Goal: Task Accomplishment & Management: Use online tool/utility

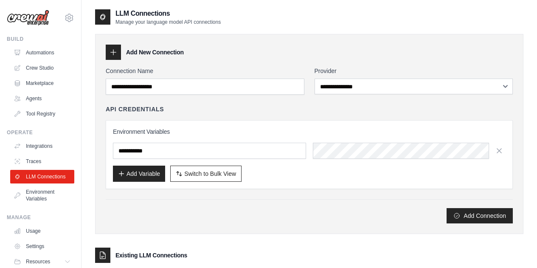
scroll to position [62, 0]
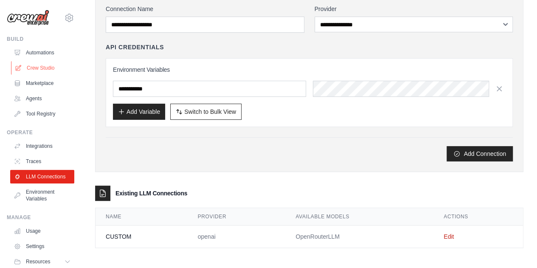
click at [42, 64] on link "Crew Studio" at bounding box center [43, 68] width 64 height 14
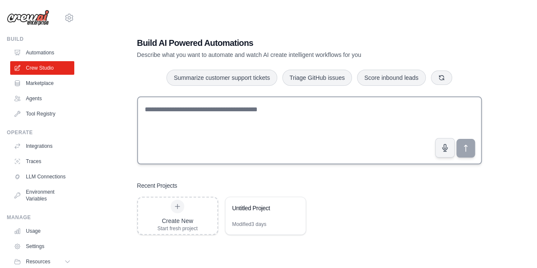
scroll to position [17, 0]
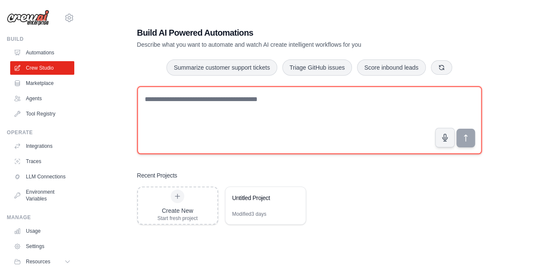
click at [180, 103] on textarea at bounding box center [309, 120] width 345 height 68
drag, startPoint x: 294, startPoint y: 98, endPoint x: 166, endPoint y: 90, distance: 127.6
click at [167, 90] on textarea at bounding box center [309, 120] width 345 height 68
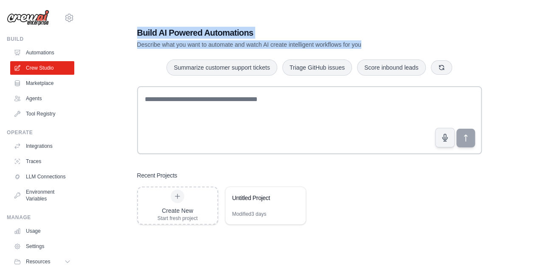
drag, startPoint x: 386, startPoint y: 48, endPoint x: 134, endPoint y: 29, distance: 252.8
click at [134, 29] on div "Build AI Powered Automations Describe what you want to automate and watch AI cr…" at bounding box center [309, 125] width 365 height 225
copy div "Build AI Powered Automations Describe what you want to automate and watch AI cr…"
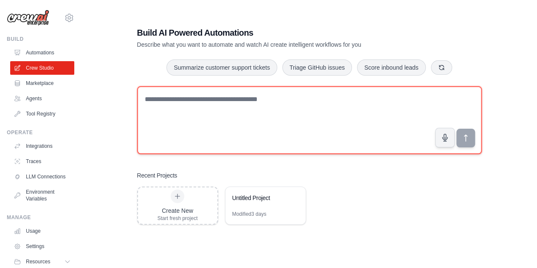
click at [173, 97] on textarea at bounding box center [309, 120] width 345 height 68
paste textarea "**********"
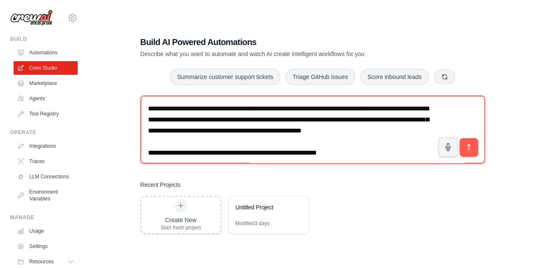
scroll to position [0, 0]
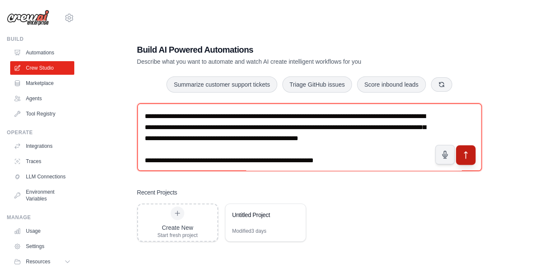
type textarea "**********"
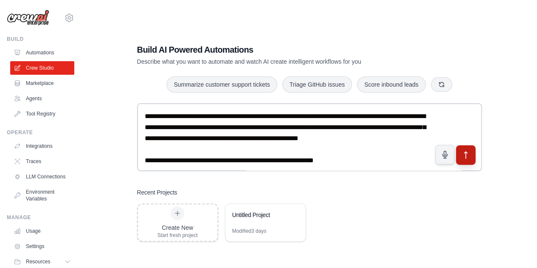
click at [461, 155] on icon "submit" at bounding box center [465, 154] width 9 height 9
click at [34, 97] on link "Agents" at bounding box center [43, 99] width 64 height 14
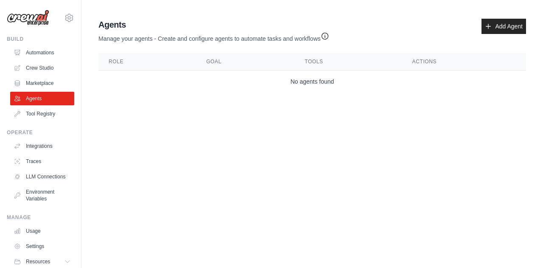
click at [326, 36] on icon "button" at bounding box center [325, 36] width 6 height 6
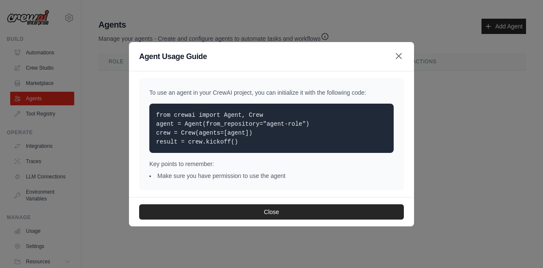
click at [399, 58] on icon "button" at bounding box center [399, 56] width 10 height 10
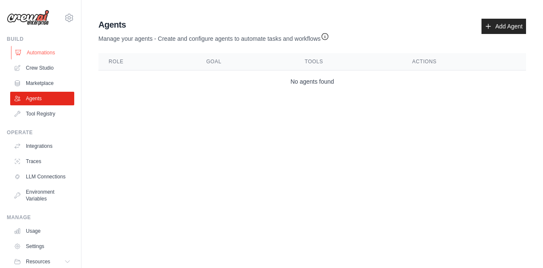
click at [48, 53] on link "Automations" at bounding box center [43, 53] width 64 height 14
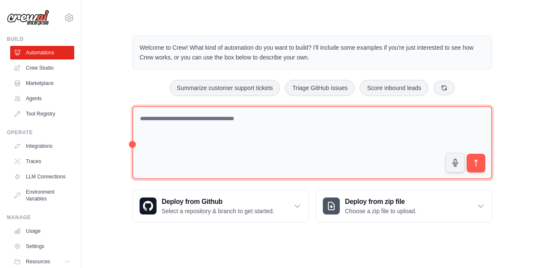
click at [266, 126] on textarea at bounding box center [312, 142] width 360 height 73
click at [133, 143] on textarea "******" at bounding box center [312, 142] width 360 height 73
drag, startPoint x: 133, startPoint y: 143, endPoint x: 139, endPoint y: 143, distance: 6.4
click at [139, 143] on textarea "******" at bounding box center [312, 142] width 360 height 73
click at [170, 117] on textarea "******" at bounding box center [312, 142] width 360 height 73
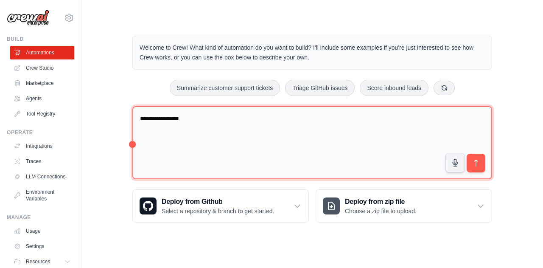
type textarea "**********"
click at [379, 149] on textarea "**********" at bounding box center [312, 142] width 360 height 73
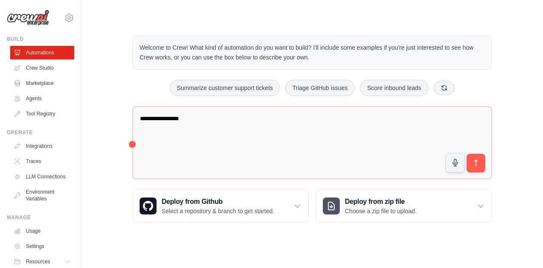
click at [480, 204] on h3 "Create an automation" at bounding box center [447, 206] width 132 height 11
click at [478, 207] on h3 "Create an automation" at bounding box center [447, 206] width 132 height 11
click at [396, 202] on h3 "Create an automation" at bounding box center [447, 206] width 132 height 11
click at [332, 206] on icon at bounding box center [332, 206] width 6 height 8
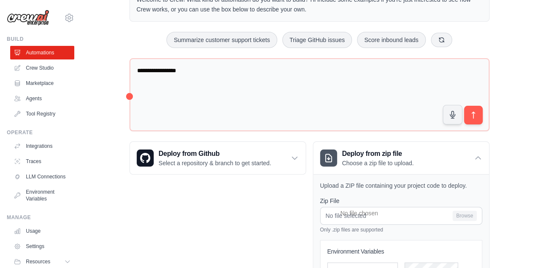
scroll to position [127, 0]
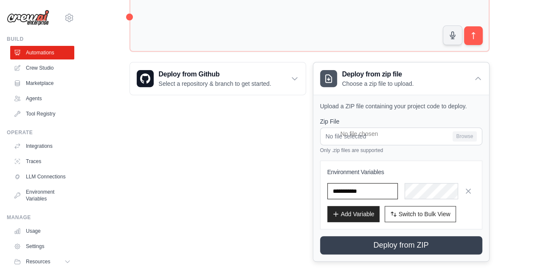
click at [357, 184] on input "text" at bounding box center [362, 191] width 70 height 16
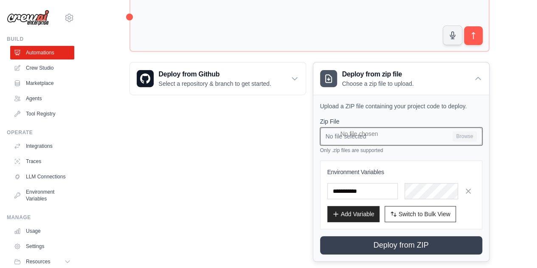
click at [395, 138] on input "No file selected Browse" at bounding box center [401, 136] width 162 height 18
type input "**********"
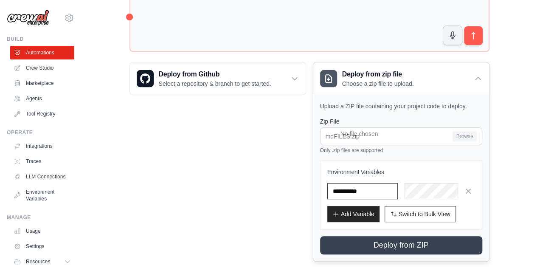
click at [377, 183] on input "text" at bounding box center [362, 191] width 70 height 16
click at [362, 189] on input "text" at bounding box center [362, 191] width 70 height 16
click at [365, 192] on input "text" at bounding box center [362, 191] width 70 height 16
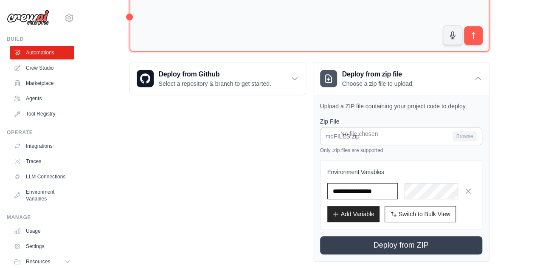
type input "**********"
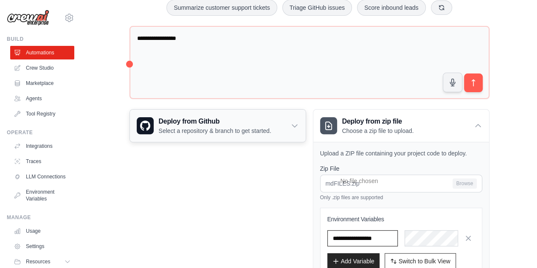
scroll to position [42, 0]
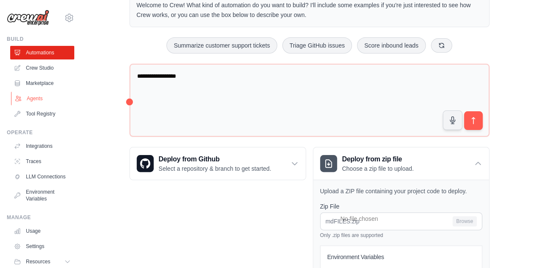
click at [37, 99] on link "Agents" at bounding box center [43, 99] width 64 height 14
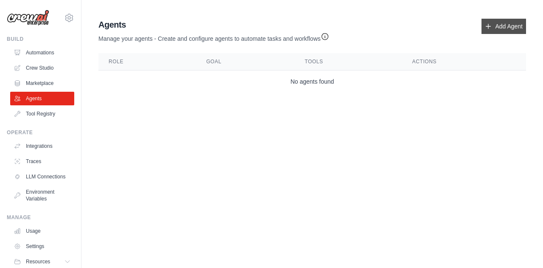
click at [512, 23] on link "Add Agent" at bounding box center [504, 26] width 45 height 15
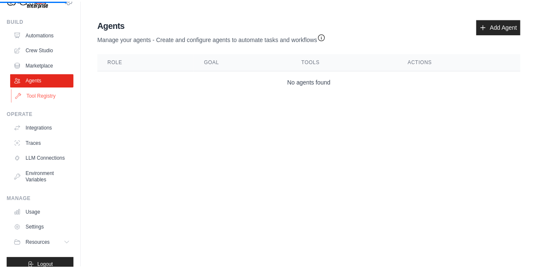
scroll to position [37, 0]
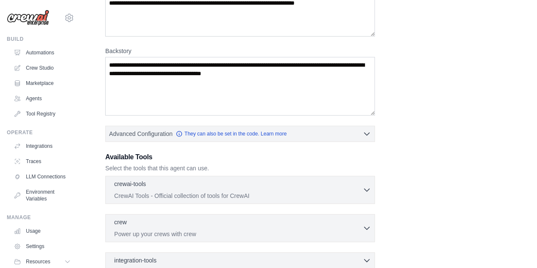
scroll to position [127, 0]
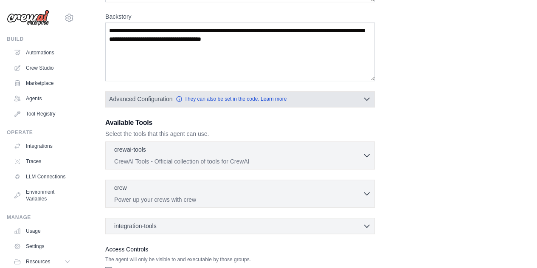
click at [324, 99] on button "Advanced Configuration They can also be set in the code. Learn more" at bounding box center [240, 98] width 269 height 15
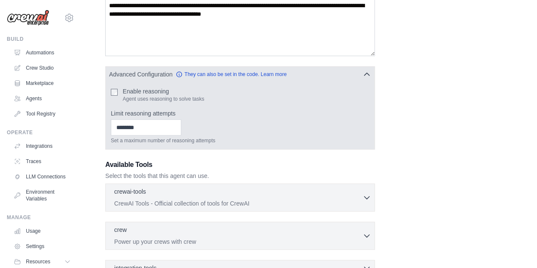
scroll to position [212, 0]
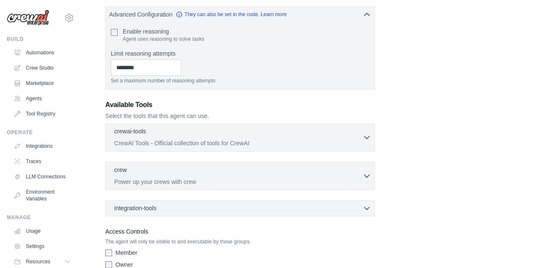
click at [362, 134] on div "crewai-tools 0 selected" at bounding box center [238, 132] width 248 height 10
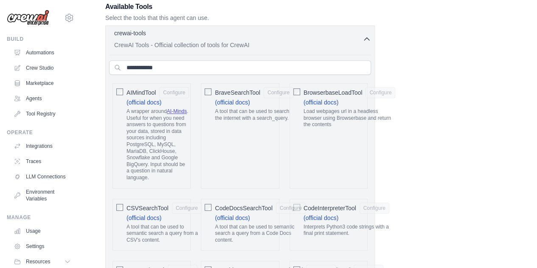
scroll to position [297, 0]
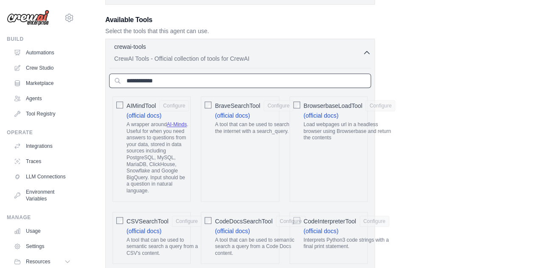
click at [203, 80] on input "text" at bounding box center [240, 80] width 262 height 14
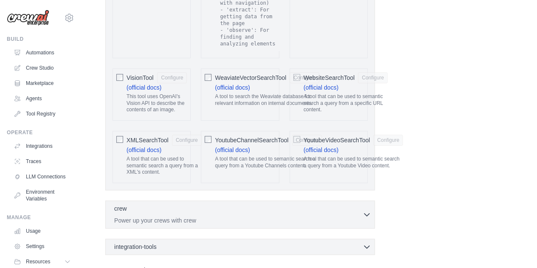
scroll to position [1952, 0]
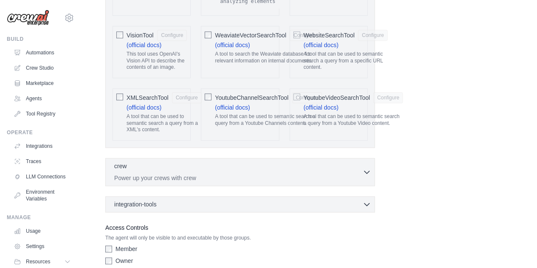
click at [203, 88] on div "YoutubeChannelSearchTool Configure (official docs) A tool that can be used to s…" at bounding box center [240, 114] width 78 height 52
click at [124, 88] on div "XMLSearchTool Configure (official docs) A tool that can be used to semantic sea…" at bounding box center [151, 114] width 78 height 52
click at [348, 93] on span "YoutubeVideoSearchTool" at bounding box center [336, 97] width 66 height 8
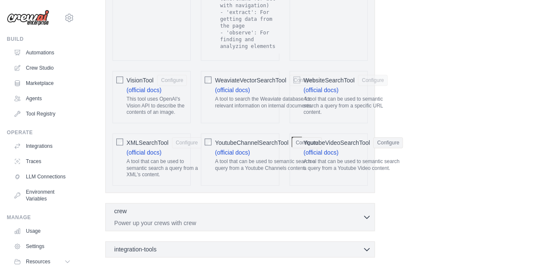
scroll to position [1867, 0]
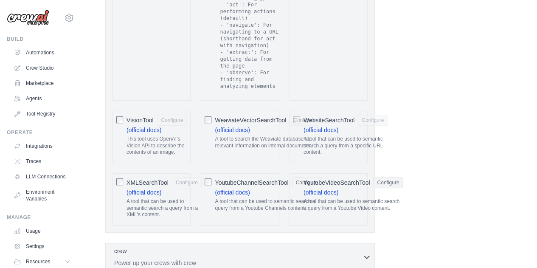
click at [333, 116] on span "WebsiteSearchTool" at bounding box center [328, 120] width 51 height 8
click at [253, 116] on span "WeaviateVectorSearchTool" at bounding box center [250, 120] width 71 height 8
click at [143, 116] on span "VisionTool" at bounding box center [139, 120] width 27 height 8
click at [174, 114] on button "Configure" at bounding box center [172, 119] width 30 height 11
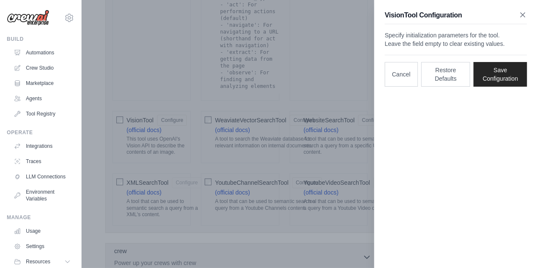
click at [524, 17] on icon "button" at bounding box center [522, 15] width 8 height 8
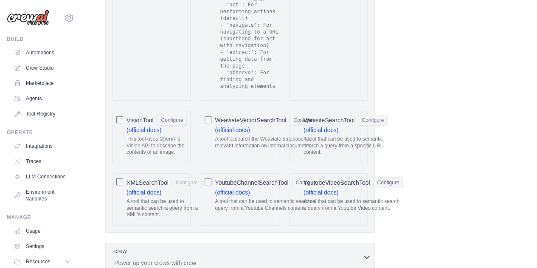
click at [154, 178] on span "XMLSearchTool" at bounding box center [147, 182] width 42 height 8
click at [343, 178] on span "YoutubeVideoSearchTool" at bounding box center [336, 182] width 66 height 8
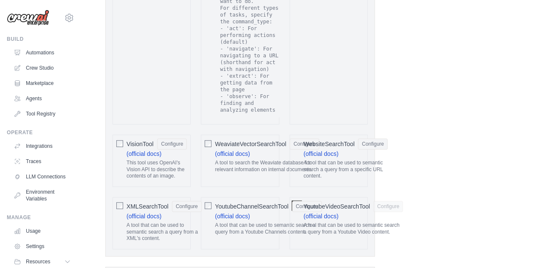
scroll to position [1825, 0]
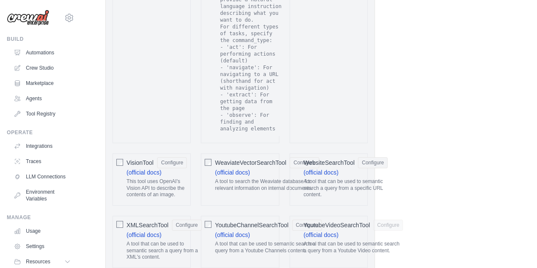
click at [347, 158] on span "WebsiteSearchTool" at bounding box center [328, 162] width 51 height 8
click at [344, 221] on span "YoutubeVideoSearchTool" at bounding box center [336, 225] width 66 height 8
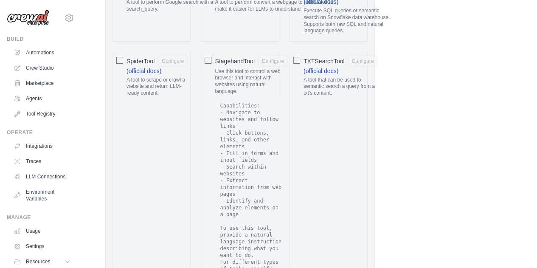
scroll to position [1570, 0]
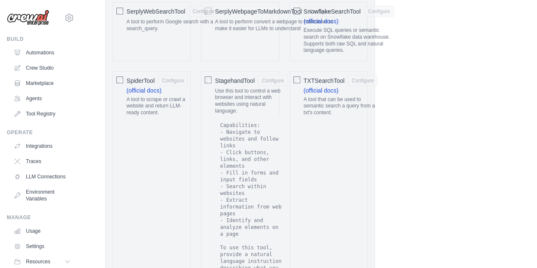
click at [149, 76] on span "SpiderTool" at bounding box center [140, 80] width 28 height 8
click at [240, 76] on span "StagehandTool" at bounding box center [234, 80] width 39 height 8
click at [335, 76] on span "TXTSearchTool" at bounding box center [323, 80] width 41 height 8
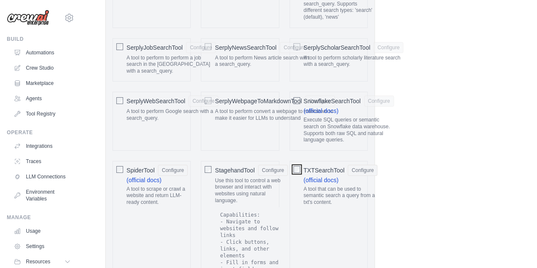
scroll to position [1443, 0]
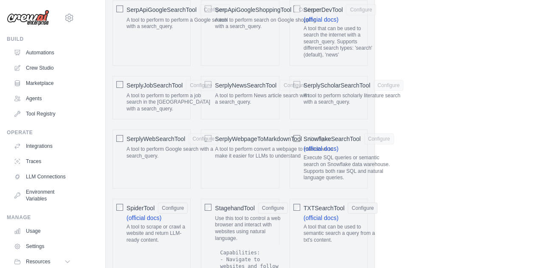
click at [329, 204] on span "TXTSearchTool" at bounding box center [323, 208] width 41 height 8
click at [249, 204] on span "StagehandTool" at bounding box center [234, 208] width 39 height 8
click at [146, 204] on span "SpiderTool" at bounding box center [140, 208] width 28 height 8
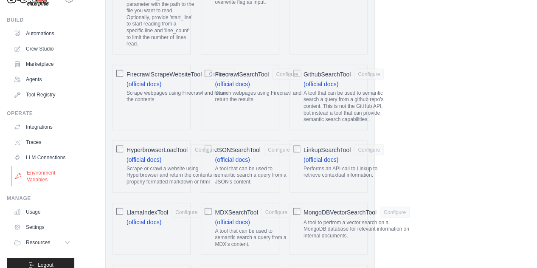
scroll to position [37, 0]
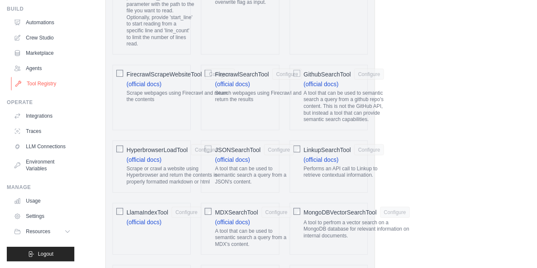
click at [38, 77] on link "Tool Registry" at bounding box center [43, 84] width 64 height 14
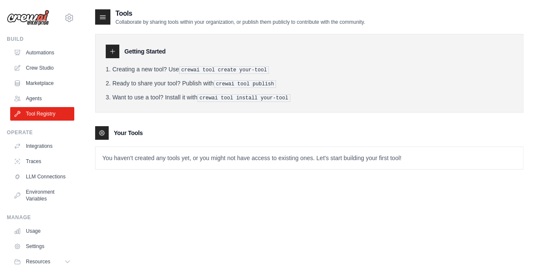
click at [104, 132] on icon at bounding box center [101, 132] width 7 height 7
click at [150, 164] on p "You haven't created any tools yet, or you might not have access to existing one…" at bounding box center [308, 158] width 427 height 22
click at [104, 17] on icon at bounding box center [103, 17] width 6 height 3
click at [112, 46] on div at bounding box center [113, 52] width 14 height 14
click at [113, 47] on div at bounding box center [113, 52] width 14 height 14
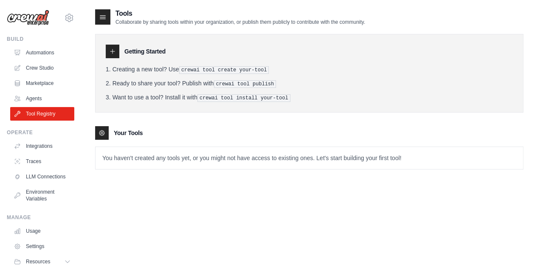
click at [103, 132] on icon at bounding box center [101, 132] width 7 height 7
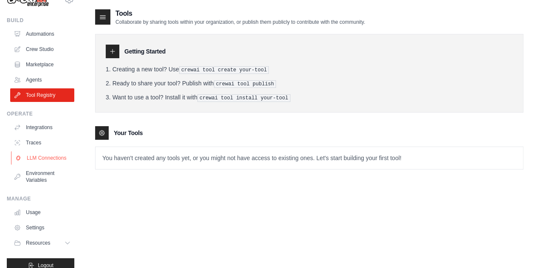
scroll to position [37, 0]
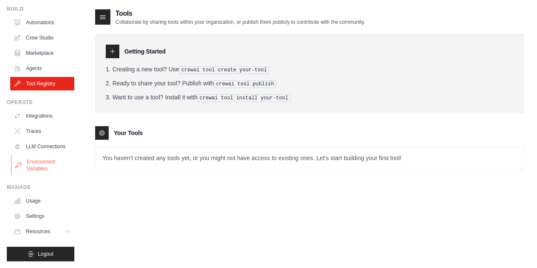
click at [43, 169] on link "Environment Variables" at bounding box center [43, 165] width 64 height 20
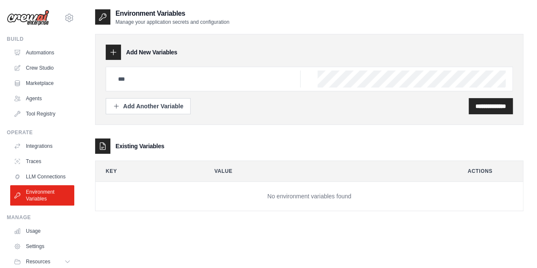
drag, startPoint x: 119, startPoint y: 22, endPoint x: 253, endPoint y: 28, distance: 133.8
click at [253, 28] on div "**********" at bounding box center [309, 116] width 428 height 216
click at [257, 100] on div "**********" at bounding box center [309, 106] width 407 height 16
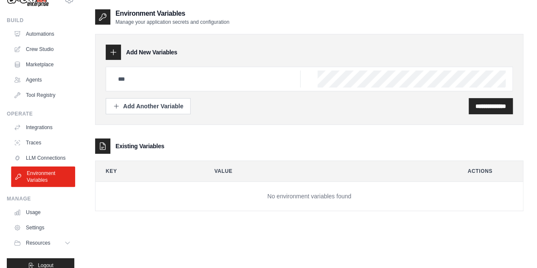
scroll to position [37, 0]
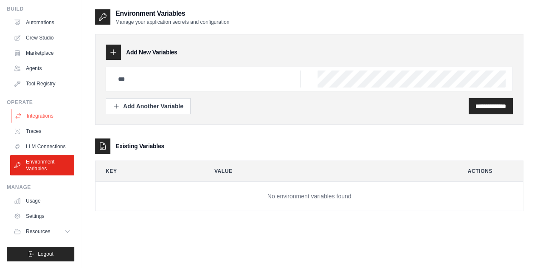
click at [41, 110] on link "Integrations" at bounding box center [43, 116] width 64 height 14
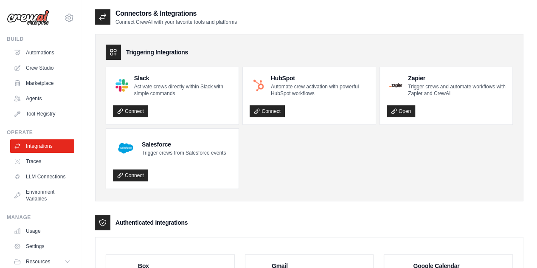
drag, startPoint x: 345, startPoint y: 199, endPoint x: 352, endPoint y: 47, distance: 151.7
click at [33, 113] on link "Tool Registry" at bounding box center [43, 114] width 64 height 14
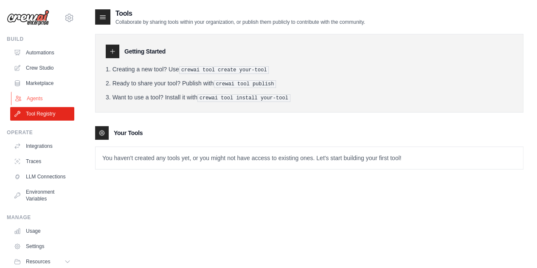
click at [40, 97] on link "Agents" at bounding box center [43, 99] width 64 height 14
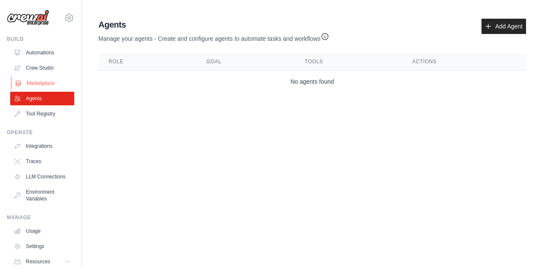
click at [43, 83] on link "Marketplace" at bounding box center [43, 83] width 64 height 14
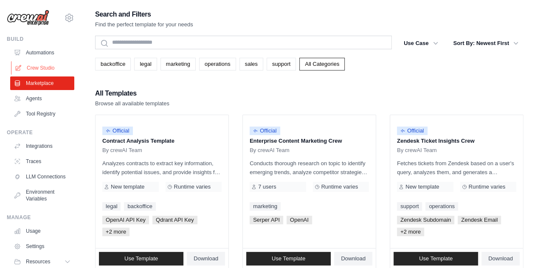
click at [46, 68] on link "Crew Studio" at bounding box center [43, 68] width 64 height 14
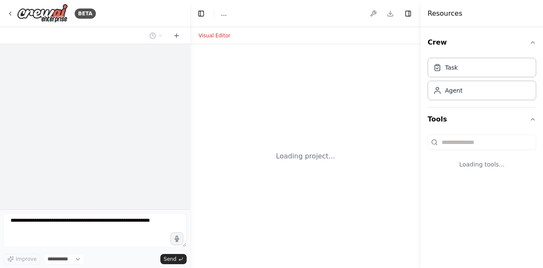
select select "****"
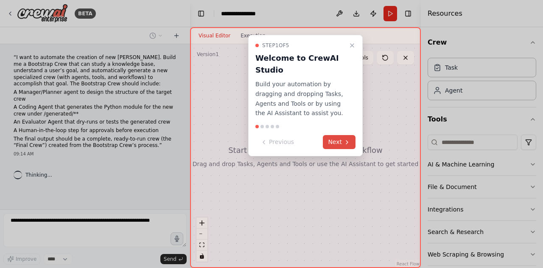
click at [341, 141] on button "Next" at bounding box center [339, 142] width 33 height 14
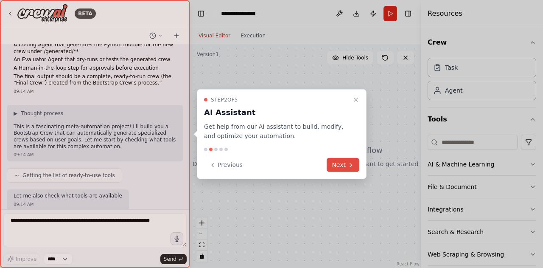
scroll to position [112, 0]
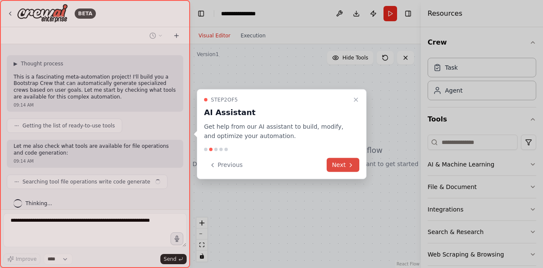
click at [340, 162] on button "Next" at bounding box center [343, 165] width 33 height 14
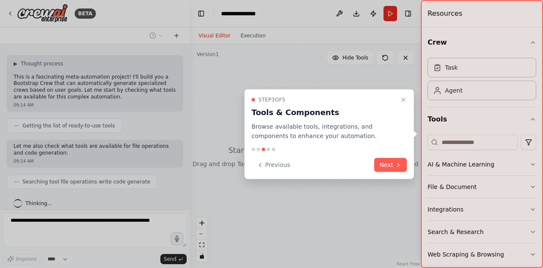
scroll to position [133, 0]
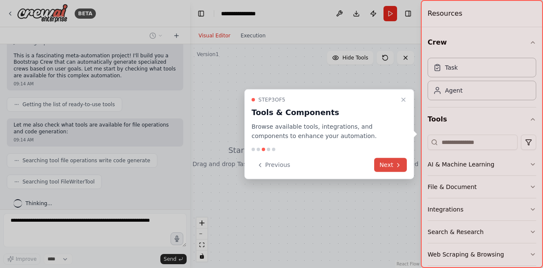
click at [394, 167] on button "Next" at bounding box center [390, 165] width 33 height 14
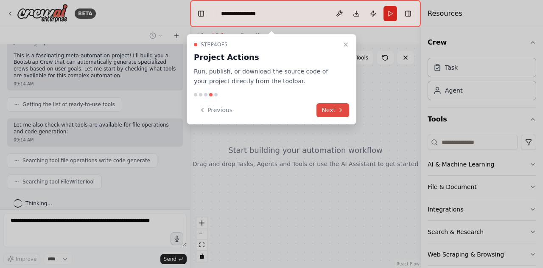
click at [342, 111] on icon at bounding box center [340, 110] width 7 height 7
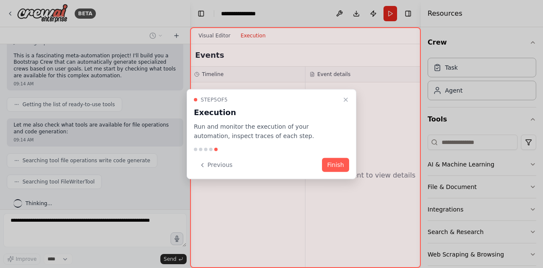
scroll to position [154, 0]
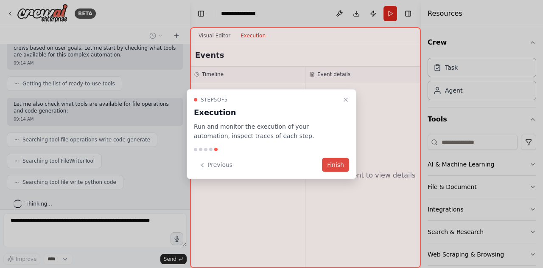
click at [339, 164] on button "Finish" at bounding box center [335, 165] width 27 height 14
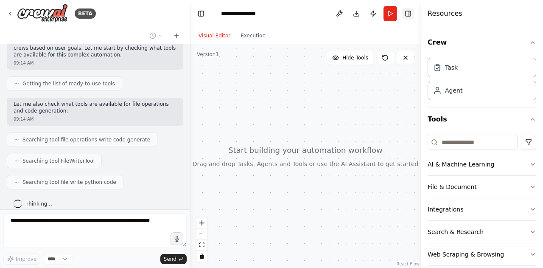
click at [407, 11] on button "Toggle Right Sidebar" at bounding box center [408, 14] width 12 height 12
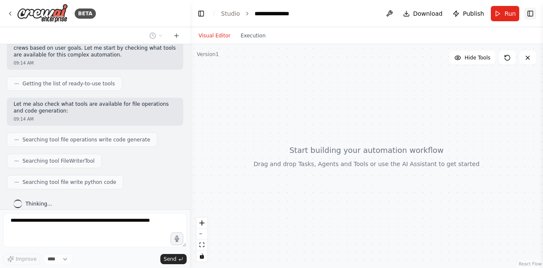
click at [533, 14] on button "Toggle Right Sidebar" at bounding box center [531, 14] width 12 height 12
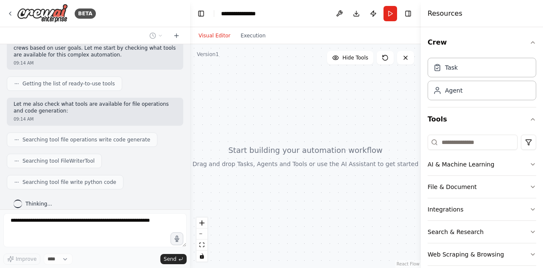
click at [297, 104] on div at bounding box center [305, 156] width 231 height 224
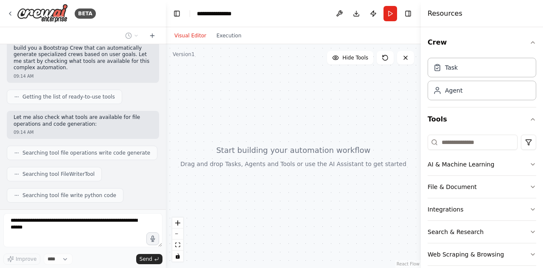
scroll to position [187, 0]
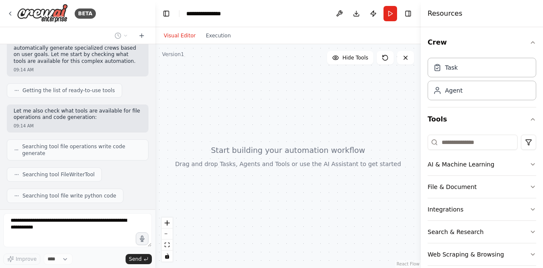
drag, startPoint x: 188, startPoint y: 143, endPoint x: 155, endPoint y: 145, distance: 33.2
click at [155, 145] on div "BETA “I want to automate the creation of new AI crews. Build me a Bootstrap Cre…" at bounding box center [271, 134] width 543 height 268
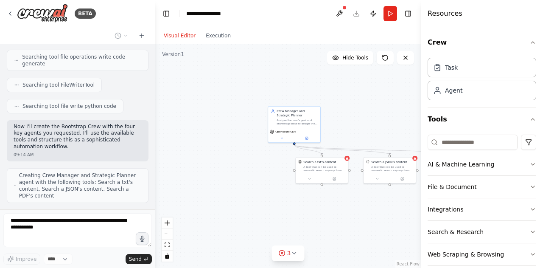
scroll to position [304, 0]
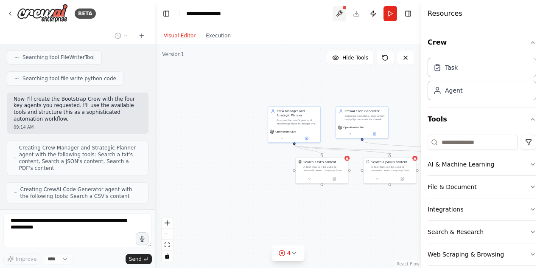
click at [341, 12] on button at bounding box center [340, 13] width 14 height 15
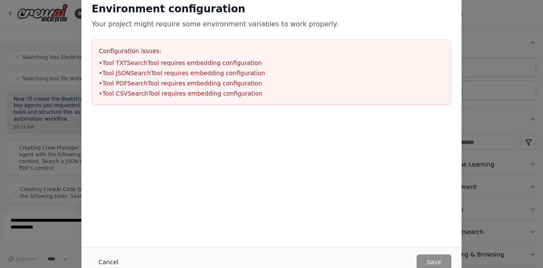
click at [113, 262] on button "Cancel" at bounding box center [109, 261] width 34 height 15
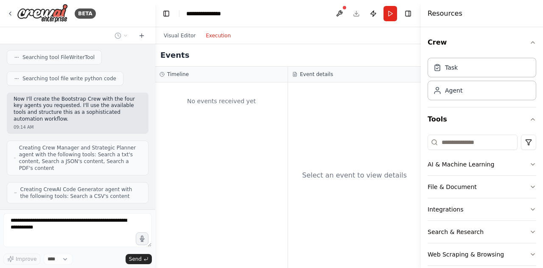
click at [211, 37] on button "Execution" at bounding box center [218, 36] width 35 height 10
click at [180, 33] on button "Visual Editor" at bounding box center [180, 36] width 42 height 10
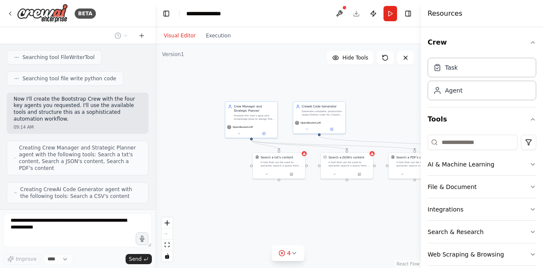
drag, startPoint x: 339, startPoint y: 220, endPoint x: 301, endPoint y: 220, distance: 38.2
click at [303, 219] on div ".deletable-edge-delete-btn { width: 20px; height: 20px; border: 0px solid #ffff…" at bounding box center [288, 156] width 266 height 224
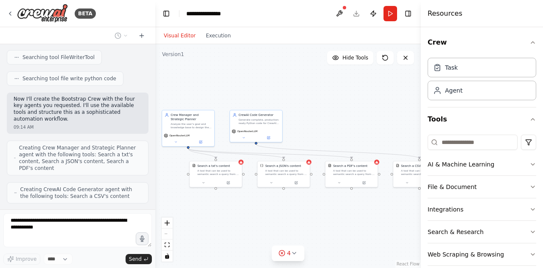
drag, startPoint x: 288, startPoint y: 224, endPoint x: 244, endPoint y: 229, distance: 44.4
click at [244, 229] on div ".deletable-edge-delete-btn { width: 20px; height: 20px; border: 0px solid #ffff…" at bounding box center [288, 156] width 266 height 224
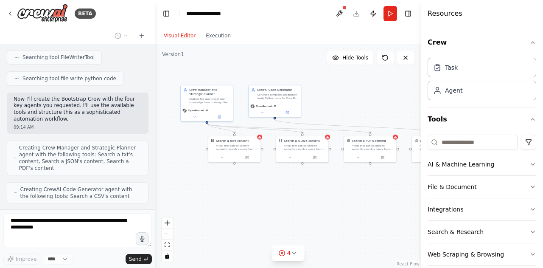
drag, startPoint x: 356, startPoint y: 223, endPoint x: 375, endPoint y: 198, distance: 31.2
click at [375, 198] on div ".deletable-edge-delete-btn { width: 20px; height: 20px; border: 0px solid #ffff…" at bounding box center [288, 156] width 266 height 224
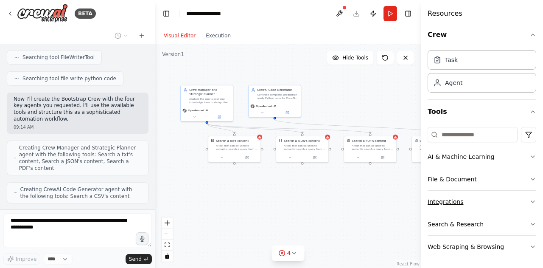
scroll to position [10, 0]
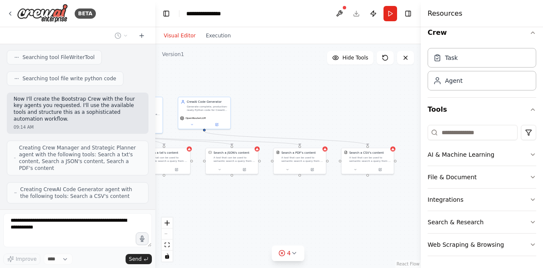
drag, startPoint x: 359, startPoint y: 194, endPoint x: 270, endPoint y: 209, distance: 90.8
click at [270, 209] on div ".deletable-edge-delete-btn { width: 20px; height: 20px; border: 0px solid #ffff…" at bounding box center [288, 156] width 266 height 224
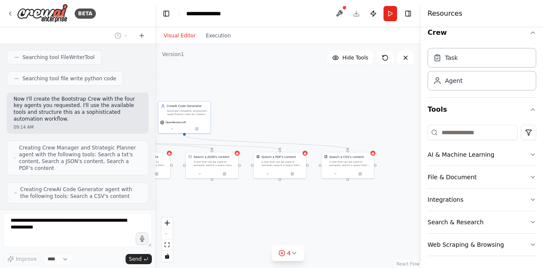
drag, startPoint x: 363, startPoint y: 208, endPoint x: 317, endPoint y: 209, distance: 45.9
click at [317, 209] on div ".deletable-edge-delete-btn { width: 20px; height: 20px; border: 0px solid #ffff…" at bounding box center [288, 156] width 266 height 224
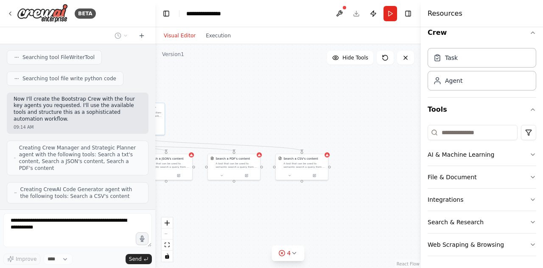
drag, startPoint x: 365, startPoint y: 211, endPoint x: 333, endPoint y: 213, distance: 31.9
click at [333, 213] on div ".deletable-edge-delete-btn { width: 20px; height: 20px; border: 0px solid #ffff…" at bounding box center [288, 156] width 266 height 224
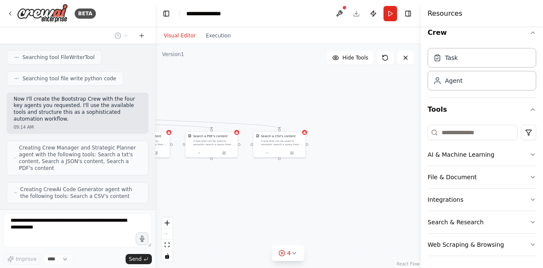
drag, startPoint x: 333, startPoint y: 213, endPoint x: 362, endPoint y: 182, distance: 42.6
click at [362, 182] on div ".deletable-edge-delete-btn { width: 20px; height: 20px; border: 0px solid #ffff…" at bounding box center [288, 156] width 266 height 224
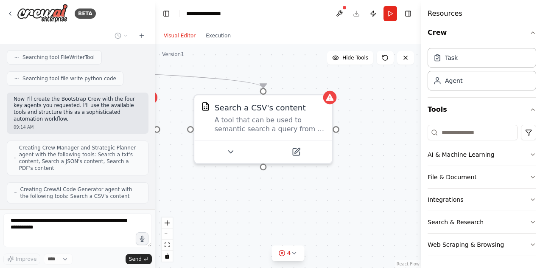
drag, startPoint x: 282, startPoint y: 196, endPoint x: 287, endPoint y: 201, distance: 7.2
click at [287, 201] on div ".deletable-edge-delete-btn { width: 20px; height: 20px; border: 0px solid #ffff…" at bounding box center [288, 156] width 266 height 224
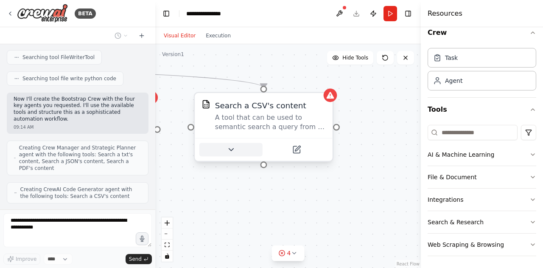
click at [236, 149] on button at bounding box center [230, 150] width 63 height 14
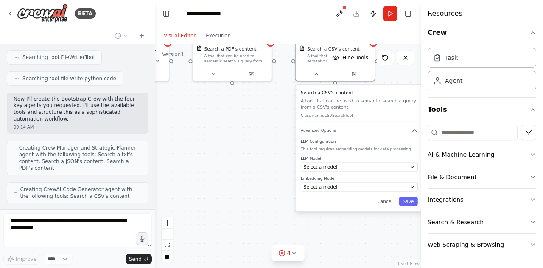
drag, startPoint x: 219, startPoint y: 221, endPoint x: 279, endPoint y: 143, distance: 98.9
click at [279, 143] on div ".deletable-edge-delete-btn { width: 20px; height: 20px; border: 0px solid #ffff…" at bounding box center [288, 156] width 266 height 224
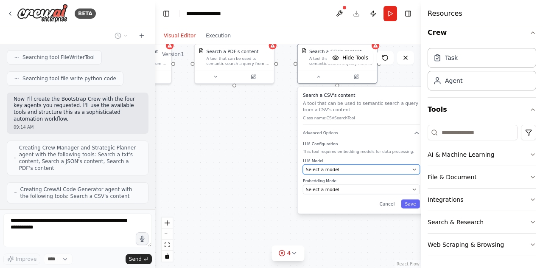
click at [331, 169] on span "Select a model" at bounding box center [323, 169] width 34 height 6
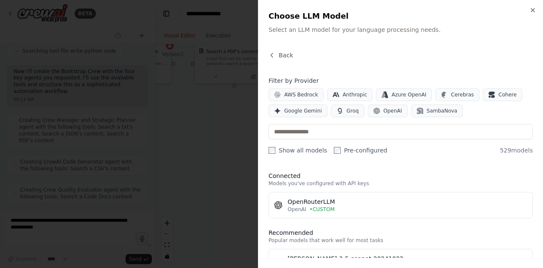
scroll to position [353, 0]
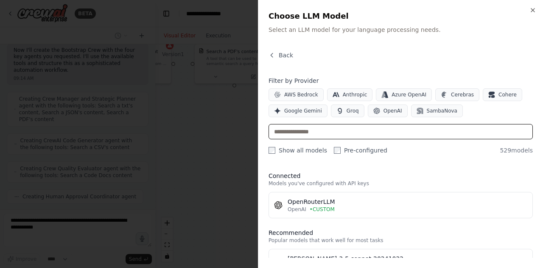
click at [483, 135] on input "text" at bounding box center [401, 131] width 264 height 15
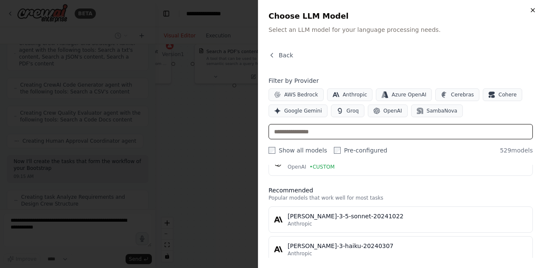
scroll to position [416, 0]
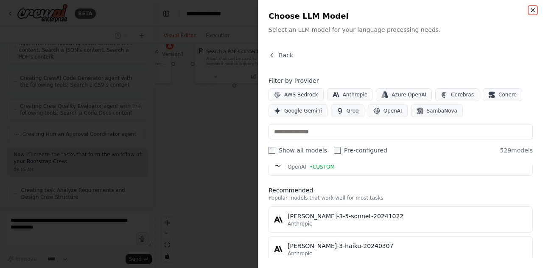
click at [530, 10] on icon "button" at bounding box center [533, 10] width 7 height 7
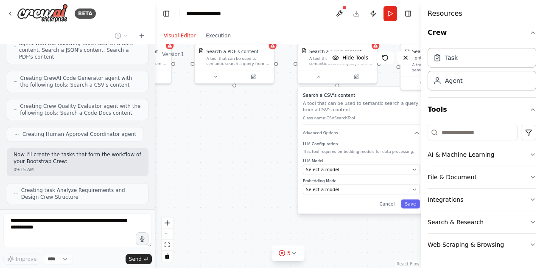
drag, startPoint x: 247, startPoint y: 154, endPoint x: 236, endPoint y: 164, distance: 14.7
click at [237, 163] on div ".deletable-edge-delete-btn { width: 20px; height: 20px; border: 0px solid #ffff…" at bounding box center [288, 156] width 266 height 224
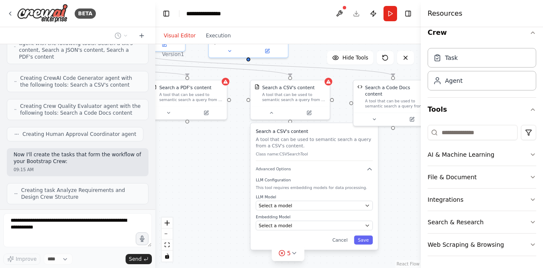
scroll to position [436, 0]
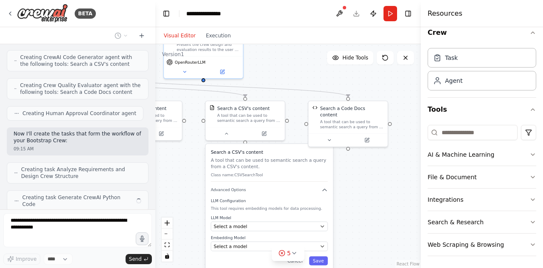
drag, startPoint x: 404, startPoint y: 140, endPoint x: 330, endPoint y: 181, distance: 84.0
click at [334, 180] on div ".deletable-edge-delete-btn { width: 20px; height: 20px; border: 0px solid #ffff…" at bounding box center [288, 156] width 266 height 224
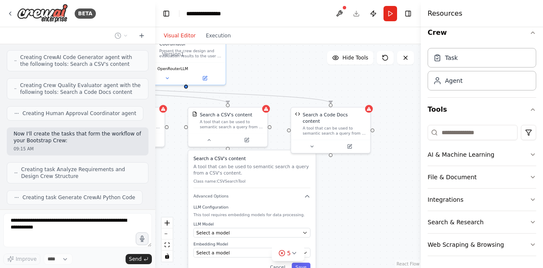
drag, startPoint x: 379, startPoint y: 176, endPoint x: 362, endPoint y: 187, distance: 20.8
click at [362, 187] on div ".deletable-edge-delete-btn { width: 20px; height: 20px; border: 0px solid #ffff…" at bounding box center [288, 156] width 266 height 224
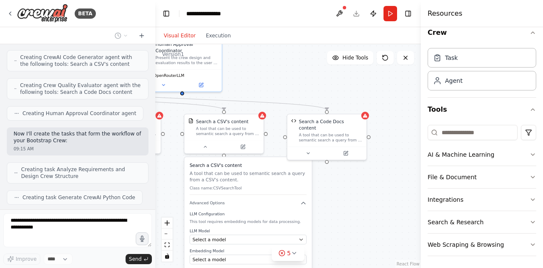
drag, startPoint x: 350, startPoint y: 196, endPoint x: 384, endPoint y: 188, distance: 34.5
click at [384, 188] on div ".deletable-edge-delete-btn { width: 20px; height: 20px; border: 0px solid #ffff…" at bounding box center [288, 156] width 266 height 224
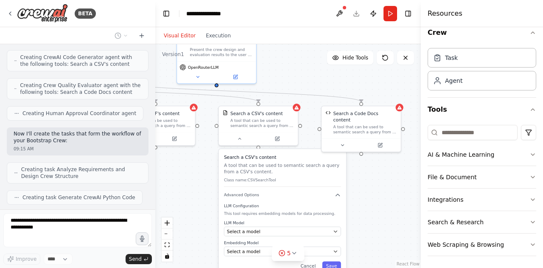
drag, startPoint x: 368, startPoint y: 186, endPoint x: 420, endPoint y: 159, distance: 58.8
click at [420, 162] on div "BETA “I want to automate the creation of new AI crews. Build me a Bootstrap Cre…" at bounding box center [271, 134] width 543 height 268
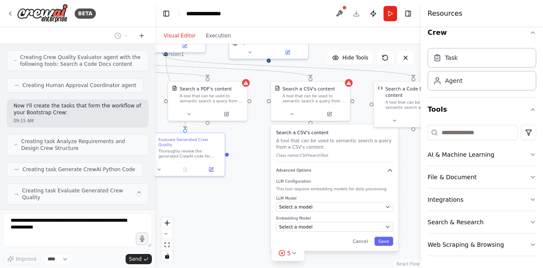
scroll to position [458, 0]
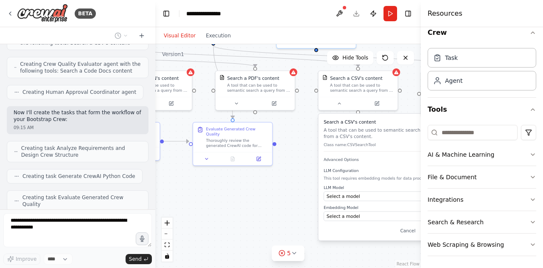
drag, startPoint x: 229, startPoint y: 199, endPoint x: 268, endPoint y: 191, distance: 39.5
click at [268, 191] on div ".deletable-edge-delete-btn { width: 20px; height: 20px; border: 0px solid #ffff…" at bounding box center [288, 156] width 266 height 224
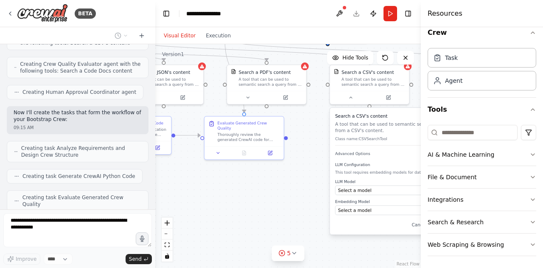
drag, startPoint x: 246, startPoint y: 198, endPoint x: 307, endPoint y: 194, distance: 61.3
click at [307, 194] on div ".deletable-edge-delete-btn { width: 20px; height: 20px; border: 0px solid #ffff…" at bounding box center [288, 156] width 266 height 224
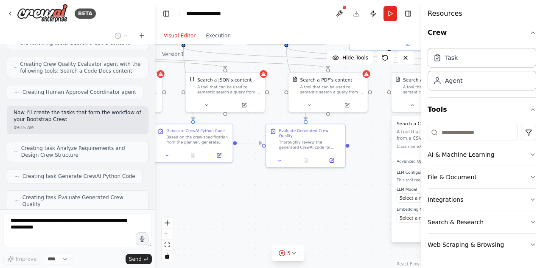
drag, startPoint x: 259, startPoint y: 201, endPoint x: 303, endPoint y: 213, distance: 45.4
click at [303, 213] on div ".deletable-edge-delete-btn { width: 20px; height: 20px; border: 0px solid #ffff…" at bounding box center [288, 156] width 266 height 224
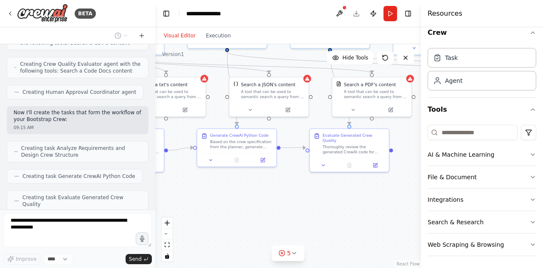
drag, startPoint x: 274, startPoint y: 215, endPoint x: 312, endPoint y: 214, distance: 37.4
click at [312, 214] on div ".deletable-edge-delete-btn { width: 20px; height: 20px; border: 0px solid #ffff…" at bounding box center [288, 156] width 266 height 224
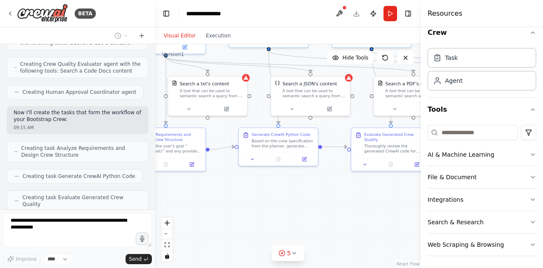
drag, startPoint x: 269, startPoint y: 210, endPoint x: 327, endPoint y: 212, distance: 57.8
click at [327, 212] on div ".deletable-edge-delete-btn { width: 20px; height: 20px; border: 0px solid #ffff…" at bounding box center [288, 156] width 266 height 224
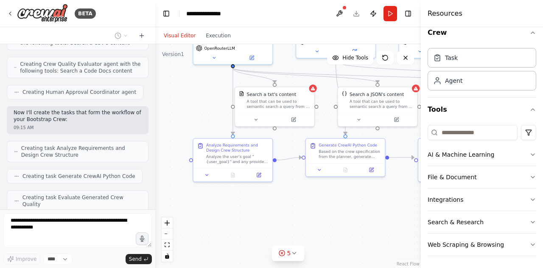
drag, startPoint x: 286, startPoint y: 208, endPoint x: 312, endPoint y: 215, distance: 26.1
click at [312, 215] on div ".deletable-edge-delete-btn { width: 20px; height: 20px; border: 0px solid #ffff…" at bounding box center [288, 156] width 266 height 224
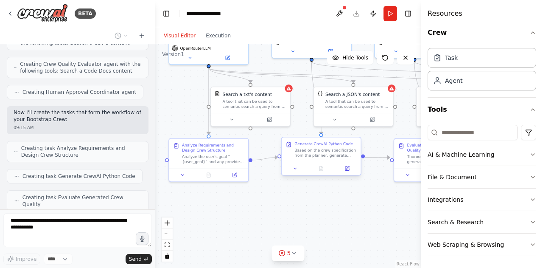
scroll to position [478, 0]
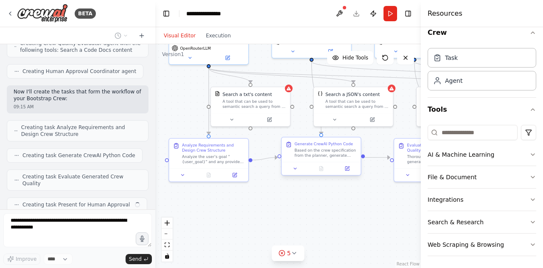
drag, startPoint x: 331, startPoint y: 210, endPoint x: 256, endPoint y: 213, distance: 74.3
click at [263, 210] on div ".deletable-edge-delete-btn { width: 20px; height: 20px; border: 0px solid #ffff…" at bounding box center [288, 156] width 266 height 224
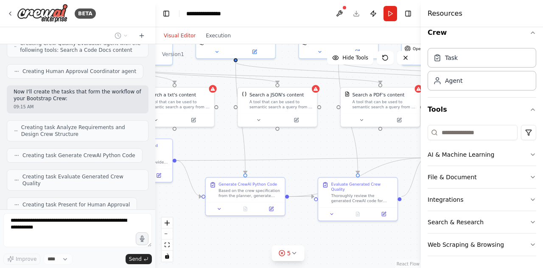
drag, startPoint x: 365, startPoint y: 230, endPoint x: 272, endPoint y: 224, distance: 93.5
click at [284, 225] on div ".deletable-edge-delete-btn { width: 20px; height: 20px; border: 0px solid #ffff…" at bounding box center [288, 156] width 266 height 224
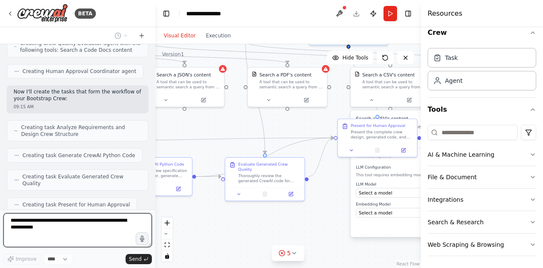
drag, startPoint x: 321, startPoint y: 230, endPoint x: 260, endPoint y: 204, distance: 66.5
click at [263, 206] on div ".deletable-edge-delete-btn { width: 20px; height: 20px; border: 0px solid #ffff…" at bounding box center [288, 156] width 266 height 224
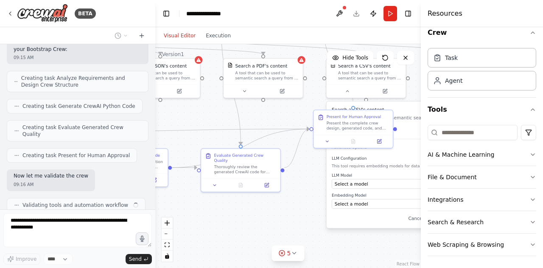
scroll to position [534, 0]
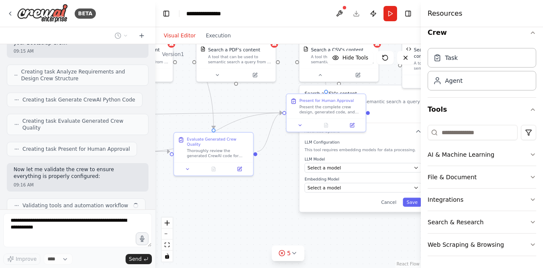
drag, startPoint x: 256, startPoint y: 202, endPoint x: 232, endPoint y: 195, distance: 25.2
click at [233, 195] on div ".deletable-edge-delete-btn { width: 20px; height: 20px; border: 0px solid #ffff…" at bounding box center [288, 156] width 266 height 224
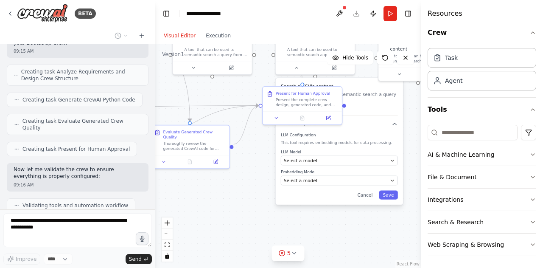
click at [335, 212] on div ".deletable-edge-delete-btn { width: 20px; height: 20px; border: 0px solid #ffff…" at bounding box center [288, 156] width 266 height 224
click at [367, 196] on button "Cancel" at bounding box center [365, 194] width 23 height 9
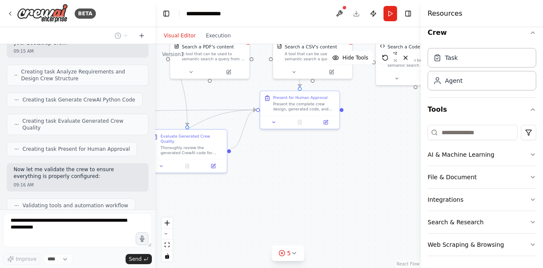
drag, startPoint x: 361, startPoint y: 161, endPoint x: 296, endPoint y: 199, distance: 74.8
click at [327, 185] on div ".deletable-edge-delete-btn { width: 20px; height: 20px; border: 0px solid #ffff…" at bounding box center [288, 156] width 266 height 224
drag, startPoint x: 296, startPoint y: 199, endPoint x: 290, endPoint y: 201, distance: 6.2
click at [294, 200] on div ".deletable-edge-delete-btn { width: 20px; height: 20px; border: 0px solid #ffff…" at bounding box center [288, 156] width 266 height 224
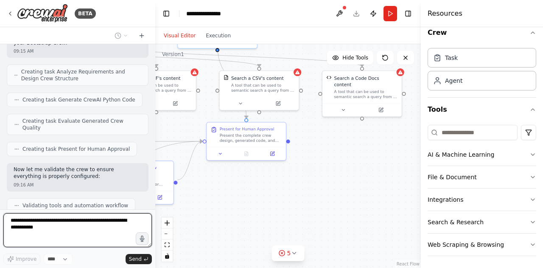
drag, startPoint x: 366, startPoint y: 191, endPoint x: 333, endPoint y: 199, distance: 33.6
click at [333, 199] on div ".deletable-edge-delete-btn { width: 20px; height: 20px; border: 0px solid #ffff…" at bounding box center [288, 156] width 266 height 224
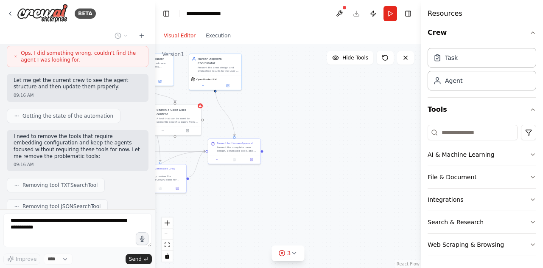
scroll to position [783, 0]
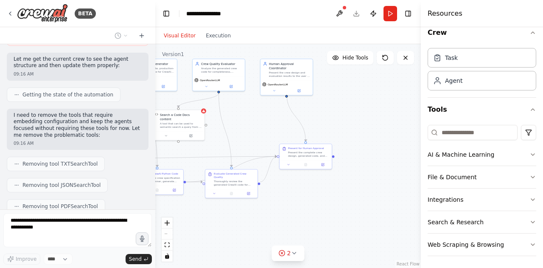
drag, startPoint x: 248, startPoint y: 194, endPoint x: 395, endPoint y: 203, distance: 147.1
click at [385, 203] on div ".deletable-edge-delete-btn { width: 20px; height: 20px; border: 0px solid #ffff…" at bounding box center [288, 156] width 266 height 224
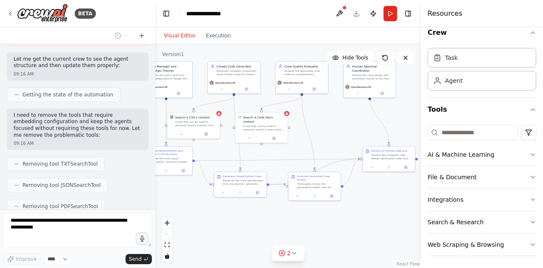
drag, startPoint x: 261, startPoint y: 213, endPoint x: 314, endPoint y: 212, distance: 52.6
click at [314, 212] on div ".deletable-edge-delete-btn { width: 20px; height: 20px; border: 0px solid #ffff…" at bounding box center [288, 156] width 266 height 224
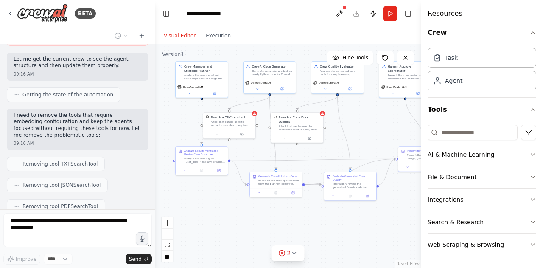
scroll to position [804, 0]
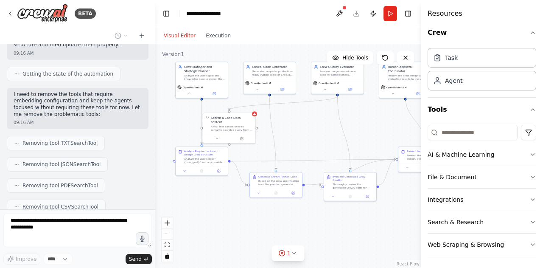
drag, startPoint x: 297, startPoint y: 216, endPoint x: 274, endPoint y: 216, distance: 22.9
click at [276, 216] on div ".deletable-edge-delete-btn { width: 20px; height: 20px; border: 0px solid #ffff…" at bounding box center [288, 156] width 266 height 224
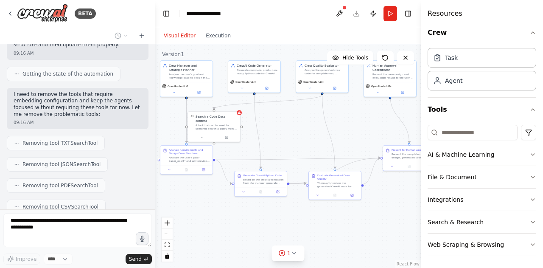
drag, startPoint x: 272, startPoint y: 216, endPoint x: 282, endPoint y: 214, distance: 10.3
click at [282, 214] on div ".deletable-edge-delete-btn { width: 20px; height: 20px; border: 0px solid #ffff…" at bounding box center [288, 156] width 266 height 224
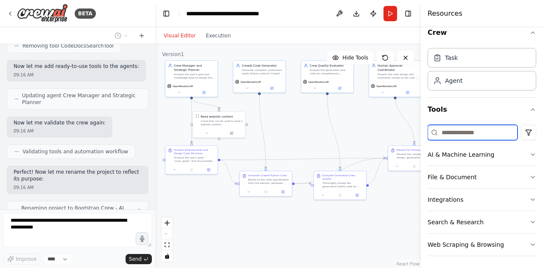
scroll to position [993, 0]
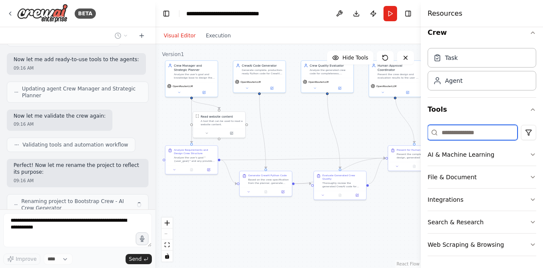
click at [486, 133] on input at bounding box center [473, 132] width 90 height 15
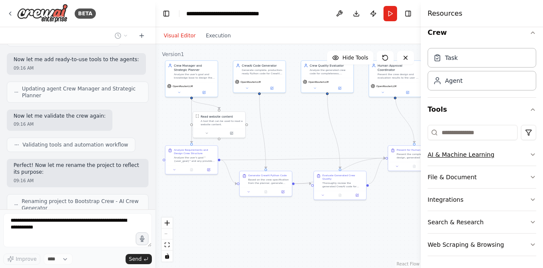
click at [522, 152] on button "AI & Machine Learning" at bounding box center [482, 154] width 109 height 22
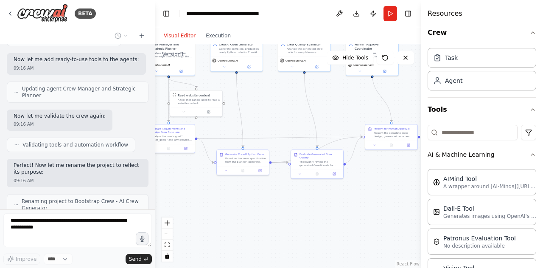
drag, startPoint x: 366, startPoint y: 229, endPoint x: 324, endPoint y: 167, distance: 74.6
click at [324, 168] on div ".deletable-edge-delete-btn { width: 20px; height: 20px; border: 0px solid #ffff…" at bounding box center [288, 156] width 266 height 224
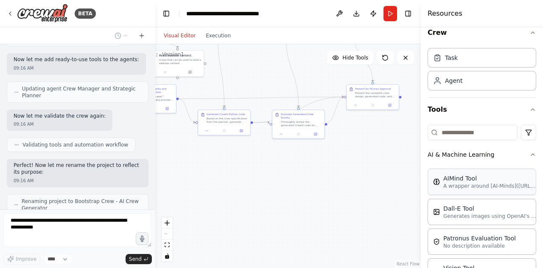
click at [475, 183] on p "A wrapper around [AI-Minds]([URL][DOMAIN_NAME]). Useful for when you need answe…" at bounding box center [490, 186] width 93 height 7
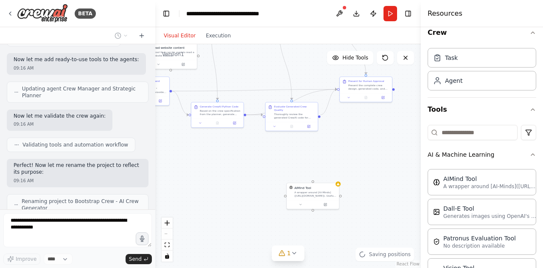
drag, startPoint x: 362, startPoint y: 199, endPoint x: 357, endPoint y: 186, distance: 13.7
click at [357, 187] on div ".deletable-edge-delete-btn { width: 20px; height: 20px; border: 0px solid #ffff…" at bounding box center [288, 156] width 266 height 224
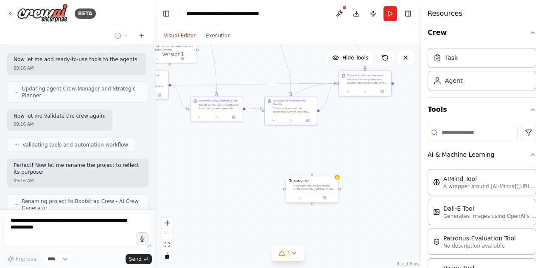
click at [334, 184] on div "A wrapper around [AI-Minds]([URL][DOMAIN_NAME]). Useful for when you need answe…" at bounding box center [315, 187] width 42 height 7
click at [339, 179] on div at bounding box center [337, 176] width 5 height 5
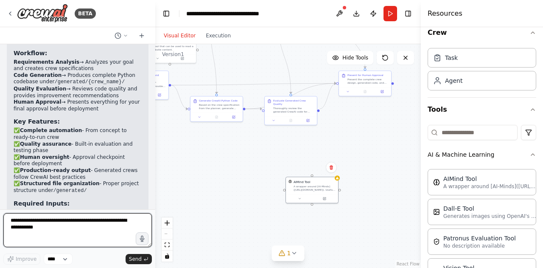
scroll to position [1221, 0]
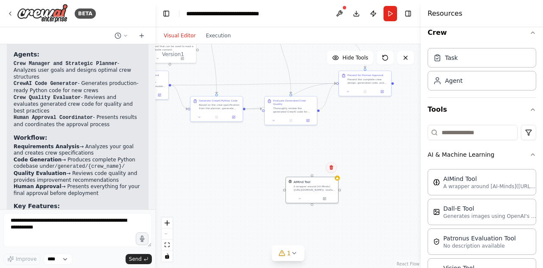
click at [330, 169] on icon at bounding box center [331, 167] width 5 height 5
click at [334, 168] on icon at bounding box center [331, 167] width 5 height 5
click at [332, 166] on icon at bounding box center [331, 167] width 3 height 5
click at [312, 168] on button "Confirm" at bounding box center [307, 167] width 30 height 10
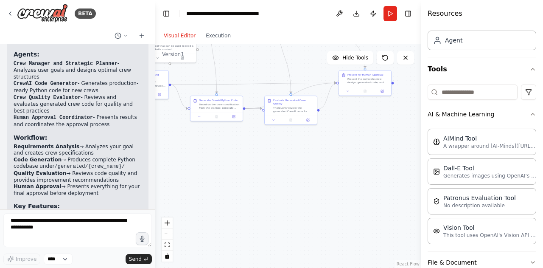
scroll to position [134, 0]
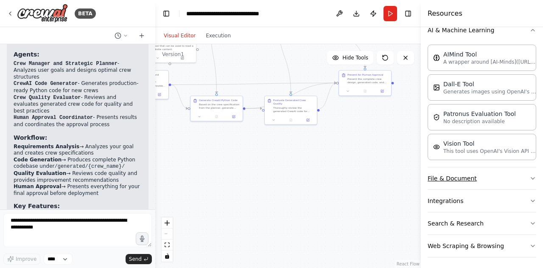
click at [518, 180] on button "File & Document" at bounding box center [482, 178] width 109 height 22
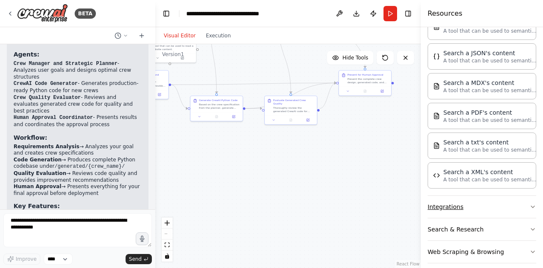
scroll to position [347, 0]
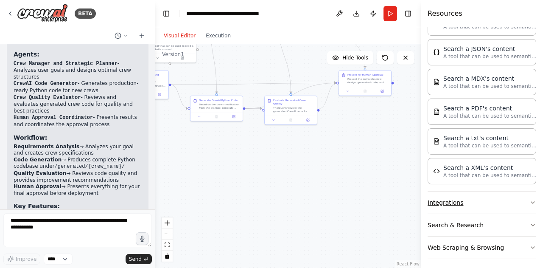
click at [509, 193] on button "Integrations" at bounding box center [482, 202] width 109 height 22
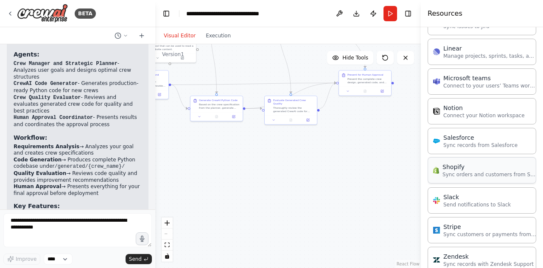
scroll to position [913, 0]
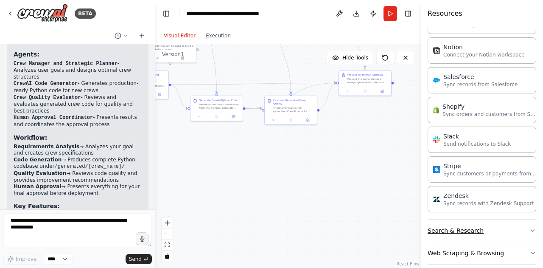
click at [495, 226] on button "Search & Research" at bounding box center [482, 230] width 109 height 22
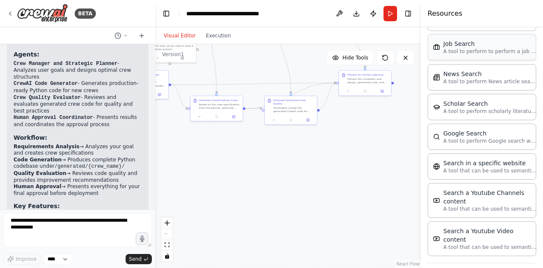
scroll to position [1340, 0]
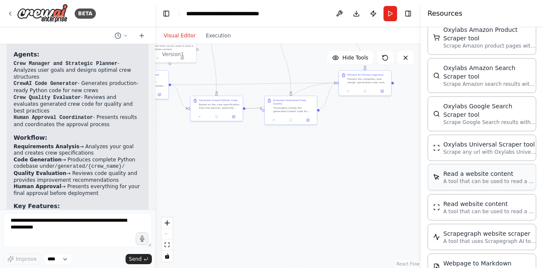
scroll to position [1784, 0]
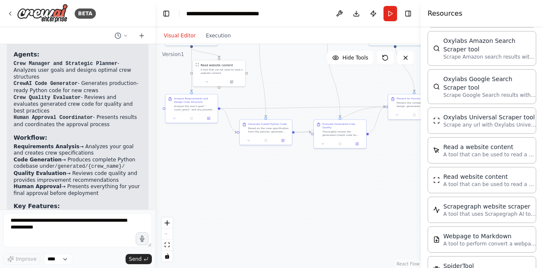
drag, startPoint x: 256, startPoint y: 147, endPoint x: 336, endPoint y: 181, distance: 86.9
click at [336, 181] on div ".deletable-edge-delete-btn { width: 20px; height: 20px; border: 0px solid #ffff…" at bounding box center [288, 156] width 266 height 224
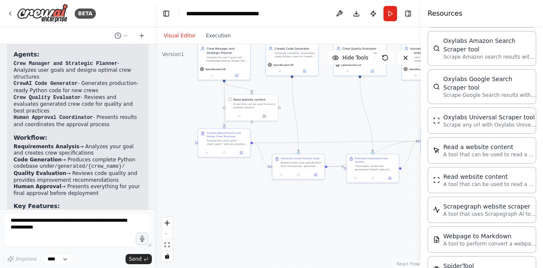
drag, startPoint x: 289, startPoint y: 165, endPoint x: 294, endPoint y: 201, distance: 36.9
click at [293, 201] on div ".deletable-edge-delete-btn { width: 20px; height: 20px; border: 0px solid #ffff…" at bounding box center [288, 156] width 266 height 224
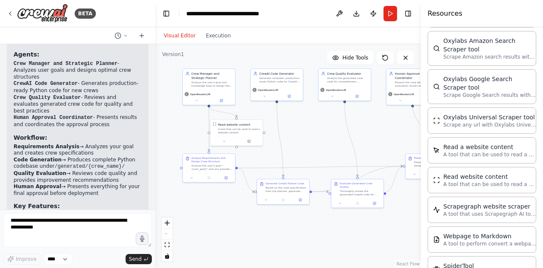
drag, startPoint x: 323, startPoint y: 124, endPoint x: 318, endPoint y: 127, distance: 5.4
click at [318, 127] on div ".deletable-edge-delete-btn { width: 20px; height: 20px; border: 0px solid #ffff…" at bounding box center [288, 156] width 266 height 224
click at [356, 12] on button "Download" at bounding box center [357, 13] width 14 height 15
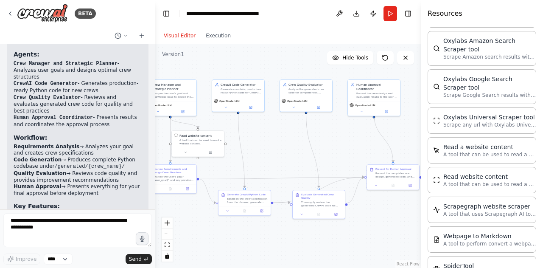
drag, startPoint x: 318, startPoint y: 143, endPoint x: 274, endPoint y: 155, distance: 46.0
click at [274, 155] on div ".deletable-edge-delete-btn { width: 20px; height: 20px; border: 0px solid #ffff…" at bounding box center [288, 156] width 266 height 224
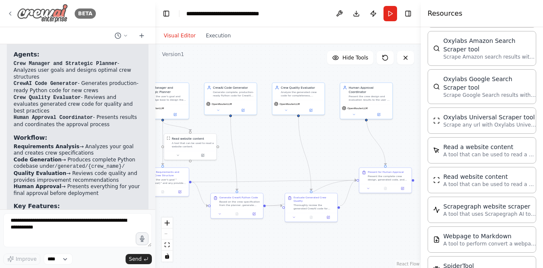
click at [11, 14] on icon at bounding box center [10, 13] width 7 height 7
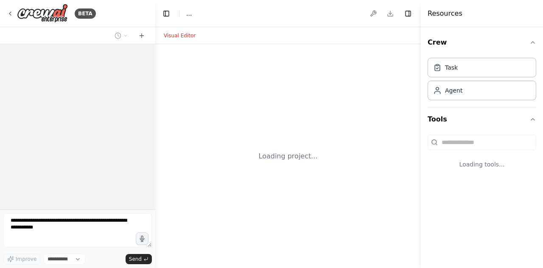
select select "****"
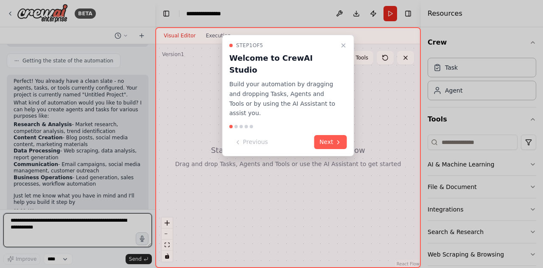
scroll to position [89, 0]
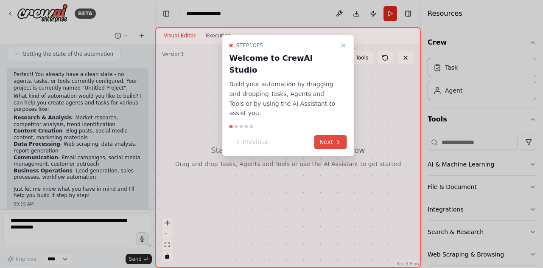
click at [329, 135] on button "Next" at bounding box center [330, 142] width 33 height 14
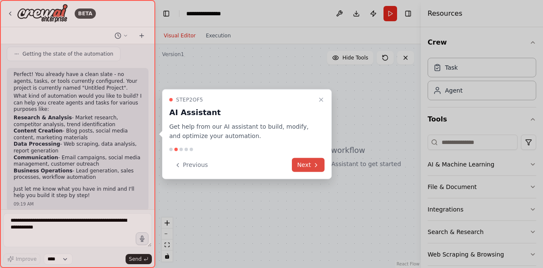
click at [309, 161] on button "Next" at bounding box center [308, 165] width 33 height 14
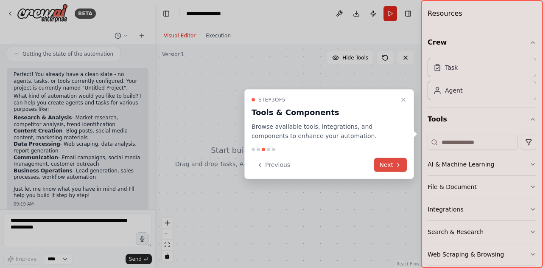
click at [391, 163] on button "Next" at bounding box center [390, 165] width 33 height 14
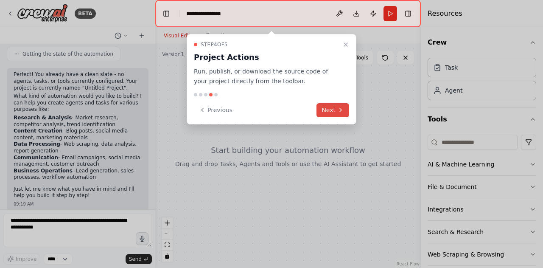
click at [339, 107] on icon at bounding box center [340, 110] width 7 height 7
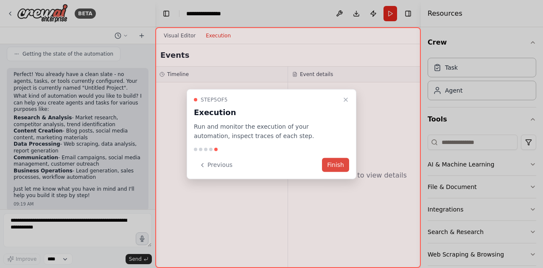
click at [339, 163] on button "Finish" at bounding box center [335, 165] width 27 height 14
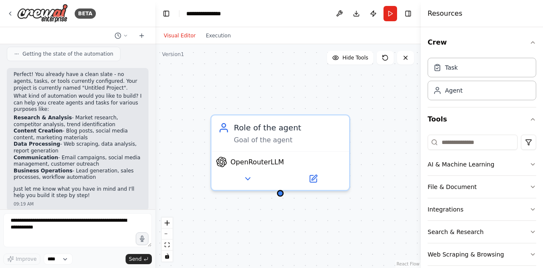
drag, startPoint x: 381, startPoint y: 219, endPoint x: 280, endPoint y: 216, distance: 100.6
click at [280, 216] on div "Role of the agent Goal of the agent OpenRouterLLM" at bounding box center [288, 156] width 266 height 224
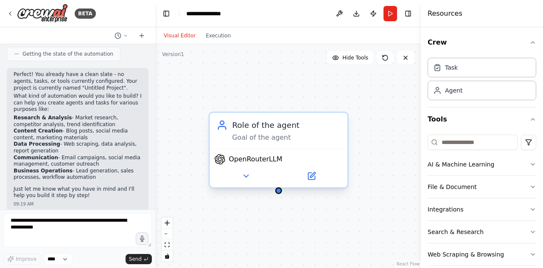
click at [256, 140] on div "Goal of the agent" at bounding box center [286, 137] width 109 height 9
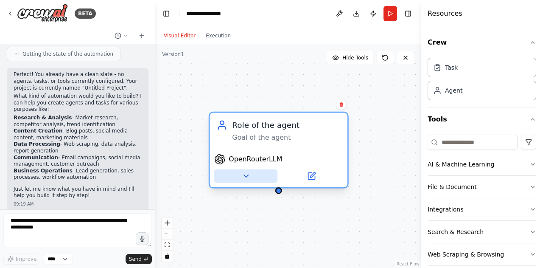
click at [245, 174] on icon at bounding box center [245, 175] width 9 height 9
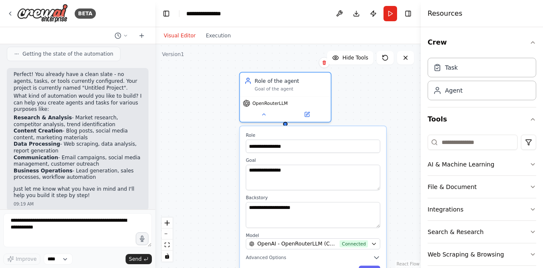
drag, startPoint x: 409, startPoint y: 135, endPoint x: 368, endPoint y: 78, distance: 70.5
click at [370, 81] on div "**********" at bounding box center [288, 156] width 266 height 224
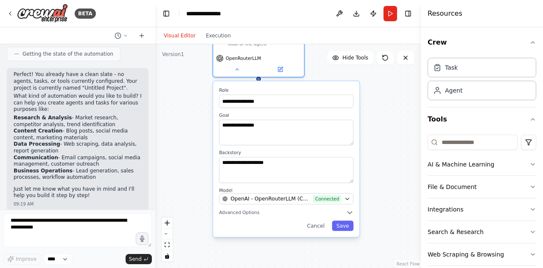
drag, startPoint x: 359, startPoint y: 102, endPoint x: 344, endPoint y: 76, distance: 31.0
click at [344, 76] on div "**********" at bounding box center [288, 156] width 266 height 224
click at [348, 210] on icon "button" at bounding box center [349, 211] width 7 height 7
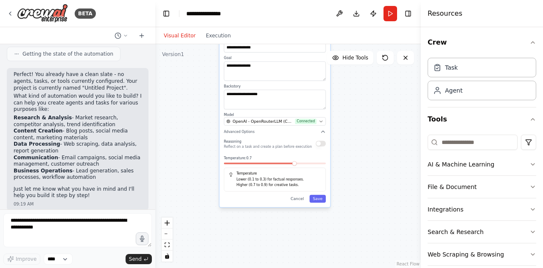
drag, startPoint x: 399, startPoint y: 220, endPoint x: 362, endPoint y: 145, distance: 84.1
click at [362, 145] on div "**********" at bounding box center [288, 156] width 266 height 224
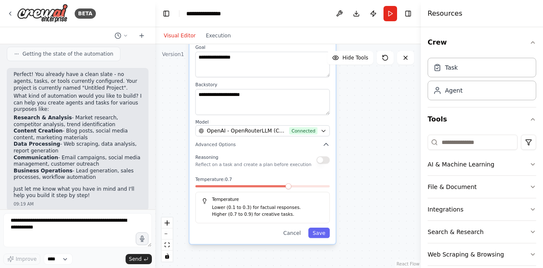
drag, startPoint x: 344, startPoint y: 142, endPoint x: 364, endPoint y: 170, distance: 35.0
click at [364, 170] on div "**********" at bounding box center [288, 156] width 266 height 224
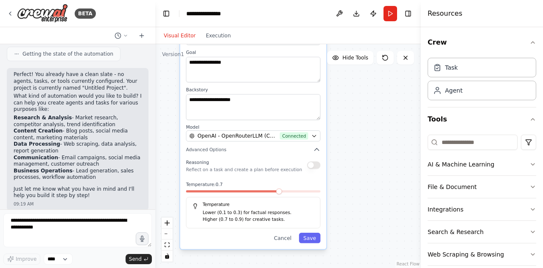
drag, startPoint x: 358, startPoint y: 129, endPoint x: 343, endPoint y: 109, distance: 24.8
click at [343, 109] on div "**********" at bounding box center [288, 156] width 266 height 224
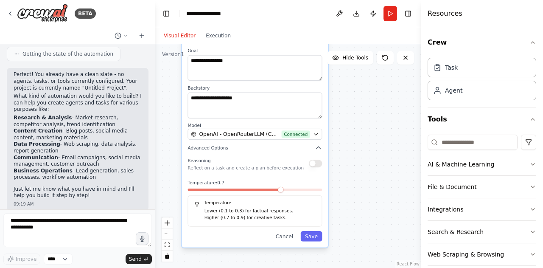
drag, startPoint x: 348, startPoint y: 128, endPoint x: 348, endPoint y: 137, distance: 9.0
click at [348, 137] on div "**********" at bounding box center [288, 156] width 266 height 224
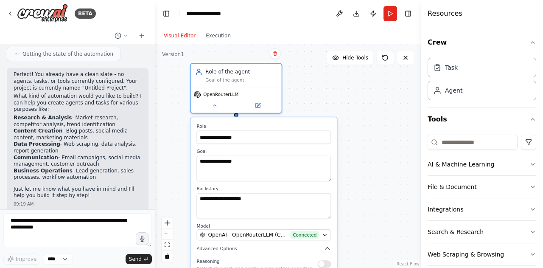
drag, startPoint x: 354, startPoint y: 133, endPoint x: 363, endPoint y: 233, distance: 101.0
click at [363, 233] on div "**********" at bounding box center [288, 156] width 266 height 224
click at [257, 105] on icon at bounding box center [258, 104] width 4 height 4
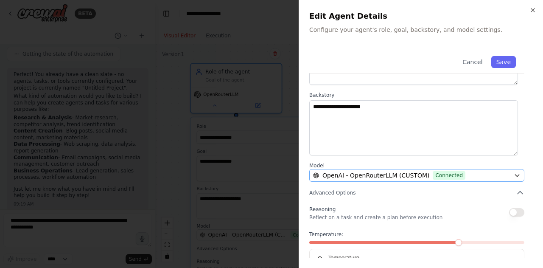
scroll to position [115, 0]
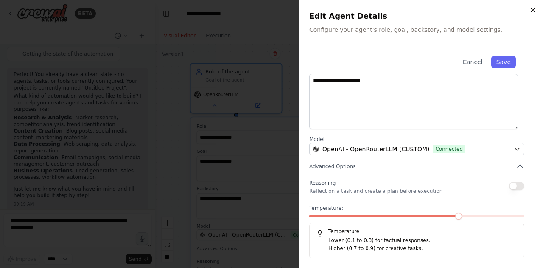
click at [531, 9] on icon "button" at bounding box center [533, 10] width 7 height 7
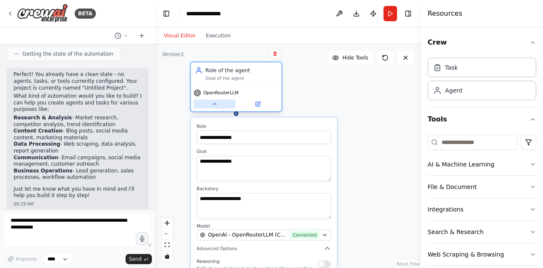
click at [220, 103] on button at bounding box center [215, 103] width 42 height 9
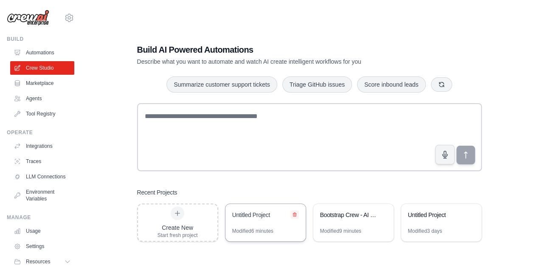
click at [293, 215] on icon at bounding box center [294, 214] width 3 height 4
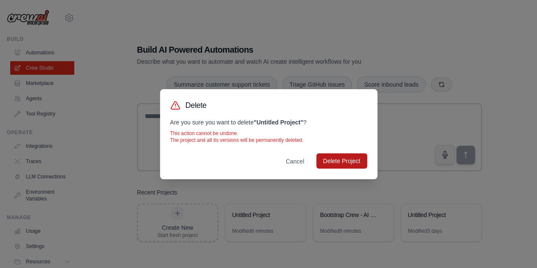
click at [334, 165] on button "Delete Project" at bounding box center [341, 160] width 51 height 15
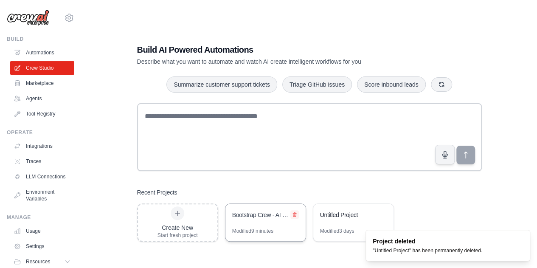
click at [295, 210] on button at bounding box center [294, 214] width 8 height 8
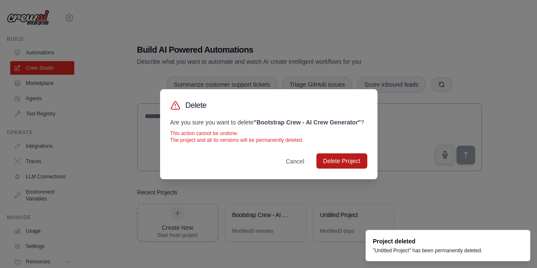
click at [352, 164] on button "Delete Project" at bounding box center [341, 160] width 51 height 15
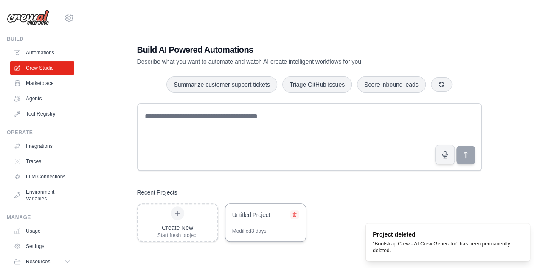
click at [296, 213] on icon at bounding box center [294, 214] width 3 height 4
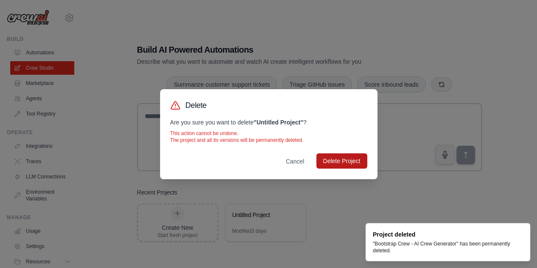
click at [339, 158] on button "Delete Project" at bounding box center [341, 160] width 51 height 15
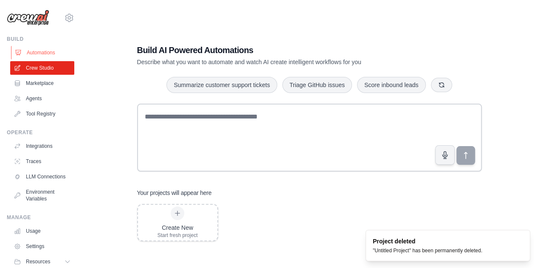
click at [48, 51] on link "Automations" at bounding box center [43, 53] width 64 height 14
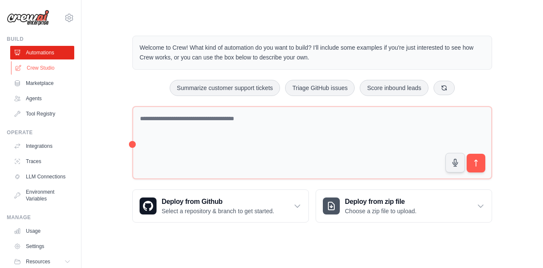
click at [50, 68] on link "Crew Studio" at bounding box center [43, 68] width 64 height 14
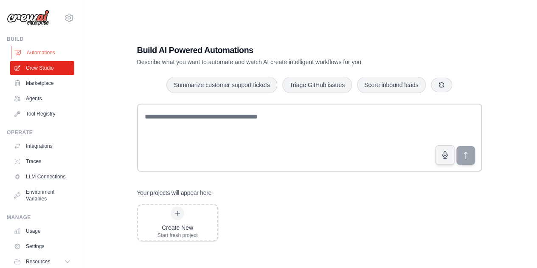
click at [45, 47] on link "Automations" at bounding box center [43, 53] width 64 height 14
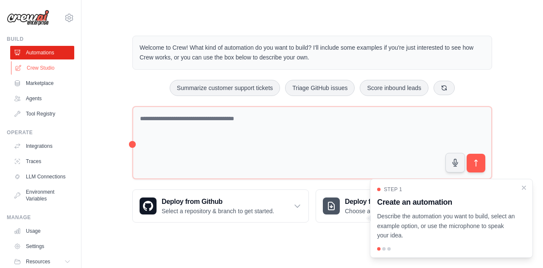
click at [37, 65] on link "Crew Studio" at bounding box center [43, 68] width 64 height 14
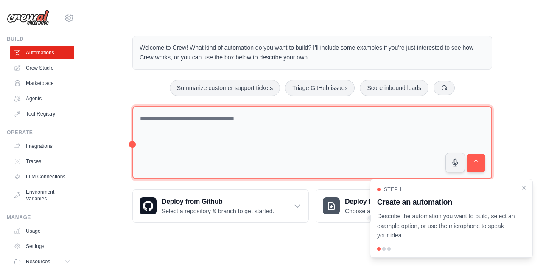
click at [207, 128] on textarea at bounding box center [312, 142] width 360 height 73
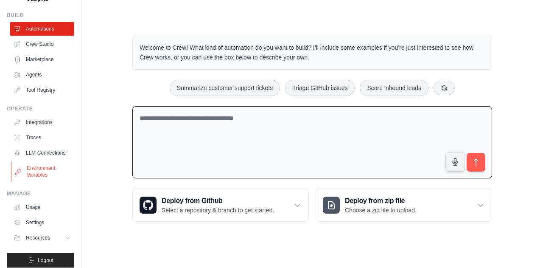
scroll to position [37, 0]
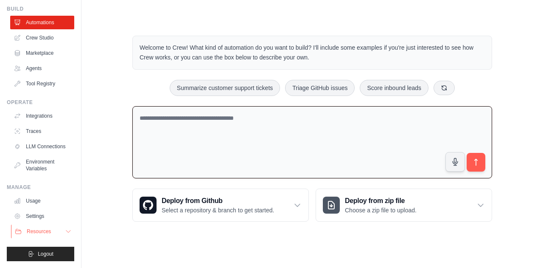
click at [56, 233] on button "Resources" at bounding box center [43, 232] width 64 height 14
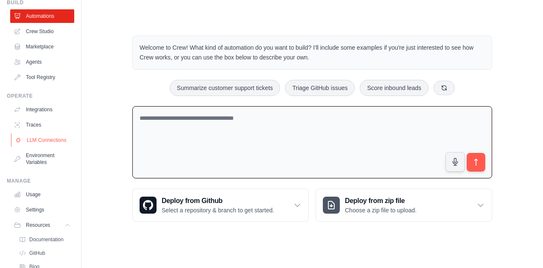
scroll to position [91, 0]
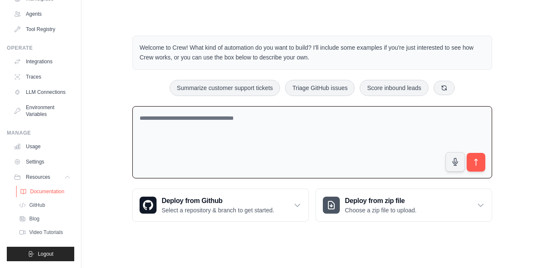
click at [48, 191] on span "Documentation" at bounding box center [47, 191] width 34 height 7
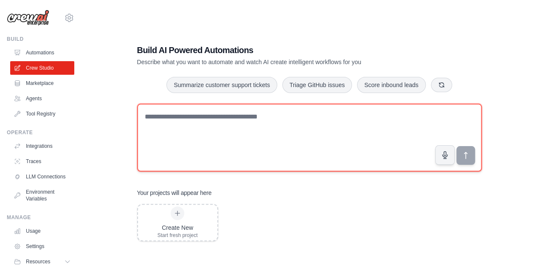
click at [236, 121] on textarea at bounding box center [309, 138] width 345 height 68
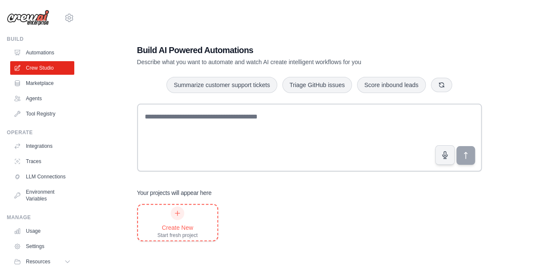
click at [167, 217] on div "Create New Start fresh project" at bounding box center [177, 222] width 40 height 32
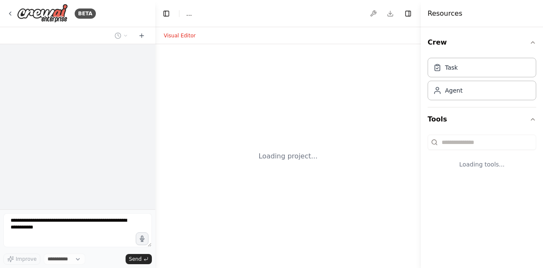
select select "****"
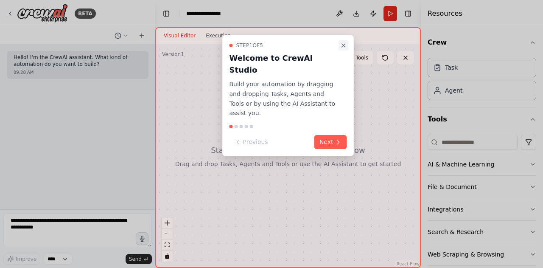
click at [347, 41] on button "Close walkthrough" at bounding box center [344, 45] width 10 height 10
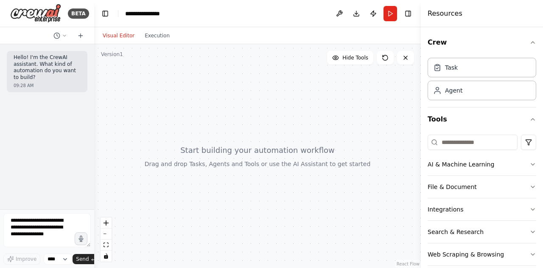
drag, startPoint x: 155, startPoint y: 128, endPoint x: 0, endPoint y: 128, distance: 154.9
click at [0, 128] on div "BETA Hello! I'm the CrewAI assistant. What kind of automation do you want to bu…" at bounding box center [47, 134] width 94 height 268
click at [468, 69] on div "Task" at bounding box center [482, 67] width 109 height 20
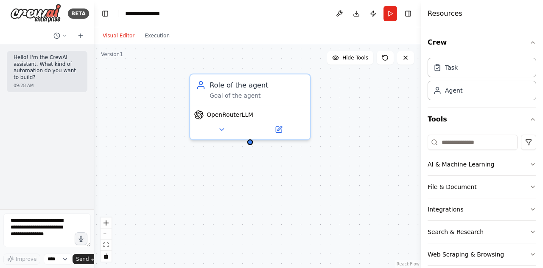
drag, startPoint x: 312, startPoint y: 112, endPoint x: 354, endPoint y: 158, distance: 61.9
click at [354, 158] on div "Role of the agent Goal of the agent OpenRouterLLM" at bounding box center [257, 156] width 327 height 224
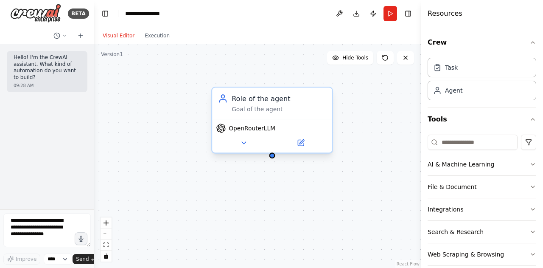
click at [265, 101] on div "Role of the agent" at bounding box center [279, 98] width 95 height 10
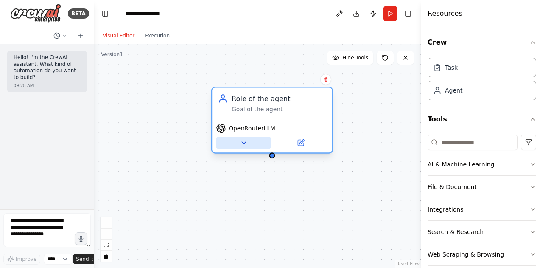
click at [246, 144] on icon at bounding box center [244, 143] width 8 height 8
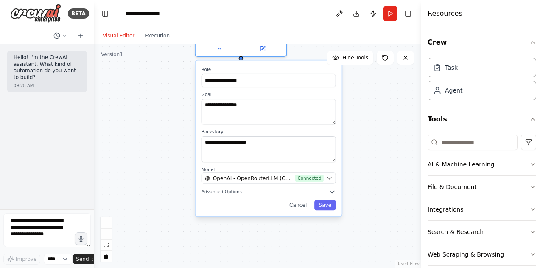
drag, startPoint x: 392, startPoint y: 163, endPoint x: 381, endPoint y: 73, distance: 91.5
click at [381, 73] on div "**********" at bounding box center [257, 156] width 327 height 224
click at [322, 190] on button "Advanced Options" at bounding box center [269, 191] width 135 height 7
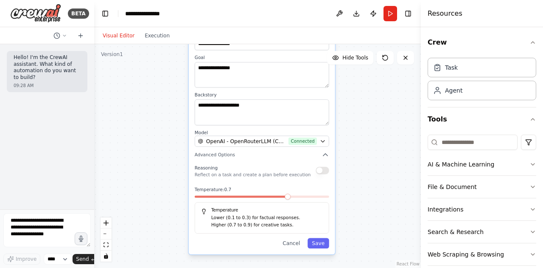
drag, startPoint x: 376, startPoint y: 203, endPoint x: 373, endPoint y: 171, distance: 31.9
click at [373, 171] on div "**********" at bounding box center [257, 156] width 327 height 224
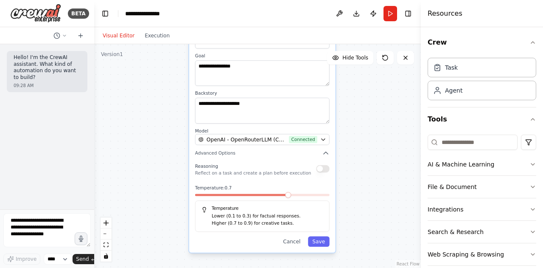
click at [323, 170] on button "button" at bounding box center [322, 168] width 13 height 7
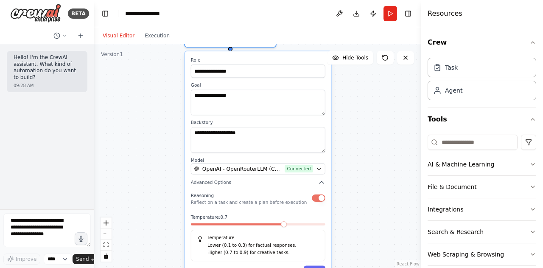
drag, startPoint x: 385, startPoint y: 145, endPoint x: 382, endPoint y: 177, distance: 32.8
click at [382, 177] on div "**********" at bounding box center [257, 156] width 327 height 224
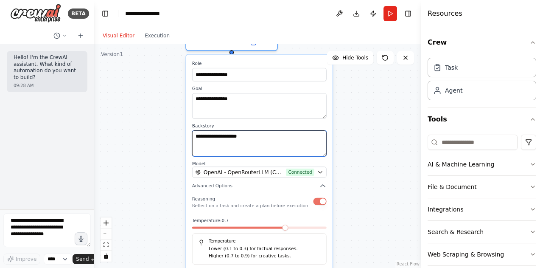
click at [249, 135] on textarea "**********" at bounding box center [259, 142] width 135 height 25
click at [253, 143] on textarea "**********" at bounding box center [259, 142] width 135 height 25
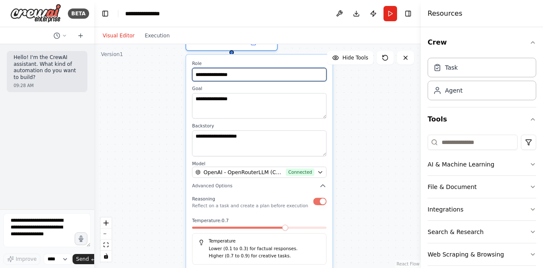
click at [241, 77] on input "**********" at bounding box center [259, 74] width 135 height 13
drag, startPoint x: 243, startPoint y: 76, endPoint x: 170, endPoint y: 74, distance: 73.0
click at [170, 74] on div "**********" at bounding box center [257, 156] width 327 height 224
drag, startPoint x: 250, startPoint y: 78, endPoint x: 185, endPoint y: 77, distance: 64.1
click at [185, 77] on div "**********" at bounding box center [259, 170] width 148 height 232
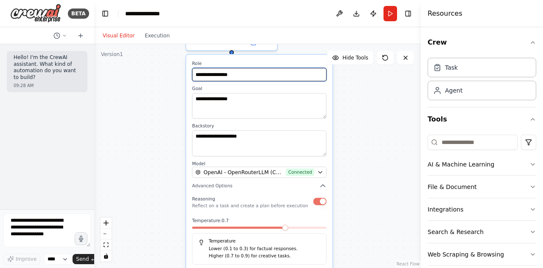
paste input "text"
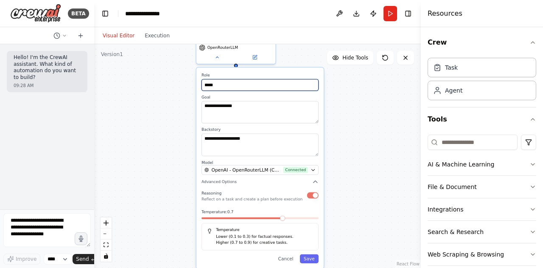
paste input "**********"
type input "**********"
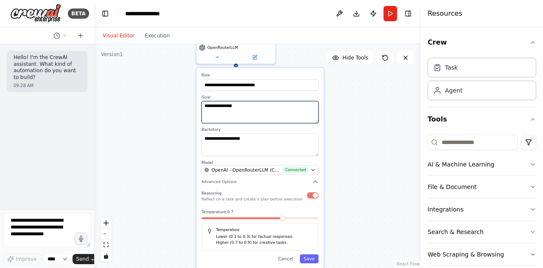
click at [256, 112] on textarea "**********" at bounding box center [260, 112] width 117 height 22
drag, startPoint x: 258, startPoint y: 111, endPoint x: 155, endPoint y: 104, distance: 103.0
click at [155, 104] on div "**********" at bounding box center [257, 156] width 327 height 224
drag, startPoint x: 250, startPoint y: 111, endPoint x: 198, endPoint y: 108, distance: 51.4
click at [198, 108] on div "**********" at bounding box center [260, 167] width 127 height 201
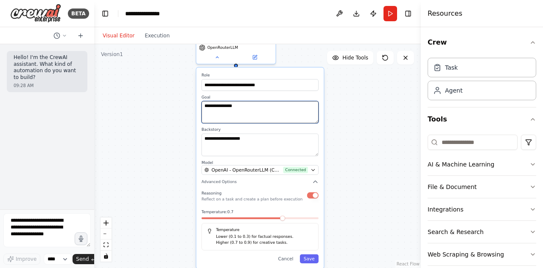
paste textarea "**********"
type textarea "**********"
drag, startPoint x: 255, startPoint y: 119, endPoint x: 200, endPoint y: 96, distance: 59.0
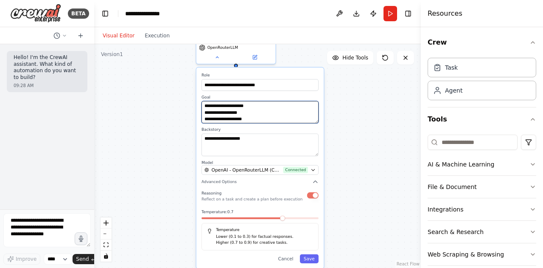
click at [200, 96] on div "**********" at bounding box center [260, 167] width 127 height 201
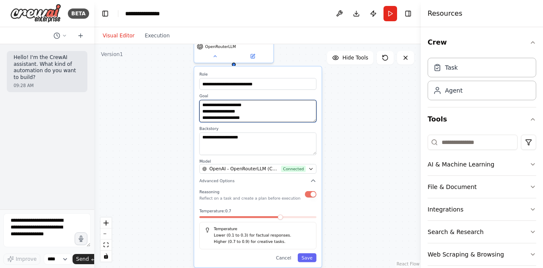
click at [267, 117] on textarea "**********" at bounding box center [257, 111] width 117 height 22
drag, startPoint x: 203, startPoint y: 104, endPoint x: 246, endPoint y: 130, distance: 49.9
click at [246, 130] on div "**********" at bounding box center [257, 167] width 127 height 201
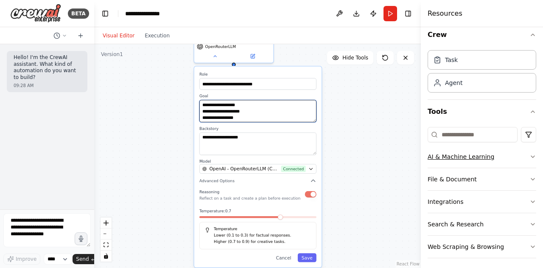
scroll to position [10, 0]
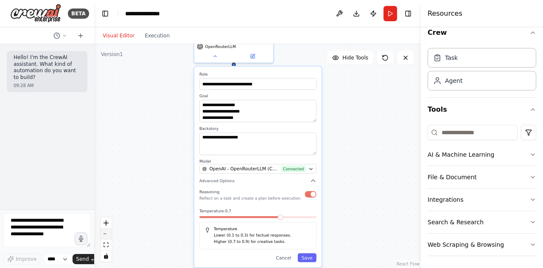
click at [109, 234] on button "zoom out" at bounding box center [106, 233] width 11 height 11
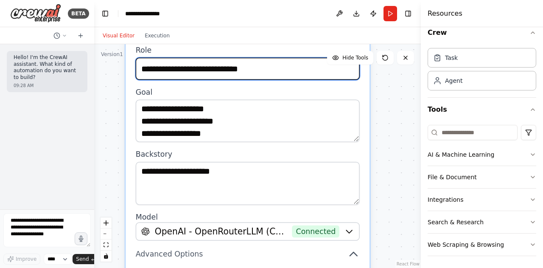
click at [188, 67] on input "**********" at bounding box center [248, 69] width 224 height 22
paste input "text"
type input "**********"
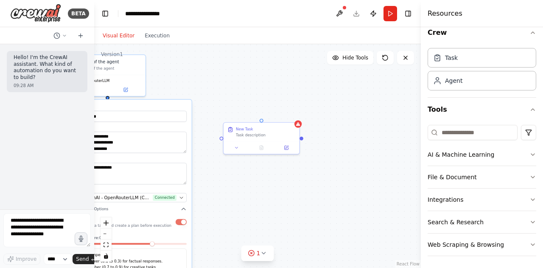
drag, startPoint x: 393, startPoint y: 199, endPoint x: 228, endPoint y: 198, distance: 164.7
click at [228, 198] on div "**********" at bounding box center [257, 156] width 327 height 224
click at [235, 146] on icon at bounding box center [236, 146] width 5 height 5
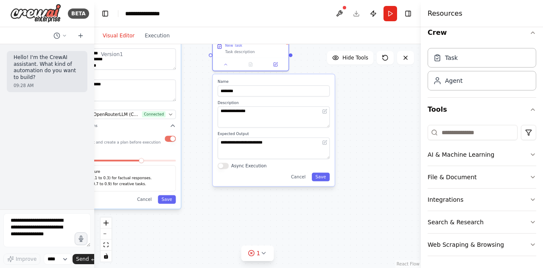
drag, startPoint x: 373, startPoint y: 188, endPoint x: 362, endPoint y: 102, distance: 86.1
click at [362, 102] on div "**********" at bounding box center [257, 156] width 327 height 224
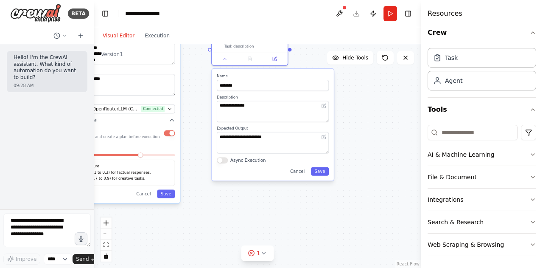
click at [227, 161] on button "Async Execution" at bounding box center [222, 160] width 11 height 6
click at [225, 159] on button "Async Execution" at bounding box center [222, 160] width 11 height 6
click at [223, 158] on button "Async Execution" at bounding box center [222, 160] width 11 height 6
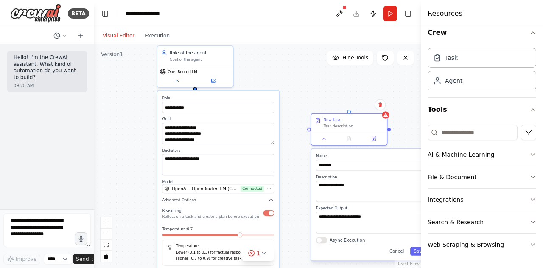
drag, startPoint x: 188, startPoint y: 149, endPoint x: 287, endPoint y: 229, distance: 127.4
click at [287, 229] on div "**********" at bounding box center [257, 156] width 327 height 224
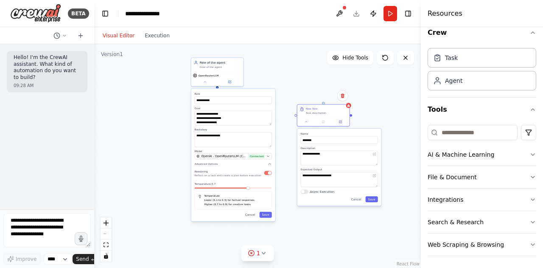
drag, startPoint x: 282, startPoint y: 198, endPoint x: 278, endPoint y: 144, distance: 54.5
click at [278, 144] on div "**********" at bounding box center [257, 156] width 327 height 224
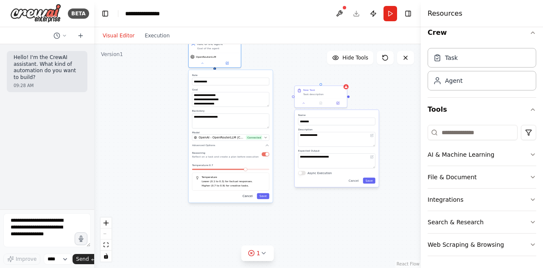
click at [253, 197] on button "Cancel" at bounding box center [247, 196] width 15 height 6
click at [252, 195] on button "Cancel" at bounding box center [247, 196] width 15 height 6
click at [251, 195] on button "Cancel" at bounding box center [247, 196] width 15 height 6
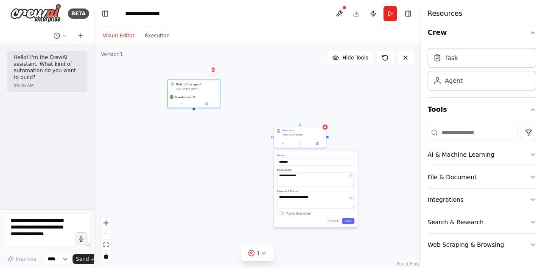
drag, startPoint x: 260, startPoint y: 125, endPoint x: 240, endPoint y: 165, distance: 44.6
click at [240, 165] on div "**********" at bounding box center [257, 156] width 327 height 224
click at [157, 32] on div "Visual Editor Execution" at bounding box center [136, 35] width 77 height 17
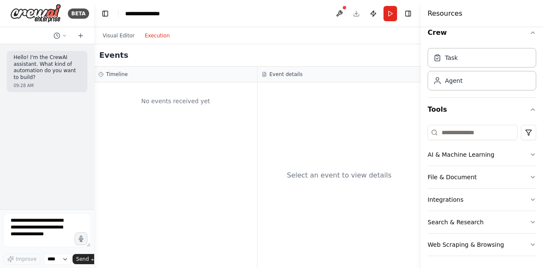
click at [157, 36] on button "Execution" at bounding box center [157, 36] width 35 height 10
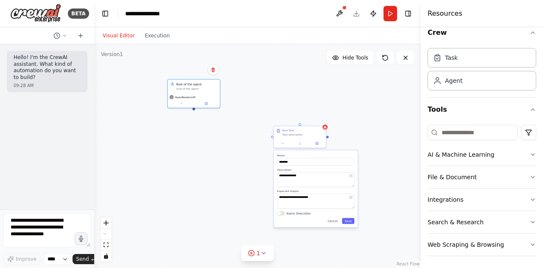
click at [119, 37] on button "Visual Editor" at bounding box center [119, 36] width 42 height 10
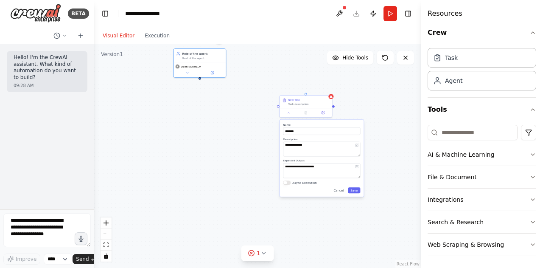
drag, startPoint x: 198, startPoint y: 158, endPoint x: 204, endPoint y: 127, distance: 31.1
click at [204, 127] on div "**********" at bounding box center [257, 156] width 327 height 224
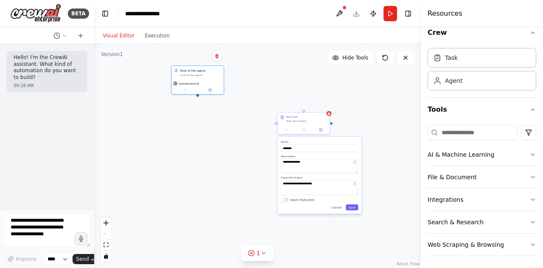
drag, startPoint x: 201, startPoint y: 117, endPoint x: 199, endPoint y: 134, distance: 17.1
click at [199, 134] on div "**********" at bounding box center [257, 156] width 327 height 224
click at [326, 143] on label "Name" at bounding box center [319, 141] width 77 height 3
click at [336, 146] on input "********" at bounding box center [319, 148] width 77 height 8
click at [330, 155] on label "Description" at bounding box center [319, 155] width 77 height 3
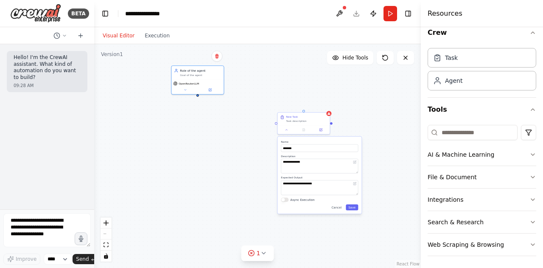
click at [340, 140] on label "Name" at bounding box center [319, 141] width 77 height 3
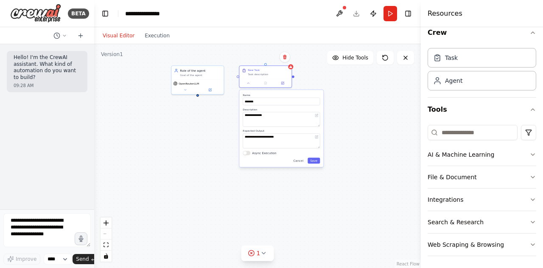
drag, startPoint x: 340, startPoint y: 138, endPoint x: 304, endPoint y: 90, distance: 59.9
click at [304, 90] on div "**********" at bounding box center [281, 128] width 84 height 77
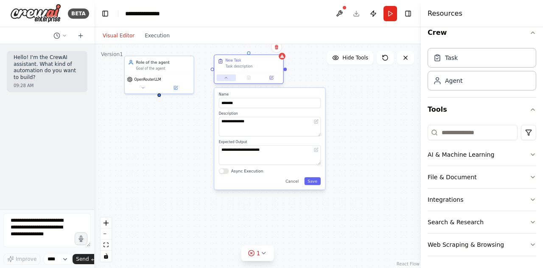
click at [226, 77] on icon at bounding box center [226, 77] width 2 height 1
drag, startPoint x: 304, startPoint y: 92, endPoint x: 307, endPoint y: 95, distance: 4.5
click at [307, 95] on div "**********" at bounding box center [269, 138] width 111 height 101
drag, startPoint x: 306, startPoint y: 95, endPoint x: 304, endPoint y: 91, distance: 4.9
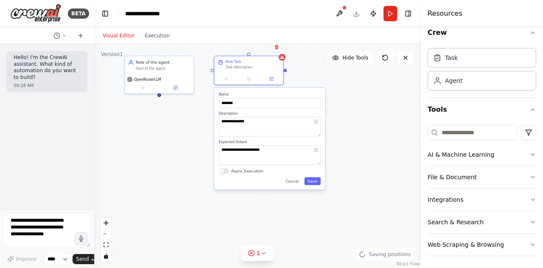
click at [304, 91] on div "**********" at bounding box center [269, 138] width 111 height 101
drag, startPoint x: 304, startPoint y: 91, endPoint x: 300, endPoint y: 92, distance: 4.3
click at [300, 92] on div "**********" at bounding box center [264, 138] width 111 height 101
click at [350, 94] on div "**********" at bounding box center [257, 156] width 327 height 224
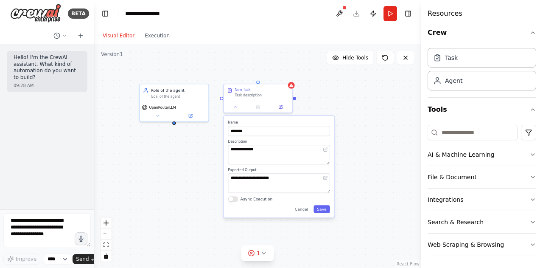
drag, startPoint x: 159, startPoint y: 152, endPoint x: 174, endPoint y: 169, distance: 23.8
click at [174, 170] on div "**********" at bounding box center [257, 156] width 327 height 224
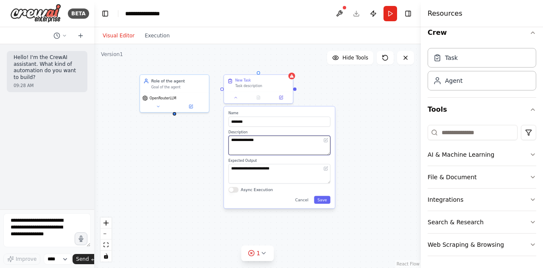
click at [250, 145] on textarea "**********" at bounding box center [280, 145] width 102 height 20
click at [270, 168] on textarea "**********" at bounding box center [280, 174] width 102 height 20
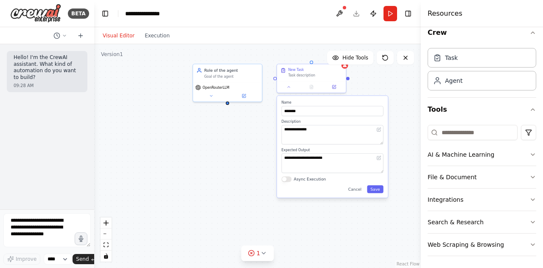
drag, startPoint x: 213, startPoint y: 182, endPoint x: 241, endPoint y: 178, distance: 28.7
click at [241, 178] on div "**********" at bounding box center [257, 156] width 327 height 224
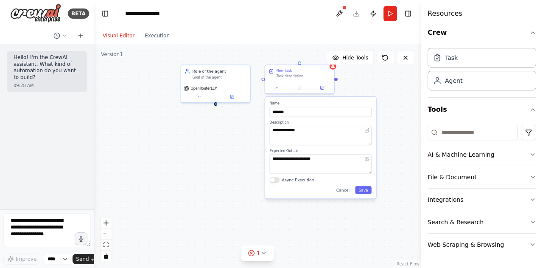
drag, startPoint x: 241, startPoint y: 177, endPoint x: 217, endPoint y: 179, distance: 24.3
click at [217, 179] on div "**********" at bounding box center [257, 156] width 327 height 224
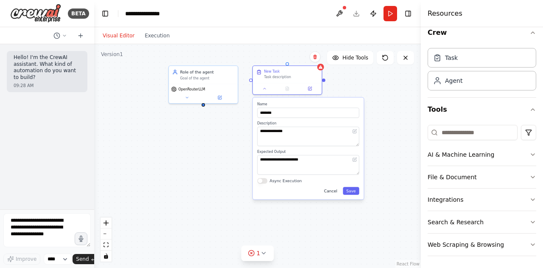
click at [337, 191] on button "Cancel" at bounding box center [331, 191] width 20 height 8
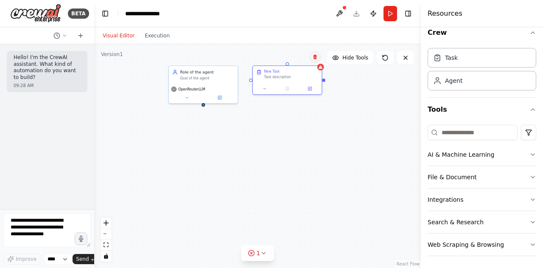
click at [317, 59] on icon at bounding box center [315, 56] width 5 height 5
click at [290, 54] on button "Confirm" at bounding box center [291, 57] width 30 height 10
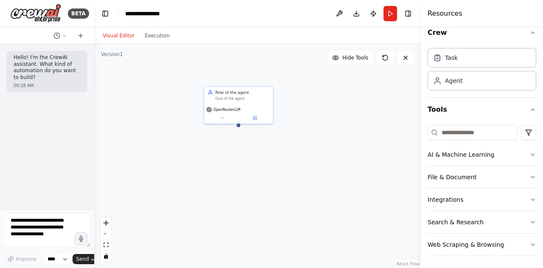
drag, startPoint x: 184, startPoint y: 146, endPoint x: 219, endPoint y: 167, distance: 40.7
click at [219, 167] on div "Role of the agent Goal of the agent OpenRouterLLM" at bounding box center [257, 156] width 327 height 224
click at [222, 117] on icon at bounding box center [222, 116] width 2 height 1
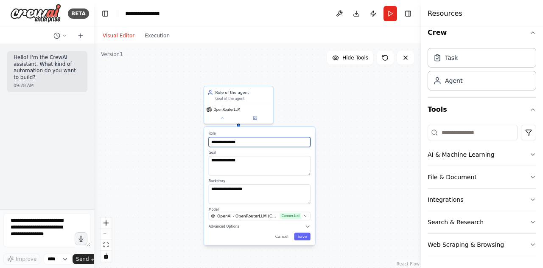
click at [263, 145] on input "**********" at bounding box center [260, 142] width 102 height 10
drag, startPoint x: 172, startPoint y: 138, endPoint x: 158, endPoint y: 138, distance: 14.0
click at [158, 138] on div "**********" at bounding box center [257, 156] width 327 height 224
drag, startPoint x: 264, startPoint y: 141, endPoint x: 175, endPoint y: 142, distance: 89.1
click at [175, 142] on div "**********" at bounding box center [257, 156] width 327 height 224
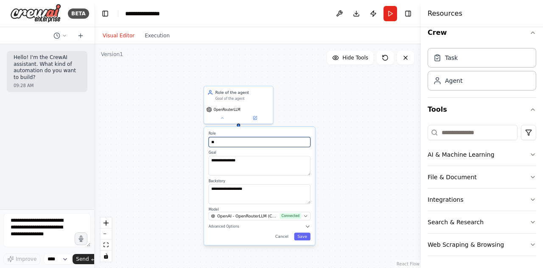
type input "*"
type input "*********"
click at [244, 228] on button "Advanced Options" at bounding box center [260, 226] width 102 height 6
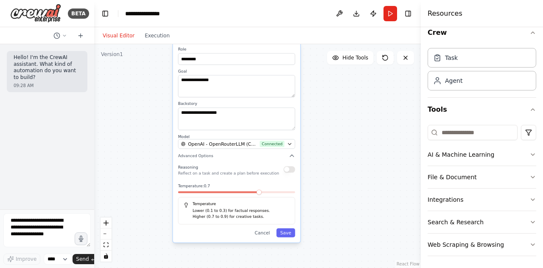
drag, startPoint x: 358, startPoint y: 189, endPoint x: 389, endPoint y: 106, distance: 88.8
click at [389, 106] on div "**********" at bounding box center [257, 156] width 327 height 224
click at [402, 120] on div "**********" at bounding box center [257, 156] width 327 height 224
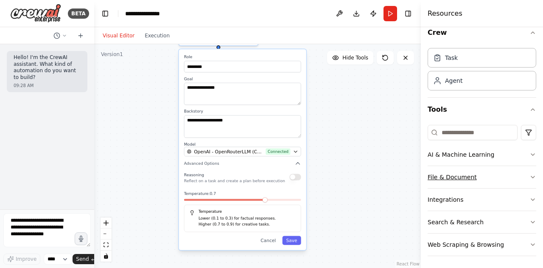
click at [530, 176] on icon "button" at bounding box center [533, 177] width 7 height 7
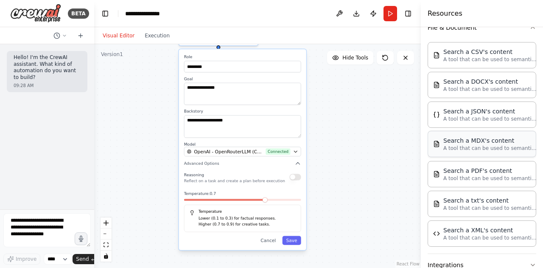
scroll to position [180, 0]
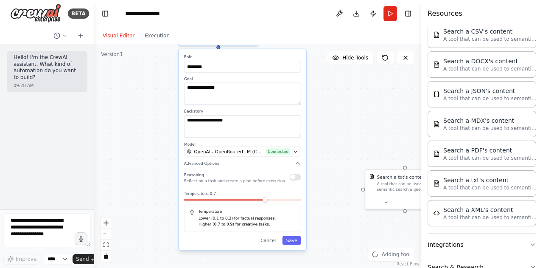
click at [362, 170] on div "**********" at bounding box center [257, 156] width 327 height 224
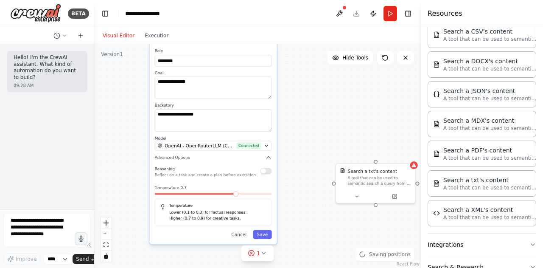
drag, startPoint x: 374, startPoint y: 144, endPoint x: 340, endPoint y: 132, distance: 36.8
click at [340, 132] on div "**********" at bounding box center [257, 156] width 327 height 224
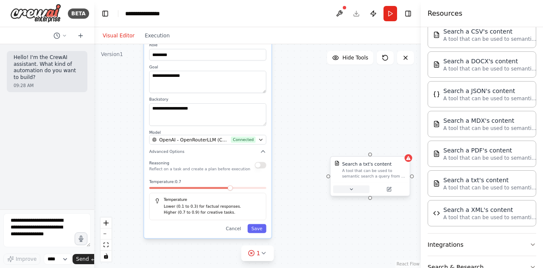
click at [355, 188] on button at bounding box center [351, 189] width 37 height 8
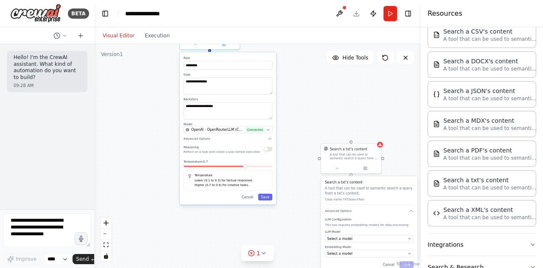
drag, startPoint x: 316, startPoint y: 206, endPoint x: 293, endPoint y: 126, distance: 84.0
click at [293, 127] on div "**********" at bounding box center [257, 156] width 327 height 224
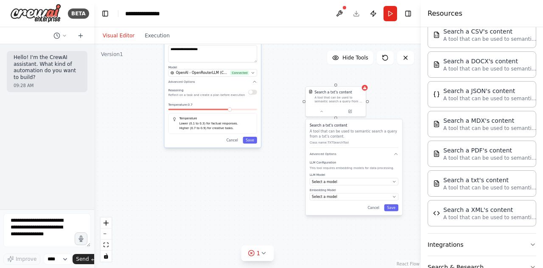
click at [289, 117] on div "**********" at bounding box center [257, 156] width 327 height 224
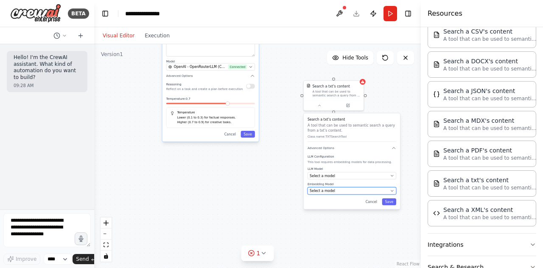
click at [346, 188] on div "Select a model" at bounding box center [349, 190] width 79 height 5
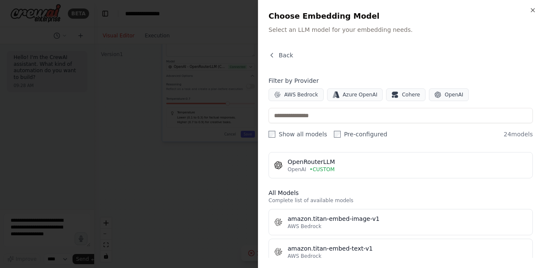
scroll to position [0, 0]
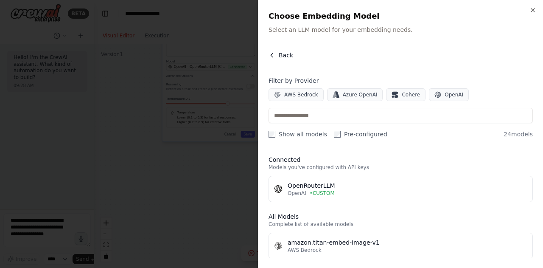
click at [275, 56] on button "Back" at bounding box center [281, 55] width 25 height 8
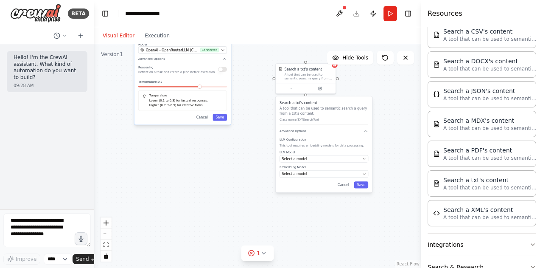
drag, startPoint x: 301, startPoint y: 177, endPoint x: 269, endPoint y: 157, distance: 37.5
click at [269, 157] on div "**********" at bounding box center [257, 156] width 327 height 224
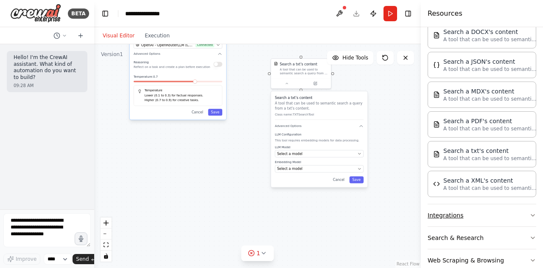
scroll to position [222, 0]
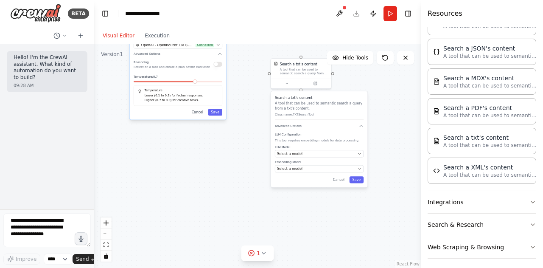
click at [516, 197] on button "Integrations" at bounding box center [482, 202] width 109 height 22
click at [530, 199] on icon "button" at bounding box center [533, 202] width 7 height 7
click at [521, 222] on button "Search & Research" at bounding box center [482, 224] width 109 height 22
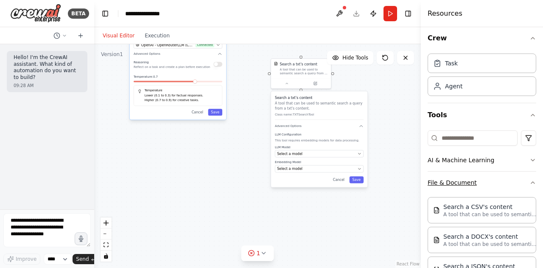
scroll to position [0, 0]
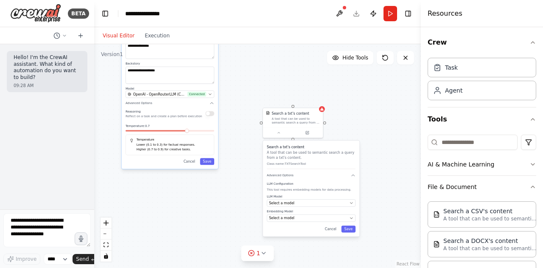
drag, startPoint x: 255, startPoint y: 171, endPoint x: 247, endPoint y: 220, distance: 49.9
click at [247, 220] on div "**********" at bounding box center [257, 156] width 327 height 224
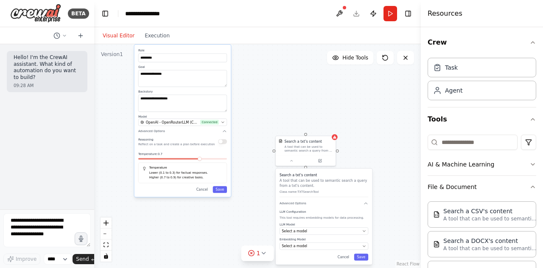
drag, startPoint x: 368, startPoint y: 109, endPoint x: 380, endPoint y: 138, distance: 31.2
click at [380, 138] on div "**********" at bounding box center [257, 156] width 327 height 224
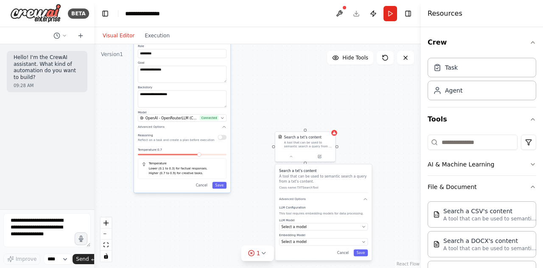
drag, startPoint x: 379, startPoint y: 137, endPoint x: 379, endPoint y: 132, distance: 4.7
click at [379, 132] on div "**********" at bounding box center [257, 156] width 327 height 224
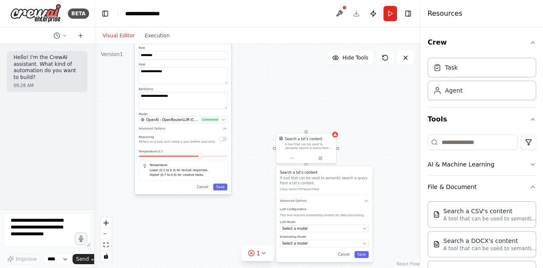
click at [379, 134] on div "**********" at bounding box center [257, 156] width 327 height 224
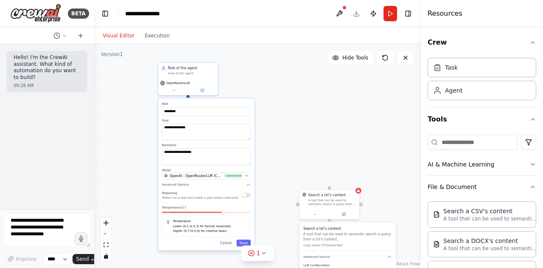
drag, startPoint x: 260, startPoint y: 87, endPoint x: 279, endPoint y: 135, distance: 52.2
click at [279, 135] on div "**********" at bounding box center [257, 156] width 327 height 224
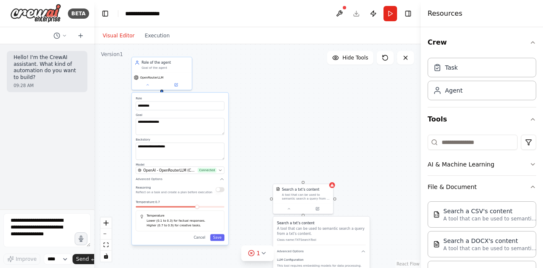
drag, startPoint x: 280, startPoint y: 106, endPoint x: 254, endPoint y: 100, distance: 26.9
click at [254, 100] on div "**********" at bounding box center [257, 156] width 327 height 224
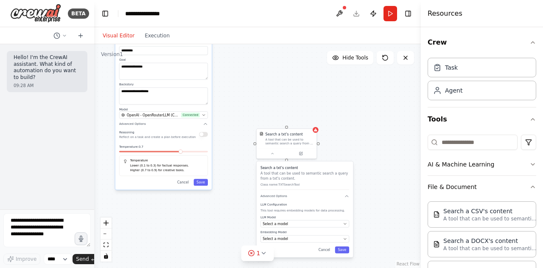
drag, startPoint x: 406, startPoint y: 194, endPoint x: 387, endPoint y: 129, distance: 67.3
click at [387, 129] on div "**********" at bounding box center [257, 156] width 327 height 224
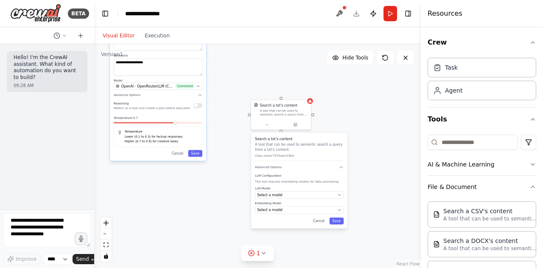
drag, startPoint x: 366, startPoint y: 143, endPoint x: 362, endPoint y: 121, distance: 21.9
click at [363, 123] on div "**********" at bounding box center [257, 156] width 327 height 224
click at [359, 106] on div "**********" at bounding box center [257, 156] width 327 height 224
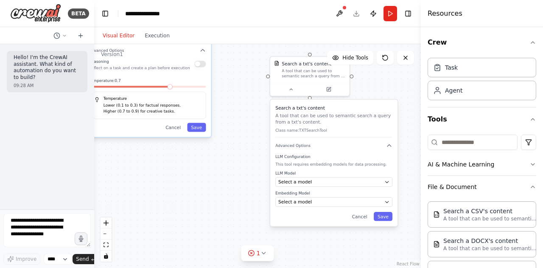
drag, startPoint x: 253, startPoint y: 140, endPoint x: 245, endPoint y: 143, distance: 8.5
click at [245, 143] on div "**********" at bounding box center [257, 156] width 327 height 224
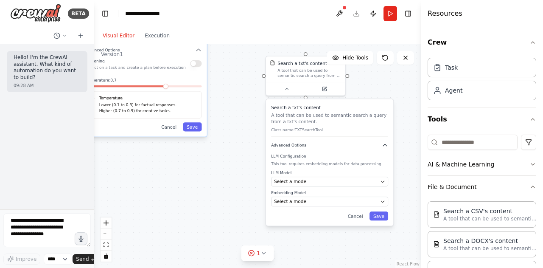
click at [351, 146] on button "Advanced Options" at bounding box center [329, 145] width 117 height 6
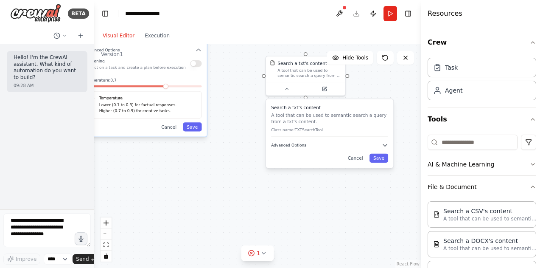
click at [351, 146] on button "Advanced Options" at bounding box center [329, 145] width 117 height 6
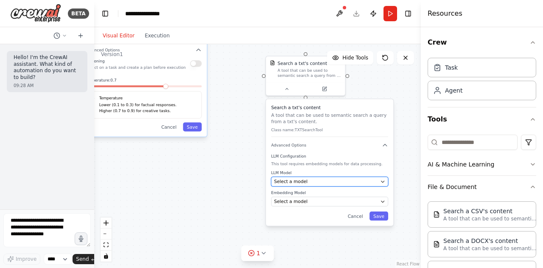
click at [360, 178] on div "Select a model" at bounding box center [326, 181] width 104 height 6
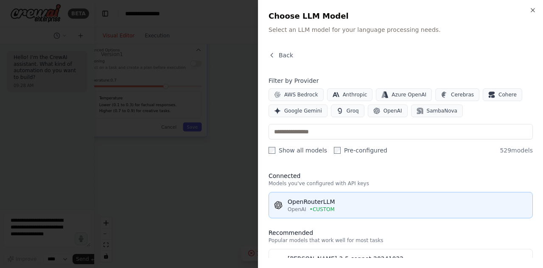
click at [352, 202] on div "OpenRouterLLM" at bounding box center [408, 201] width 240 height 8
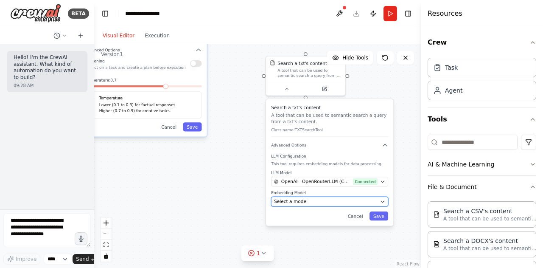
click at [338, 198] on div "Select a model" at bounding box center [326, 201] width 104 height 6
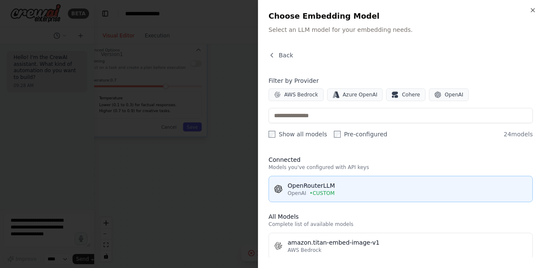
click at [363, 186] on div "OpenRouterLLM" at bounding box center [408, 185] width 240 height 8
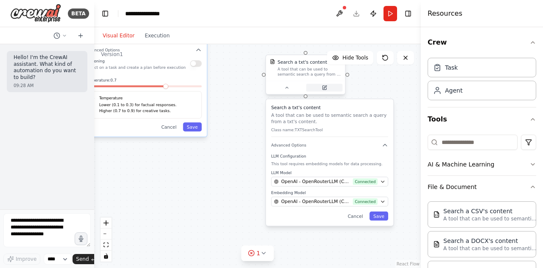
click at [323, 87] on icon at bounding box center [325, 88] width 4 height 4
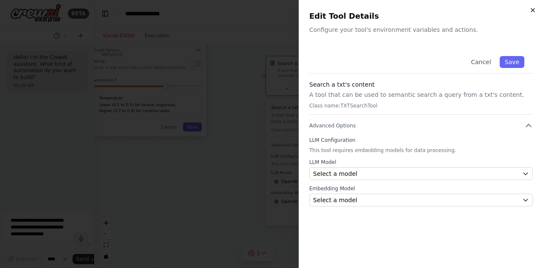
click at [531, 10] on icon "button" at bounding box center [533, 10] width 7 height 7
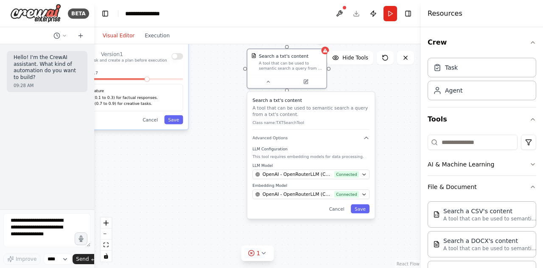
drag, startPoint x: 400, startPoint y: 93, endPoint x: 357, endPoint y: 80, distance: 45.7
click at [365, 81] on div "**********" at bounding box center [257, 156] width 327 height 224
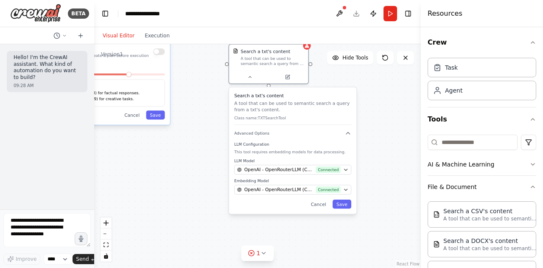
drag, startPoint x: 357, startPoint y: 80, endPoint x: 349, endPoint y: 80, distance: 7.6
click at [354, 79] on div "**********" at bounding box center [257, 156] width 327 height 224
click at [350, 79] on div "**********" at bounding box center [257, 156] width 327 height 224
click at [346, 81] on div "**********" at bounding box center [257, 156] width 327 height 224
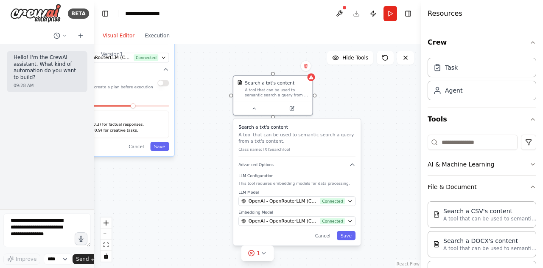
drag, startPoint x: 346, startPoint y: 84, endPoint x: 357, endPoint y: 114, distance: 31.1
click at [357, 114] on div "**********" at bounding box center [257, 156] width 327 height 224
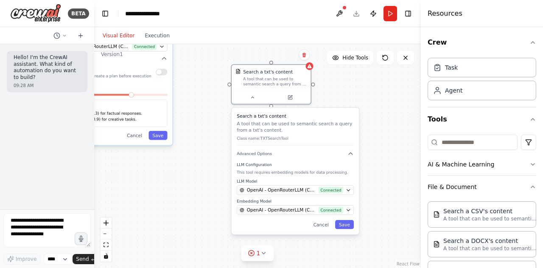
drag, startPoint x: 389, startPoint y: 185, endPoint x: 385, endPoint y: 157, distance: 28.8
click at [385, 166] on div "**********" at bounding box center [257, 156] width 327 height 224
click at [385, 157] on div "**********" at bounding box center [257, 156] width 327 height 224
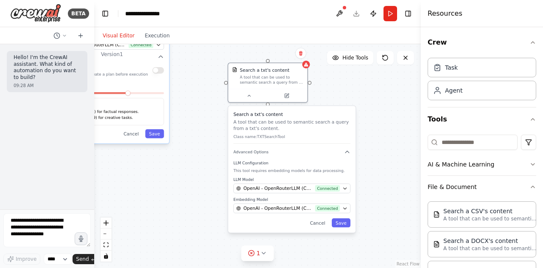
drag, startPoint x: 383, startPoint y: 161, endPoint x: 382, endPoint y: 168, distance: 7.4
click at [382, 168] on div "**********" at bounding box center [257, 156] width 327 height 224
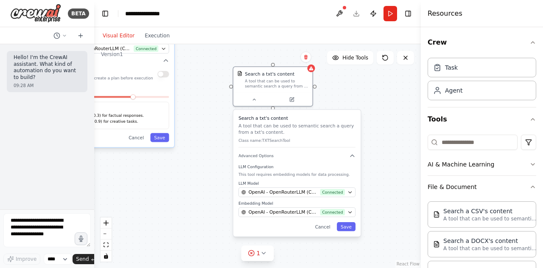
drag, startPoint x: 208, startPoint y: 121, endPoint x: 220, endPoint y: 131, distance: 15.4
click at [219, 131] on div "**********" at bounding box center [257, 156] width 327 height 224
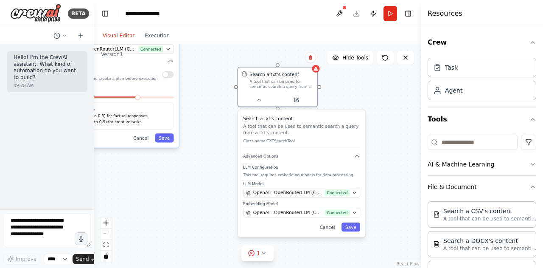
drag, startPoint x: 217, startPoint y: 122, endPoint x: 212, endPoint y: 112, distance: 11.0
click at [216, 119] on div "**********" at bounding box center [257, 156] width 327 height 224
click at [212, 112] on div "**********" at bounding box center [257, 156] width 327 height 224
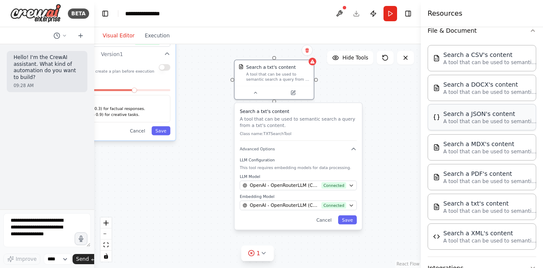
scroll to position [170, 0]
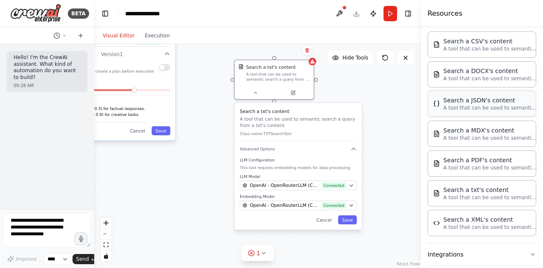
click at [476, 109] on p "A tool that can be used to semantic search a query from a JSON's content." at bounding box center [490, 107] width 93 height 7
click at [469, 99] on div "Search a JSON's content" at bounding box center [490, 100] width 93 height 8
click at [468, 99] on div "Search a JSON's content" at bounding box center [490, 100] width 93 height 8
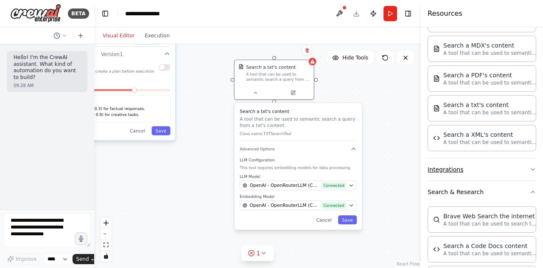
scroll to position [297, 0]
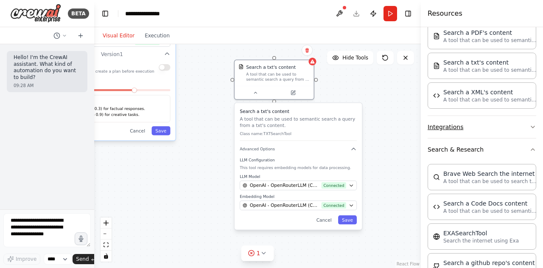
click at [501, 123] on button "Integrations" at bounding box center [482, 127] width 109 height 22
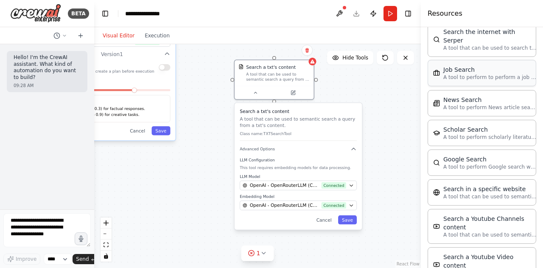
scroll to position [1216, 0]
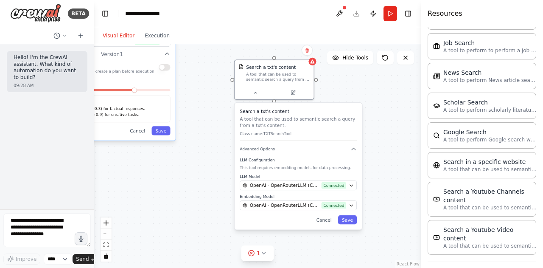
click at [530, 267] on icon "button" at bounding box center [533, 273] width 7 height 7
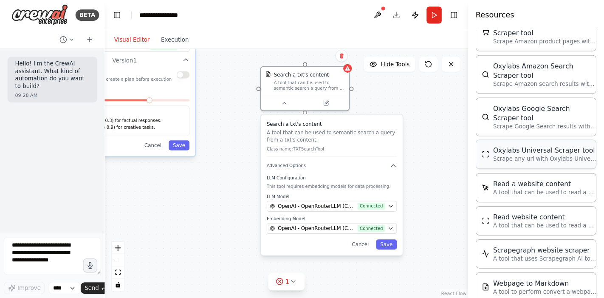
scroll to position [1660, 0]
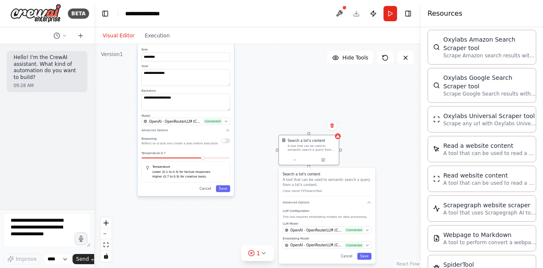
drag, startPoint x: 182, startPoint y: 181, endPoint x: 232, endPoint y: 237, distance: 75.1
click at [232, 237] on div "**********" at bounding box center [257, 156] width 327 height 224
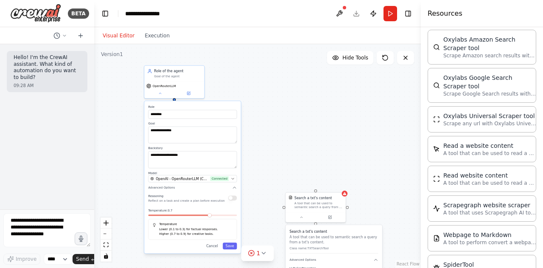
drag, startPoint x: 260, startPoint y: 113, endPoint x: 261, endPoint y: 157, distance: 43.7
click at [261, 157] on div "**********" at bounding box center [257, 156] width 327 height 224
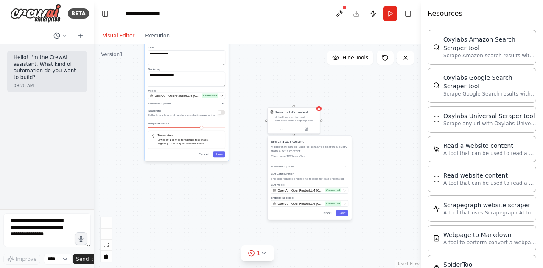
drag, startPoint x: 358, startPoint y: 147, endPoint x: 325, endPoint y: 65, distance: 88.5
click at [325, 65] on div "**********" at bounding box center [257, 156] width 327 height 224
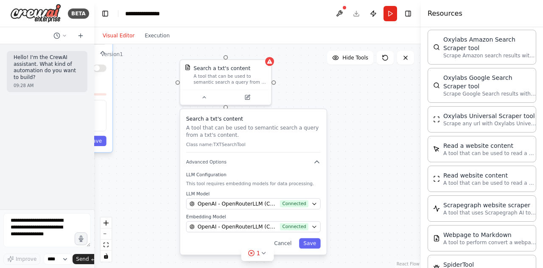
drag, startPoint x: 357, startPoint y: 120, endPoint x: 360, endPoint y: 110, distance: 10.9
click at [360, 110] on div "**********" at bounding box center [257, 156] width 327 height 224
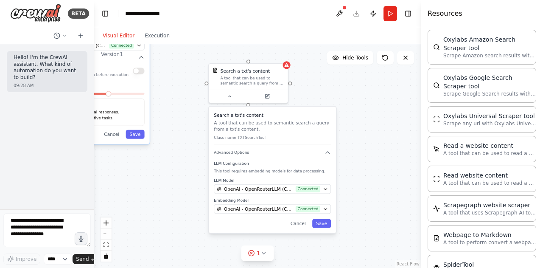
drag, startPoint x: 333, startPoint y: 81, endPoint x: 348, endPoint y: 117, distance: 38.5
click at [348, 117] on div "**********" at bounding box center [257, 156] width 327 height 224
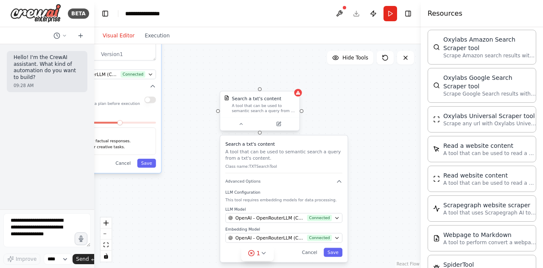
click at [273, 112] on div "A tool that can be used to semantic search a query from a txt's content." at bounding box center [264, 108] width 64 height 10
click at [295, 82] on icon at bounding box center [292, 82] width 5 height 5
click at [294, 81] on icon at bounding box center [292, 82] width 3 height 5
click at [292, 83] on icon at bounding box center [292, 82] width 3 height 5
click at [292, 83] on icon at bounding box center [292, 83] width 3 height 5
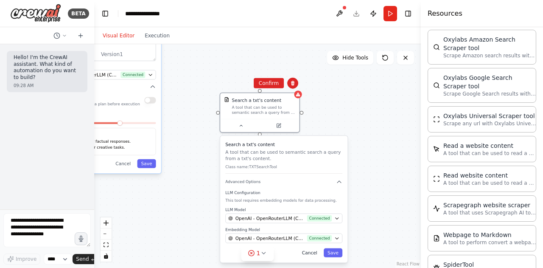
click at [312, 253] on button "Cancel" at bounding box center [309, 252] width 23 height 9
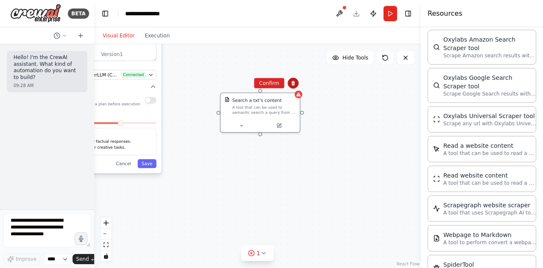
click at [290, 81] on button at bounding box center [293, 83] width 11 height 11
click at [292, 84] on icon at bounding box center [293, 83] width 3 height 5
click at [293, 84] on icon at bounding box center [293, 83] width 5 height 5
click at [294, 83] on icon at bounding box center [293, 83] width 3 height 5
click at [288, 107] on div "A tool that can be used to semantic search a query from a txt's content." at bounding box center [264, 109] width 64 height 10
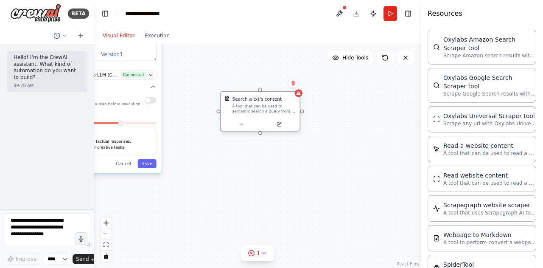
drag, startPoint x: 282, startPoint y: 116, endPoint x: 278, endPoint y: 122, distance: 7.0
click at [278, 118] on div "Search a txt's content A tool that can be used to semantic search a query from …" at bounding box center [260, 105] width 79 height 26
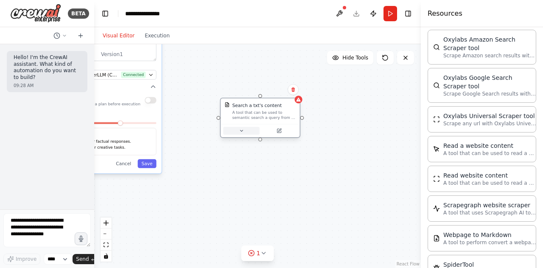
click at [246, 130] on button at bounding box center [241, 131] width 37 height 8
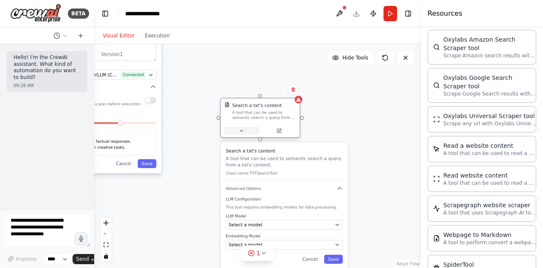
click at [246, 130] on button at bounding box center [241, 131] width 37 height 8
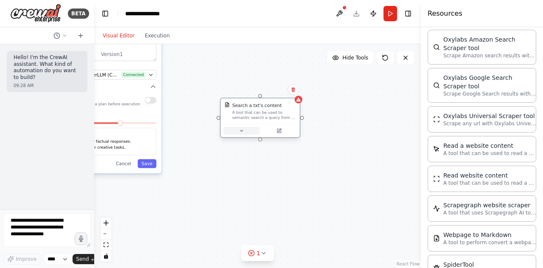
click at [246, 130] on button at bounding box center [241, 131] width 37 height 8
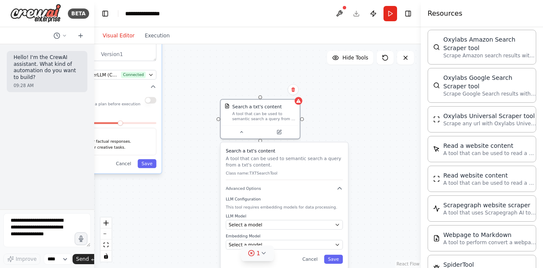
click at [266, 256] on icon at bounding box center [263, 253] width 7 height 7
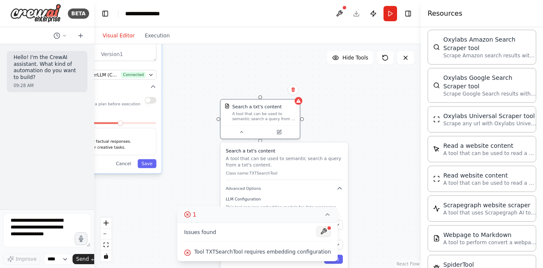
click at [319, 233] on button at bounding box center [324, 231] width 14 height 10
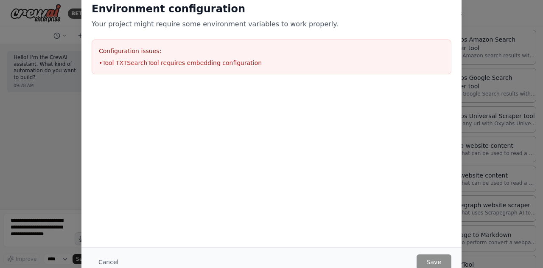
click at [489, 192] on div "Environment configuration Your project might require some environment variables…" at bounding box center [271, 134] width 543 height 268
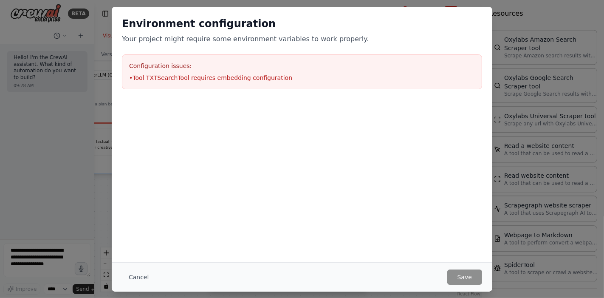
scroll to position [1633, 0]
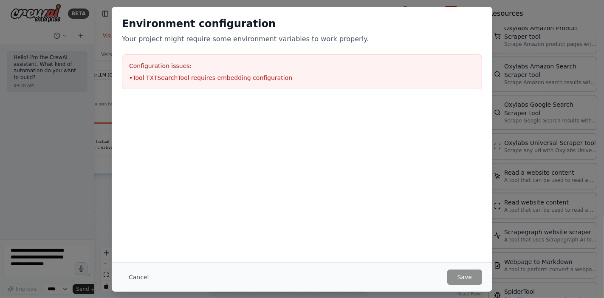
drag, startPoint x: 461, startPoint y: 0, endPoint x: 382, endPoint y: 42, distance: 89.2
click at [382, 42] on p "Your project might require some environment variables to work properly." at bounding box center [302, 39] width 360 height 10
click at [130, 267] on button "Cancel" at bounding box center [139, 276] width 34 height 15
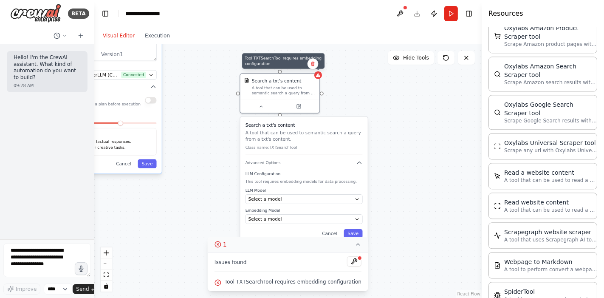
drag, startPoint x: 298, startPoint y: 102, endPoint x: 313, endPoint y: 85, distance: 22.6
click at [315, 73] on div "**********" at bounding box center [287, 170] width 387 height 253
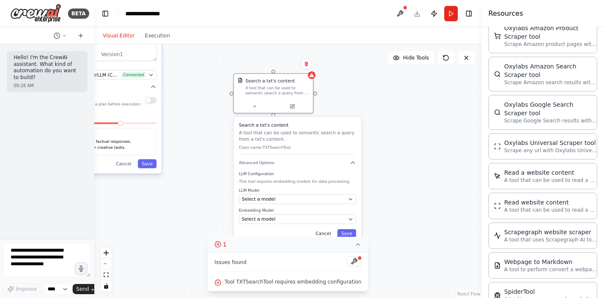
click at [327, 230] on button "Cancel" at bounding box center [323, 233] width 23 height 9
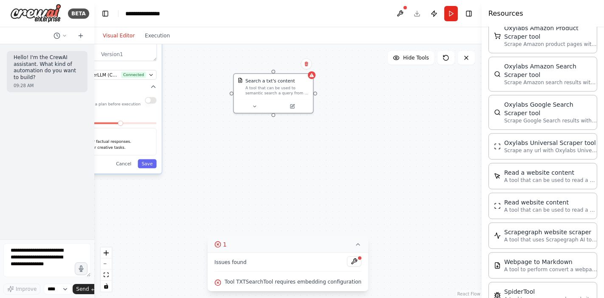
click at [354, 246] on icon at bounding box center [357, 244] width 7 height 7
click at [306, 64] on icon at bounding box center [305, 64] width 3 height 5
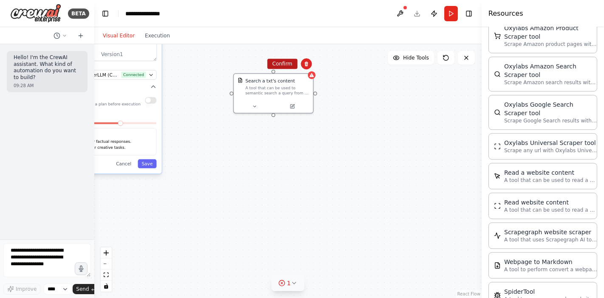
click at [287, 65] on button "Confirm" at bounding box center [282, 64] width 30 height 10
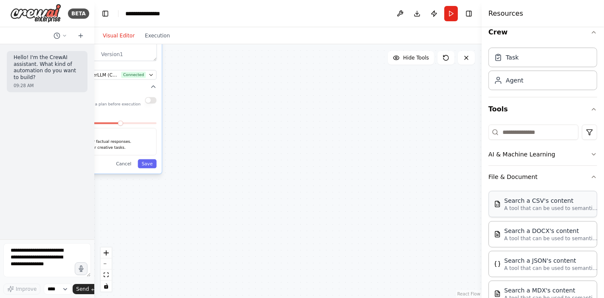
scroll to position [0, 0]
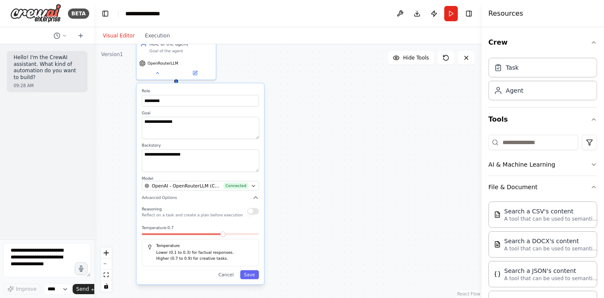
drag, startPoint x: 237, startPoint y: 124, endPoint x: 338, endPoint y: 233, distance: 148.6
click at [338, 233] on div "**********" at bounding box center [287, 170] width 387 height 253
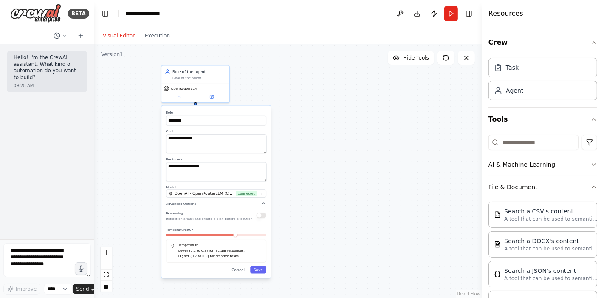
drag, startPoint x: 351, startPoint y: 140, endPoint x: 347, endPoint y: 143, distance: 4.6
click at [347, 143] on div "**********" at bounding box center [287, 170] width 387 height 253
click at [543, 167] on button "AI & Machine Learning" at bounding box center [542, 164] width 109 height 22
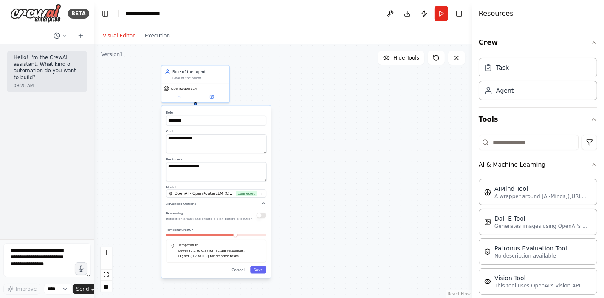
drag, startPoint x: 481, startPoint y: 174, endPoint x: 472, endPoint y: 172, distance: 10.0
click at [472, 172] on div at bounding box center [473, 149] width 3 height 298
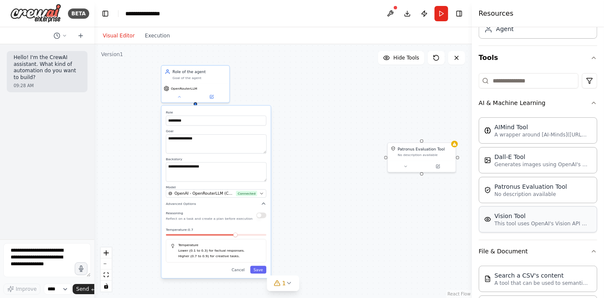
scroll to position [47, 0]
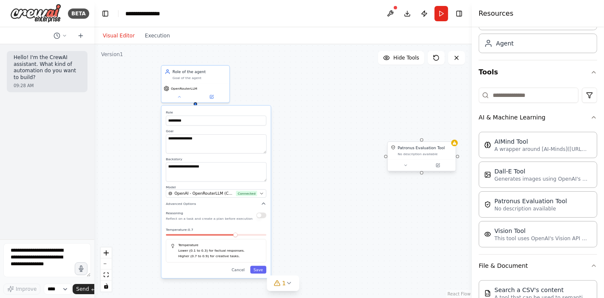
click at [419, 158] on div "Patronus Evaluation Tool No description available" at bounding box center [421, 151] width 68 height 18
click at [452, 132] on button at bounding box center [448, 132] width 11 height 11
click at [424, 132] on button "Confirm" at bounding box center [425, 133] width 30 height 10
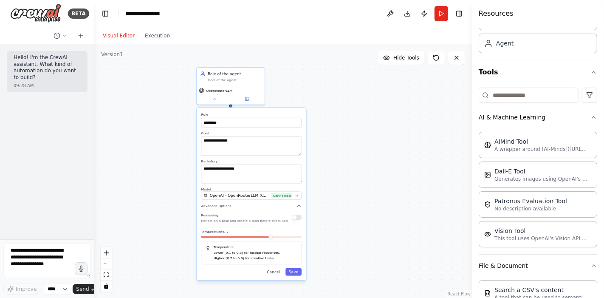
drag, startPoint x: 282, startPoint y: 91, endPoint x: 316, endPoint y: 92, distance: 34.0
click at [316, 92] on div "**********" at bounding box center [282, 170] width 377 height 253
click at [274, 267] on div "**********" at bounding box center [251, 194] width 109 height 172
click at [274, 267] on button "Cancel" at bounding box center [274, 271] width 20 height 8
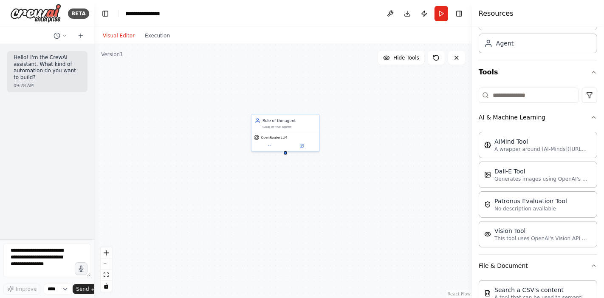
drag, startPoint x: 161, startPoint y: 136, endPoint x: 215, endPoint y: 181, distance: 69.9
click at [215, 181] on div "Role of the agent Goal of the agent OpenRouterLLM" at bounding box center [282, 170] width 377 height 253
drag, startPoint x: 345, startPoint y: 142, endPoint x: 374, endPoint y: 156, distance: 31.9
click at [374, 156] on div "Role of the agent Goal of the agent OpenRouterLLM" at bounding box center [282, 170] width 377 height 253
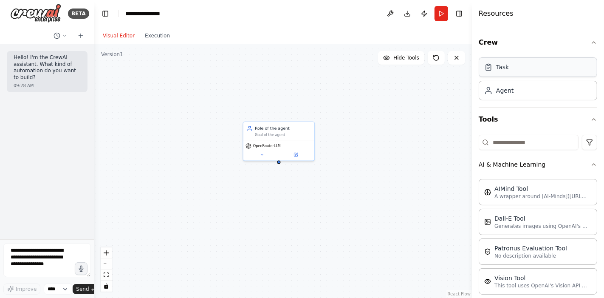
click at [543, 71] on div "Task" at bounding box center [537, 67] width 118 height 20
click at [518, 68] on div "Task" at bounding box center [537, 67] width 118 height 20
click at [543, 118] on icon "button" at bounding box center [593, 119] width 7 height 7
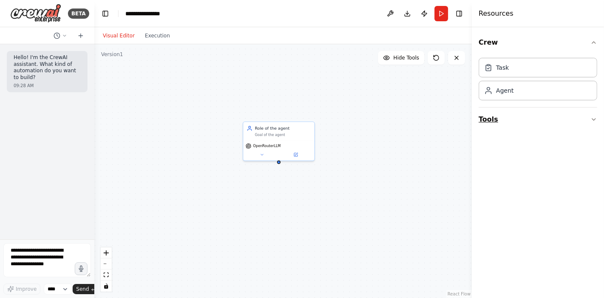
click at [543, 118] on icon "button" at bounding box center [593, 119] width 7 height 7
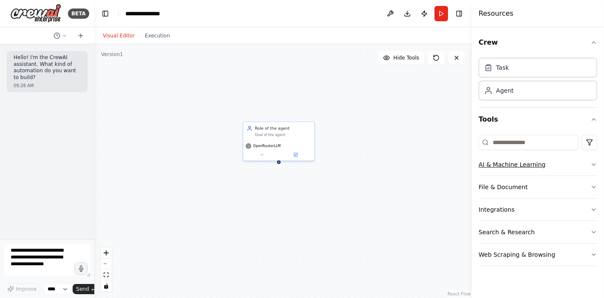
click at [543, 163] on button "AI & Machine Learning" at bounding box center [537, 164] width 118 height 22
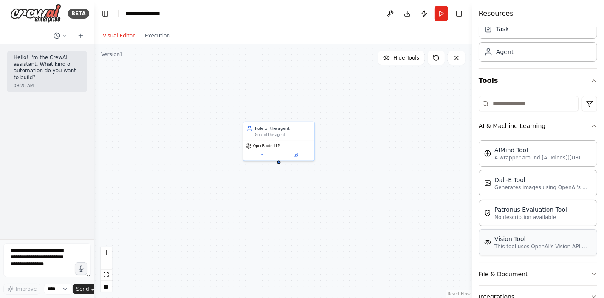
scroll to position [105, 0]
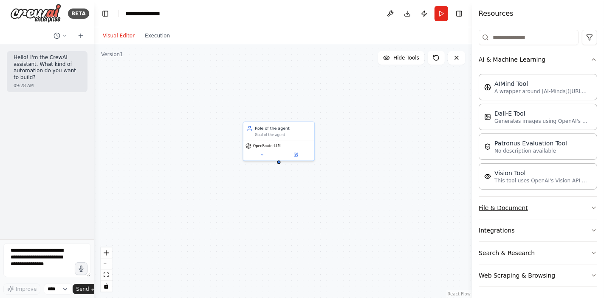
click at [543, 211] on button "File & Document" at bounding box center [537, 208] width 118 height 22
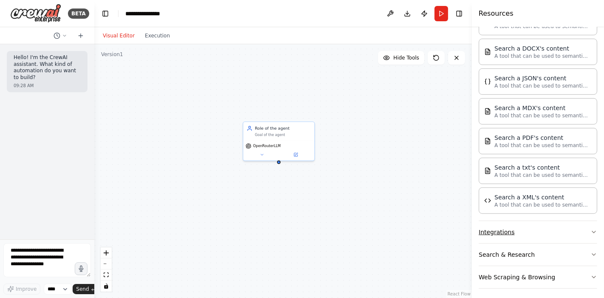
click at [543, 233] on button "Integrations" at bounding box center [537, 232] width 118 height 22
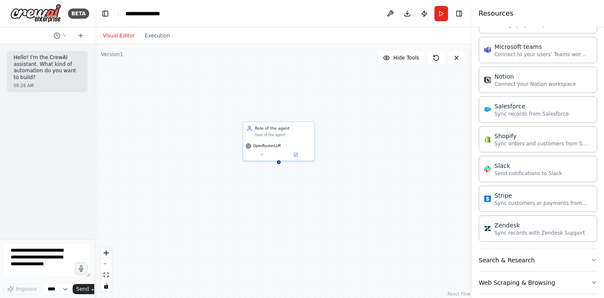
scroll to position [885, 0]
click at [543, 247] on button "Search & Research" at bounding box center [537, 258] width 118 height 22
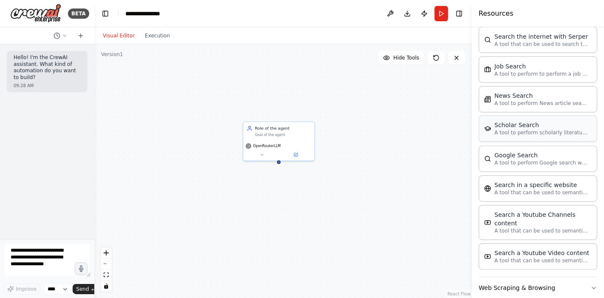
scroll to position [1313, 0]
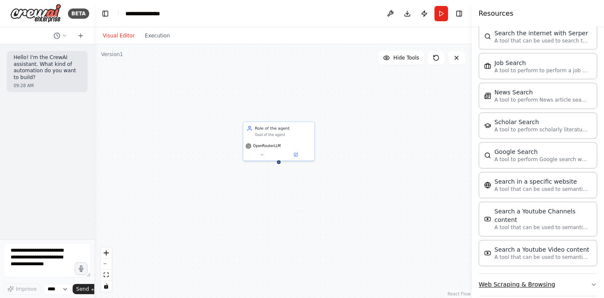
click at [543, 267] on button "Web Scraping & Browsing" at bounding box center [537, 284] width 118 height 22
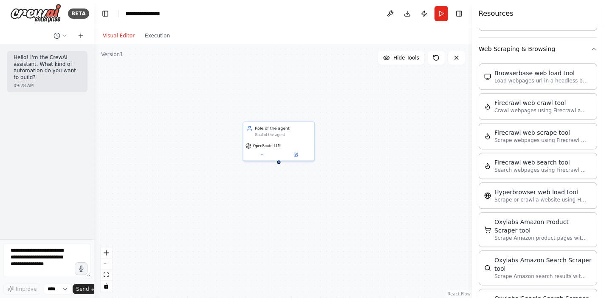
scroll to position [1758, 0]
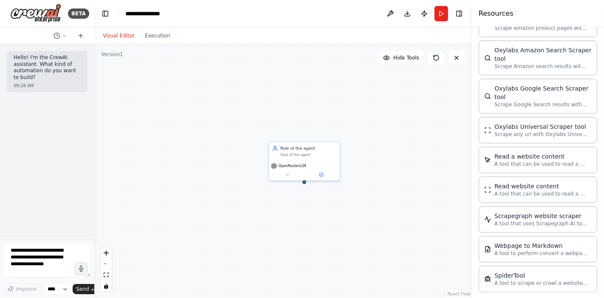
drag, startPoint x: 342, startPoint y: 113, endPoint x: 367, endPoint y: 133, distance: 32.3
click at [367, 133] on div "Role of the agent Goal of the agent OpenRouterLLM" at bounding box center [282, 170] width 377 height 253
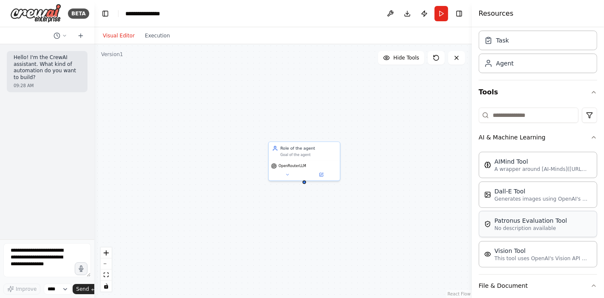
scroll to position [47, 0]
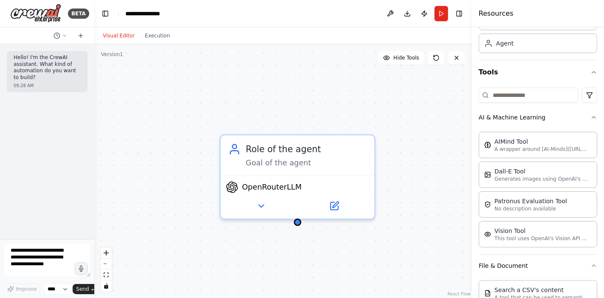
drag, startPoint x: 276, startPoint y: 87, endPoint x: 405, endPoint y: 108, distance: 130.8
click at [405, 108] on div "Role of the agent Goal of the agent OpenRouterLLM" at bounding box center [282, 170] width 377 height 253
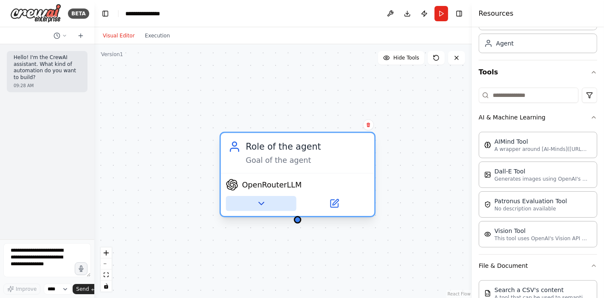
click at [263, 201] on icon at bounding box center [261, 203] width 10 height 10
click at [265, 198] on icon at bounding box center [261, 203] width 10 height 10
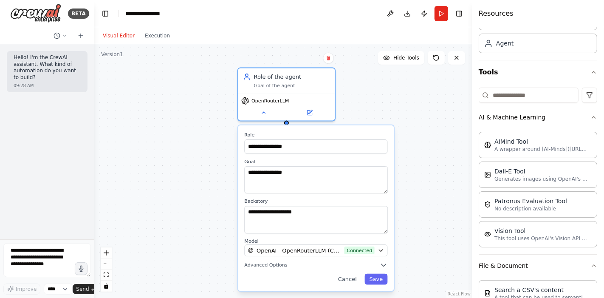
drag, startPoint x: 441, startPoint y: 214, endPoint x: 435, endPoint y: 88, distance: 126.6
click at [435, 88] on div "**********" at bounding box center [282, 170] width 377 height 253
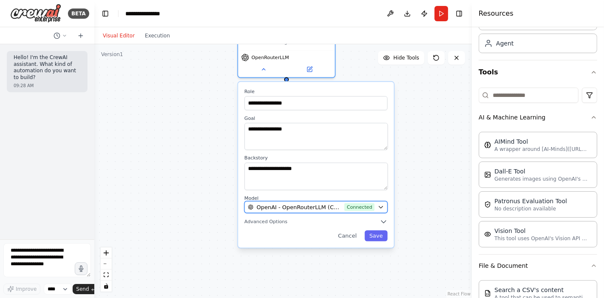
click at [340, 205] on span "OpenAI - OpenRouterLLM (CUSTOM)" at bounding box center [298, 207] width 84 height 8
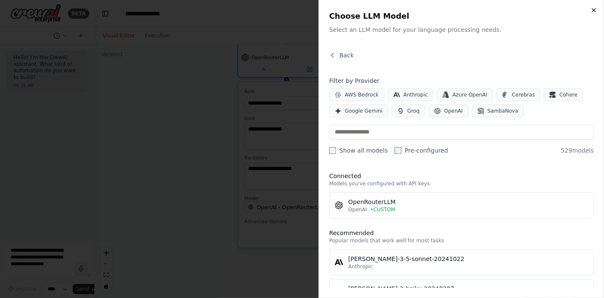
click at [543, 10] on icon "button" at bounding box center [593, 10] width 7 height 7
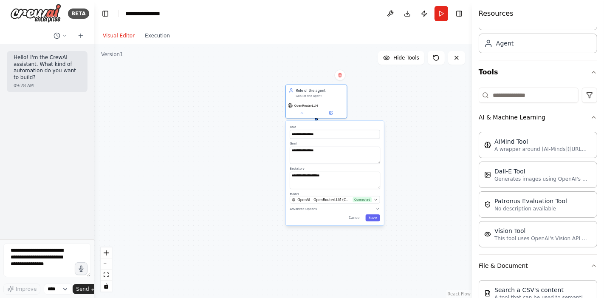
drag, startPoint x: 428, startPoint y: 191, endPoint x: 407, endPoint y: 210, distance: 28.3
click at [407, 210] on div "**********" at bounding box center [282, 170] width 377 height 253
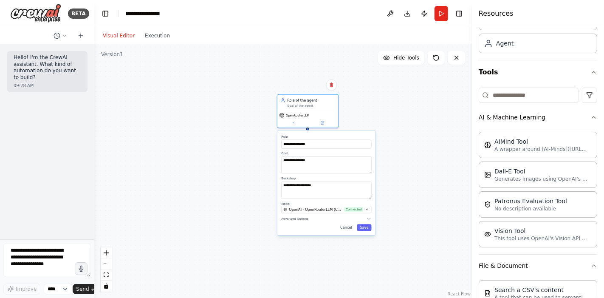
drag, startPoint x: 405, startPoint y: 181, endPoint x: 396, endPoint y: 183, distance: 9.2
click at [396, 183] on div "**********" at bounding box center [282, 170] width 377 height 253
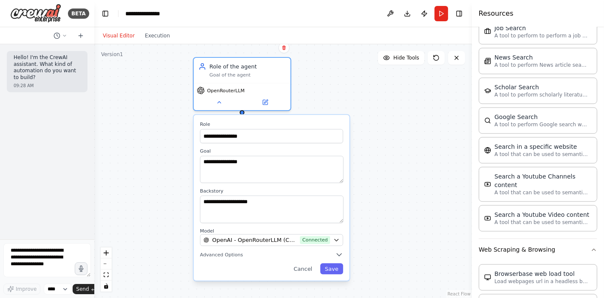
scroll to position [1415, 0]
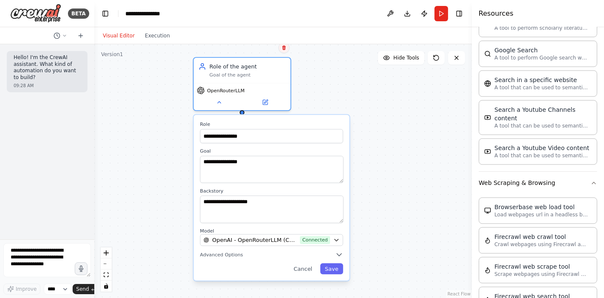
click at [284, 48] on icon at bounding box center [283, 47] width 3 height 5
click at [284, 49] on icon at bounding box center [283, 47] width 3 height 5
click at [317, 266] on button "Cancel" at bounding box center [303, 268] width 28 height 11
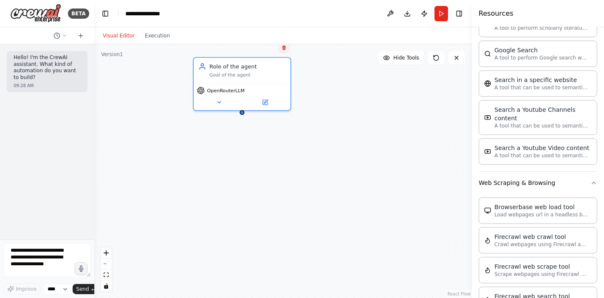
click at [283, 47] on icon at bounding box center [283, 47] width 3 height 5
click at [269, 44] on button "Confirm" at bounding box center [259, 47] width 30 height 10
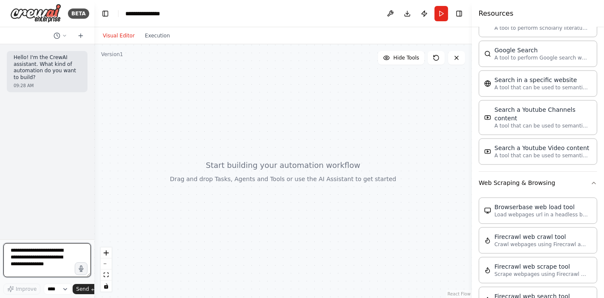
click at [35, 267] on textarea at bounding box center [46, 260] width 87 height 34
type textarea "**********"
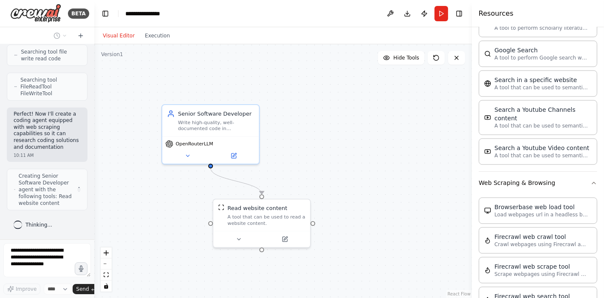
scroll to position [316, 0]
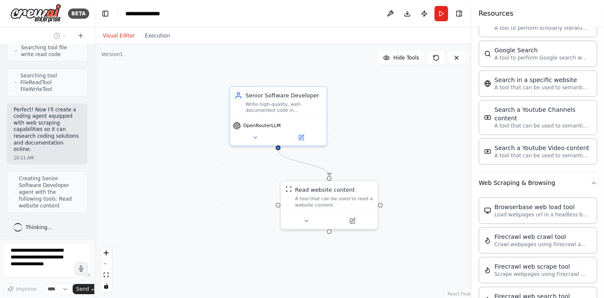
drag, startPoint x: 311, startPoint y: 112, endPoint x: 378, endPoint y: 94, distance: 69.9
click at [378, 94] on div ".deletable-edge-delete-btn { width: 20px; height: 20px; border: 0px solid #ffff…" at bounding box center [282, 170] width 377 height 253
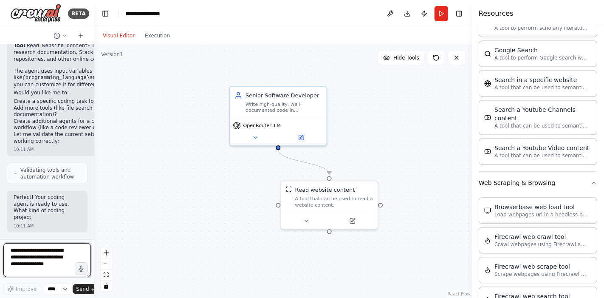
scroll to position [662, 0]
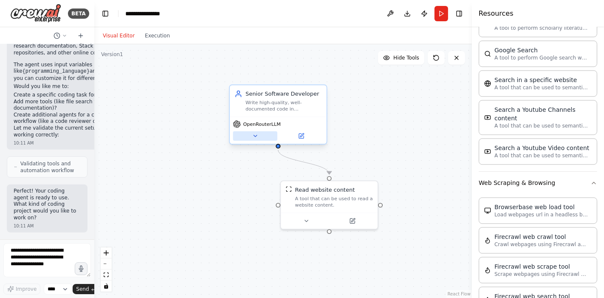
click at [259, 136] on button at bounding box center [255, 135] width 45 height 9
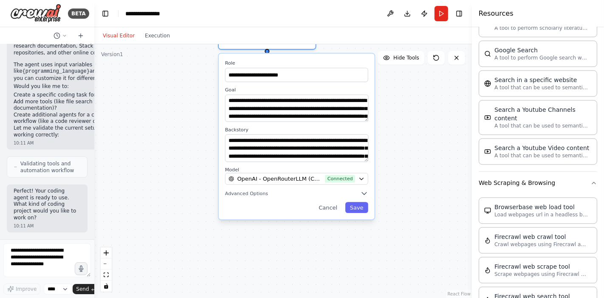
drag, startPoint x: 436, startPoint y: 220, endPoint x: 425, endPoint y: 124, distance: 97.0
click at [425, 124] on div ".deletable-edge-delete-btn { width: 20px; height: 20px; border: 0px solid #ffff…" at bounding box center [282, 170] width 377 height 253
click at [361, 193] on icon "button" at bounding box center [363, 193] width 8 height 8
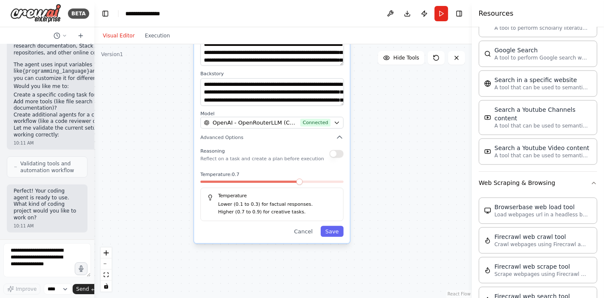
drag, startPoint x: 416, startPoint y: 220, endPoint x: 373, endPoint y: 82, distance: 144.6
click at [374, 87] on div ".deletable-edge-delete-btn { width: 20px; height: 20px; border: 0px solid #ffff…" at bounding box center [282, 170] width 377 height 253
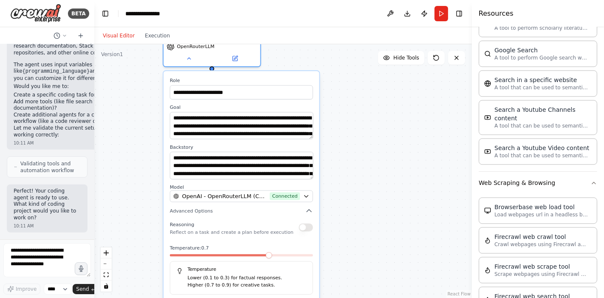
drag, startPoint x: 371, startPoint y: 137, endPoint x: 365, endPoint y: 301, distance: 164.4
click at [365, 267] on html "BETA Hello! I'm the CrewAI assistant. What kind of automation do you want to bu…" at bounding box center [302, 149] width 604 height 298
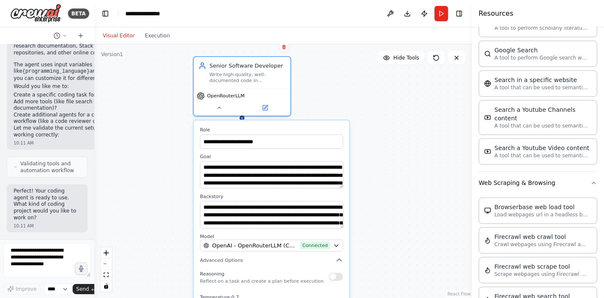
drag, startPoint x: 362, startPoint y: 140, endPoint x: 385, endPoint y: 176, distance: 43.2
click at [385, 176] on div ".deletable-edge-delete-btn { width: 20px; height: 20px; border: 0px solid #ffff…" at bounding box center [282, 170] width 377 height 253
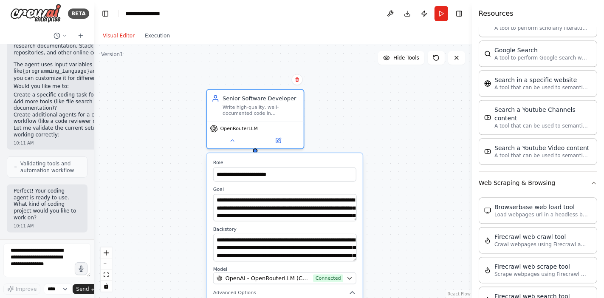
drag, startPoint x: 385, startPoint y: 176, endPoint x: 384, endPoint y: 100, distance: 76.0
click at [384, 100] on div ".deletable-edge-delete-btn { width: 20px; height: 20px; border: 0px solid #ffff…" at bounding box center [282, 170] width 377 height 253
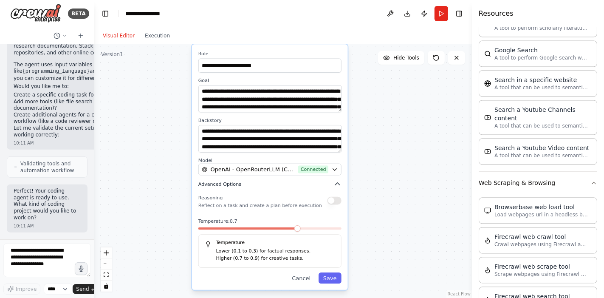
click at [338, 184] on icon "button" at bounding box center [337, 184] width 8 height 8
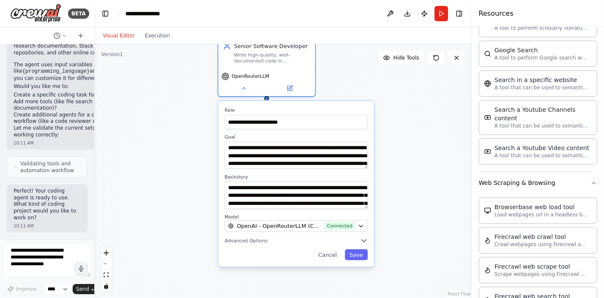
drag, startPoint x: 374, startPoint y: 125, endPoint x: 402, endPoint y: 190, distance: 70.3
click at [402, 190] on div ".deletable-edge-delete-btn { width: 20px; height: 20px; border: 0px solid #ffff…" at bounding box center [282, 170] width 377 height 253
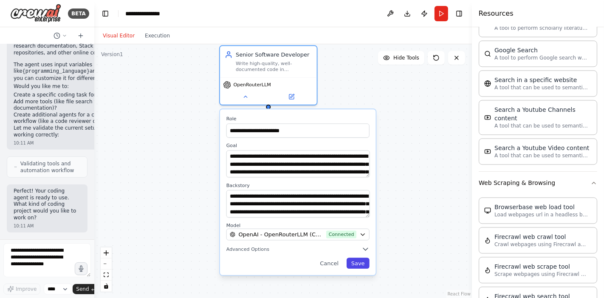
click at [360, 261] on button "Save" at bounding box center [357, 262] width 23 height 11
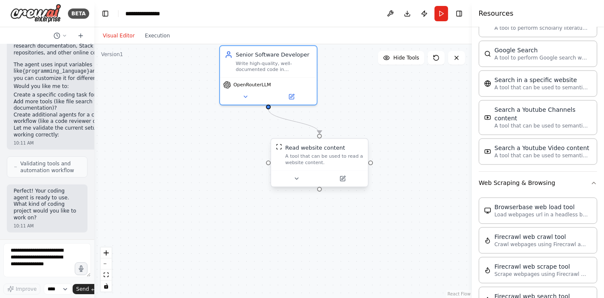
click at [320, 158] on div "A tool that can be used to read a website content." at bounding box center [324, 159] width 78 height 13
click at [303, 179] on button at bounding box center [296, 178] width 45 height 9
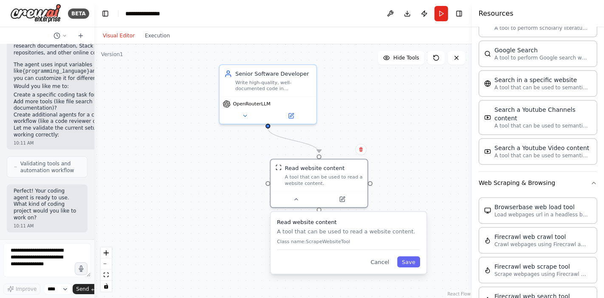
drag, startPoint x: 412, startPoint y: 170, endPoint x: 412, endPoint y: 189, distance: 19.1
click at [412, 189] on div ".deletable-edge-delete-btn { width: 20px; height: 20px; border: 0px solid #ffff…" at bounding box center [282, 170] width 377 height 253
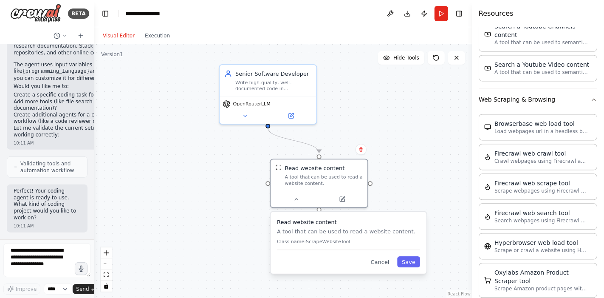
scroll to position [1381, 0]
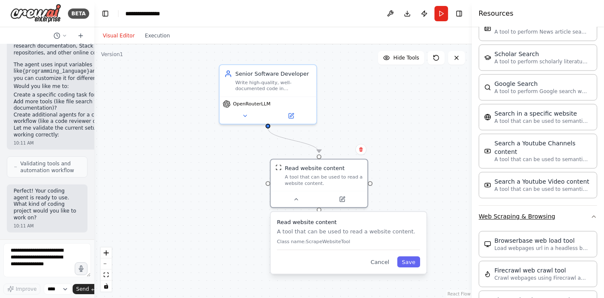
click at [543, 205] on button "Web Scraping & Browsing" at bounding box center [537, 216] width 118 height 22
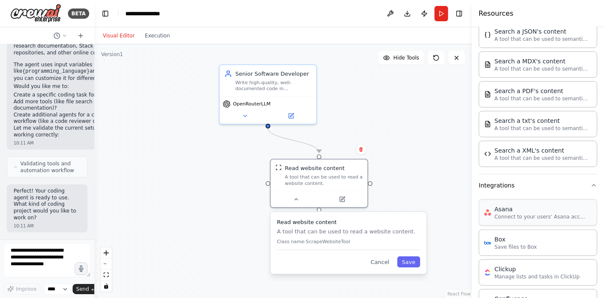
scroll to position [323, 0]
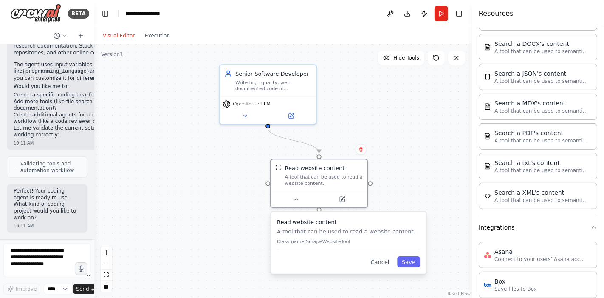
click at [543, 224] on icon "button" at bounding box center [593, 227] width 7 height 7
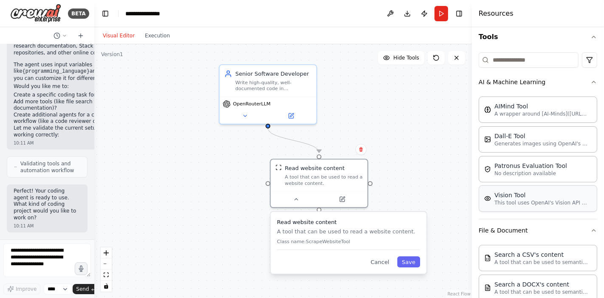
scroll to position [0, 0]
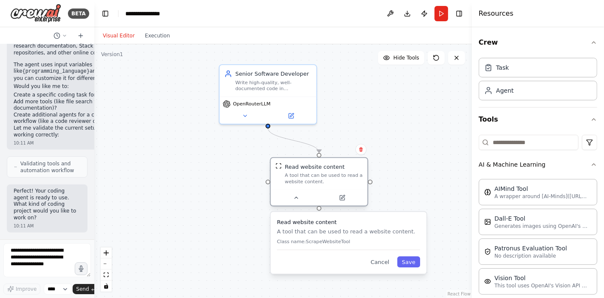
click at [320, 175] on div "A tool that can be used to read a website content." at bounding box center [324, 178] width 78 height 13
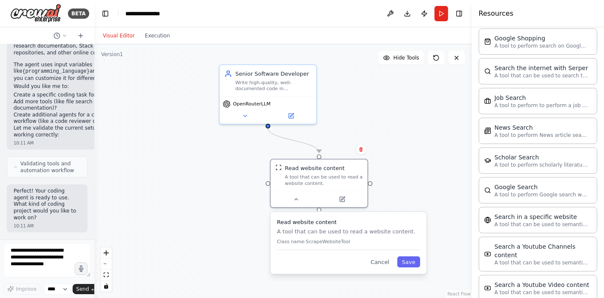
scroll to position [707, 0]
click at [48, 267] on textarea at bounding box center [46, 260] width 87 height 34
type textarea "**********"
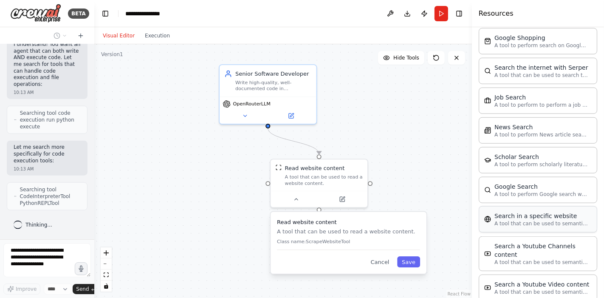
scroll to position [746, 0]
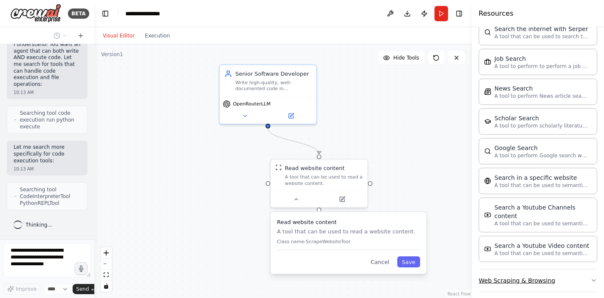
click at [543, 267] on button "Web Scraping & Browsing" at bounding box center [537, 280] width 118 height 22
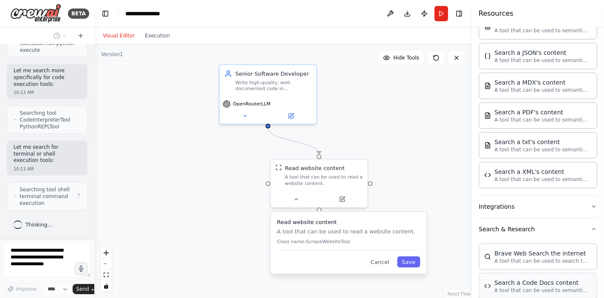
scroll to position [342, 0]
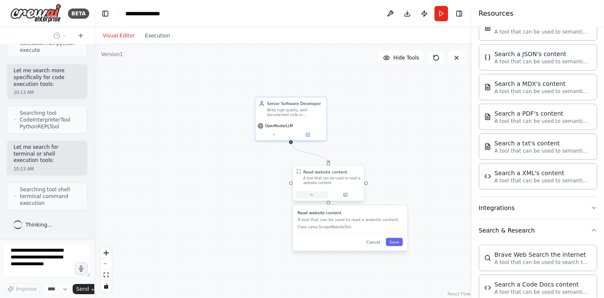
click at [308, 196] on button at bounding box center [311, 194] width 33 height 7
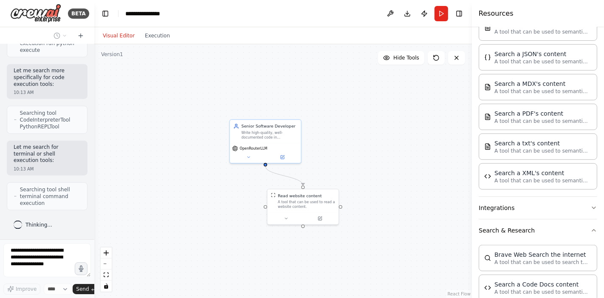
drag, startPoint x: 197, startPoint y: 196, endPoint x: 184, endPoint y: 211, distance: 20.2
click at [184, 211] on div ".deletable-edge-delete-btn { width: 20px; height: 20px; border: 0px solid #ffff…" at bounding box center [282, 170] width 377 height 253
click at [183, 213] on div ".deletable-edge-delete-btn { width: 20px; height: 20px; border: 0px solid #ffff…" at bounding box center [282, 170] width 377 height 253
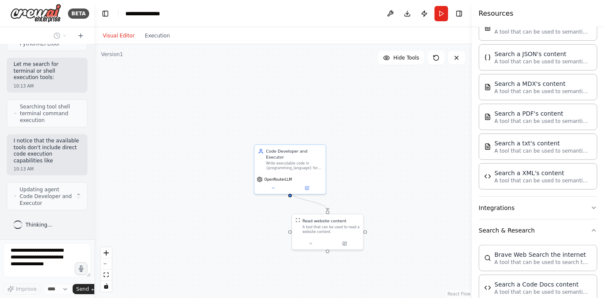
drag, startPoint x: 188, startPoint y: 168, endPoint x: 213, endPoint y: 193, distance: 34.8
click at [213, 193] on div ".deletable-edge-delete-btn { width: 20px; height: 20px; border: 0px solid #ffff…" at bounding box center [282, 170] width 377 height 253
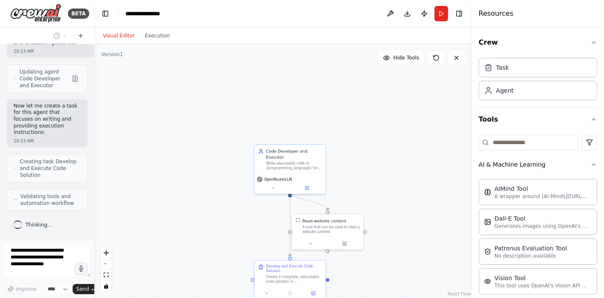
scroll to position [1243, 0]
click at [389, 11] on button at bounding box center [390, 13] width 14 height 15
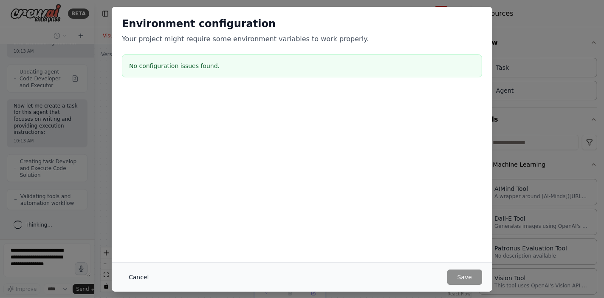
click at [129, 267] on button "Cancel" at bounding box center [139, 276] width 34 height 15
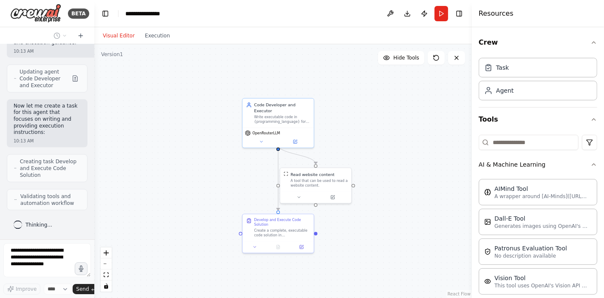
drag, startPoint x: 413, startPoint y: 226, endPoint x: 400, endPoint y: 166, distance: 62.2
click at [400, 166] on div ".deletable-edge-delete-btn { width: 20px; height: 20px; border: 0px solid #ffff…" at bounding box center [282, 170] width 377 height 253
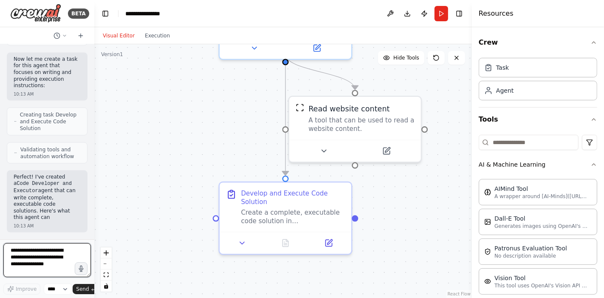
drag, startPoint x: 309, startPoint y: 212, endPoint x: 394, endPoint y: 215, distance: 85.3
click at [394, 215] on div ".deletable-edge-delete-btn { width: 20px; height: 20px; border: 0px solid #ffff…" at bounding box center [282, 170] width 377 height 253
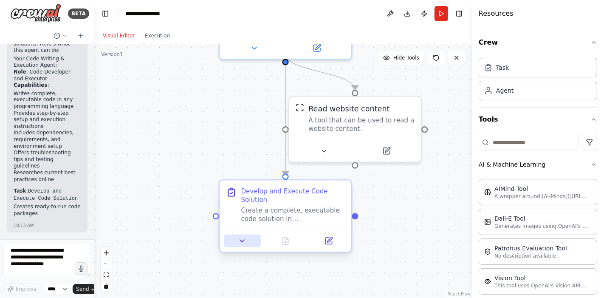
click at [247, 234] on button at bounding box center [242, 240] width 37 height 13
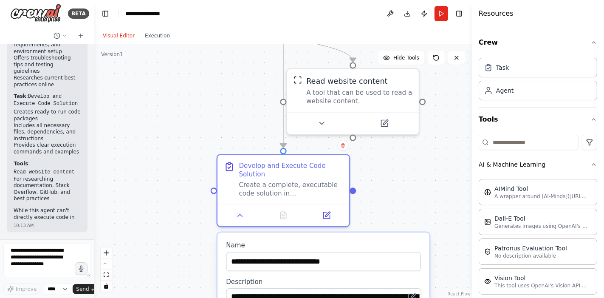
drag, startPoint x: 399, startPoint y: 216, endPoint x: 396, endPoint y: 112, distance: 104.5
click at [396, 112] on div ".deletable-edge-delete-btn { width: 20px; height: 20px; border: 0px solid #ffff…" at bounding box center [282, 170] width 377 height 253
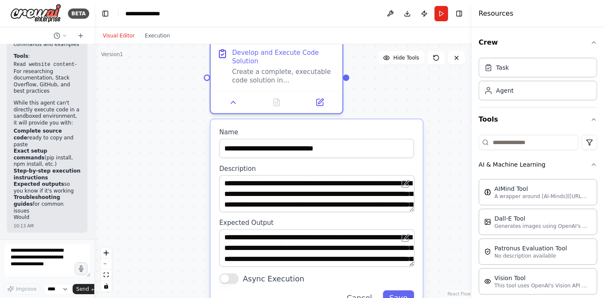
drag, startPoint x: 441, startPoint y: 204, endPoint x: 435, endPoint y: 168, distance: 36.5
click at [435, 168] on div ".deletable-edge-delete-btn { width: 20px; height: 20px; border: 0px solid #ffff…" at bounding box center [282, 170] width 377 height 253
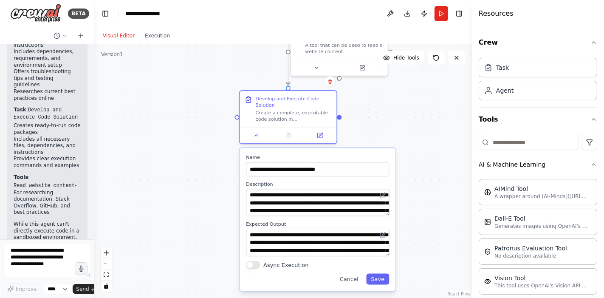
scroll to position [1435, 0]
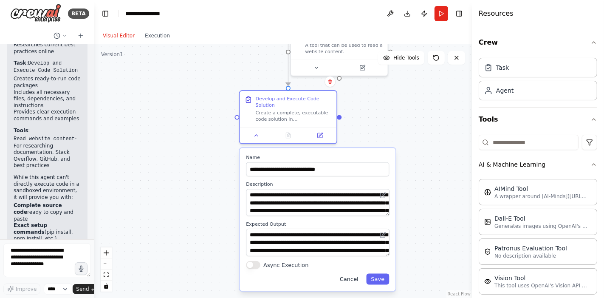
click at [350, 267] on button "Cancel" at bounding box center [349, 278] width 28 height 11
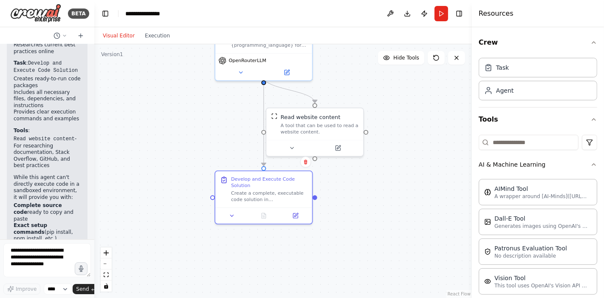
drag, startPoint x: 399, startPoint y: 101, endPoint x: 380, endPoint y: 185, distance: 85.8
click at [380, 185] on div ".deletable-edge-delete-btn { width: 20px; height: 20px; border: 0px solid #ffff…" at bounding box center [282, 170] width 377 height 253
click at [304, 166] on icon at bounding box center [304, 164] width 3 height 5
click at [288, 162] on button "Confirm" at bounding box center [280, 164] width 30 height 10
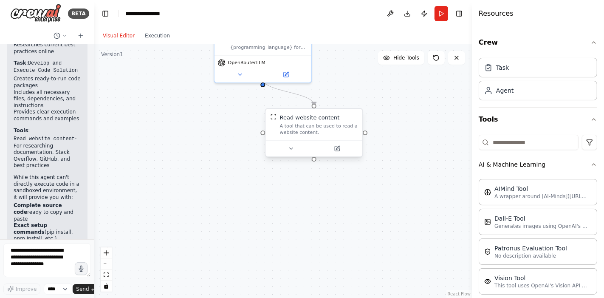
click at [344, 129] on div "A tool that can be used to read a website content." at bounding box center [319, 129] width 78 height 13
click at [358, 101] on icon at bounding box center [355, 100] width 5 height 5
click at [336, 98] on button "Confirm" at bounding box center [332, 100] width 30 height 10
click at [58, 267] on select "****" at bounding box center [58, 288] width 29 height 11
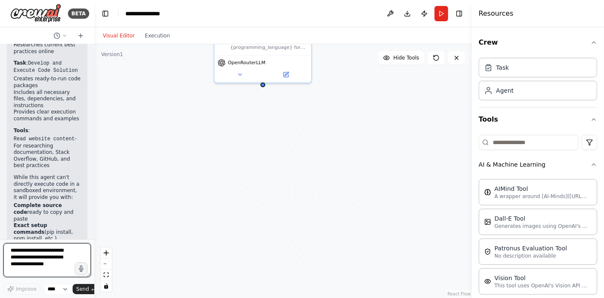
click at [20, 258] on textarea at bounding box center [46, 260] width 87 height 34
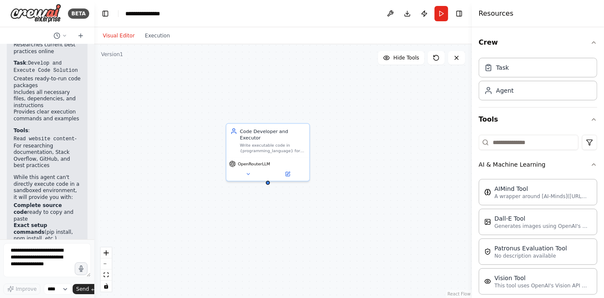
drag, startPoint x: 297, startPoint y: 128, endPoint x: 306, endPoint y: 233, distance: 106.1
click at [306, 233] on div "Code Developer and Executor Write executable code in {programming_language} for…" at bounding box center [282, 170] width 377 height 253
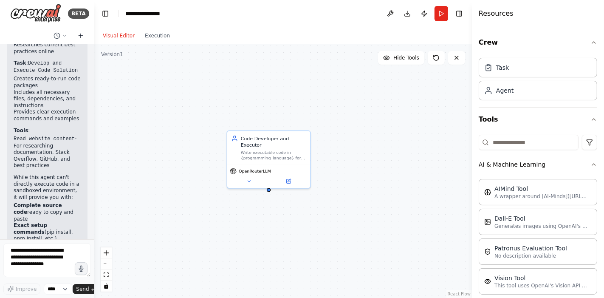
click at [81, 34] on icon at bounding box center [81, 36] width 0 height 4
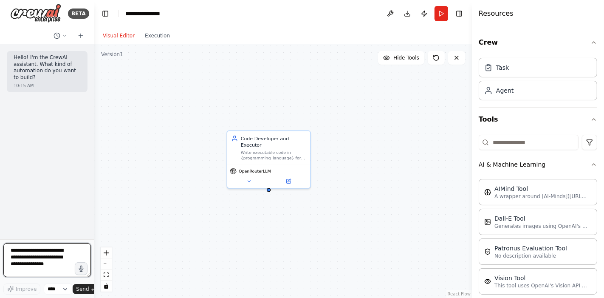
click at [49, 258] on textarea at bounding box center [46, 260] width 87 height 34
type textarea "**********"
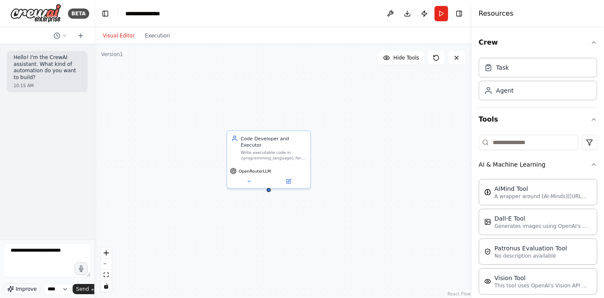
click at [12, 267] on icon "button" at bounding box center [10, 288] width 7 height 7
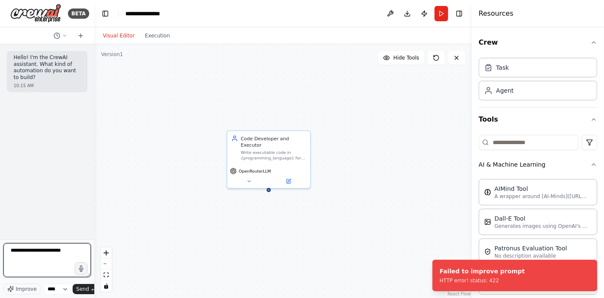
click at [56, 263] on textarea "**********" at bounding box center [46, 260] width 87 height 34
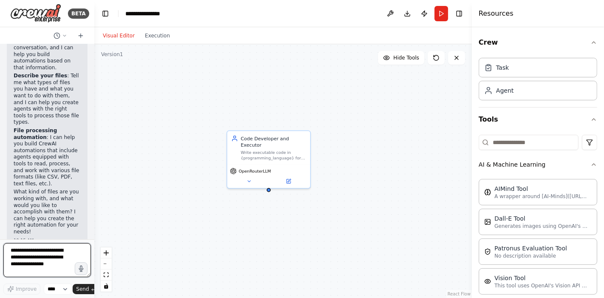
scroll to position [75, 0]
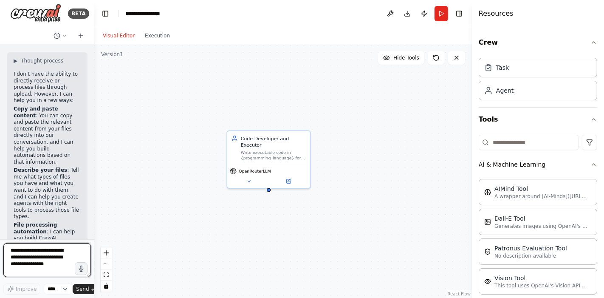
click at [36, 255] on textarea at bounding box center [46, 260] width 87 height 34
type textarea "**********"
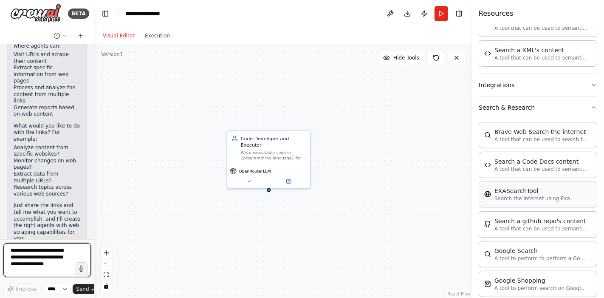
scroll to position [566, 0]
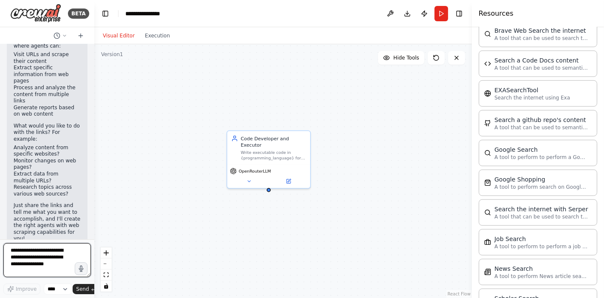
drag, startPoint x: 53, startPoint y: 270, endPoint x: 0, endPoint y: 242, distance: 59.8
click at [0, 242] on div "BETA Hello! I'm the CrewAI assistant. What kind of automation do you want to bu…" at bounding box center [47, 149] width 94 height 298
type textarea "*"
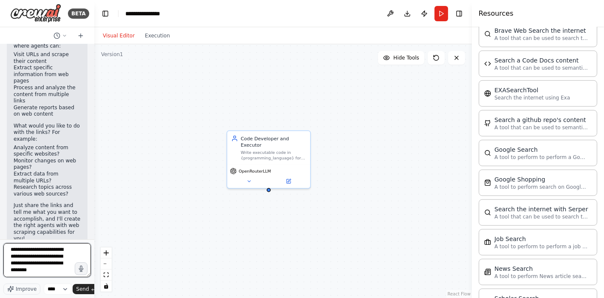
scroll to position [0, 0]
type textarea "**********"
drag, startPoint x: 63, startPoint y: 271, endPoint x: 0, endPoint y: 197, distance: 97.3
click at [0, 202] on div "BETA Hello! I'm the CrewAI assistant. What kind of automation do you want to bu…" at bounding box center [47, 149] width 94 height 298
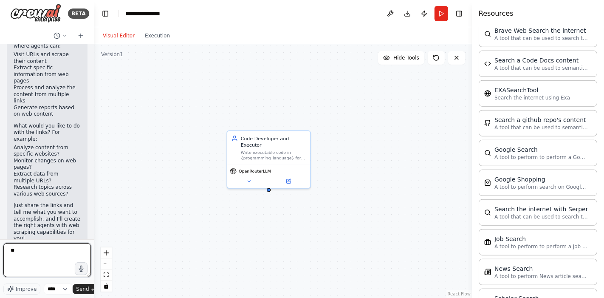
type textarea "*"
type textarea "**********"
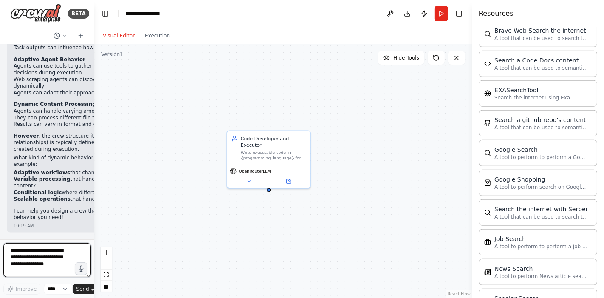
scroll to position [1145, 0]
paste textarea "**********"
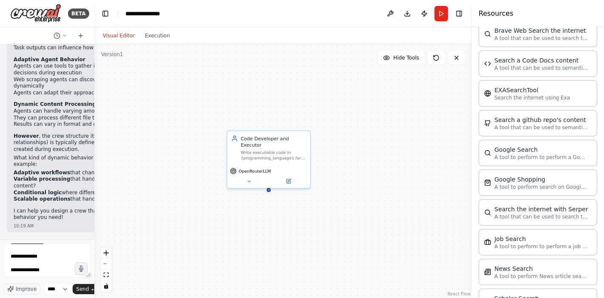
drag, startPoint x: 28, startPoint y: 183, endPoint x: 20, endPoint y: 168, distance: 16.5
click at [20, 169] on ul "Adaptive workflows that change based on results? Variable processing that handl…" at bounding box center [92, 185] width 156 height 33
drag, startPoint x: 22, startPoint y: 163, endPoint x: 36, endPoint y: 156, distance: 15.6
click at [36, 169] on ul "Adaptive workflows that change based on results? Variable processing that handl…" at bounding box center [92, 185] width 156 height 33
click at [42, 196] on li "Scalable operations that handle varying amounts of data?" at bounding box center [92, 199] width 156 height 7
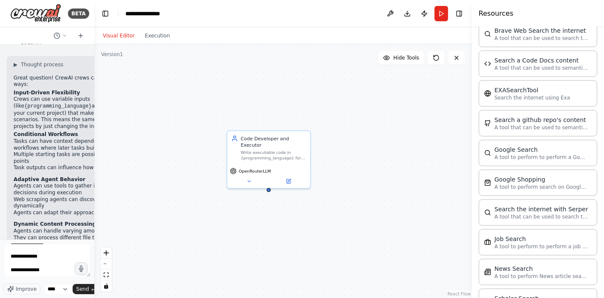
scroll to position [862, 0]
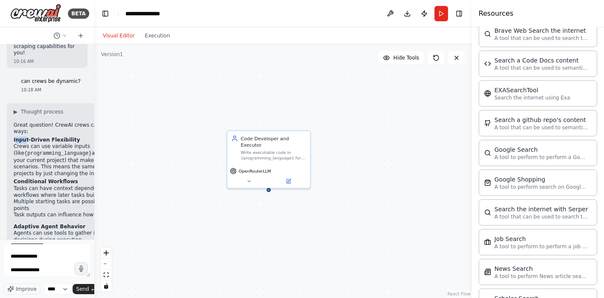
drag, startPoint x: 14, startPoint y: 126, endPoint x: 24, endPoint y: 124, distance: 9.6
click at [24, 137] on strong "Input-Driven Flexibility" at bounding box center [47, 140] width 66 height 6
click at [55, 122] on div "▶ Thought process Great question! CrewAI crews can be dynamic in several ways: …" at bounding box center [92, 247] width 156 height 279
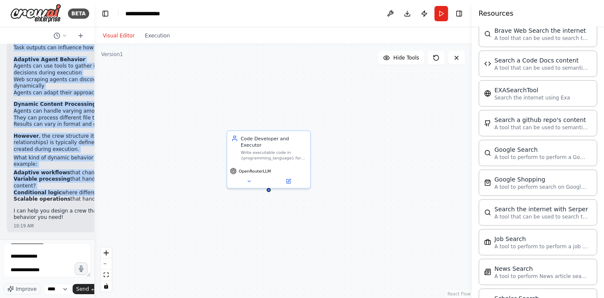
scroll to position [1239, 0]
drag, startPoint x: 12, startPoint y: 126, endPoint x: 62, endPoint y: 190, distance: 80.5
click at [62, 190] on div "▶ Thought process Great question! CrewAI crews can be dynamic in several ways: …" at bounding box center [92, 84] width 170 height 296
copy div "Input-Driven Flexibility Crews can use variable inputs (like {programming_langu…"
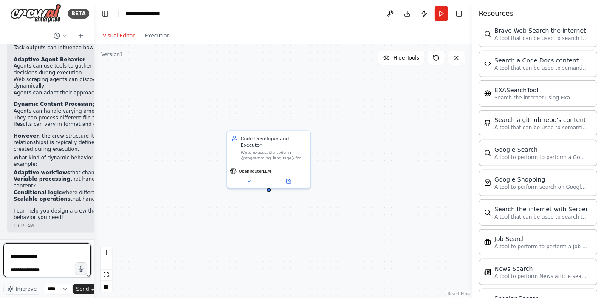
click at [47, 266] on textarea "**********" at bounding box center [46, 260] width 87 height 34
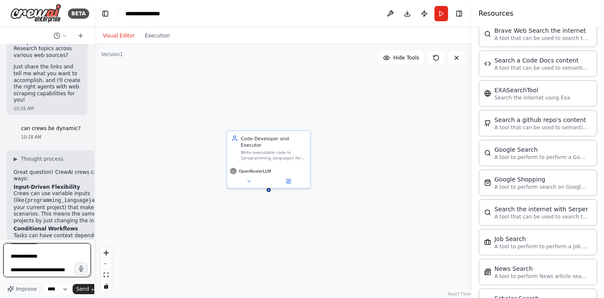
scroll to position [744, 0]
paste textarea "**********"
type textarea "**********"
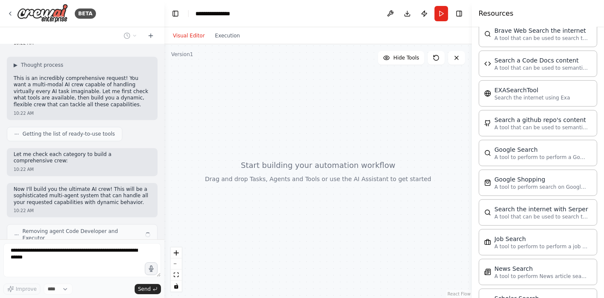
scroll to position [1567, 0]
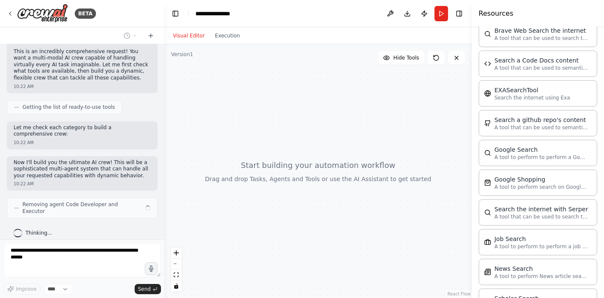
drag, startPoint x: 92, startPoint y: 164, endPoint x: 163, endPoint y: 173, distance: 71.8
click at [163, 173] on div "BETA Hello! I'm the CrewAI assistant. What kind of automation do you want to bu…" at bounding box center [302, 149] width 604 height 298
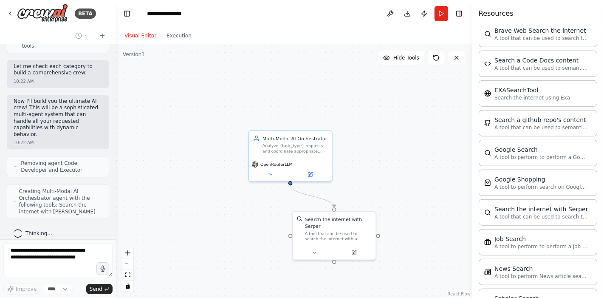
scroll to position [1939, 0]
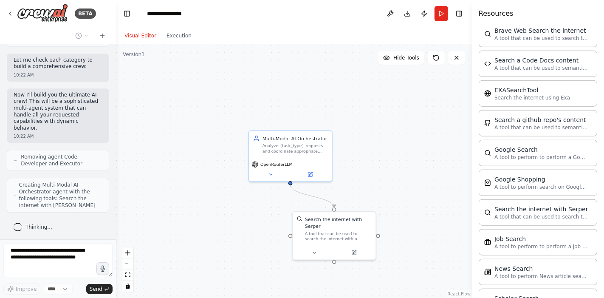
drag, startPoint x: 153, startPoint y: 157, endPoint x: 116, endPoint y: 159, distance: 37.0
click at [116, 159] on div "BETA Hello! I'm the CrewAI assistant. What kind of automation do you want to bu…" at bounding box center [302, 149] width 604 height 298
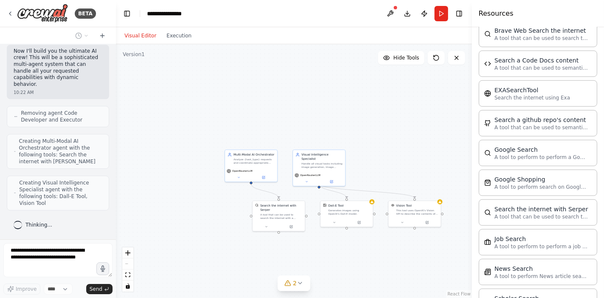
scroll to position [2109, 0]
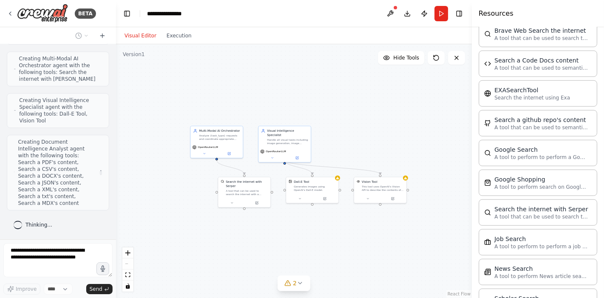
drag, startPoint x: 394, startPoint y: 261, endPoint x: 325, endPoint y: 216, distance: 82.4
click at [335, 223] on div ".deletable-edge-delete-btn { width: 20px; height: 20px; border: 0px solid #ffff…" at bounding box center [294, 170] width 356 height 253
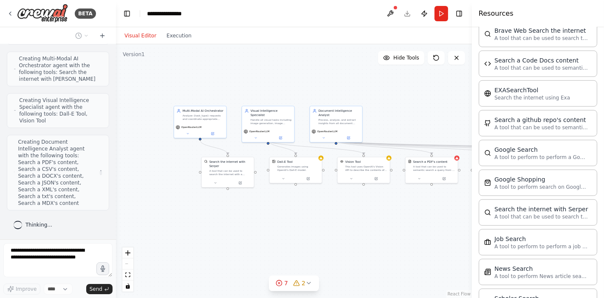
drag, startPoint x: 325, startPoint y: 216, endPoint x: 323, endPoint y: 206, distance: 10.1
click at [323, 206] on div ".deletable-edge-delete-btn { width: 20px; height: 20px; border: 0px solid #ffff…" at bounding box center [294, 170] width 356 height 253
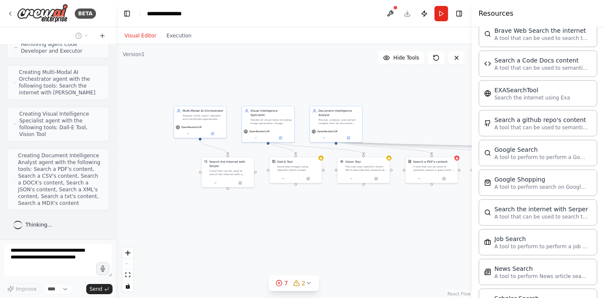
scroll to position [2103, 0]
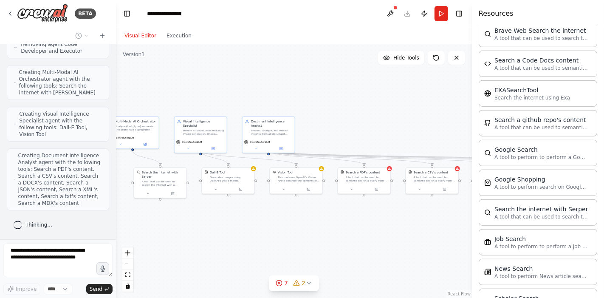
drag, startPoint x: 383, startPoint y: 219, endPoint x: 309, endPoint y: 235, distance: 76.0
click at [309, 234] on div ".deletable-edge-delete-btn { width: 20px; height: 20px; border: 0px solid #ffff…" at bounding box center [294, 170] width 356 height 253
click at [308, 235] on div ".deletable-edge-delete-btn { width: 20px; height: 20px; border: 0px solid #ffff…" at bounding box center [294, 170] width 356 height 253
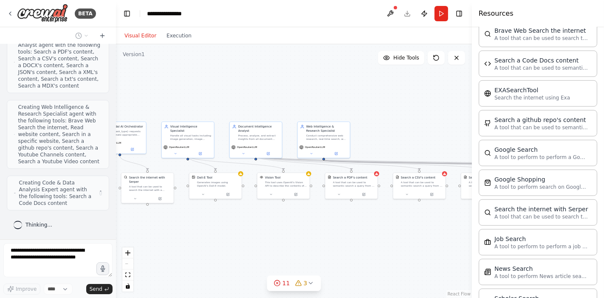
scroll to position [2219, 0]
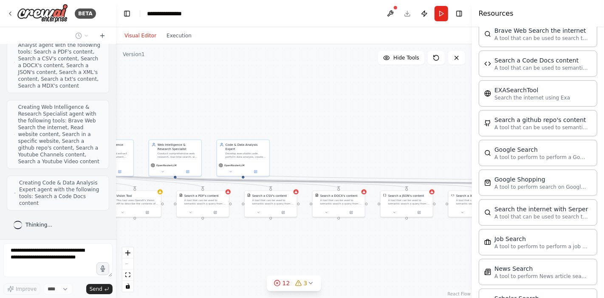
drag, startPoint x: 261, startPoint y: 237, endPoint x: 189, endPoint y: 246, distance: 72.8
click at [163, 250] on div ".deletable-edge-delete-btn { width: 20px; height: 20px; border: 0px solid #ffff…" at bounding box center [294, 170] width 356 height 253
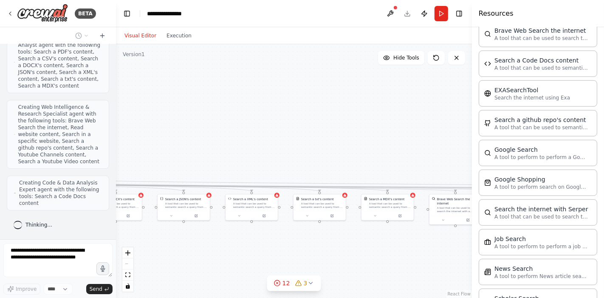
drag, startPoint x: 369, startPoint y: 244, endPoint x: 215, endPoint y: 248, distance: 154.1
click at [215, 248] on div ".deletable-edge-delete-btn { width: 20px; height: 20px; border: 0px solid #ffff…" at bounding box center [294, 170] width 356 height 253
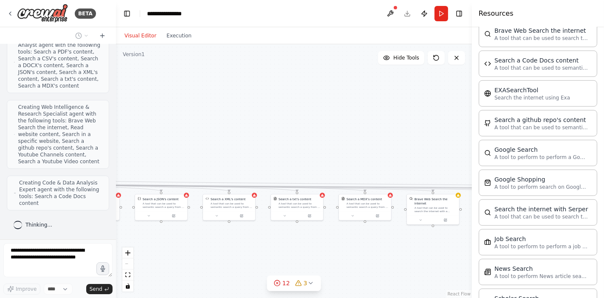
drag, startPoint x: 230, startPoint y: 248, endPoint x: 198, endPoint y: 248, distance: 32.3
click at [204, 248] on div ".deletable-edge-delete-btn { width: 20px; height: 20px; border: 0px solid #ffff…" at bounding box center [294, 170] width 356 height 253
click at [198, 248] on div ".deletable-edge-delete-btn { width: 20px; height: 20px; border: 0px solid #ffff…" at bounding box center [294, 170] width 356 height 253
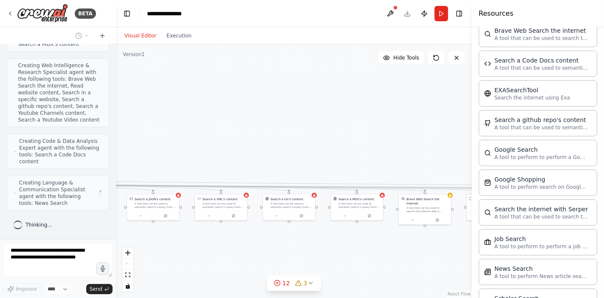
scroll to position [2260, 0]
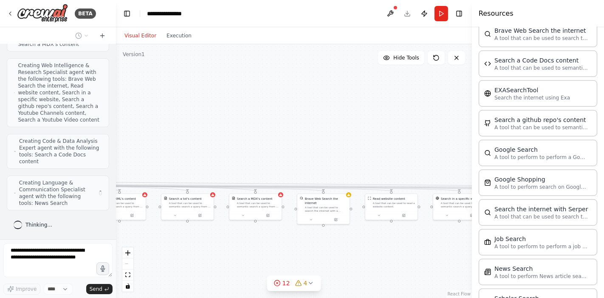
drag, startPoint x: 291, startPoint y: 243, endPoint x: 163, endPoint y: 241, distance: 128.2
click at [162, 242] on div ".deletable-edge-delete-btn { width: 20px; height: 20px; border: 0px solid #ffff…" at bounding box center [294, 170] width 356 height 253
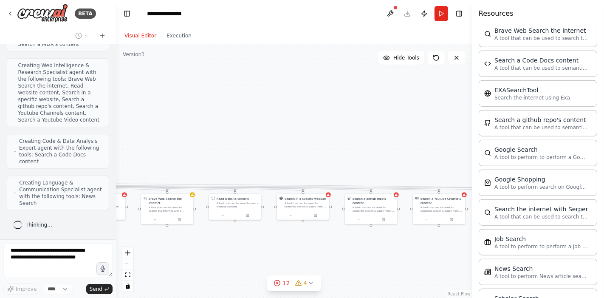
drag, startPoint x: 350, startPoint y: 236, endPoint x: 199, endPoint y: 236, distance: 150.7
click at [198, 237] on div ".deletable-edge-delete-btn { width: 20px; height: 20px; border: 0px solid #ffff…" at bounding box center [294, 170] width 356 height 253
drag, startPoint x: 375, startPoint y: 235, endPoint x: 182, endPoint y: 233, distance: 193.5
click at [183, 233] on div ".deletable-edge-delete-btn { width: 20px; height: 20px; border: 0px solid #ffff…" at bounding box center [294, 170] width 356 height 253
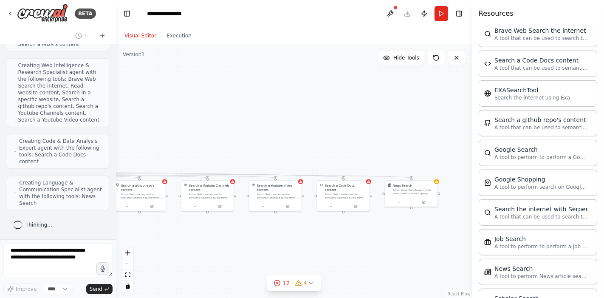
drag, startPoint x: 341, startPoint y: 236, endPoint x: 360, endPoint y: 224, distance: 22.5
click at [358, 224] on div ".deletable-edge-delete-btn { width: 20px; height: 20px; border: 0px solid #ffff…" at bounding box center [294, 170] width 356 height 253
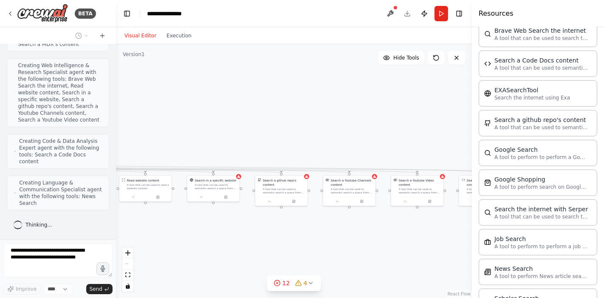
drag, startPoint x: 203, startPoint y: 230, endPoint x: 395, endPoint y: 224, distance: 191.9
click at [388, 225] on div ".deletable-edge-delete-btn { width: 20px; height: 20px; border: 0px solid #ffff…" at bounding box center [294, 170] width 356 height 253
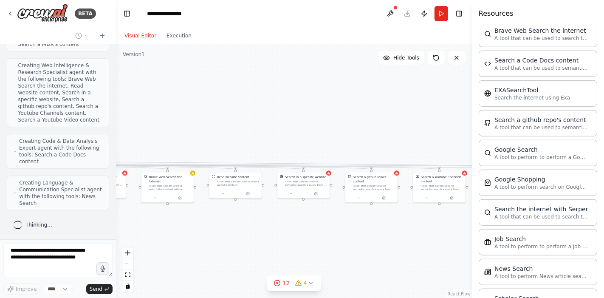
drag, startPoint x: 207, startPoint y: 228, endPoint x: 373, endPoint y: 225, distance: 166.8
click at [370, 225] on div ".deletable-edge-delete-btn { width: 20px; height: 20px; border: 0px solid #ffff…" at bounding box center [294, 170] width 356 height 253
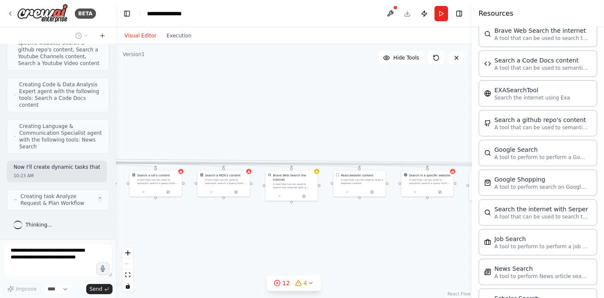
scroll to position [2330, 0]
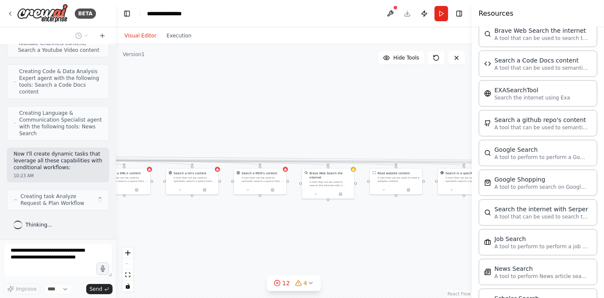
drag, startPoint x: 220, startPoint y: 225, endPoint x: 389, endPoint y: 220, distance: 168.6
click at [376, 221] on div ".deletable-edge-delete-btn { width: 20px; height: 20px; border: 0px solid #ffff…" at bounding box center [294, 170] width 356 height 253
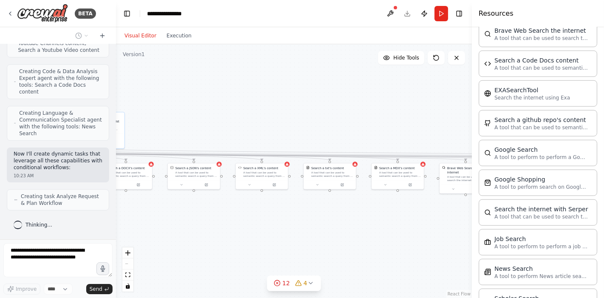
drag, startPoint x: 214, startPoint y: 219, endPoint x: 445, endPoint y: 210, distance: 231.1
click at [418, 210] on div ".deletable-edge-delete-btn { width: 20px; height: 20px; border: 0px solid #ffff…" at bounding box center [294, 170] width 356 height 253
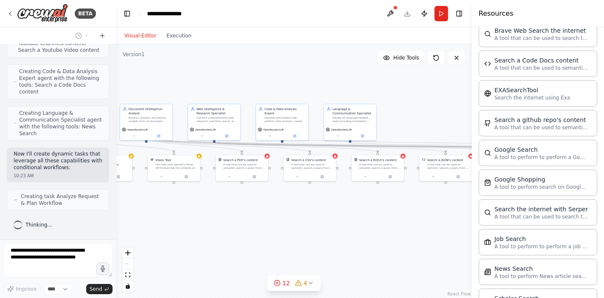
drag, startPoint x: 248, startPoint y: 211, endPoint x: 443, endPoint y: 207, distance: 194.9
click at [437, 207] on div ".deletable-edge-delete-btn { width: 20px; height: 20px; border: 0px solid #ffff…" at bounding box center [294, 170] width 356 height 253
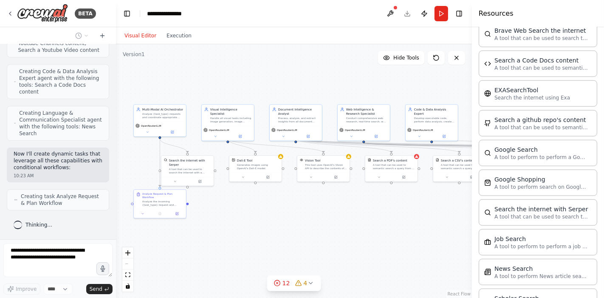
drag, startPoint x: 206, startPoint y: 209, endPoint x: 219, endPoint y: 210, distance: 13.6
click at [219, 210] on div ".deletable-edge-delete-btn { width: 20px; height: 20px; border: 0px solid #ffff…" at bounding box center [294, 170] width 356 height 253
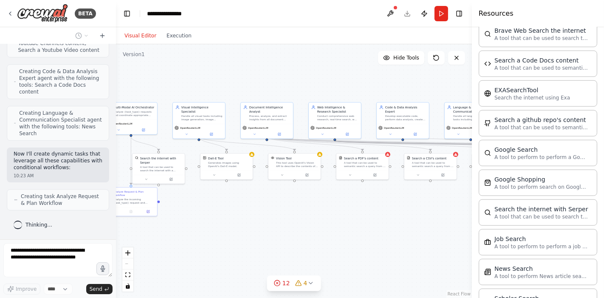
drag, startPoint x: 336, startPoint y: 215, endPoint x: 236, endPoint y: 215, distance: 100.2
click at [236, 215] on div ".deletable-edge-delete-btn { width: 20px; height: 20px; border: 0px solid #ffff…" at bounding box center [294, 170] width 356 height 253
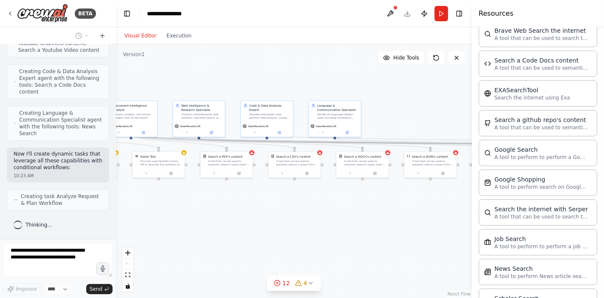
drag, startPoint x: 351, startPoint y: 214, endPoint x: 235, endPoint y: 213, distance: 115.9
click at [236, 213] on div ".deletable-edge-delete-btn { width: 20px; height: 20px; border: 0px solid #ffff…" at bounding box center [294, 170] width 356 height 253
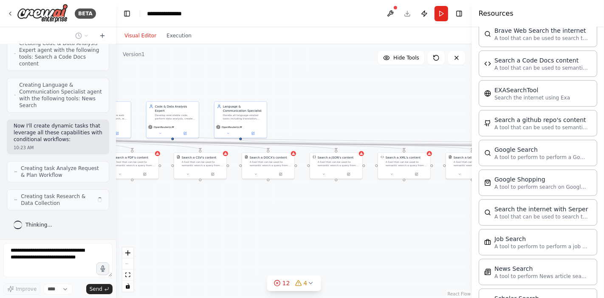
scroll to position [2357, 0]
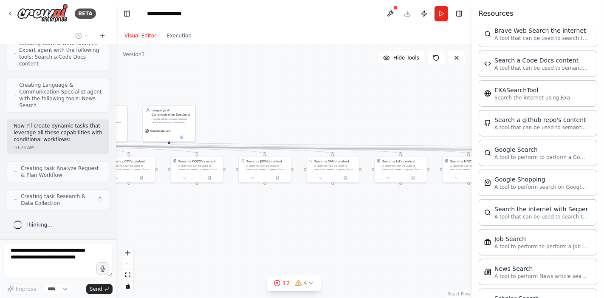
drag, startPoint x: 390, startPoint y: 219, endPoint x: 307, endPoint y: 225, distance: 83.0
click at [307, 225] on div ".deletable-edge-delete-btn { width: 20px; height: 20px; border: 0px solid #ffff…" at bounding box center [294, 170] width 356 height 253
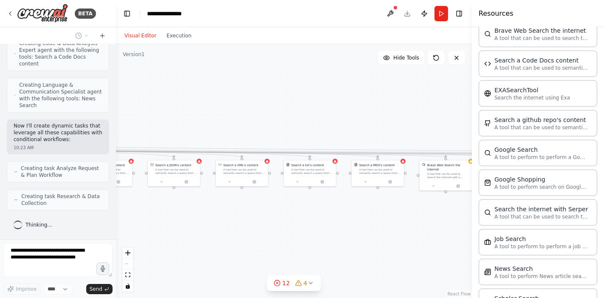
drag, startPoint x: 393, startPoint y: 222, endPoint x: 291, endPoint y: 225, distance: 101.9
click at [291, 225] on div ".deletable-edge-delete-btn { width: 20px; height: 20px; border: 0px solid #ffff…" at bounding box center [294, 170] width 356 height 253
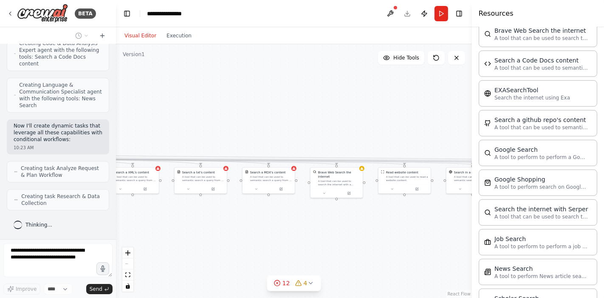
drag, startPoint x: 399, startPoint y: 222, endPoint x: 309, endPoint y: 228, distance: 90.2
click at [309, 228] on div ".deletable-edge-delete-btn { width: 20px; height: 20px; border: 0px solid #ffff…" at bounding box center [294, 170] width 356 height 253
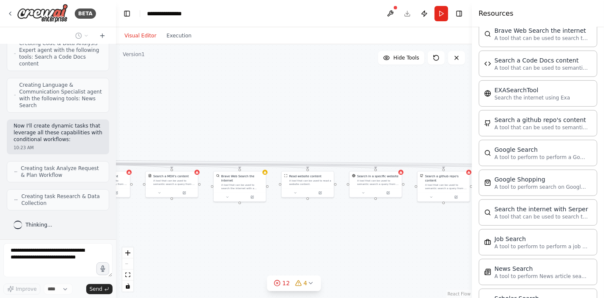
drag, startPoint x: 395, startPoint y: 227, endPoint x: 300, endPoint y: 231, distance: 94.7
click at [301, 231] on div ".deletable-edge-delete-btn { width: 20px; height: 20px; border: 0px solid #ffff…" at bounding box center [294, 170] width 356 height 253
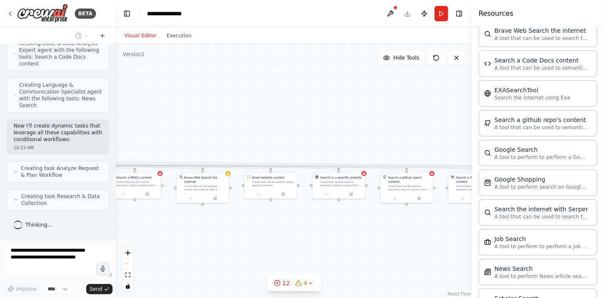
drag, startPoint x: 381, startPoint y: 232, endPoint x: 278, endPoint y: 234, distance: 103.2
click at [278, 234] on div ".deletable-edge-delete-btn { width: 20px; height: 20px; border: 0px solid #ffff…" at bounding box center [294, 170] width 356 height 253
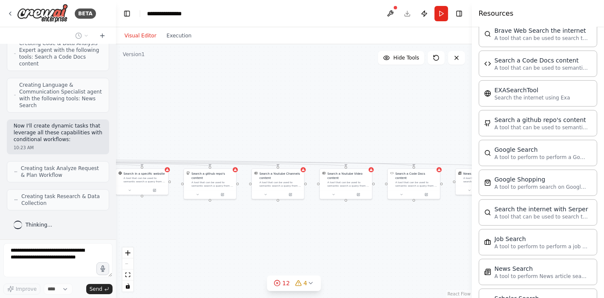
drag, startPoint x: 357, startPoint y: 233, endPoint x: 227, endPoint y: 229, distance: 130.0
click at [227, 229] on div ".deletable-edge-delete-btn { width: 20px; height: 20px; border: 0px solid #ffff…" at bounding box center [294, 170] width 356 height 253
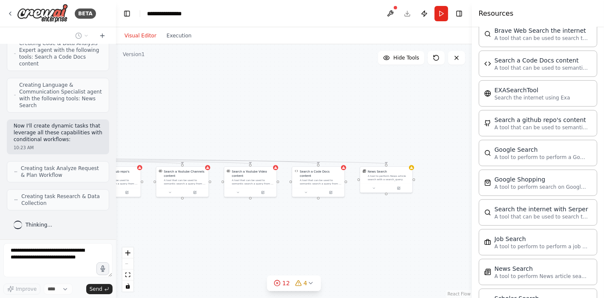
drag, startPoint x: 372, startPoint y: 232, endPoint x: 276, endPoint y: 229, distance: 96.4
click at [276, 229] on div ".deletable-edge-delete-btn { width: 20px; height: 20px; border: 0px solid #ffff…" at bounding box center [294, 170] width 356 height 253
drag, startPoint x: 387, startPoint y: 229, endPoint x: 306, endPoint y: 227, distance: 81.9
click at [306, 227] on div ".deletable-edge-delete-btn { width: 20px; height: 20px; border: 0px solid #ffff…" at bounding box center [294, 170] width 356 height 253
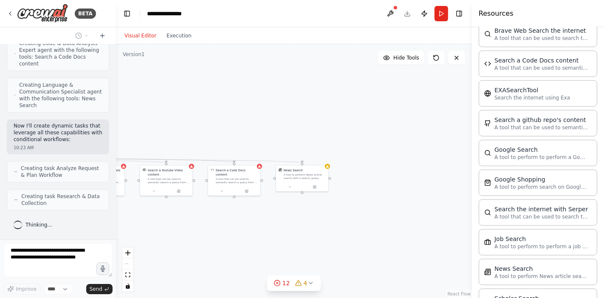
scroll to position [2385, 0]
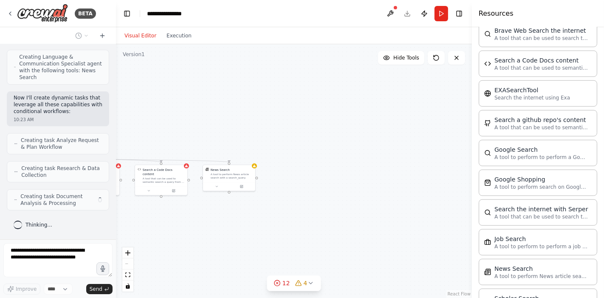
drag, startPoint x: 320, startPoint y: 229, endPoint x: 308, endPoint y: 228, distance: 11.9
click at [308, 228] on div ".deletable-edge-delete-btn { width: 20px; height: 20px; border: 0px solid #ffff…" at bounding box center [294, 170] width 356 height 253
drag, startPoint x: 256, startPoint y: 225, endPoint x: 419, endPoint y: 223, distance: 163.8
click at [417, 223] on div ".deletable-edge-delete-btn { width: 20px; height: 20px; border: 0px solid #ffff…" at bounding box center [294, 170] width 356 height 253
drag
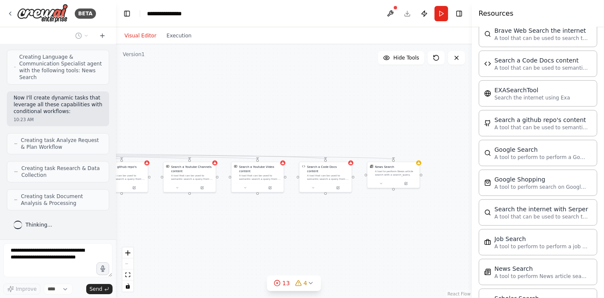
click at [371, 219] on div ".deletable-edge-delete-btn { width: 20px; height: 20px; border: 0px solid #ffff…" at bounding box center [294, 170] width 356 height 253
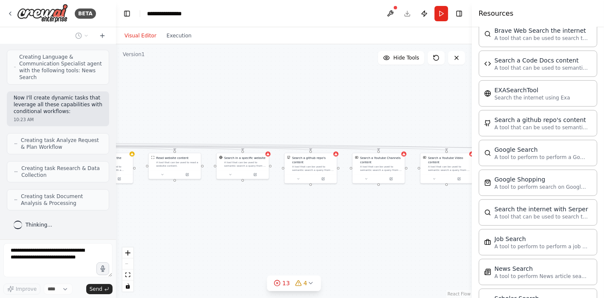
click at [363, 213] on div ".deletable-edge-delete-btn { width: 20px; height: 20px; border: 0px solid #ffff…" at bounding box center [294, 170] width 356 height 253
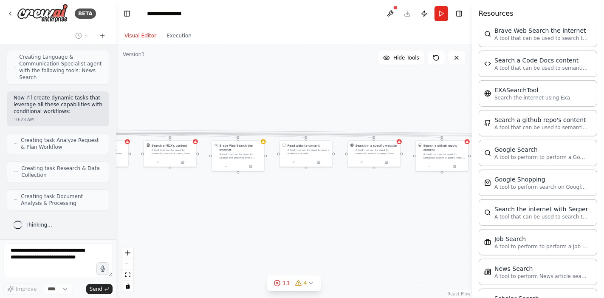
click at [341, 207] on div ".deletable-edge-delete-btn { width: 20px; height: 20px; border: 0px solid #ffff…" at bounding box center [294, 170] width 356 height 253
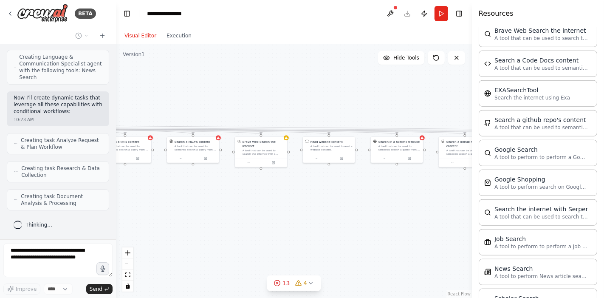
click at [371, 199] on div ".deletable-edge-delete-btn { width: 20px; height: 20px; border: 0px solid #ffff…" at bounding box center [294, 170] width 356 height 253
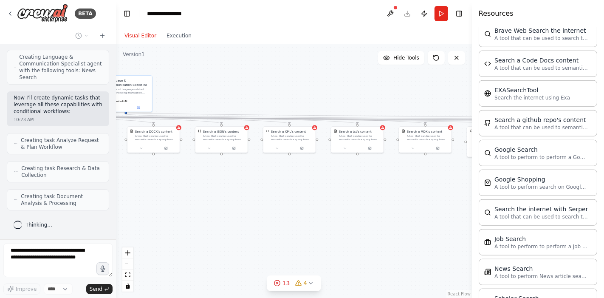
click at [389, 203] on div ".deletable-edge-delete-btn { width: 20px; height: 20px; border: 0px solid #ffff…" at bounding box center [294, 170] width 356 height 253
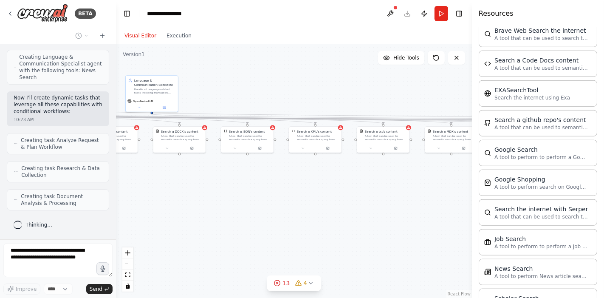
click at [388, 203] on div ".deletable-edge-delete-btn { width: 20px; height: 20px; border: 0px solid #ffff…" at bounding box center [294, 170] width 356 height 253
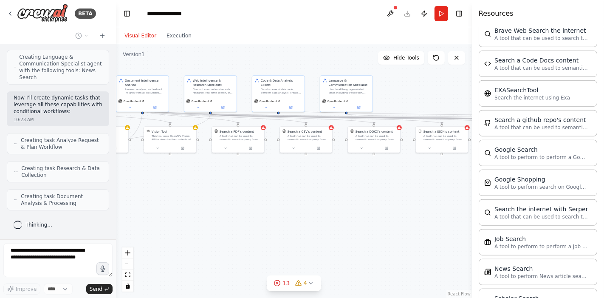
click at [361, 205] on div ".deletable-edge-delete-btn { width: 20px; height: 20px; border: 0px solid #ffff…" at bounding box center [294, 170] width 356 height 253
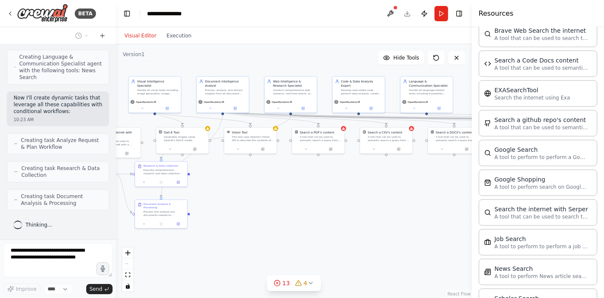
click at [345, 207] on div ".deletable-edge-delete-btn { width: 20px; height: 20px; border: 0px solid #ffff…" at bounding box center [294, 170] width 356 height 253
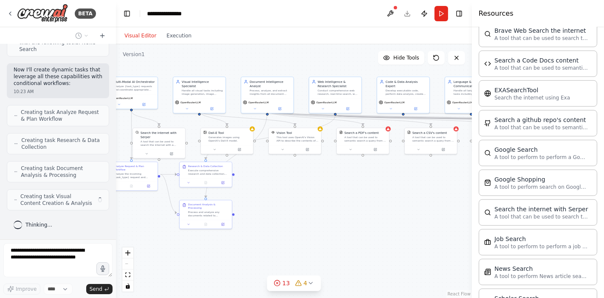
scroll to position [2413, 0]
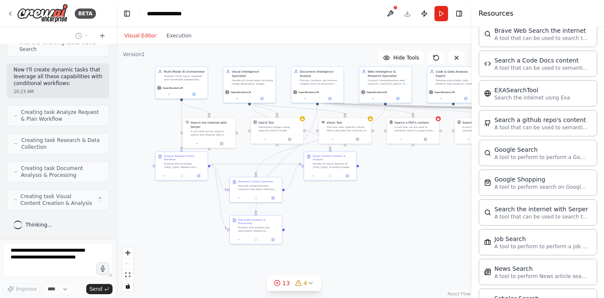
click at [354, 198] on div ".deletable-edge-delete-btn { width: 20px; height: 20px; border: 0px solid #ffff…" at bounding box center [294, 170] width 356 height 253
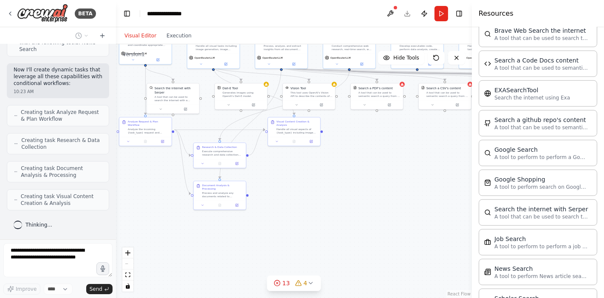
click at [326, 198] on div ".deletable-edge-delete-btn { width: 20px; height: 20px; border: 0px solid #ffff…" at bounding box center [294, 170] width 356 height 253
click at [315, 196] on div ".deletable-edge-delete-btn { width: 20px; height: 20px; border: 0px solid #ffff…" at bounding box center [294, 170] width 356 height 253
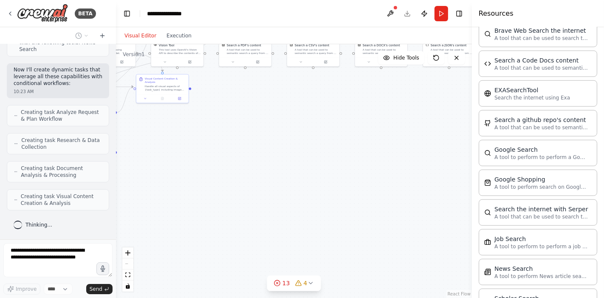
click at [337, 203] on div ".deletable-edge-delete-btn { width: 20px; height: 20px; border: 0px solid #ffff…" at bounding box center [294, 170] width 356 height 253
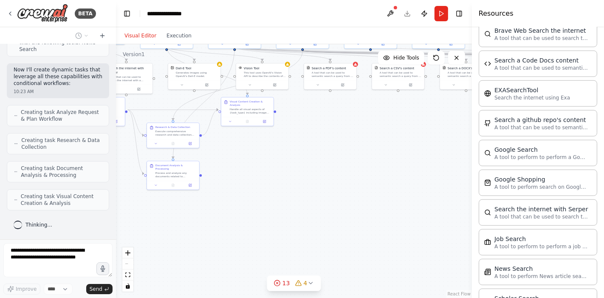
click at [421, 210] on div ".deletable-edge-delete-btn { width: 20px; height: 20px; border: 0px solid #ffff…" at bounding box center [294, 170] width 356 height 253
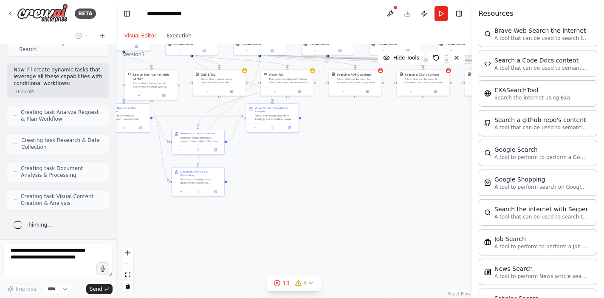
click at [390, 222] on div ".deletable-edge-delete-btn { width: 20px; height: 20px; border: 0px solid #ffff…" at bounding box center [294, 170] width 356 height 253
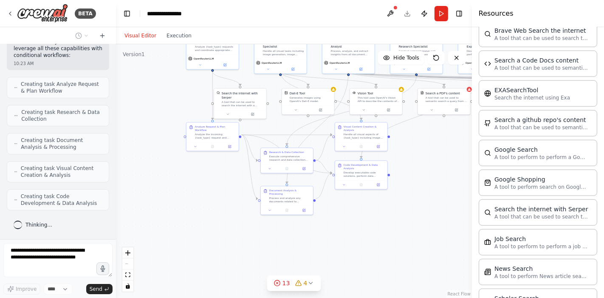
scroll to position [2441, 0]
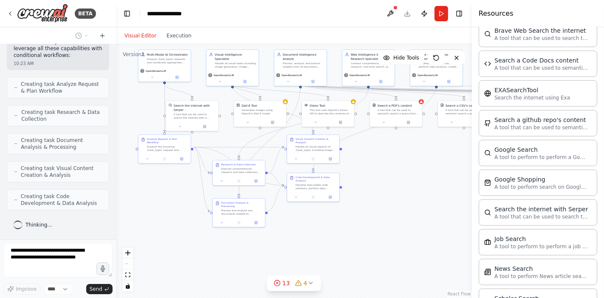
click at [371, 249] on div ".deletable-edge-delete-btn { width: 20px; height: 20px; border: 0px solid #ffff…" at bounding box center [294, 170] width 356 height 253
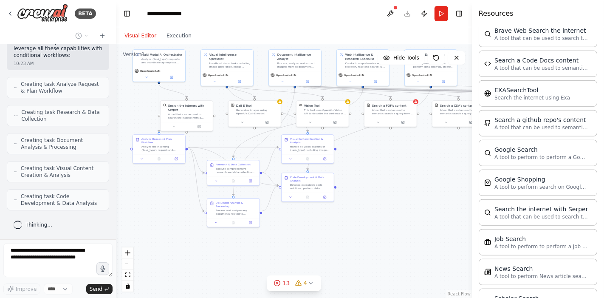
click at [372, 235] on div ".deletable-edge-delete-btn { width: 20px; height: 20px; border: 0px solid #ffff…" at bounding box center [294, 170] width 356 height 253
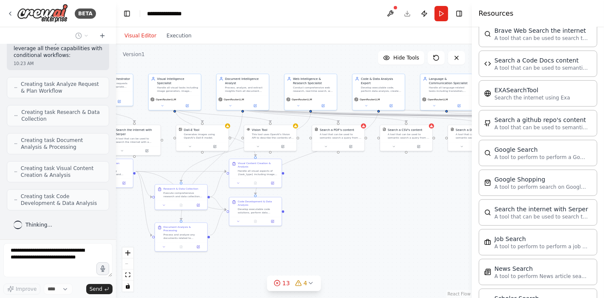
click at [385, 236] on div ".deletable-edge-delete-btn { width: 20px; height: 20px; border: 0px solid #ffff…" at bounding box center [294, 170] width 356 height 253
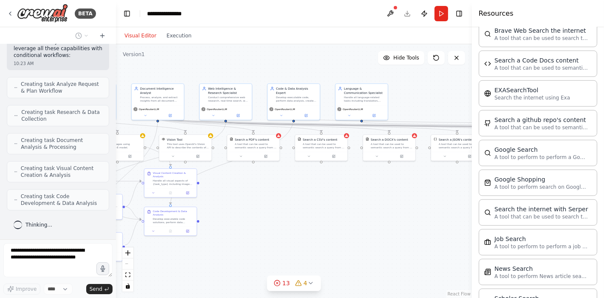
click at [337, 226] on div ".deletable-edge-delete-btn { width: 20px; height: 20px; border: 0px solid #ffff…" at bounding box center [294, 170] width 356 height 253
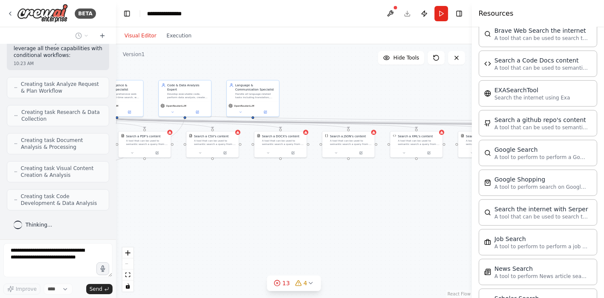
click at [336, 220] on div ".deletable-edge-delete-btn { width: 20px; height: 20px; border: 0px solid #ffff…" at bounding box center [294, 170] width 356 height 253
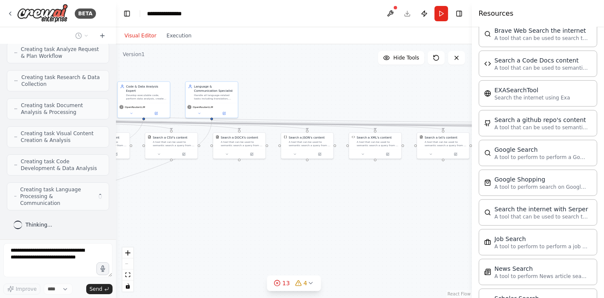
click at [323, 220] on div ".deletable-edge-delete-btn { width: 20px; height: 20px; border: 0px solid #ffff…" at bounding box center [294, 170] width 356 height 253
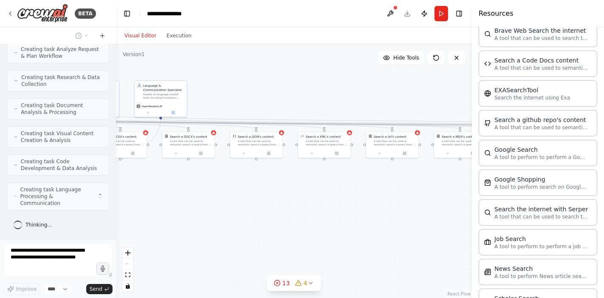
click at [333, 219] on div ".deletable-edge-delete-btn { width: 20px; height: 20px; border: 0px solid #ffff…" at bounding box center [294, 170] width 356 height 253
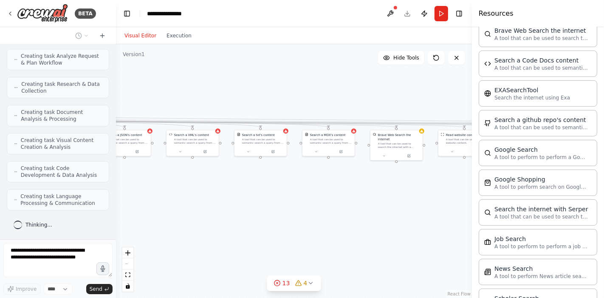
click at [315, 216] on div ".deletable-edge-delete-btn { width: 20px; height: 20px; border: 0px solid #ffff…" at bounding box center [294, 170] width 356 height 253
click at [307, 213] on div ".deletable-edge-delete-btn { width: 20px; height: 20px; border: 0px solid #ffff…" at bounding box center [294, 170] width 356 height 253
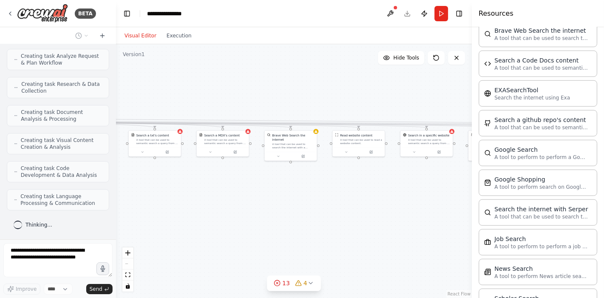
click at [317, 211] on div ".deletable-edge-delete-btn { width: 20px; height: 20px; border: 0px solid #ffff…" at bounding box center [294, 170] width 356 height 253
click at [298, 208] on div ".deletable-edge-delete-btn { width: 20px; height: 20px; border: 0px solid #ffff…" at bounding box center [294, 170] width 356 height 253
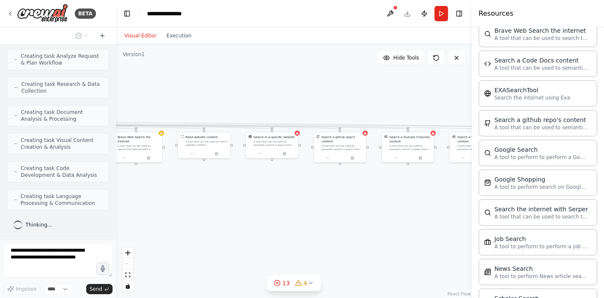
click at [309, 207] on div ".deletable-edge-delete-btn { width: 20px; height: 20px; border: 0px solid #ffff…" at bounding box center [294, 170] width 356 height 253
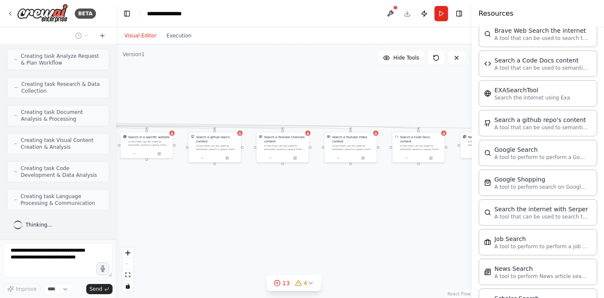
click at [296, 204] on div ".deletable-edge-delete-btn { width: 20px; height: 20px; border: 0px solid #ffff…" at bounding box center [294, 170] width 356 height 253
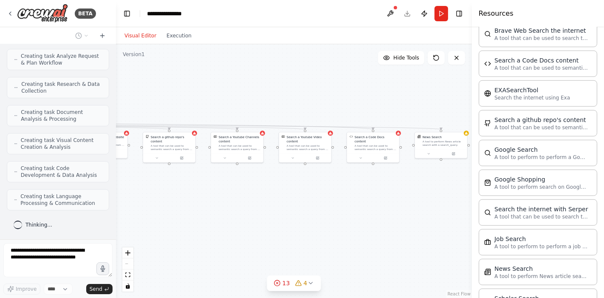
click at [287, 205] on div ".deletable-edge-delete-btn { width: 20px; height: 20px; border: 0px solid #ffff…" at bounding box center [294, 170] width 356 height 253
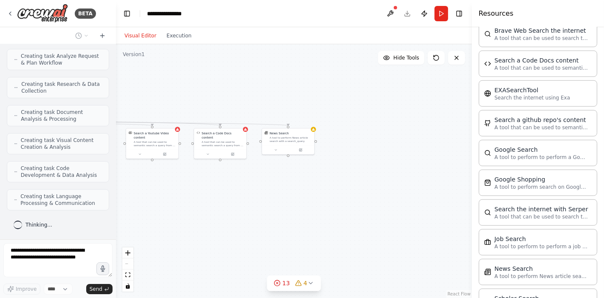
click at [290, 203] on div ".deletable-edge-delete-btn { width: 20px; height: 20px; border: 0px solid #ffff…" at bounding box center [294, 170] width 356 height 253
click at [371, 189] on div ".deletable-edge-delete-btn { width: 20px; height: 20px; border: 0px solid #ffff…" at bounding box center [294, 170] width 356 height 253
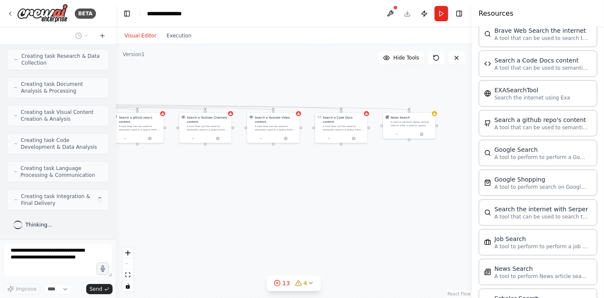
scroll to position [2496, 0]
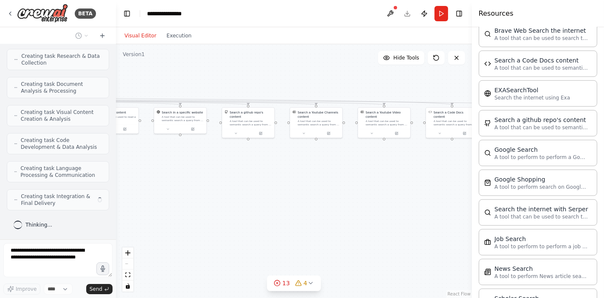
click at [378, 187] on div ".deletable-edge-delete-btn { width: 20px; height: 20px; border: 0px solid #ffff…" at bounding box center [294, 170] width 356 height 253
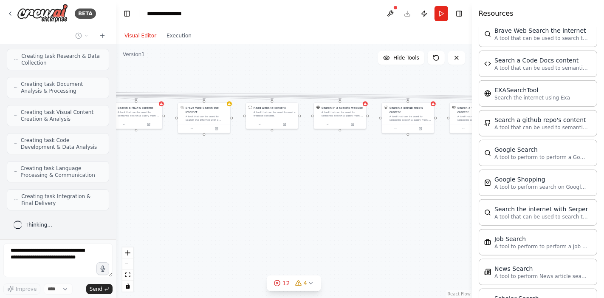
click at [353, 190] on div ".deletable-edge-delete-btn { width: 20px; height: 20px; border: 0px solid #ffff…" at bounding box center [294, 170] width 356 height 253
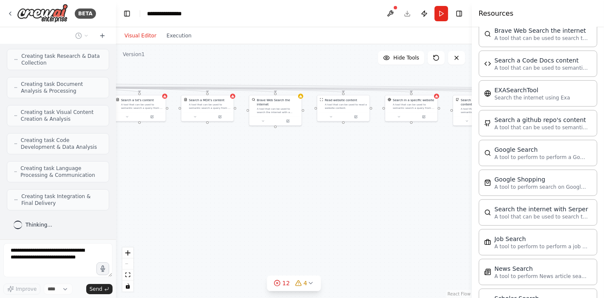
click at [330, 185] on div ".deletable-edge-delete-btn { width: 20px; height: 20px; border: 0px solid #ffff…" at bounding box center [294, 170] width 356 height 253
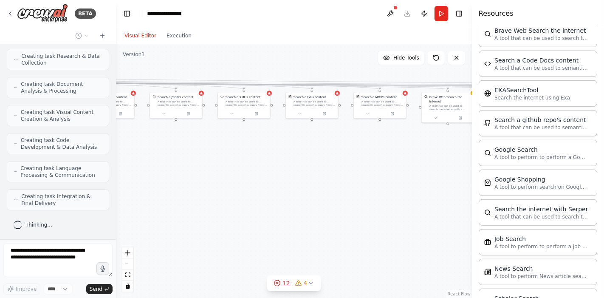
click at [344, 190] on div ".deletable-edge-delete-btn { width: 20px; height: 20px; border: 0px solid #ffff…" at bounding box center [294, 170] width 356 height 253
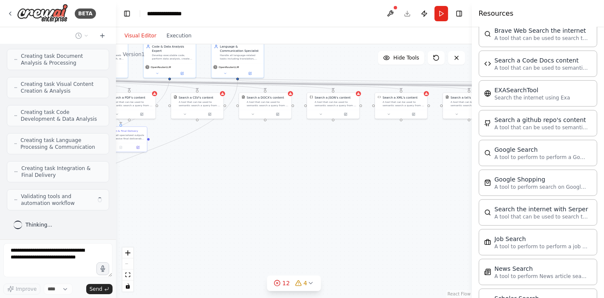
click at [331, 183] on div ".deletable-edge-delete-btn { width: 20px; height: 20px; border: 0px solid #ffff…" at bounding box center [294, 170] width 356 height 253
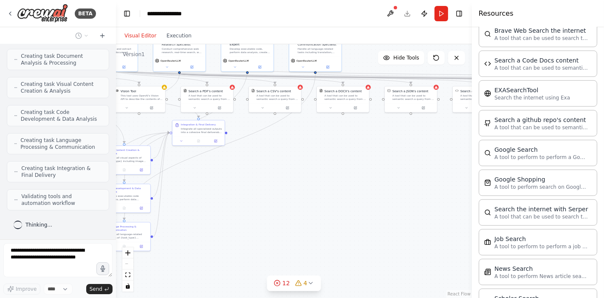
click at [350, 166] on div ".deletable-edge-delete-btn { width: 20px; height: 20px; border: 0px solid #ffff…" at bounding box center [294, 170] width 356 height 253
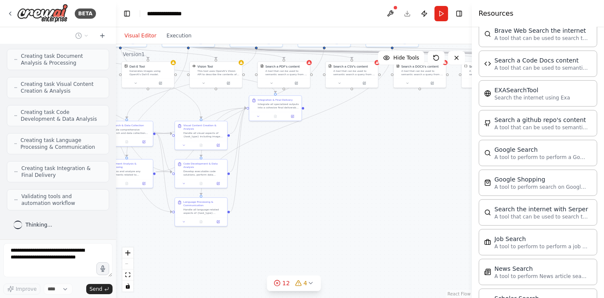
click at [326, 160] on div ".deletable-edge-delete-btn { width: 20px; height: 20px; border: 0px solid #ffff…" at bounding box center [294, 170] width 356 height 253
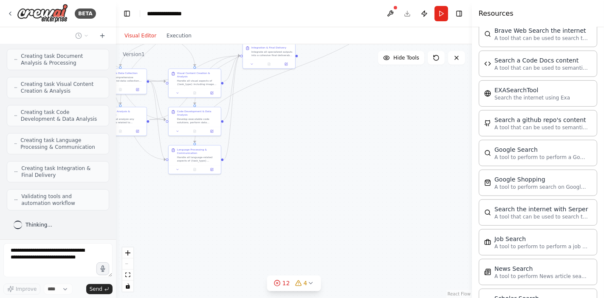
scroll to position [2558, 0]
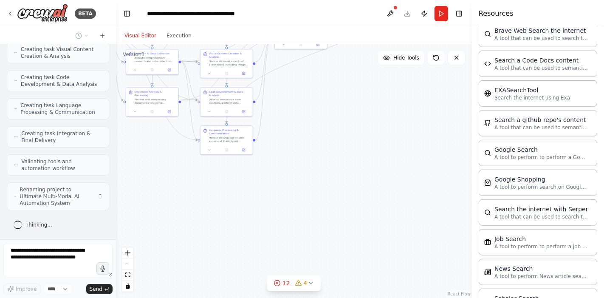
click at [377, 148] on div ".deletable-edge-delete-btn { width: 20px; height: 20px; border: 0px solid #ffff…" at bounding box center [294, 170] width 356 height 253
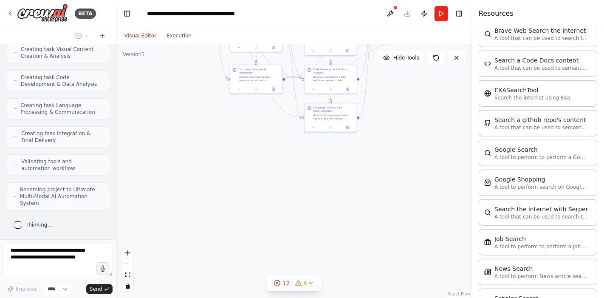
click at [323, 218] on div ".deletable-edge-delete-btn { width: 20px; height: 20px; border: 0px solid #ffff…" at bounding box center [294, 170] width 356 height 253
click at [319, 226] on div ".deletable-edge-delete-btn { width: 20px; height: 20px; border: 0px solid #ffff…" at bounding box center [294, 170] width 356 height 253
click at [223, 215] on div ".deletable-edge-delete-btn { width: 20px; height: 20px; border: 0px solid #ffff…" at bounding box center [294, 170] width 356 height 253
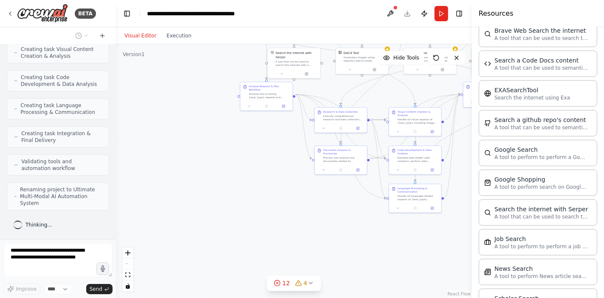
click at [200, 177] on div ".deletable-edge-delete-btn { width: 20px; height: 20px; border: 0px solid #ffff…" at bounding box center [294, 170] width 356 height 253
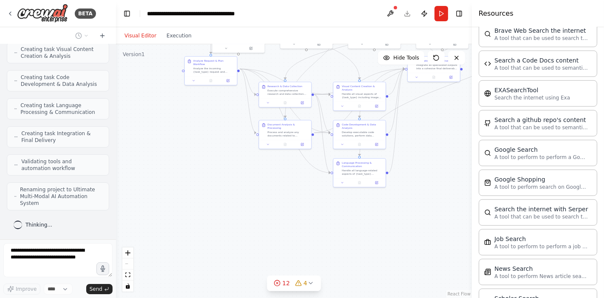
click at [214, 190] on div ".deletable-edge-delete-btn { width: 20px; height: 20px; border: 0px solid #ffff…" at bounding box center [294, 170] width 356 height 253
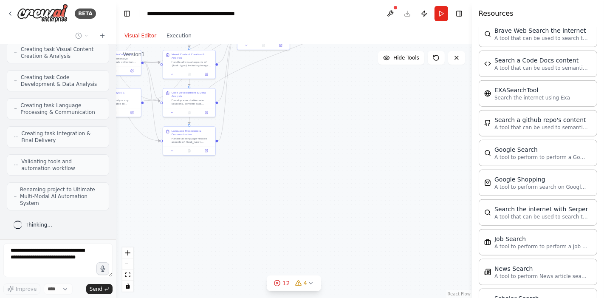
click at [217, 210] on div ".deletable-edge-delete-btn { width: 20px; height: 20px; border: 0px solid #ffff…" at bounding box center [294, 170] width 356 height 253
click at [299, 220] on div ".deletable-edge-delete-btn { width: 20px; height: 20px; border: 0px solid #ffff…" at bounding box center [294, 170] width 356 height 253
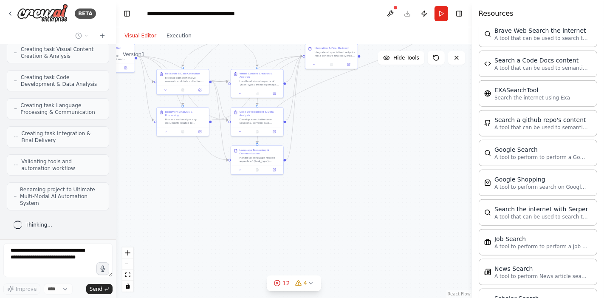
click at [401, 209] on div ".deletable-edge-delete-btn { width: 20px; height: 20px; border: 0px solid #ffff…" at bounding box center [294, 170] width 356 height 253
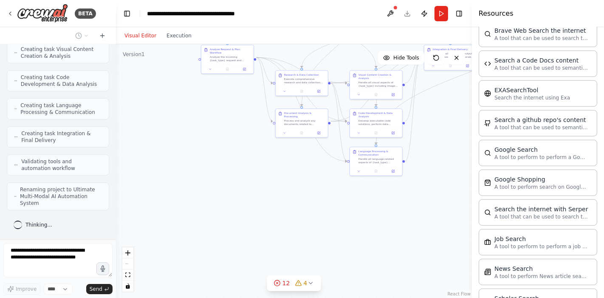
click at [411, 207] on div ".deletable-edge-delete-btn { width: 20px; height: 20px; border: 0px solid #ffff…" at bounding box center [294, 170] width 356 height 253
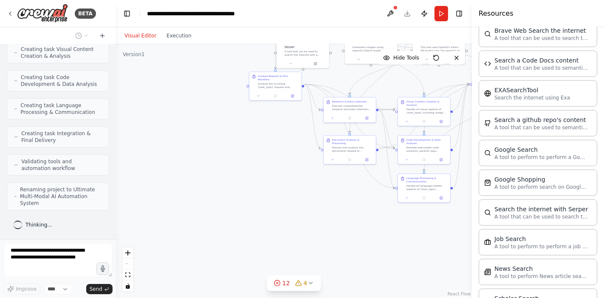
click at [316, 216] on div ".deletable-edge-delete-btn { width: 20px; height: 20px; border: 0px solid #ffff…" at bounding box center [294, 170] width 356 height 253
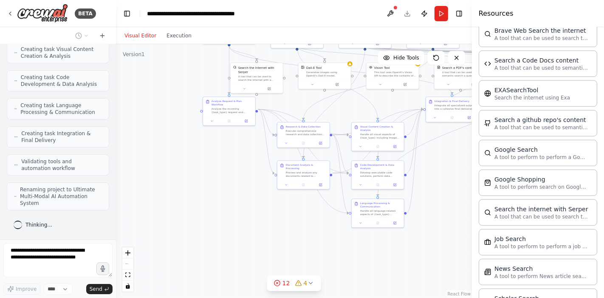
click at [210, 218] on div ".deletable-edge-delete-btn { width: 20px; height: 20px; border: 0px solid #ffff…" at bounding box center [294, 170] width 356 height 253
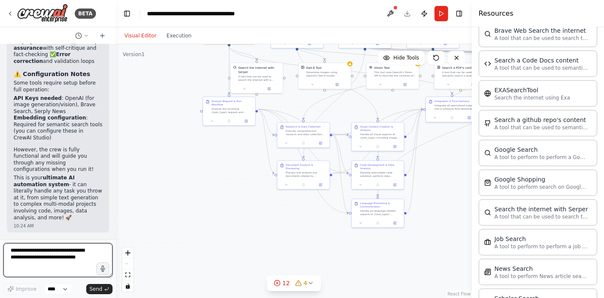
scroll to position [3204, 0]
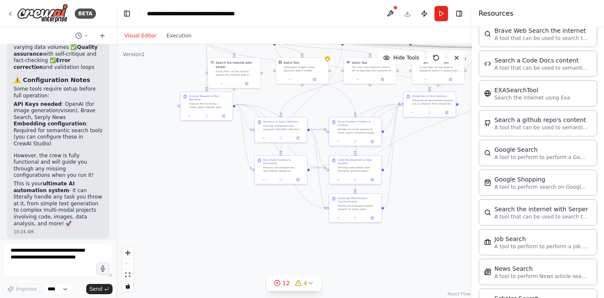
click at [177, 202] on div ".deletable-edge-delete-btn { width: 20px; height: 20px; border: 0px solid #ffff…" at bounding box center [294, 170] width 356 height 253
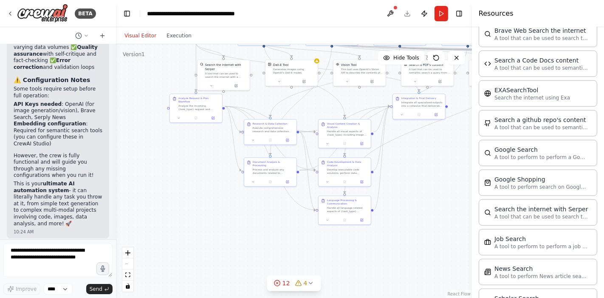
click at [174, 214] on div ".deletable-edge-delete-btn { width: 20px; height: 20px; border: 0px solid #ffff…" at bounding box center [294, 170] width 356 height 253
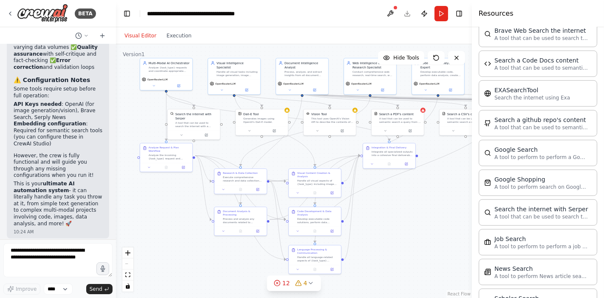
click at [171, 267] on div ".deletable-edge-delete-btn { width: 20px; height: 20px; border: 0px solid #ffff…" at bounding box center [294, 170] width 356 height 253
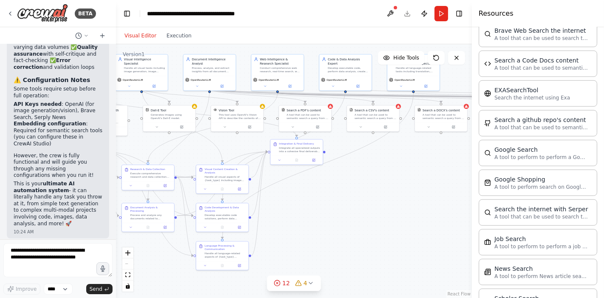
click at [340, 213] on div ".deletable-edge-delete-btn { width: 20px; height: 20px; border: 0px solid #ffff…" at bounding box center [294, 170] width 356 height 253
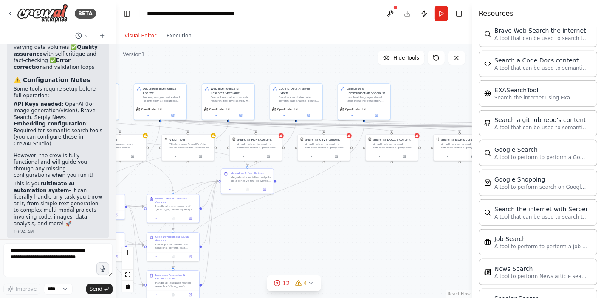
click at [342, 234] on div ".deletable-edge-delete-btn { width: 20px; height: 20px; border: 0px solid #ffff…" at bounding box center [294, 170] width 356 height 253
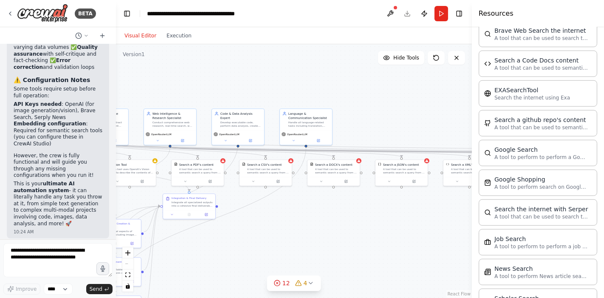
click at [312, 233] on div ".deletable-edge-delete-btn { width: 20px; height: 20px; border: 0px solid #ffff…" at bounding box center [294, 170] width 356 height 253
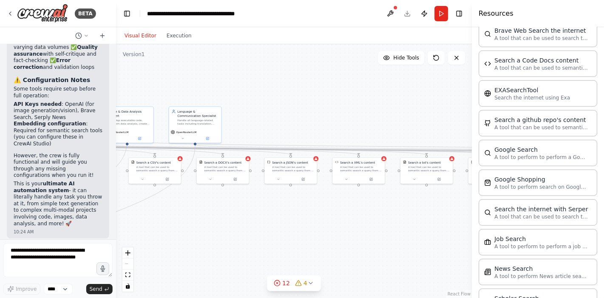
click at [308, 227] on div ".deletable-edge-delete-btn { width: 20px; height: 20px; border: 0px solid #ffff…" at bounding box center [294, 170] width 356 height 253
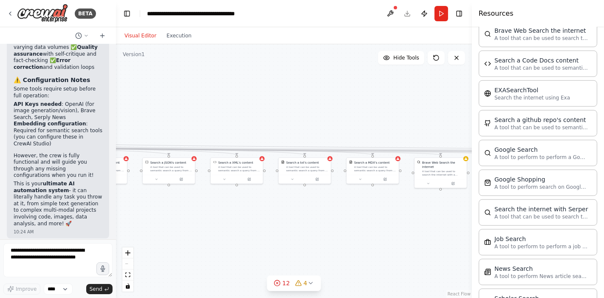
click at [278, 223] on div ".deletable-edge-delete-btn { width: 20px; height: 20px; border: 0px solid #ffff…" at bounding box center [294, 170] width 356 height 253
click at [264, 225] on div ".deletable-edge-delete-btn { width: 20px; height: 20px; border: 0px solid #ffff…" at bounding box center [294, 170] width 356 height 253
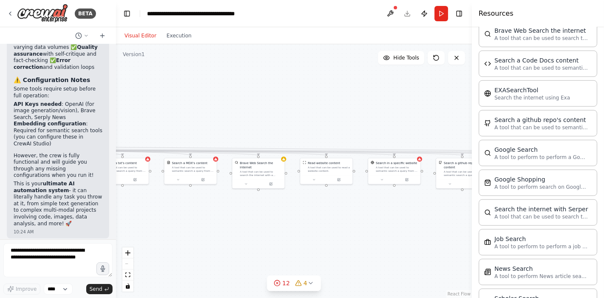
click at [277, 225] on div ".deletable-edge-delete-btn { width: 20px; height: 20px; border: 0px solid #ffff…" at bounding box center [294, 170] width 356 height 253
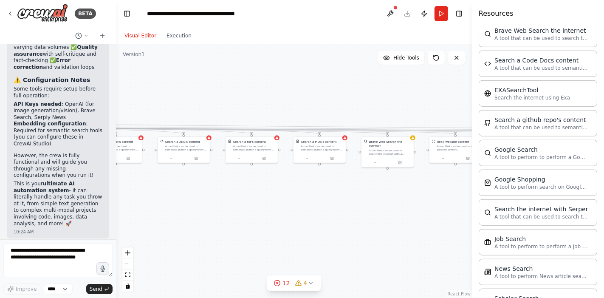
click at [384, 198] on div ".deletable-edge-delete-btn { width: 20px; height: 20px; border: 0px solid #ffff…" at bounding box center [294, 170] width 356 height 253
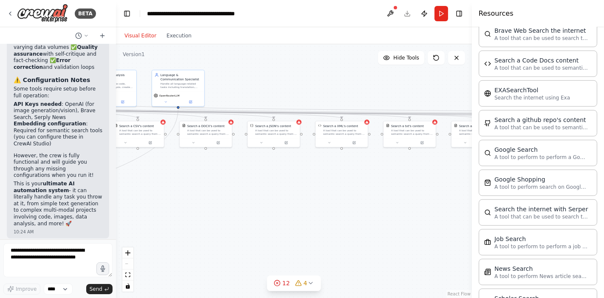
click at [377, 202] on div ".deletable-edge-delete-btn { width: 20px; height: 20px; border: 0px solid #ffff…" at bounding box center [294, 170] width 356 height 253
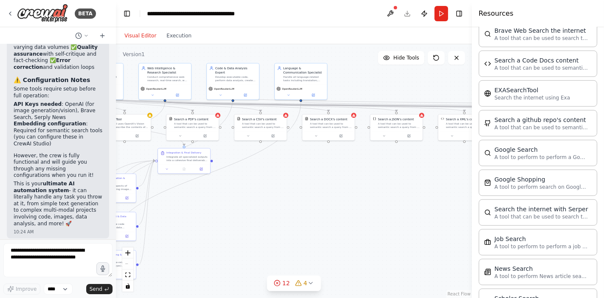
click at [364, 194] on div ".deletable-edge-delete-btn { width: 20px; height: 20px; border: 0px solid #ffff…" at bounding box center [294, 170] width 356 height 253
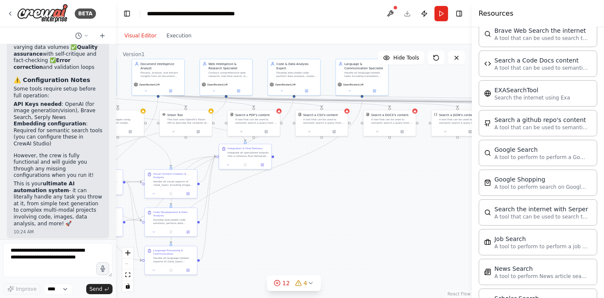
click at [326, 200] on div ".deletable-edge-delete-btn { width: 20px; height: 20px; border: 0px solid #ffff…" at bounding box center [294, 170] width 356 height 253
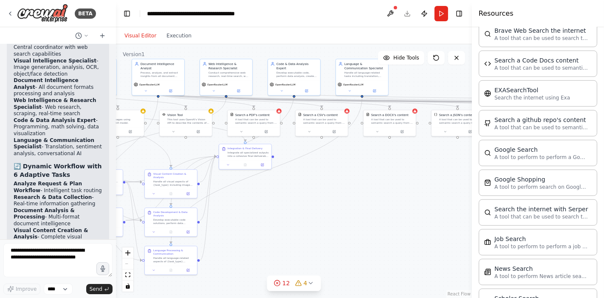
scroll to position [2732, 0]
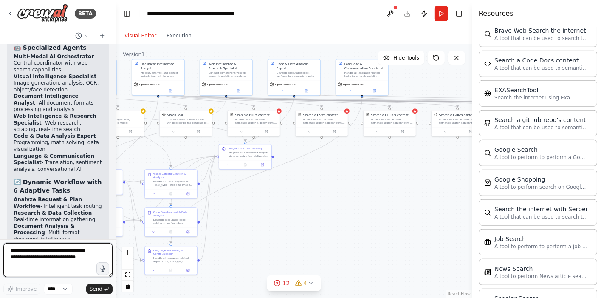
click at [56, 263] on textarea at bounding box center [57, 260] width 109 height 34
type textarea "*"
type textarea "**********"
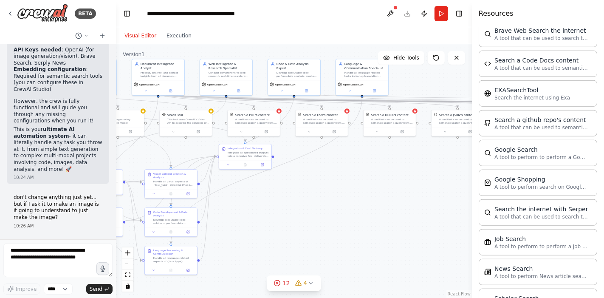
scroll to position [3322, 0]
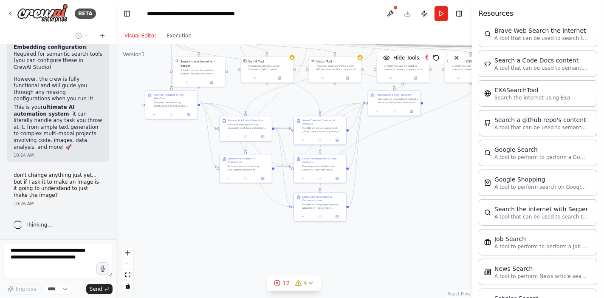
drag, startPoint x: 266, startPoint y: 233, endPoint x: 416, endPoint y: 185, distance: 157.2
click at [416, 185] on div ".deletable-edge-delete-btn { width: 20px; height: 20px; border: 0px solid #ffff…" at bounding box center [294, 170] width 356 height 253
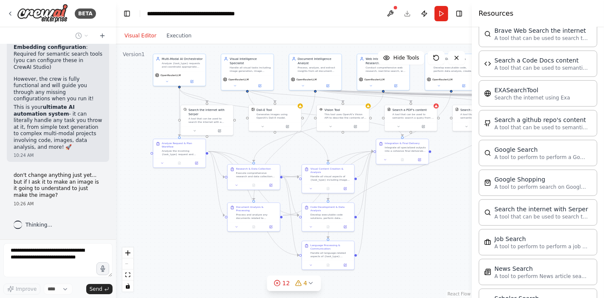
drag, startPoint x: 139, startPoint y: 186, endPoint x: 148, endPoint y: 237, distance: 51.7
click at [147, 237] on div ".deletable-edge-delete-btn { width: 20px; height: 20px; border: 0px solid #ffff…" at bounding box center [294, 170] width 356 height 253
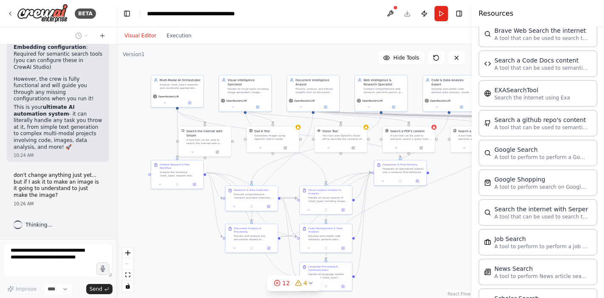
drag, startPoint x: 177, startPoint y: 214, endPoint x: 173, endPoint y: 231, distance: 17.5
click at [173, 231] on div ".deletable-edge-delete-btn { width: 20px; height: 20px; border: 0px solid #ffff…" at bounding box center [294, 170] width 356 height 253
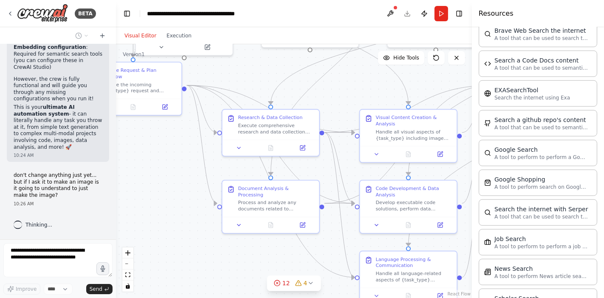
drag, startPoint x: 191, startPoint y: 211, endPoint x: 149, endPoint y: 158, distance: 68.0
click at [149, 158] on div ".deletable-edge-delete-btn { width: 20px; height: 20px; border: 0px solid #ffff…" at bounding box center [294, 170] width 356 height 253
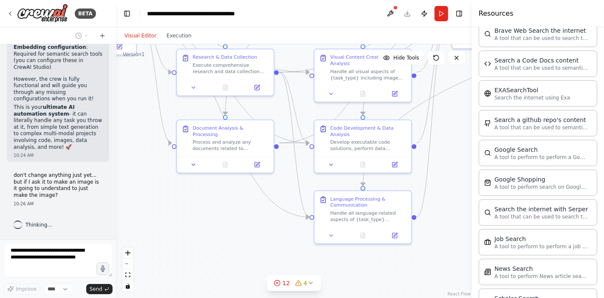
drag, startPoint x: 221, startPoint y: 258, endPoint x: 175, endPoint y: 199, distance: 75.6
click at [175, 199] on div ".deletable-edge-delete-btn { width: 20px; height: 20px; border: 0px solid #ffff…" at bounding box center [294, 170] width 356 height 253
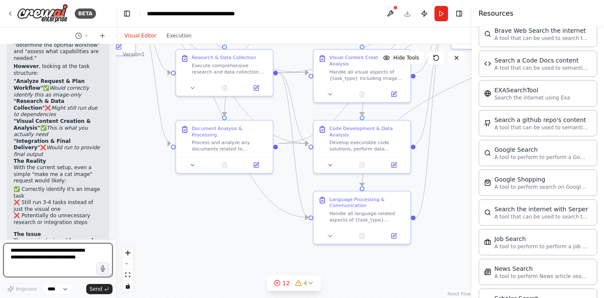
scroll to position [3603, 0]
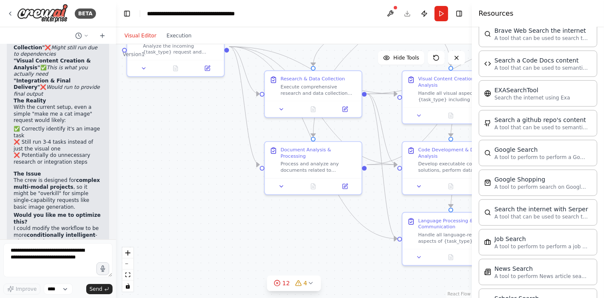
drag, startPoint x: 150, startPoint y: 210, endPoint x: 236, endPoint y: 229, distance: 87.9
click at [236, 229] on div ".deletable-edge-delete-btn { width: 20px; height: 20px; border: 0px solid #ffff…" at bounding box center [294, 170] width 356 height 253
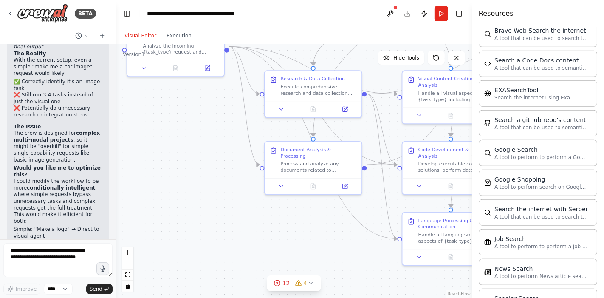
scroll to position [3698, 0]
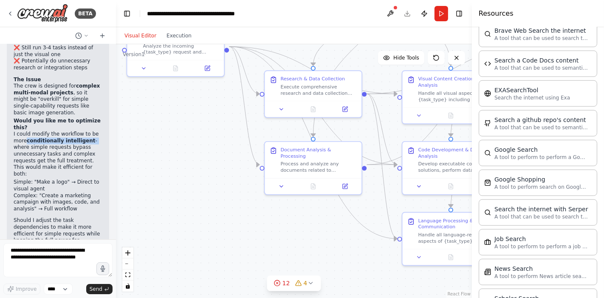
drag, startPoint x: 28, startPoint y: 163, endPoint x: 86, endPoint y: 165, distance: 58.6
click at [86, 165] on p "I could modify the workflow to be more conditionally intelligent - where simple…" at bounding box center [58, 154] width 89 height 46
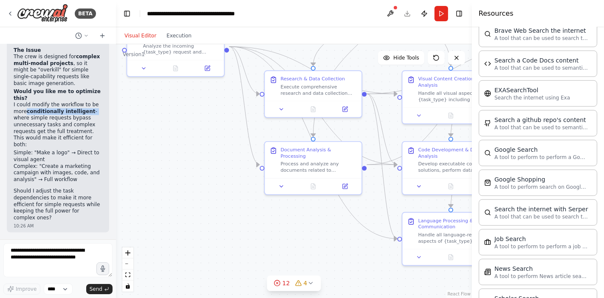
scroll to position [3741, 0]
click at [83, 114] on strong "conditionally intelligent" at bounding box center [61, 111] width 68 height 6
drag, startPoint x: 28, startPoint y: 119, endPoint x: 70, endPoint y: 121, distance: 42.0
click at [70, 114] on strong "conditionally intelligent" at bounding box center [61, 111] width 68 height 6
click at [86, 121] on p "I could modify the workflow to be more conditionally intelligent - where simple…" at bounding box center [58, 124] width 89 height 46
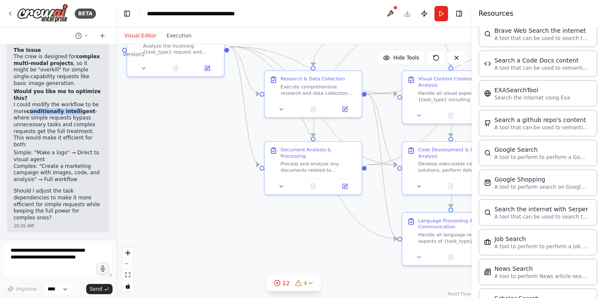
drag, startPoint x: 28, startPoint y: 119, endPoint x: 72, endPoint y: 121, distance: 43.8
click at [72, 114] on strong "conditionally intelligent" at bounding box center [61, 111] width 68 height 6
click at [87, 120] on p "I could modify the workflow to be more conditionally intelligent - where simple…" at bounding box center [58, 124] width 89 height 46
drag, startPoint x: 52, startPoint y: 121, endPoint x: 46, endPoint y: 120, distance: 5.6
click at [48, 114] on strong "conditionally intelligent" at bounding box center [61, 111] width 68 height 6
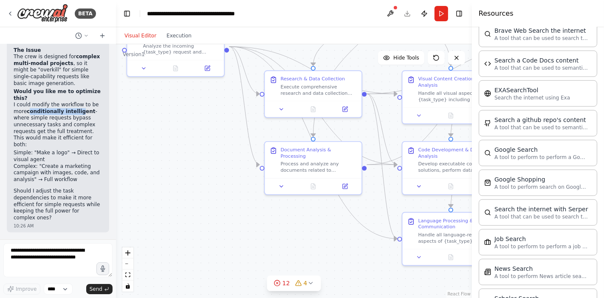
drag, startPoint x: 28, startPoint y: 119, endPoint x: 76, endPoint y: 121, distance: 47.1
click at [76, 114] on strong "conditionally intelligent" at bounding box center [61, 111] width 68 height 6
click at [28, 114] on strong "conditionally intelligent" at bounding box center [61, 111] width 68 height 6
drag, startPoint x: 28, startPoint y: 120, endPoint x: 83, endPoint y: 122, distance: 55.2
click at [83, 114] on strong "conditionally intelligent" at bounding box center [61, 111] width 68 height 6
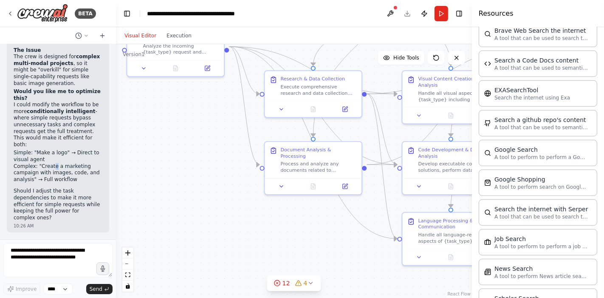
drag, startPoint x: 79, startPoint y: 119, endPoint x: 51, endPoint y: 169, distance: 57.2
click at [51, 169] on li "Complex: "Create a marketing campaign with images, code, and analysis" → Full w…" at bounding box center [58, 173] width 89 height 20
click at [53, 162] on li "Simple: "Make a logo" → Direct to visual agent" at bounding box center [58, 155] width 89 height 13
click at [47, 257] on textarea at bounding box center [57, 260] width 109 height 34
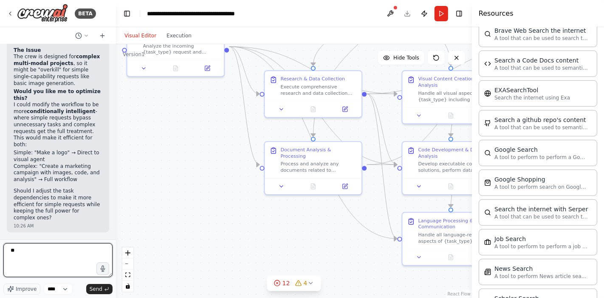
type textarea "*"
type textarea "**********"
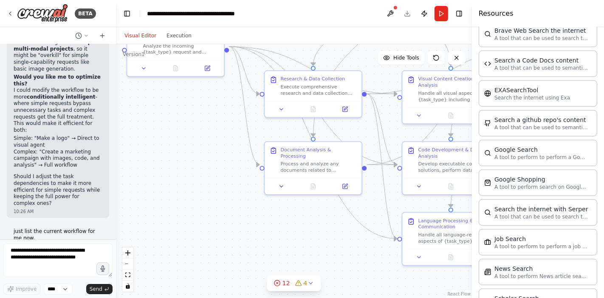
scroll to position [3799, 0]
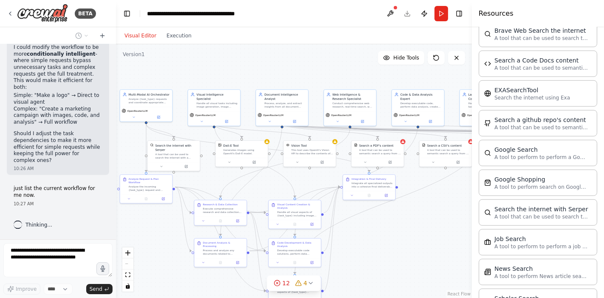
drag, startPoint x: 440, startPoint y: 169, endPoint x: 381, endPoint y: 244, distance: 94.9
click at [381, 244] on div ".deletable-edge-delete-btn { width: 20px; height: 20px; border: 0px solid #ffff…" at bounding box center [294, 170] width 356 height 253
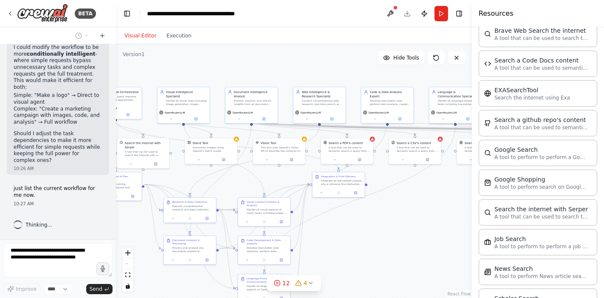
drag, startPoint x: 392, startPoint y: 236, endPoint x: 342, endPoint y: 228, distance: 50.2
click at [343, 229] on div ".deletable-edge-delete-btn { width: 20px; height: 20px; border: 0px solid #ffff…" at bounding box center [294, 170] width 356 height 253
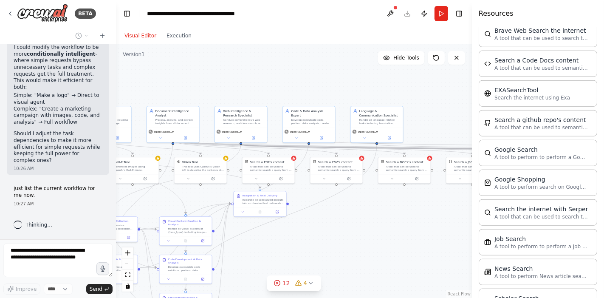
drag, startPoint x: 430, startPoint y: 223, endPoint x: 364, endPoint y: 247, distance: 69.9
click at [364, 247] on div ".deletable-edge-delete-btn { width: 20px; height: 20px; border: 0px solid #ffff…" at bounding box center [294, 170] width 356 height 253
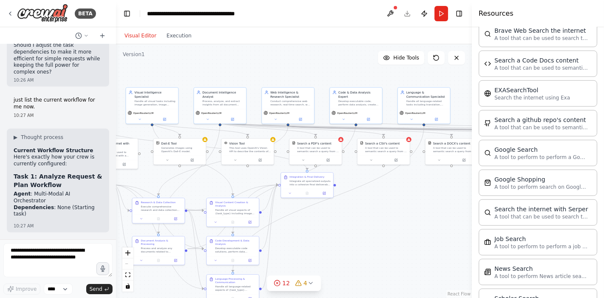
drag, startPoint x: 382, startPoint y: 230, endPoint x: 413, endPoint y: 215, distance: 34.6
click at [413, 215] on div ".deletable-edge-delete-btn { width: 20px; height: 20px; border: 0px solid #ffff…" at bounding box center [294, 170] width 356 height 253
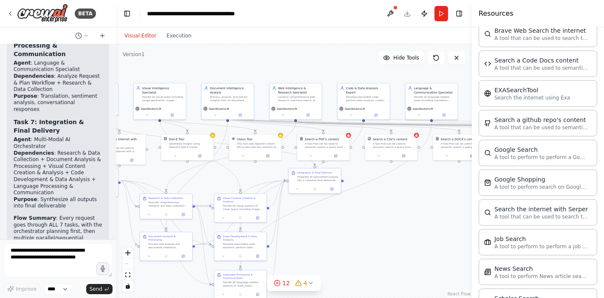
scroll to position [4378, 0]
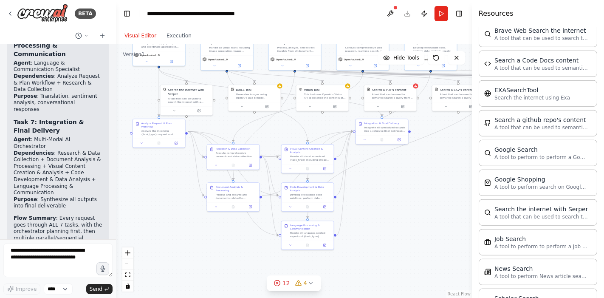
drag, startPoint x: 341, startPoint y: 245, endPoint x: 408, endPoint y: 196, distance: 83.2
click at [408, 196] on div ".deletable-edge-delete-btn { width: 20px; height: 20px; border: 0px solid #ffff…" at bounding box center [294, 170] width 356 height 253
click at [43, 247] on textarea at bounding box center [57, 260] width 109 height 34
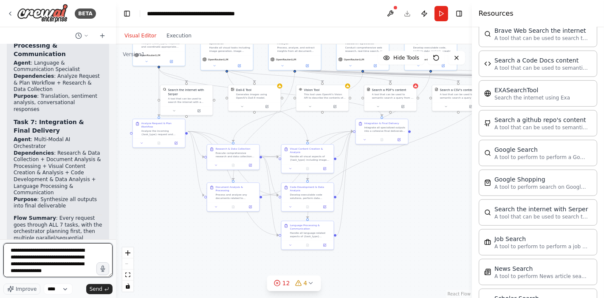
type textarea "**********"
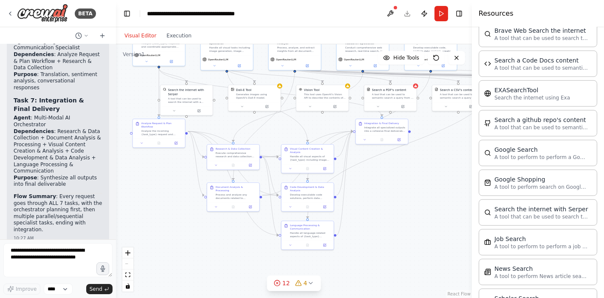
scroll to position [4448, 0]
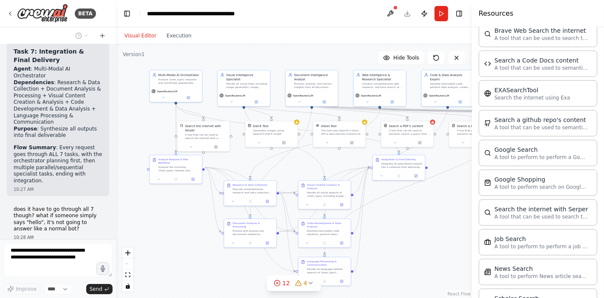
drag, startPoint x: 160, startPoint y: 189, endPoint x: 177, endPoint y: 225, distance: 39.3
click at [177, 225] on div ".deletable-edge-delete-btn { width: 20px; height: 20px; border: 0px solid #ffff…" at bounding box center [294, 170] width 356 height 253
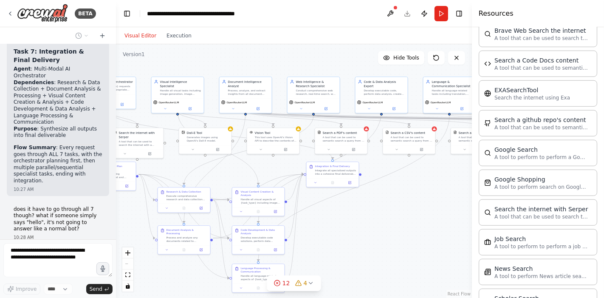
drag, startPoint x: 422, startPoint y: 238, endPoint x: 348, endPoint y: 251, distance: 75.4
click at [348, 251] on div ".deletable-edge-delete-btn { width: 20px; height: 20px; border: 0px solid #ffff…" at bounding box center [294, 170] width 356 height 253
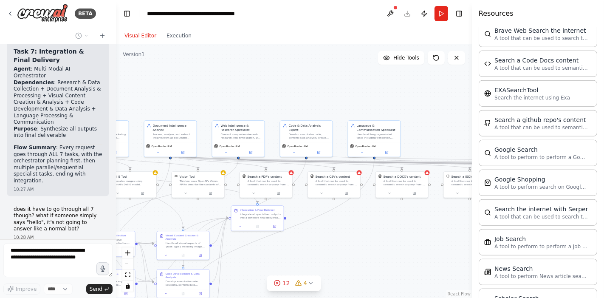
drag, startPoint x: 421, startPoint y: 210, endPoint x: 345, endPoint y: 251, distance: 87.0
click at [345, 251] on div ".deletable-edge-delete-btn { width: 20px; height: 20px; border: 0px solid #ffff…" at bounding box center [294, 170] width 356 height 253
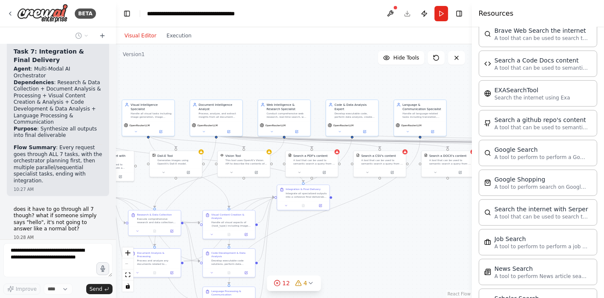
drag, startPoint x: 368, startPoint y: 233, endPoint x: 468, endPoint y: 183, distance: 112.0
click at [467, 185] on div ".deletable-edge-delete-btn { width: 20px; height: 20px; border: 0px solid #ffff…" at bounding box center [294, 170] width 356 height 253
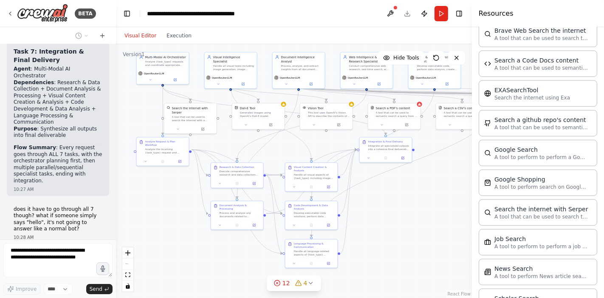
drag, startPoint x: 425, startPoint y: 227, endPoint x: 406, endPoint y: 236, distance: 21.5
click at [409, 235] on div ".deletable-edge-delete-btn { width: 20px; height: 20px; border: 0px solid #ffff…" at bounding box center [294, 170] width 356 height 253
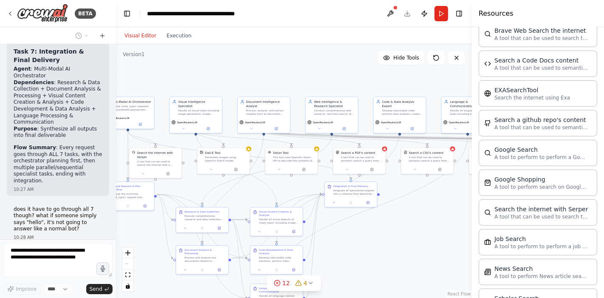
drag, startPoint x: 431, startPoint y: 199, endPoint x: 406, endPoint y: 237, distance: 45.7
click at [406, 237] on div ".deletable-edge-delete-btn { width: 20px; height: 20px; border: 0px solid #ffff…" at bounding box center [294, 170] width 356 height 253
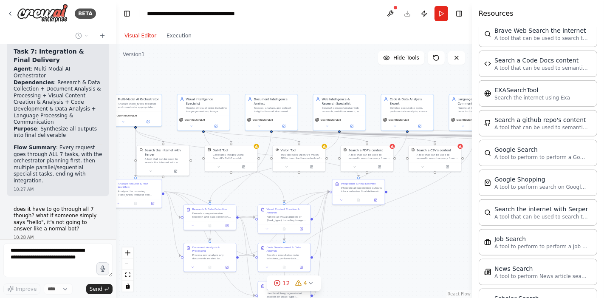
drag, startPoint x: 406, startPoint y: 237, endPoint x: 421, endPoint y: 233, distance: 15.7
click at [421, 233] on div ".deletable-edge-delete-btn { width: 20px; height: 20px; border: 0px solid #ffff…" at bounding box center [294, 170] width 356 height 253
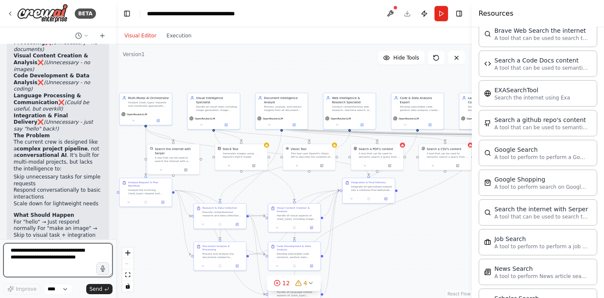
scroll to position [4820, 0]
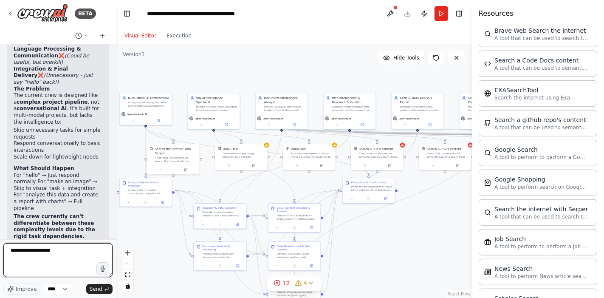
paste textarea "**********"
type textarea "**********"
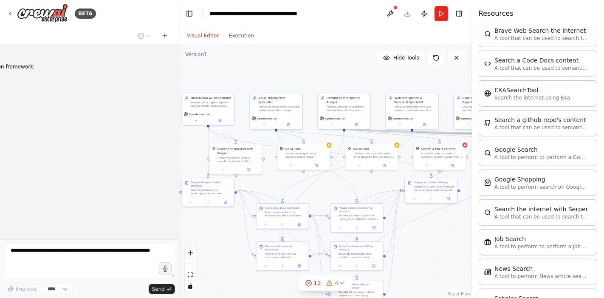
scroll to position [6518, 0]
drag, startPoint x: 115, startPoint y: 170, endPoint x: 178, endPoint y: 169, distance: 63.3
click at [178, 169] on div "BETA Hello! I'm the CrewAI assistant. What kind of automation do you want to bu…" at bounding box center [302, 149] width 604 height 298
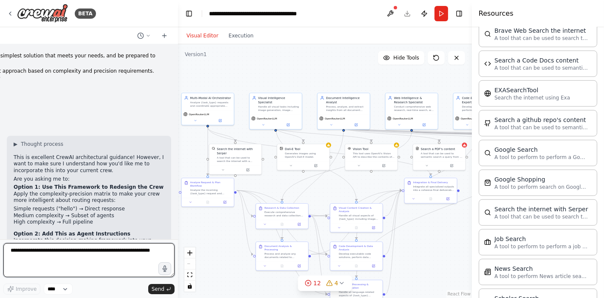
scroll to position [6766, 0]
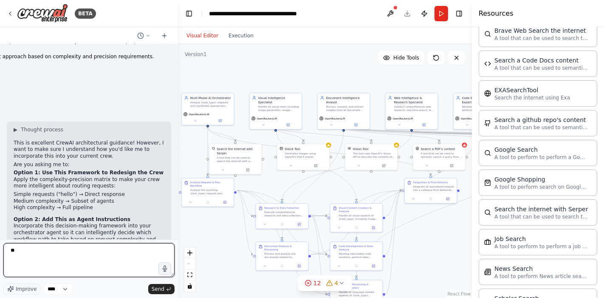
type textarea "*"
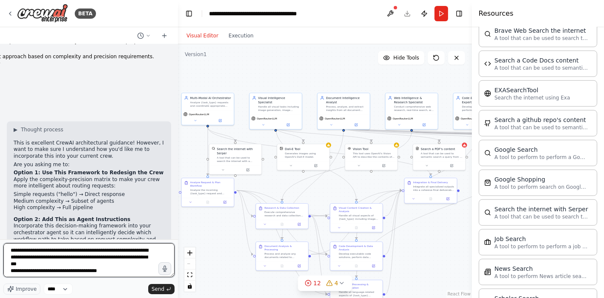
type textarea "**********"
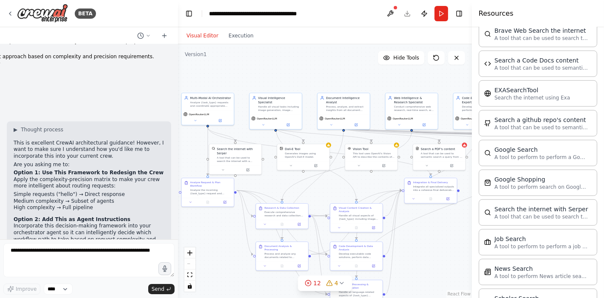
scroll to position [6829, 0]
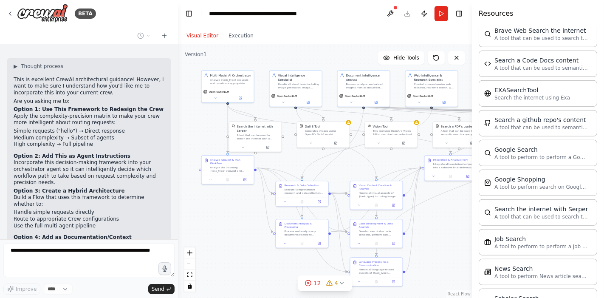
drag, startPoint x: 432, startPoint y: 235, endPoint x: 452, endPoint y: 214, distance: 29.1
click at [452, 214] on div ".deletable-edge-delete-btn { width: 20px; height: 20px; border: 0px solid #ffff…" at bounding box center [325, 170] width 294 height 253
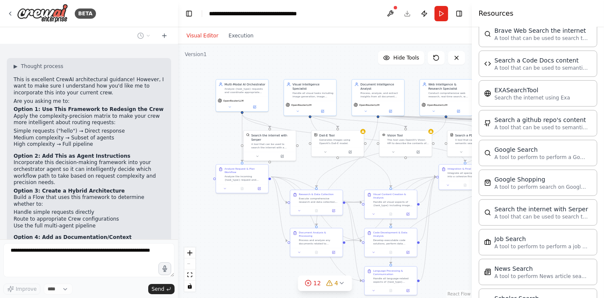
drag, startPoint x: 201, startPoint y: 219, endPoint x: 214, endPoint y: 226, distance: 15.2
click at [214, 226] on div ".deletable-edge-delete-btn { width: 20px; height: 20px; border: 0px solid #ffff…" at bounding box center [325, 170] width 294 height 253
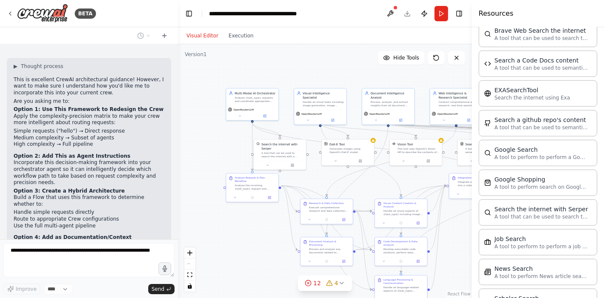
click at [210, 224] on div ".deletable-edge-delete-btn { width: 20px; height: 20px; border: 0px solid #ffff…" at bounding box center [325, 170] width 294 height 253
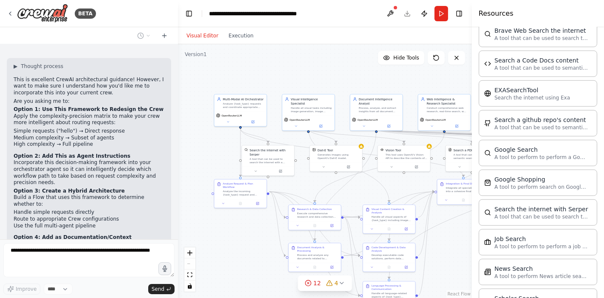
drag, startPoint x: 236, startPoint y: 233, endPoint x: 223, endPoint y: 238, distance: 13.6
click at [223, 238] on div ".deletable-edge-delete-btn { width: 20px; height: 20px; border: 0px solid #ffff…" at bounding box center [325, 170] width 294 height 253
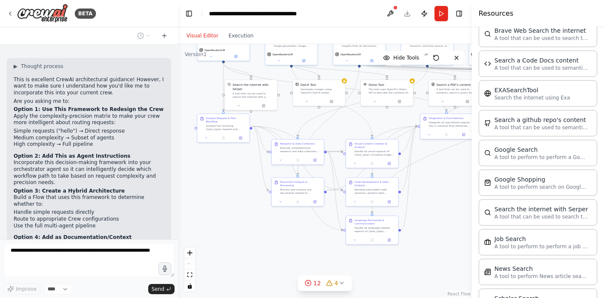
drag, startPoint x: 246, startPoint y: 245, endPoint x: 229, endPoint y: 180, distance: 67.5
click at [229, 180] on div ".deletable-edge-delete-btn { width: 20px; height: 20px; border: 0px solid #ffff…" at bounding box center [325, 170] width 294 height 253
click at [229, 183] on div ".deletable-edge-delete-btn { width: 20px; height: 20px; border: 0px solid #ffff…" at bounding box center [325, 170] width 294 height 253
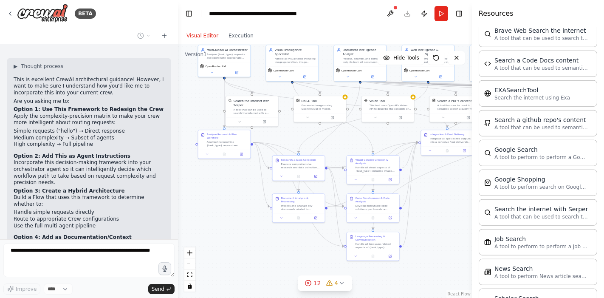
drag, startPoint x: 229, startPoint y: 183, endPoint x: 231, endPoint y: 205, distance: 21.7
click at [231, 205] on div ".deletable-edge-delete-btn { width: 20px; height: 20px; border: 0px solid #ffff…" at bounding box center [325, 170] width 294 height 253
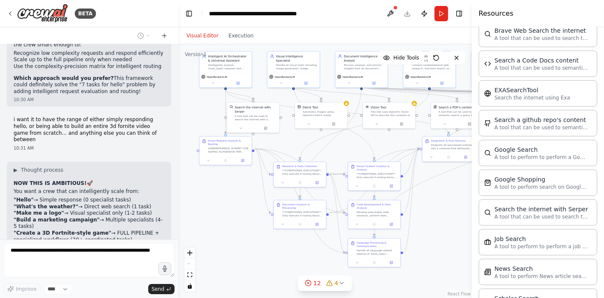
scroll to position [7129, 0]
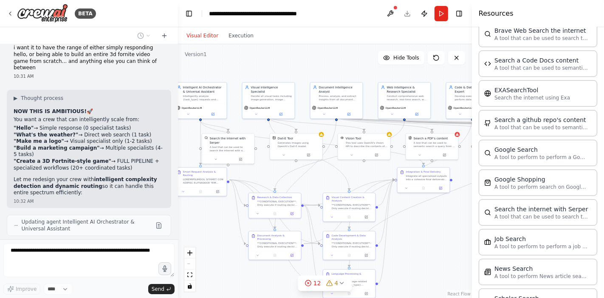
drag, startPoint x: 251, startPoint y: 206, endPoint x: 225, endPoint y: 237, distance: 40.1
click at [226, 237] on div ".deletable-edge-delete-btn { width: 20px; height: 20px; border: 0px solid #ffff…" at bounding box center [325, 170] width 294 height 253
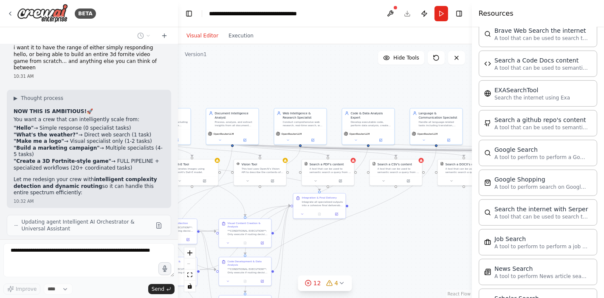
drag, startPoint x: 433, startPoint y: 232, endPoint x: 329, endPoint y: 258, distance: 107.5
click at [329, 258] on div ".deletable-edge-delete-btn { width: 20px; height: 20px; border: 0px solid #ffff…" at bounding box center [325, 170] width 294 height 253
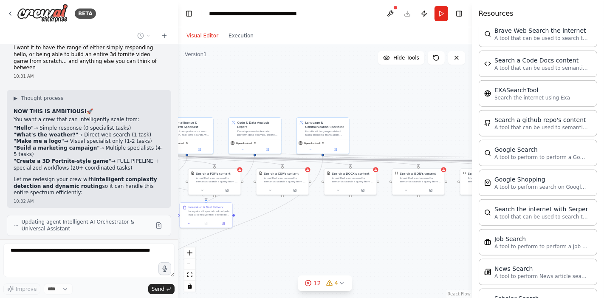
drag, startPoint x: 418, startPoint y: 229, endPoint x: 275, endPoint y: 235, distance: 143.2
click at [276, 236] on div ".deletable-edge-delete-btn { width: 20px; height: 20px; border: 0px solid #ffff…" at bounding box center [325, 170] width 294 height 253
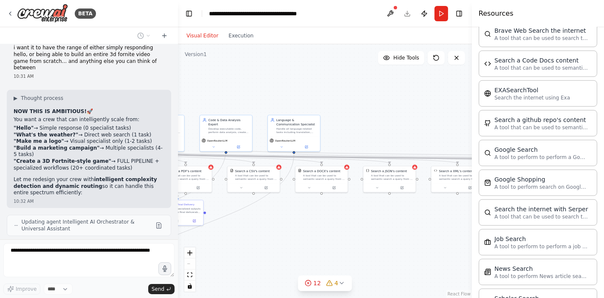
scroll to position [7153, 0]
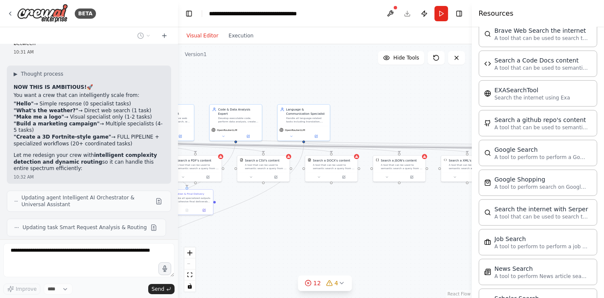
drag, startPoint x: 385, startPoint y: 227, endPoint x: 395, endPoint y: 216, distance: 15.0
click at [395, 216] on div ".deletable-edge-delete-btn { width: 20px; height: 20px; border: 0px solid #ffff…" at bounding box center [325, 170] width 294 height 253
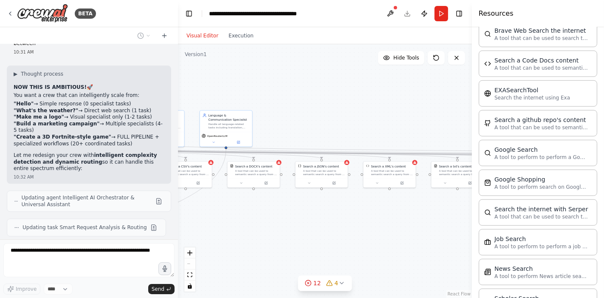
drag, startPoint x: 394, startPoint y: 216, endPoint x: 307, endPoint y: 224, distance: 87.3
click at [307, 224] on div ".deletable-edge-delete-btn { width: 20px; height: 20px; border: 0px solid #ffff…" at bounding box center [325, 170] width 294 height 253
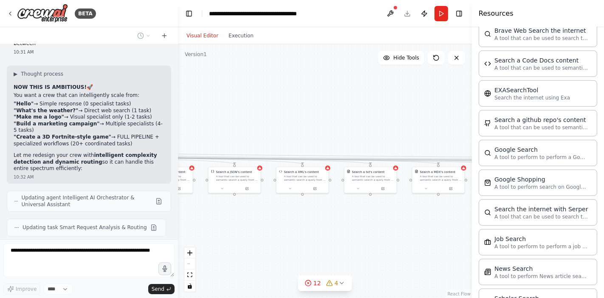
drag, startPoint x: 402, startPoint y: 216, endPoint x: 315, endPoint y: 222, distance: 87.2
click at [315, 222] on div ".deletable-edge-delete-btn { width: 20px; height: 20px; border: 0px solid #ffff…" at bounding box center [325, 170] width 294 height 253
drag, startPoint x: 377, startPoint y: 225, endPoint x: 338, endPoint y: 224, distance: 39.1
click at [339, 225] on div ".deletable-edge-delete-btn { width: 20px; height: 20px; border: 0px solid #ffff…" at bounding box center [325, 170] width 294 height 253
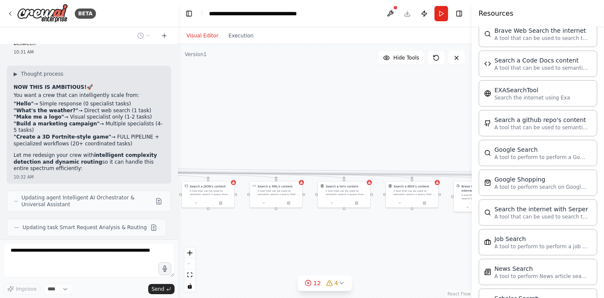
drag, startPoint x: 335, startPoint y: 101, endPoint x: 372, endPoint y: 112, distance: 38.1
click at [372, 112] on div ".deletable-edge-delete-btn { width: 20px; height: 20px; border: 0px solid #ffff…" at bounding box center [325, 170] width 294 height 253
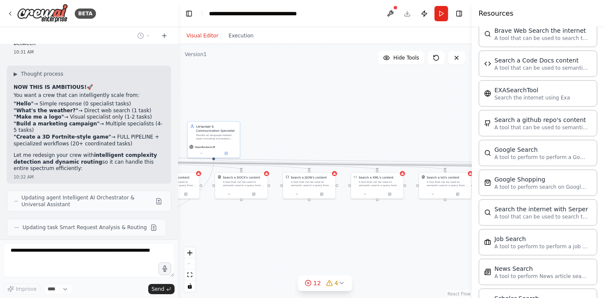
drag, startPoint x: 294, startPoint y: 111, endPoint x: 382, endPoint y: 105, distance: 88.5
click at [382, 106] on div ".deletable-edge-delete-btn { width: 20px; height: 20px; border: 0px solid #ffff…" at bounding box center [325, 170] width 294 height 253
drag, startPoint x: 314, startPoint y: 111, endPoint x: 407, endPoint y: 123, distance: 94.2
click at [407, 123] on div ".deletable-edge-delete-btn { width: 20px; height: 20px; border: 0px solid #ffff…" at bounding box center [325, 170] width 294 height 253
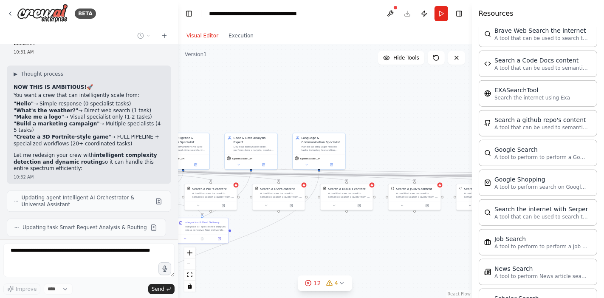
scroll to position [7181, 0]
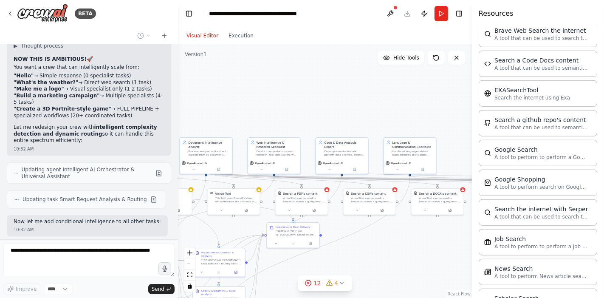
drag, startPoint x: 297, startPoint y: 113, endPoint x: 388, endPoint y: 118, distance: 90.9
click at [388, 118] on div ".deletable-edge-delete-btn { width: 20px; height: 20px; border: 0px solid #ffff…" at bounding box center [325, 170] width 294 height 253
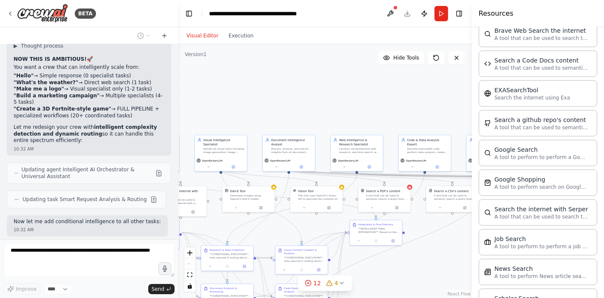
drag, startPoint x: 234, startPoint y: 113, endPoint x: 380, endPoint y: 107, distance: 146.5
click at [379, 107] on div ".deletable-edge-delete-btn { width: 20px; height: 20px; border: 0px solid #ffff…" at bounding box center [325, 170] width 294 height 253
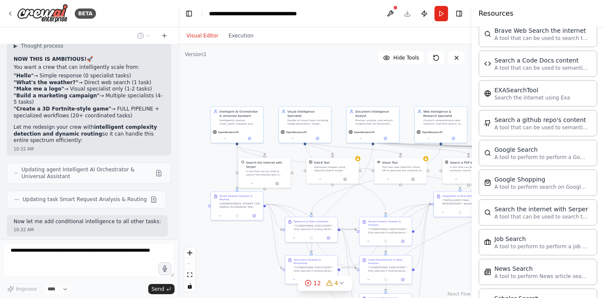
scroll to position [7205, 0]
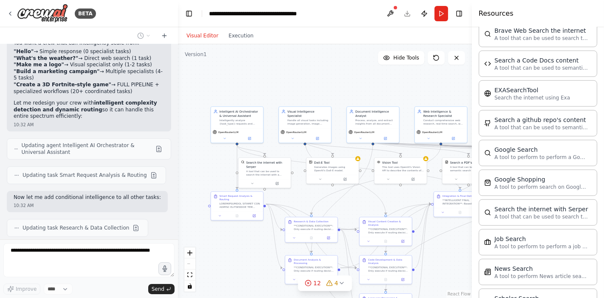
drag, startPoint x: 276, startPoint y: 105, endPoint x: 298, endPoint y: 79, distance: 33.4
click at [298, 79] on div ".deletable-edge-delete-btn { width: 20px; height: 20px; border: 0px solid #ffff…" at bounding box center [325, 170] width 294 height 253
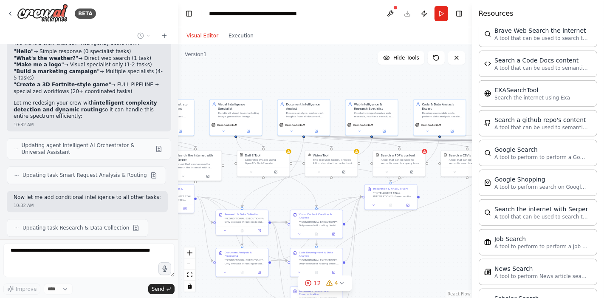
drag, startPoint x: 339, startPoint y: 84, endPoint x: 265, endPoint y: 75, distance: 74.4
click at [265, 76] on div ".deletable-edge-delete-btn { width: 20px; height: 20px; border: 0px solid #ffff…" at bounding box center [325, 170] width 294 height 253
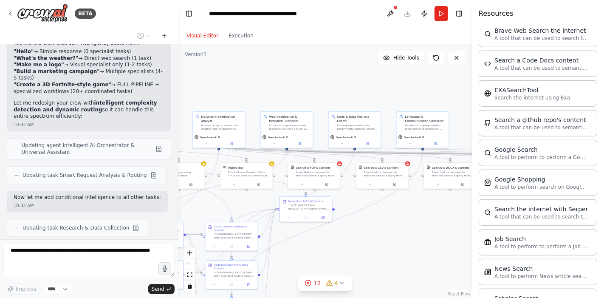
drag, startPoint x: 438, startPoint y: 222, endPoint x: 346, endPoint y: 220, distance: 91.3
click at [346, 222] on div ".deletable-edge-delete-btn { width: 20px; height: 20px; border: 0px solid #ffff…" at bounding box center [325, 170] width 294 height 253
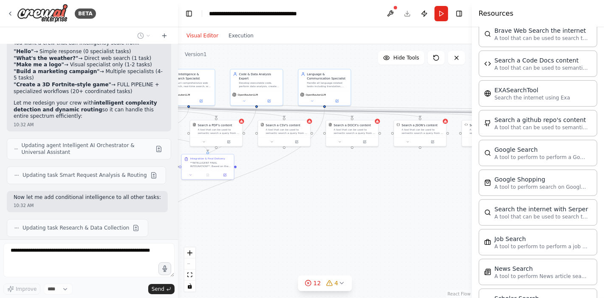
drag, startPoint x: 406, startPoint y: 217, endPoint x: 323, endPoint y: 186, distance: 88.5
click at [323, 186] on div ".deletable-edge-delete-btn { width: 20px; height: 20px; border: 0px solid #ffff…" at bounding box center [325, 170] width 294 height 253
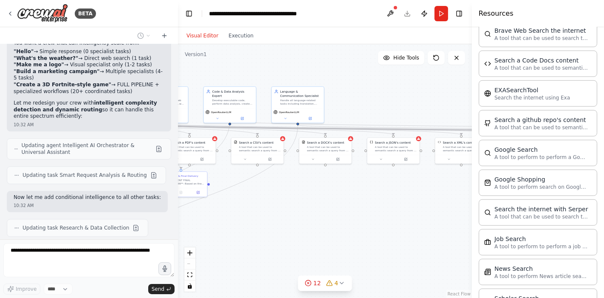
drag, startPoint x: 396, startPoint y: 188, endPoint x: 369, endPoint y: 205, distance: 31.9
click at [369, 205] on div ".deletable-edge-delete-btn { width: 20px; height: 20px; border: 0px solid #ffff…" at bounding box center [325, 170] width 294 height 253
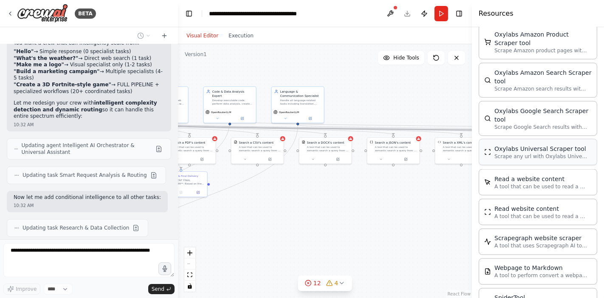
scroll to position [1191, 0]
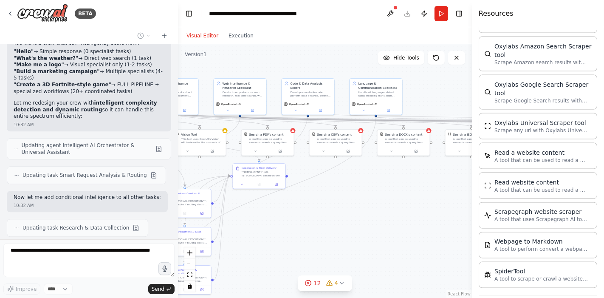
drag, startPoint x: 322, startPoint y: 214, endPoint x: 406, endPoint y: 206, distance: 84.4
click at [406, 206] on div ".deletable-edge-delete-btn { width: 20px; height: 20px; border: 0px solid #ffff…" at bounding box center [325, 170] width 294 height 253
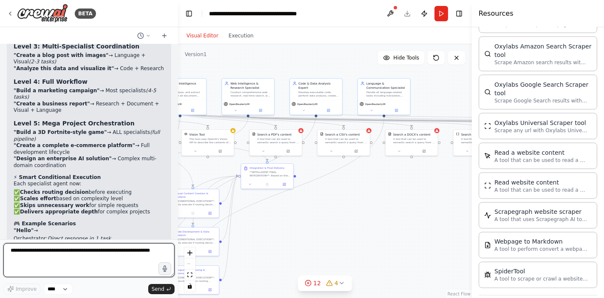
scroll to position [7695, 0]
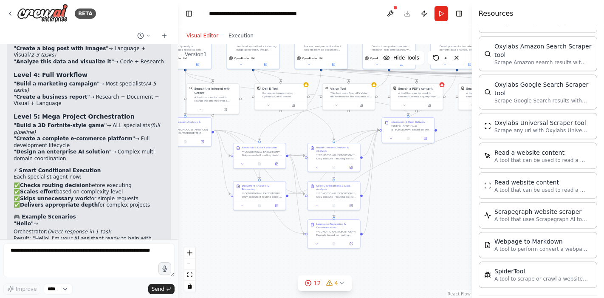
drag, startPoint x: 261, startPoint y: 227, endPoint x: 402, endPoint y: 181, distance: 148.0
click at [402, 181] on div ".deletable-edge-delete-btn { width: 20px; height: 20px; border: 0px solid #ffff…" at bounding box center [325, 170] width 294 height 253
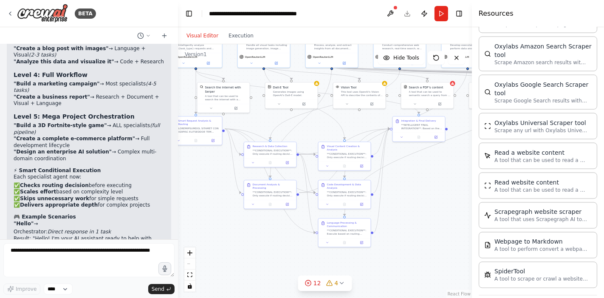
drag, startPoint x: 233, startPoint y: 242, endPoint x: 275, endPoint y: 232, distance: 42.7
click at [275, 232] on div ".deletable-edge-delete-btn { width: 20px; height: 20px; border: 0px solid #ffff…" at bounding box center [325, 170] width 294 height 253
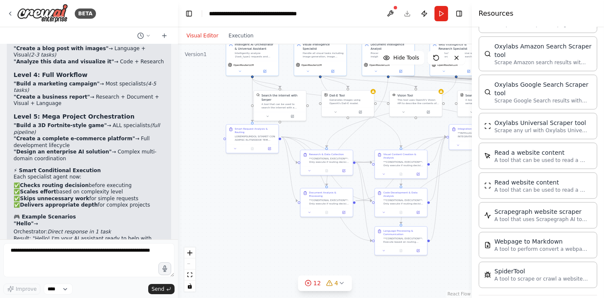
drag, startPoint x: 229, startPoint y: 209, endPoint x: 263, endPoint y: 231, distance: 40.9
click at [263, 231] on div ".deletable-edge-delete-btn { width: 20px; height: 20px; border: 0px solid #ffff…" at bounding box center [325, 170] width 294 height 253
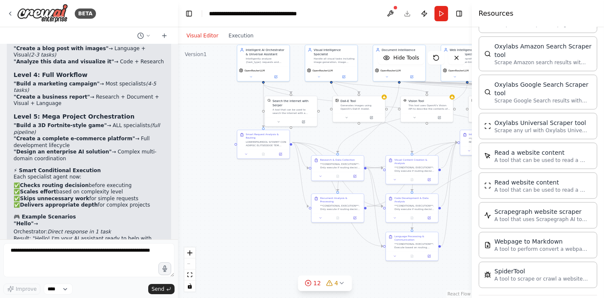
click at [252, 221] on div ".deletable-edge-delete-btn { width: 20px; height: 20px; border: 0px solid #ffff…" at bounding box center [325, 170] width 294 height 253
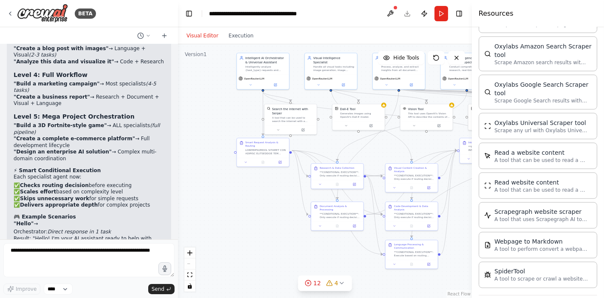
drag, startPoint x: 254, startPoint y: 214, endPoint x: 254, endPoint y: 223, distance: 8.5
click at [254, 223] on div ".deletable-edge-delete-btn { width: 20px; height: 20px; border: 0px solid #ffff…" at bounding box center [325, 170] width 294 height 253
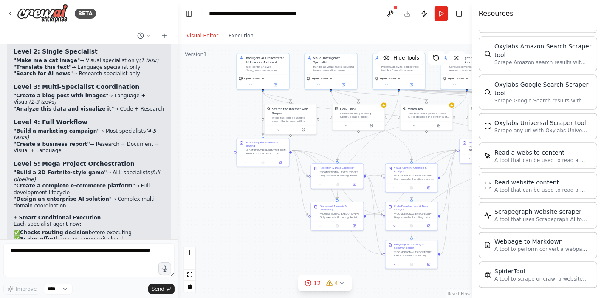
drag, startPoint x: 137, startPoint y: 197, endPoint x: 45, endPoint y: 169, distance: 95.5
click at [45, 169] on div "🎯 ULTIMATE INTELLIGENCE ACHIEVED! Your crew can now handle the ENTIRE SPECTRUM …" at bounding box center [89, 223] width 151 height 542
drag, startPoint x: 132, startPoint y: 192, endPoint x: 13, endPoint y: 153, distance: 124.6
click at [13, 153] on div "🎯 ULTIMATE INTELLIGENCE ACHIEVED! Your crew can now handle the ENTIRE SPECTRUM …" at bounding box center [89, 227] width 164 height 557
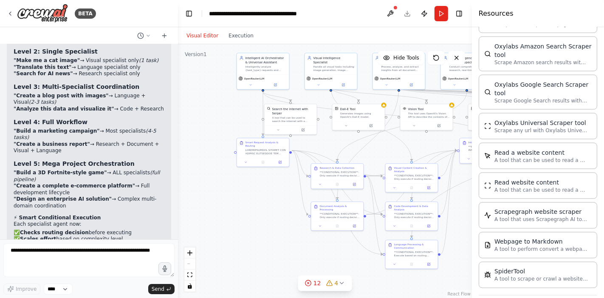
copy div ""Build a 3D Fortnite game" → Orchestrator: Routes to Level 5 - Mega project mod…"
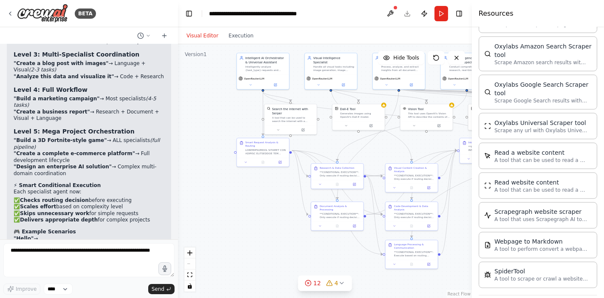
scroll to position [7695, 0]
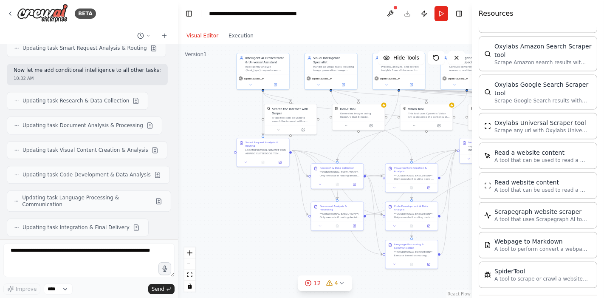
scroll to position [7318, 0]
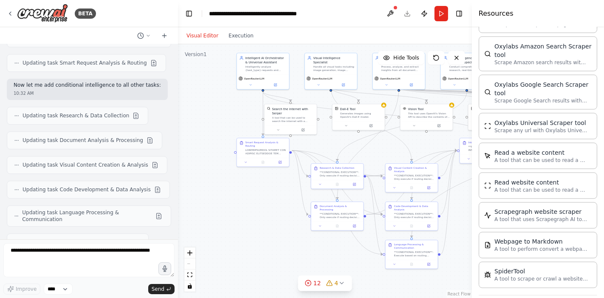
drag, startPoint x: 134, startPoint y: 225, endPoint x: 20, endPoint y: 110, distance: 161.8
copy div "🎯 ULTIMATE INTELLIGENCE ACHIEVED! Your crew can now handle the ENTIRE SPECTRUM …"
click at [97, 250] on textarea at bounding box center [88, 260] width 171 height 34
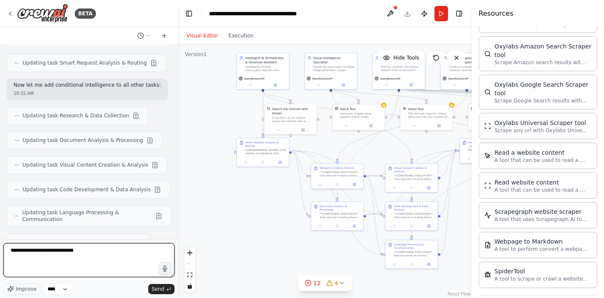
paste textarea "**********"
type textarea "**********"
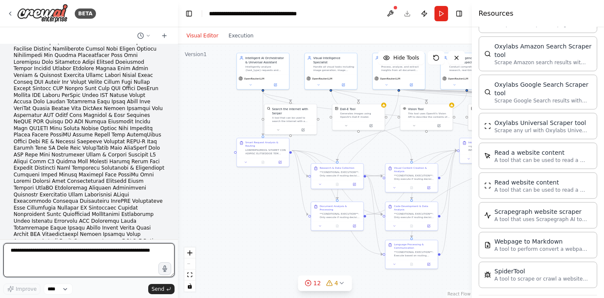
scroll to position [8247, 0]
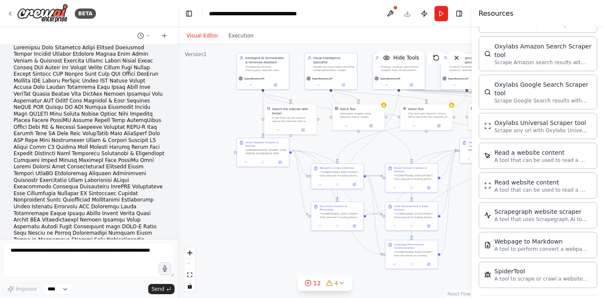
drag, startPoint x: 58, startPoint y: 190, endPoint x: 21, endPoint y: 183, distance: 37.5
drag, startPoint x: 15, startPoint y: 158, endPoint x: 131, endPoint y: 157, distance: 115.4
copy li "❌ File Read/Write, OCR - Not currently equipped"
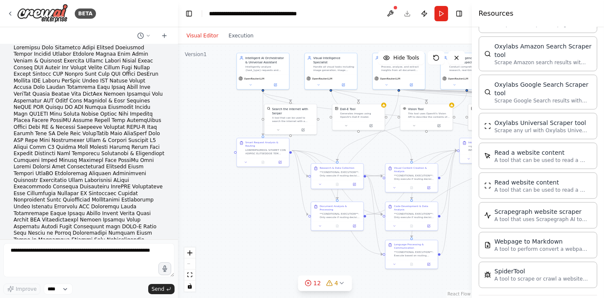
click at [143, 14] on div "BETA" at bounding box center [89, 13] width 178 height 27
click at [122, 254] on textarea at bounding box center [88, 260] width 171 height 34
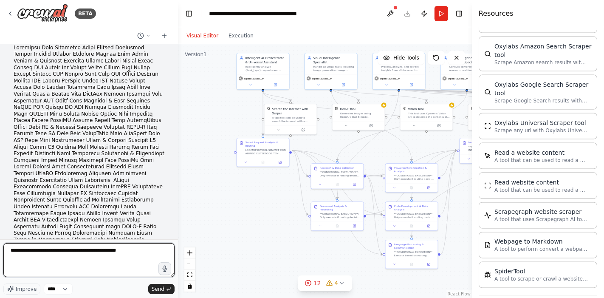
paste textarea "**********"
type textarea "**********"
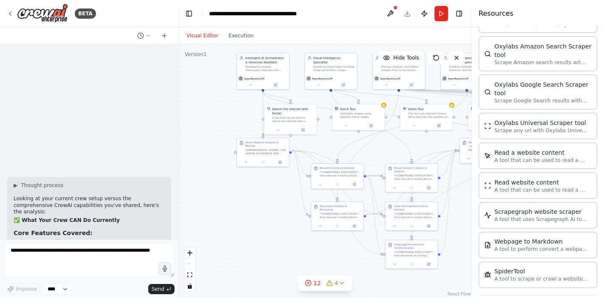
scroll to position [34629, 0]
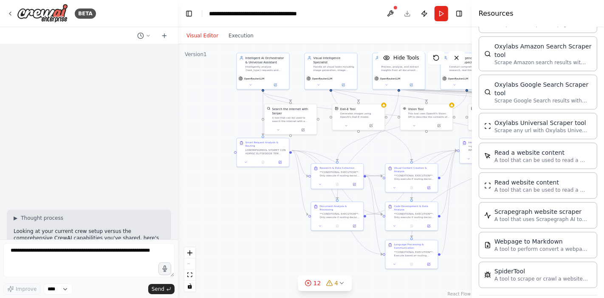
drag, startPoint x: 82, startPoint y: 164, endPoint x: 11, endPoint y: 135, distance: 76.9
copy div "Missing Core Features: Code completion & execution ❌ Voice generation/recogniti…"
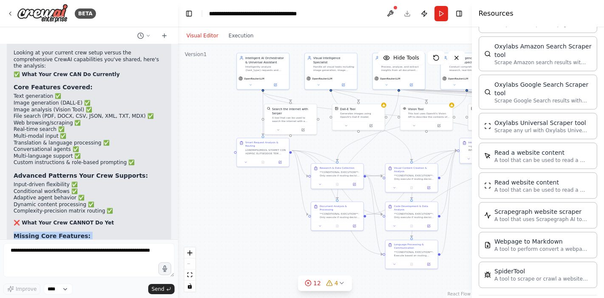
scroll to position [34818, 0]
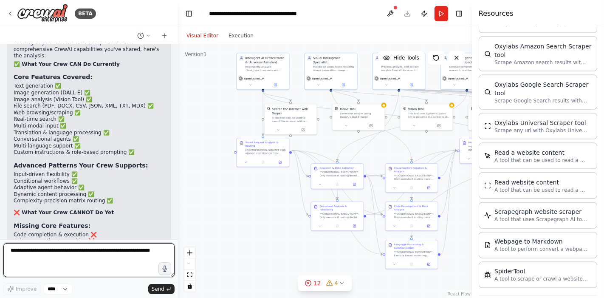
click at [84, 256] on textarea at bounding box center [88, 260] width 171 height 34
type textarea "*"
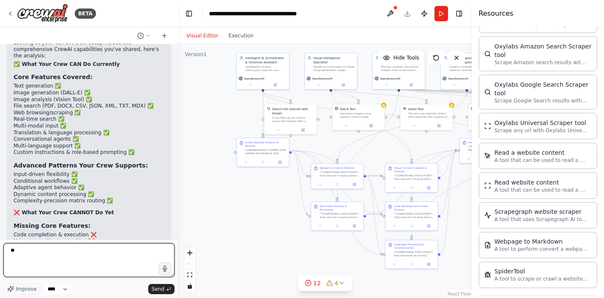
type textarea "***"
click at [84, 256] on textarea "***" at bounding box center [88, 260] width 171 height 34
drag, startPoint x: 84, startPoint y: 256, endPoint x: 77, endPoint y: 254, distance: 7.9
click at [79, 255] on textarea "***" at bounding box center [88, 260] width 171 height 34
paste textarea "**********"
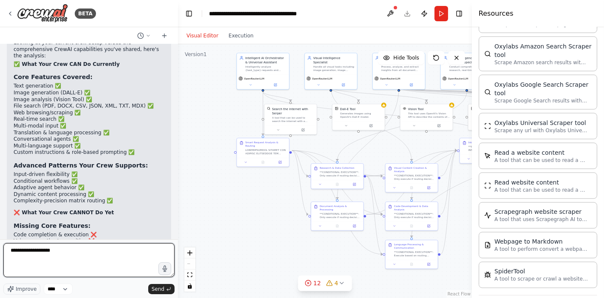
type textarea "**********"
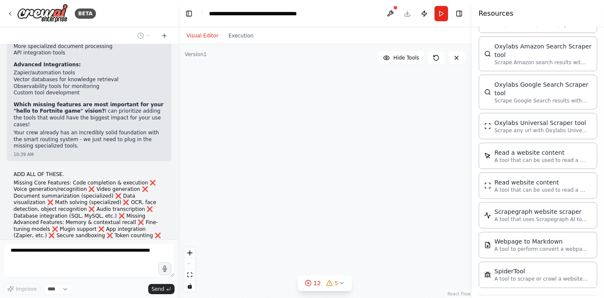
scroll to position [35196, 0]
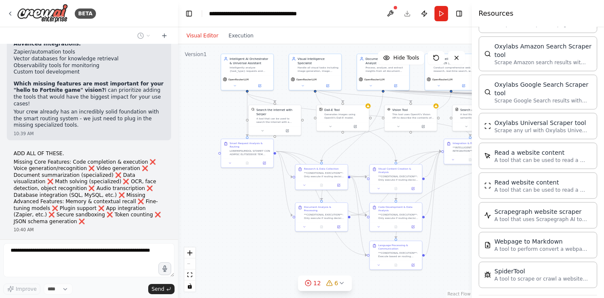
drag, startPoint x: 291, startPoint y: 247, endPoint x: 227, endPoint y: 250, distance: 64.2
click at [228, 251] on div ".deletable-edge-delete-btn { width: 20px; height: 20px; border: 0px solid #ffff…" at bounding box center [325, 170] width 294 height 253
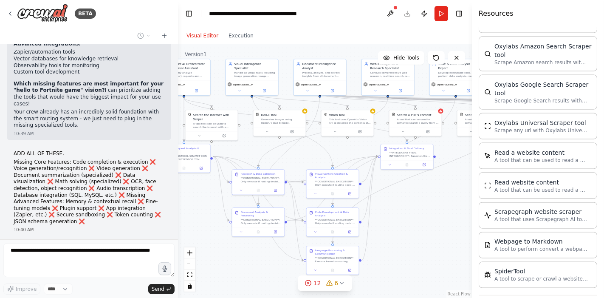
drag, startPoint x: 415, startPoint y: 220, endPoint x: 331, endPoint y: 197, distance: 87.1
click at [332, 198] on div ".deletable-edge-delete-btn { width: 20px; height: 20px; border: 0px solid #ffff…" at bounding box center [325, 170] width 294 height 253
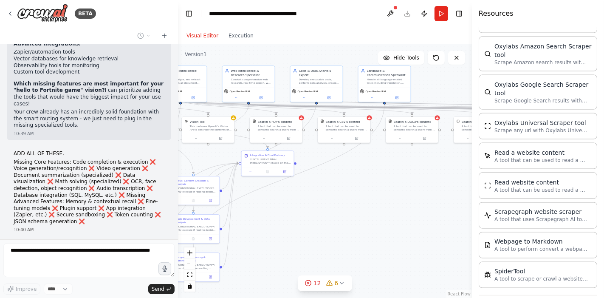
drag, startPoint x: 401, startPoint y: 198, endPoint x: 317, endPoint y: 216, distance: 85.9
click at [319, 220] on div ".deletable-edge-delete-btn { width: 20px; height: 20px; border: 0px solid #ffff…" at bounding box center [325, 170] width 294 height 253
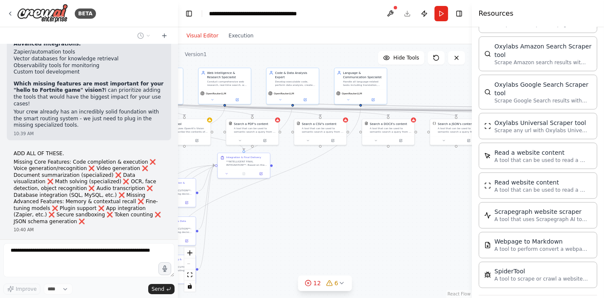
drag, startPoint x: 405, startPoint y: 218, endPoint x: 308, endPoint y: 222, distance: 97.7
click at [312, 222] on div ".deletable-edge-delete-btn { width: 20px; height: 20px; border: 0px solid #ffff…" at bounding box center [325, 170] width 294 height 253
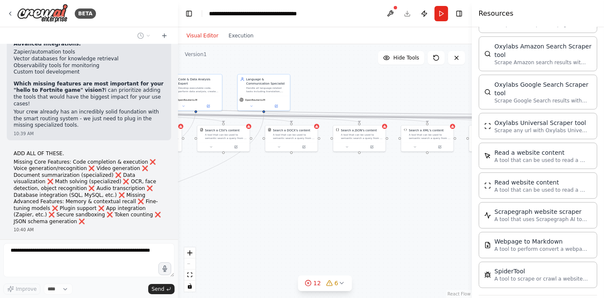
drag, startPoint x: 393, startPoint y: 220, endPoint x: 314, endPoint y: 213, distance: 78.9
click at [315, 214] on div ".deletable-edge-delete-btn { width: 20px; height: 20px; border: 0px solid #ffff…" at bounding box center [325, 170] width 294 height 253
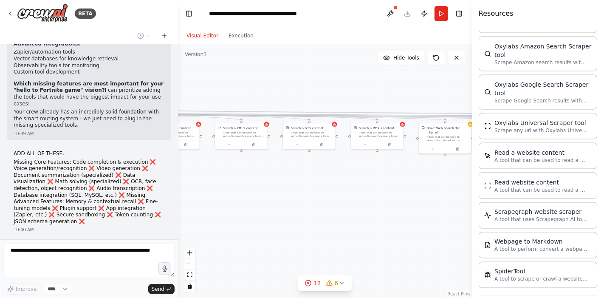
drag, startPoint x: 414, startPoint y: 216, endPoint x: 333, endPoint y: 213, distance: 80.7
click at [300, 222] on div ".deletable-edge-delete-btn { width: 20px; height: 20px; border: 0px solid #ffff…" at bounding box center [325, 170] width 294 height 253
click at [263, 224] on div ".deletable-edge-delete-btn { width: 20px; height: 20px; border: 0px solid #ffff…" at bounding box center [325, 170] width 294 height 253
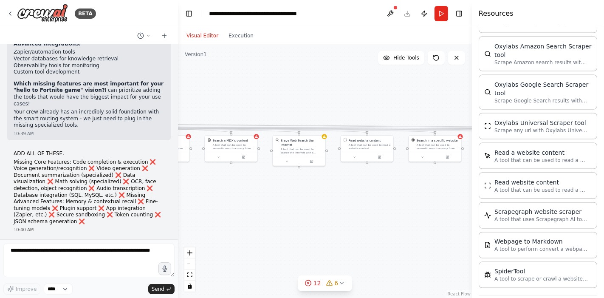
click at [307, 228] on div ".deletable-edge-delete-btn { width: 20px; height: 20px; border: 0px solid #ffff…" at bounding box center [325, 170] width 294 height 253
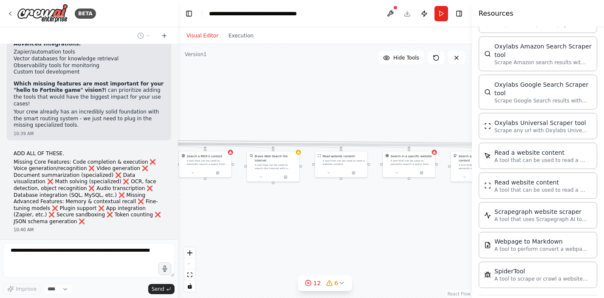
drag, startPoint x: 378, startPoint y: 215, endPoint x: 364, endPoint y: 221, distance: 14.7
click at [340, 226] on div ".deletable-edge-delete-btn { width: 20px; height: 20px; border: 0px solid #ffff…" at bounding box center [325, 170] width 294 height 253
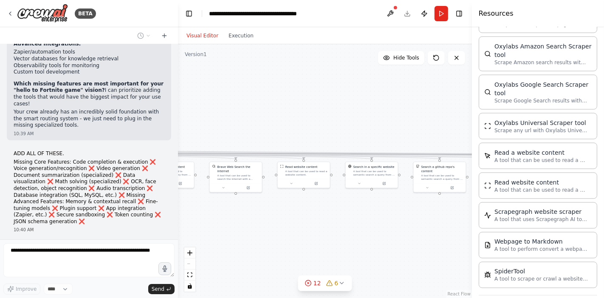
scroll to position [35245, 0]
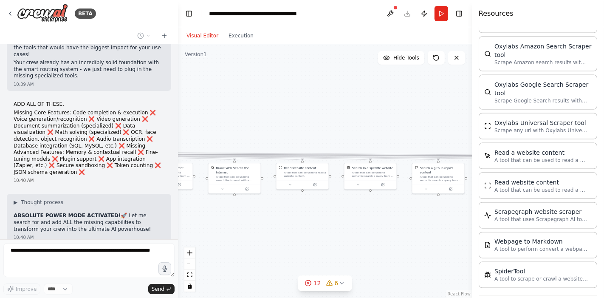
drag, startPoint x: 364, startPoint y: 221, endPoint x: 382, endPoint y: 222, distance: 17.9
click at [313, 216] on div ".deletable-edge-delete-btn { width: 20px; height: 20px; border: 0px solid #ffff…" at bounding box center [325, 170] width 294 height 253
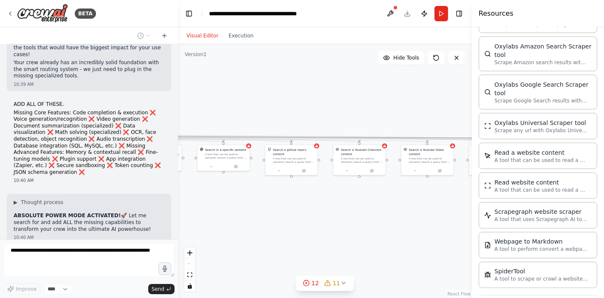
drag, startPoint x: 404, startPoint y: 230, endPoint x: 308, endPoint y: 217, distance: 97.6
click at [308, 217] on div ".deletable-edge-delete-btn { width: 20px; height: 20px; border: 0px solid #ffff…" at bounding box center [325, 170] width 294 height 253
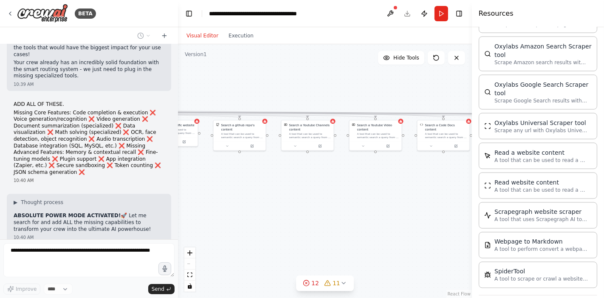
drag, startPoint x: 411, startPoint y: 223, endPoint x: 340, endPoint y: 196, distance: 76.3
click at [342, 196] on div ".deletable-edge-delete-btn { width: 20px; height: 20px; border: 0px solid #ffff…" at bounding box center [325, 170] width 294 height 253
drag, startPoint x: 404, startPoint y: 205, endPoint x: 318, endPoint y: 214, distance: 87.0
click at [319, 214] on div ".deletable-edge-delete-btn { width: 20px; height: 20px; border: 0px solid #ffff…" at bounding box center [325, 170] width 294 height 253
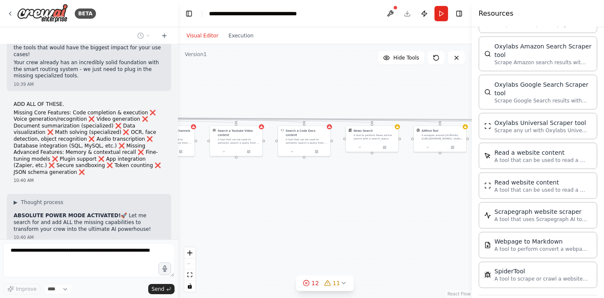
drag, startPoint x: 409, startPoint y: 213, endPoint x: 337, endPoint y: 215, distance: 72.2
click at [337, 215] on div ".deletable-edge-delete-btn { width: 20px; height: 20px; border: 0px solid #ffff…" at bounding box center [325, 170] width 294 height 253
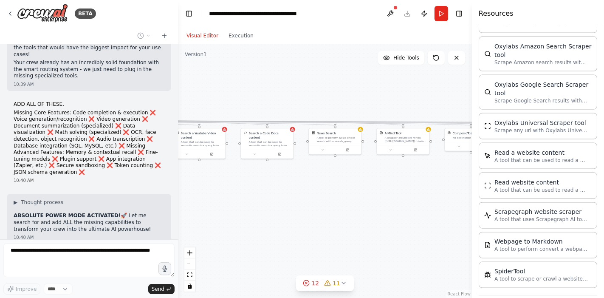
click at [356, 231] on div ".deletable-edge-delete-btn { width: 20px; height: 20px; border: 0px solid #ffff…" at bounding box center [325, 170] width 294 height 253
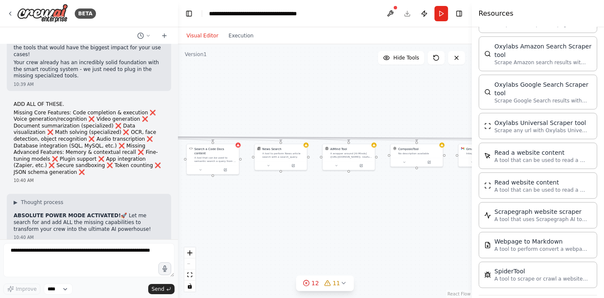
click at [366, 234] on div ".deletable-edge-delete-btn { width: 20px; height: 20px; border: 0px solid #ffff…" at bounding box center [325, 170] width 294 height 253
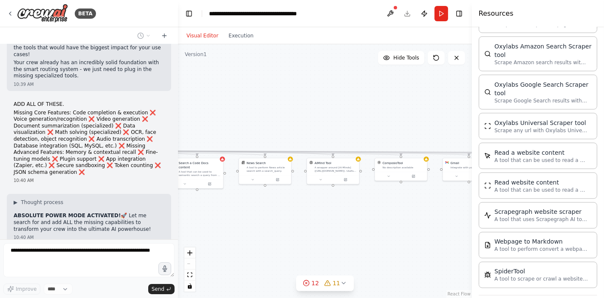
scroll to position [35301, 0]
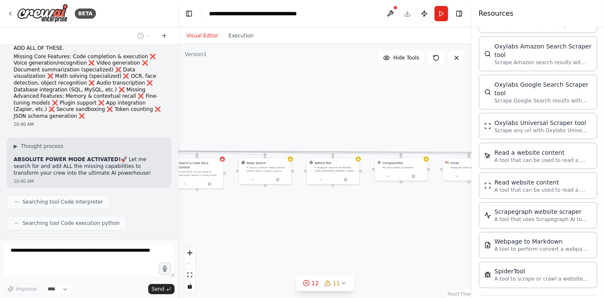
click at [394, 232] on div ".deletable-edge-delete-btn { width: 20px; height: 20px; border: 0px solid #ffff…" at bounding box center [325, 170] width 294 height 253
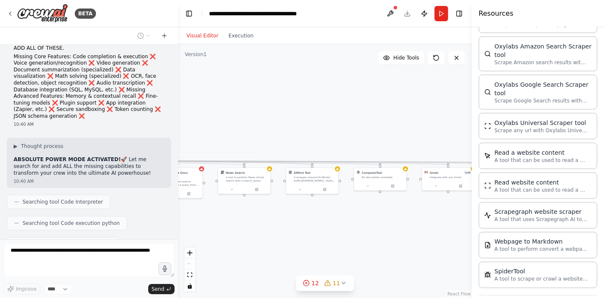
click at [425, 230] on div ".deletable-edge-delete-btn { width: 20px; height: 20px; border: 0px solid #ffff…" at bounding box center [325, 170] width 294 height 253
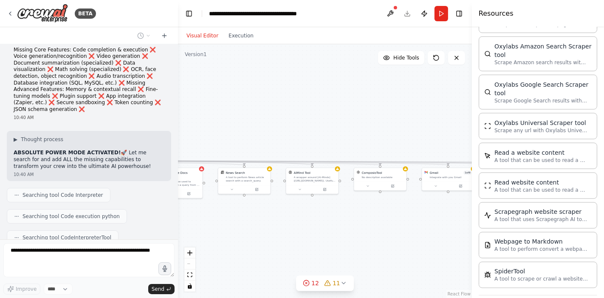
scroll to position [35314, 0]
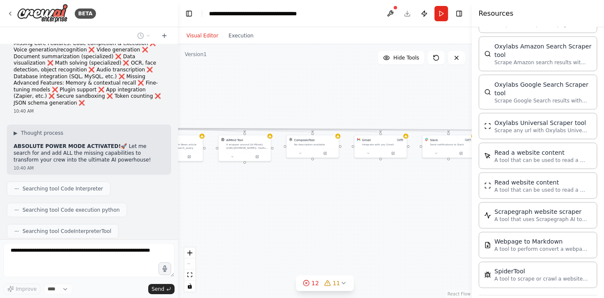
drag, startPoint x: 425, startPoint y: 230, endPoint x: 345, endPoint y: 191, distance: 88.6
click at [345, 191] on div ".deletable-edge-delete-btn { width: 20px; height: 20px; border: 0px solid #ffff…" at bounding box center [325, 170] width 294 height 253
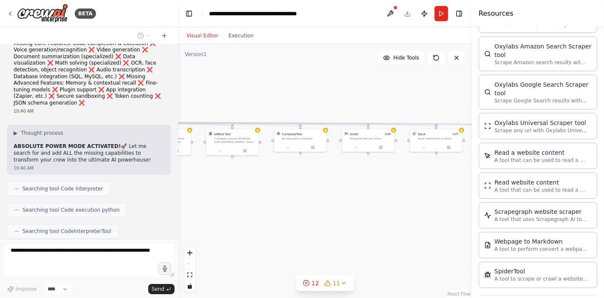
click at [396, 219] on div ".deletable-edge-delete-btn { width: 20px; height: 20px; border: 0px solid #ffff…" at bounding box center [325, 170] width 294 height 253
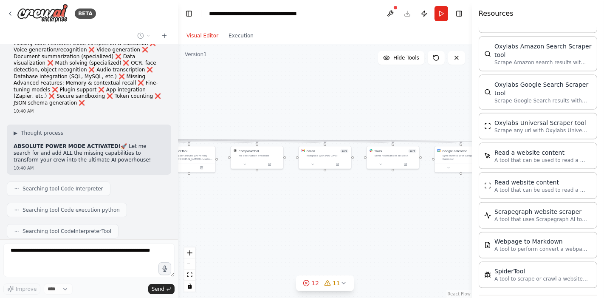
scroll to position [35335, 0]
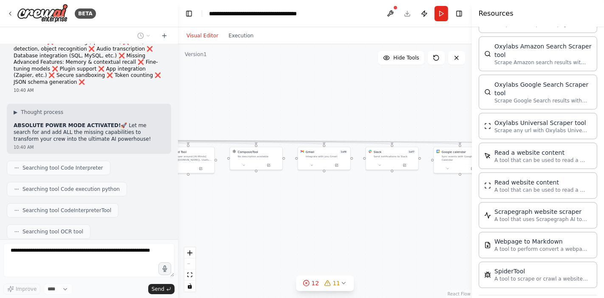
drag, startPoint x: 416, startPoint y: 219, endPoint x: 427, endPoint y: 216, distance: 10.9
click at [376, 224] on div ".deletable-edge-delete-btn { width: 20px; height: 20px; border: 0px solid #ffff…" at bounding box center [325, 170] width 294 height 253
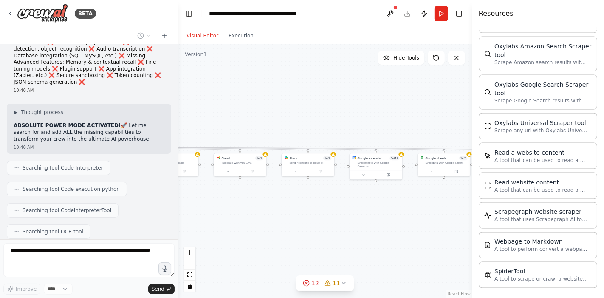
drag, startPoint x: 436, startPoint y: 218, endPoint x: 382, endPoint y: 220, distance: 53.9
click at [383, 220] on div ".deletable-edge-delete-btn { width: 20px; height: 20px; border: 0px solid #ffff…" at bounding box center [325, 170] width 294 height 253
drag, startPoint x: 430, startPoint y: 218, endPoint x: 367, endPoint y: 217, distance: 62.4
click at [367, 218] on div ".deletable-edge-delete-btn { width: 20px; height: 20px; border: 0px solid #ffff…" at bounding box center [325, 170] width 294 height 253
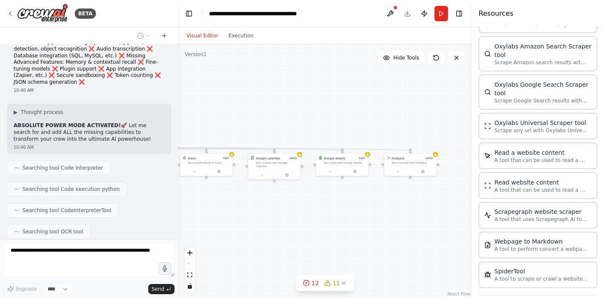
drag, startPoint x: 425, startPoint y: 217, endPoint x: 367, endPoint y: 216, distance: 58.2
click at [368, 219] on div ".deletable-edge-delete-btn { width: 20px; height: 20px; border: 0px solid #ffff…" at bounding box center [325, 170] width 294 height 253
click at [256, 224] on div ".deletable-edge-delete-btn { width: 20px; height: 20px; border: 0px solid #ffff…" at bounding box center [325, 170] width 294 height 253
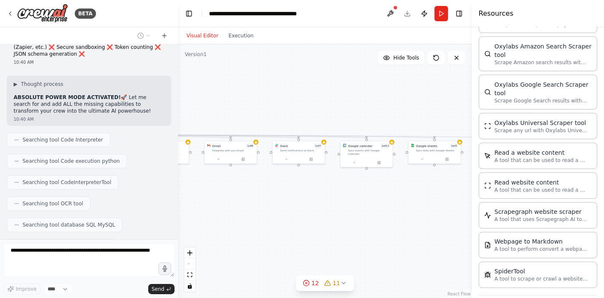
drag, startPoint x: 242, startPoint y: 230, endPoint x: 379, endPoint y: 212, distance: 138.2
click at [379, 212] on div ".deletable-edge-delete-btn { width: 20px; height: 20px; border: 0px solid #ffff…" at bounding box center [325, 170] width 294 height 253
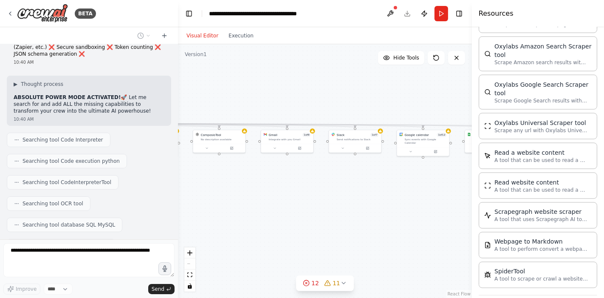
drag, startPoint x: 285, startPoint y: 214, endPoint x: 409, endPoint y: 196, distance: 125.3
click at [407, 196] on div ".deletable-edge-delete-btn { width: 20px; height: 20px; border: 0px solid #ffff…" at bounding box center [325, 170] width 294 height 253
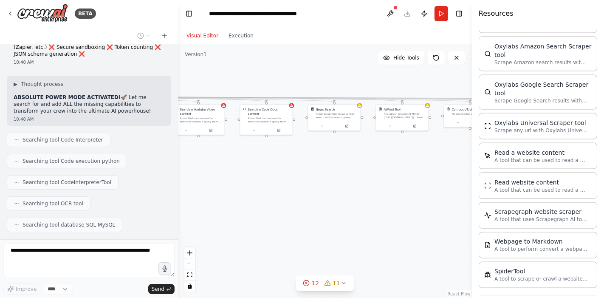
drag, startPoint x: 277, startPoint y: 213, endPoint x: 430, endPoint y: 201, distance: 154.1
click at [430, 201] on div ".deletable-edge-delete-btn { width: 20px; height: 20px; border: 0px solid #ffff…" at bounding box center [325, 170] width 294 height 253
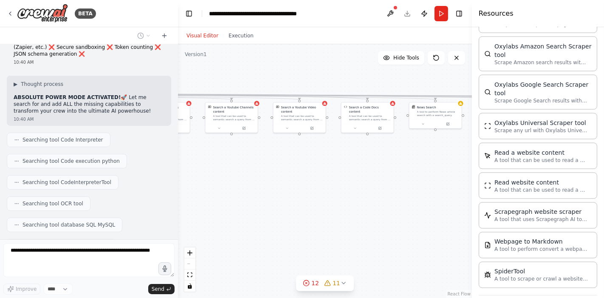
drag, startPoint x: 301, startPoint y: 211, endPoint x: 408, endPoint y: 209, distance: 107.0
click at [408, 209] on div ".deletable-edge-delete-btn { width: 20px; height: 20px; border: 0px solid #ffff…" at bounding box center [325, 170] width 294 height 253
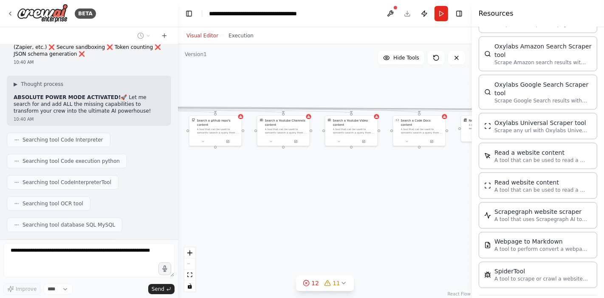
drag, startPoint x: 320, startPoint y: 208, endPoint x: 396, endPoint y: 223, distance: 77.4
click at [394, 223] on div ".deletable-edge-delete-btn { width: 20px; height: 20px; border: 0px solid #ffff…" at bounding box center [325, 170] width 294 height 253
click at [431, 200] on div ".deletable-edge-delete-btn { width: 20px; height: 20px; border: 0px solid #ffff…" at bounding box center [325, 170] width 294 height 253
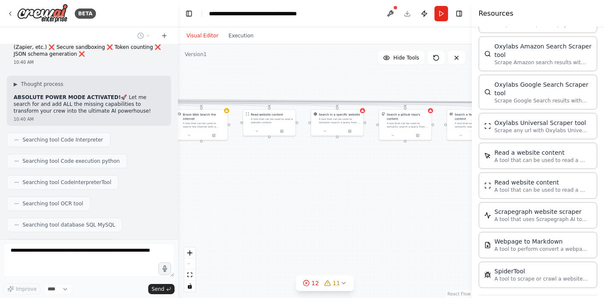
click at [322, 207] on div ".deletable-edge-delete-btn { width: 20px; height: 20px; border: 0px solid #ffff…" at bounding box center [325, 170] width 294 height 253
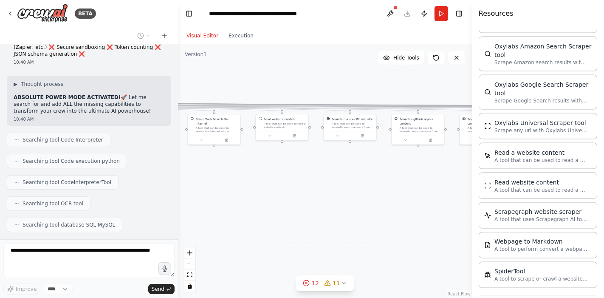
scroll to position [35438, 0]
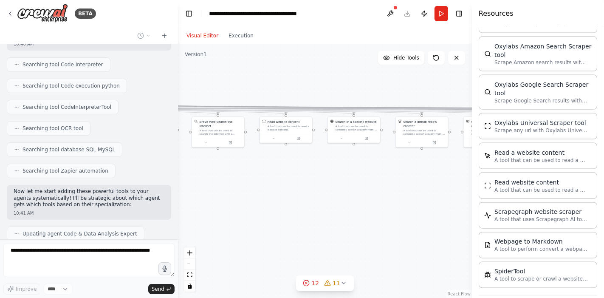
drag, startPoint x: 257, startPoint y: 193, endPoint x: 269, endPoint y: 204, distance: 16.8
click at [365, 205] on div ".deletable-edge-delete-btn { width: 20px; height: 20px; border: 0px solid #ffff…" at bounding box center [325, 170] width 294 height 253
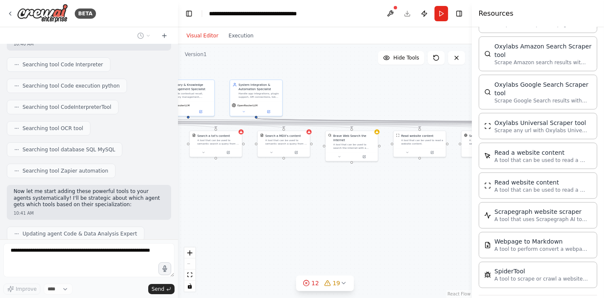
drag, startPoint x: 256, startPoint y: 202, endPoint x: 381, endPoint y: 209, distance: 125.0
click at [381, 209] on div ".deletable-edge-delete-btn { width: 20px; height: 20px; border: 0px solid #ffff…" at bounding box center [325, 170] width 294 height 253
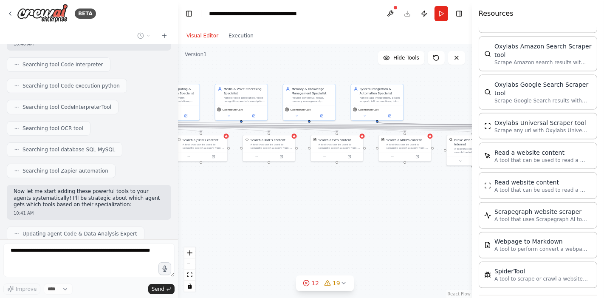
drag, startPoint x: 280, startPoint y: 209, endPoint x: 393, endPoint y: 216, distance: 112.7
click at [393, 216] on div ".deletable-edge-delete-btn { width: 20px; height: 20px; border: 0px solid #ffff…" at bounding box center [325, 170] width 294 height 253
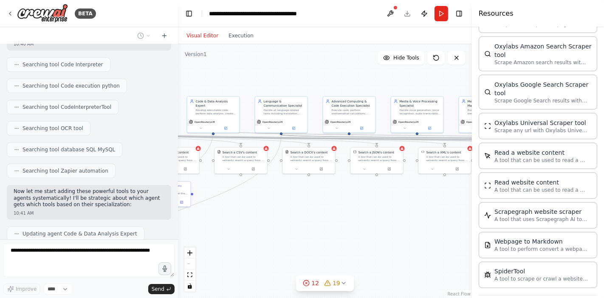
drag, startPoint x: 304, startPoint y: 210, endPoint x: 383, endPoint y: 215, distance: 78.7
click at [383, 215] on div ".deletable-edge-delete-btn { width: 20px; height: 20px; border: 0px solid #ffff…" at bounding box center [325, 170] width 294 height 253
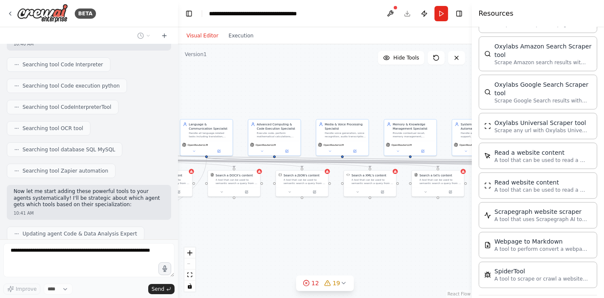
drag, startPoint x: 406, startPoint y: 208, endPoint x: 327, endPoint y: 232, distance: 82.8
click at [327, 232] on div ".deletable-edge-delete-btn { width: 20px; height: 20px; border: 0px solid #ffff…" at bounding box center [325, 170] width 294 height 253
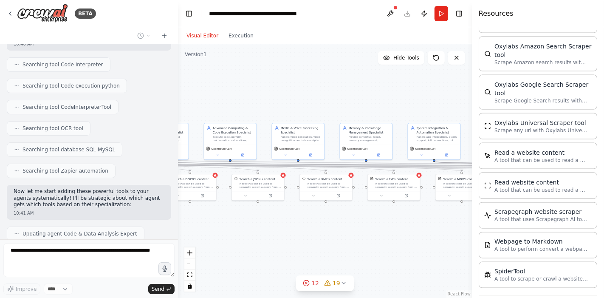
drag, startPoint x: 411, startPoint y: 227, endPoint x: 332, endPoint y: 233, distance: 79.2
click at [332, 233] on div ".deletable-edge-delete-btn { width: 20px; height: 20px; border: 0px solid #ffff…" at bounding box center [325, 170] width 294 height 253
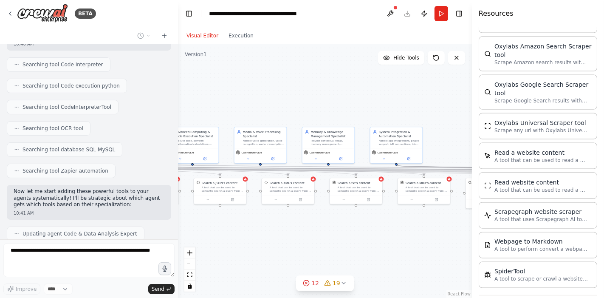
scroll to position [35488, 0]
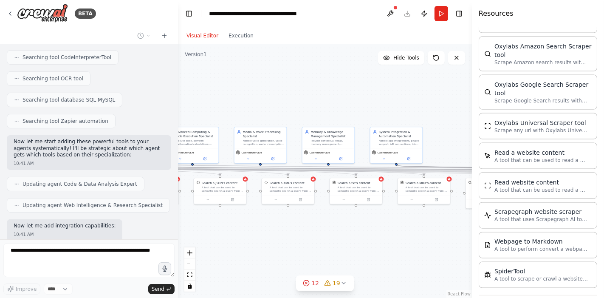
drag, startPoint x: 267, startPoint y: 233, endPoint x: 287, endPoint y: 233, distance: 20.4
click at [292, 230] on div ".deletable-edge-delete-btn { width: 20px; height: 20px; border: 0px solid #ffff…" at bounding box center [325, 170] width 294 height 253
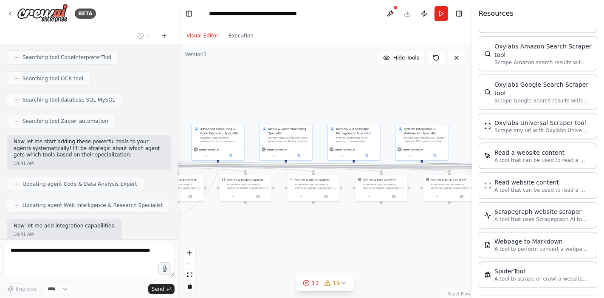
click at [299, 235] on div ".deletable-edge-delete-btn { width: 20px; height: 20px; border: 0px solid #ffff…" at bounding box center [325, 170] width 294 height 253
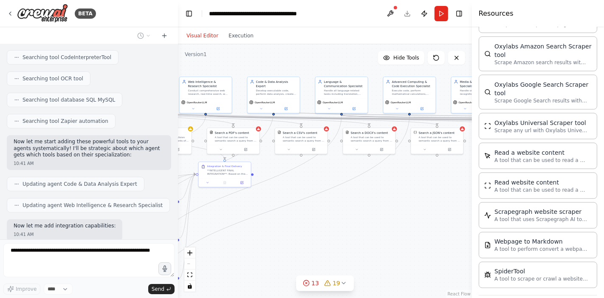
drag, startPoint x: 252, startPoint y: 237, endPoint x: 422, endPoint y: 190, distance: 176.2
click at [422, 190] on div ".deletable-edge-delete-btn { width: 20px; height: 20px; border: 0px solid #ffff…" at bounding box center [325, 170] width 294 height 253
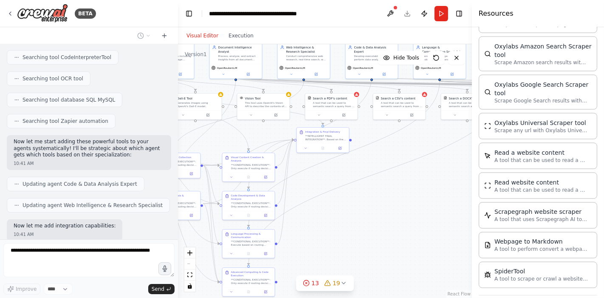
click at [394, 199] on div ".deletable-edge-delete-btn { width: 20px; height: 20px; border: 0px solid #ffff…" at bounding box center [325, 170] width 294 height 253
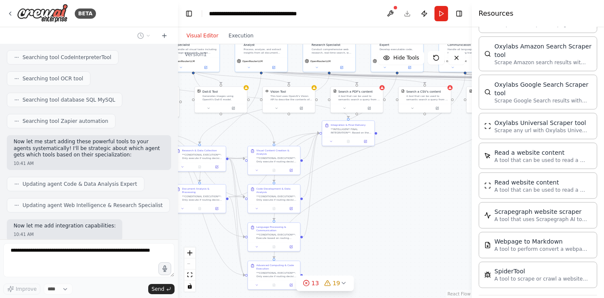
click at [399, 228] on div ".deletable-edge-delete-btn { width: 20px; height: 20px; border: 0px solid #ffff…" at bounding box center [325, 170] width 294 height 253
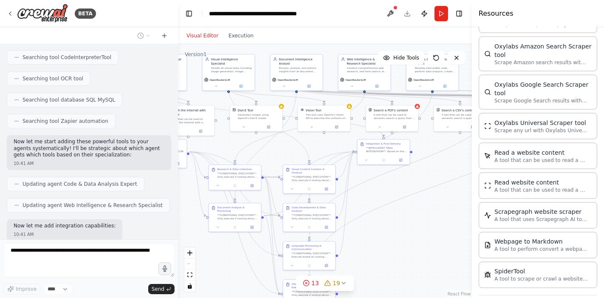
click at [394, 224] on div ".deletable-edge-delete-btn { width: 20px; height: 20px; border: 0px solid #ffff…" at bounding box center [325, 170] width 294 height 253
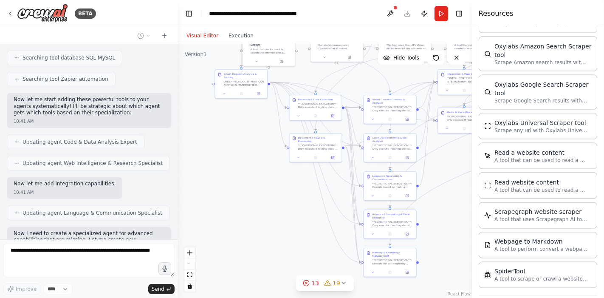
scroll to position [35551, 0]
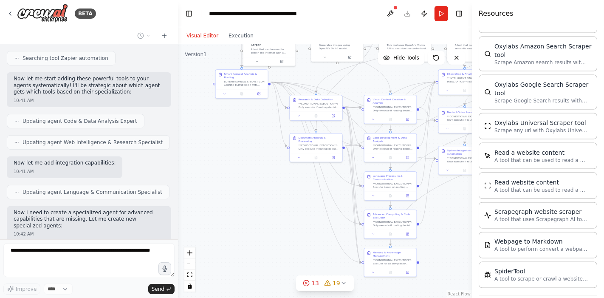
drag, startPoint x: 222, startPoint y: 268, endPoint x: 303, endPoint y: 199, distance: 106.8
click at [303, 199] on div ".deletable-edge-delete-btn { width: 20px; height: 20px; border: 0px solid #ffff…" at bounding box center [325, 170] width 294 height 253
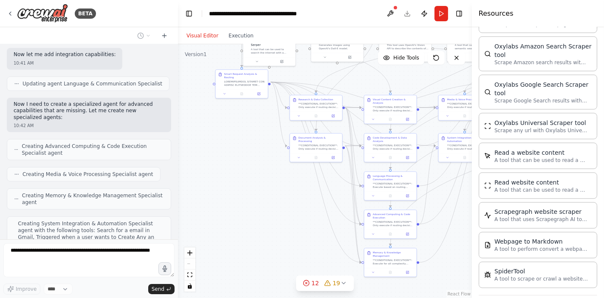
scroll to position [35672, 0]
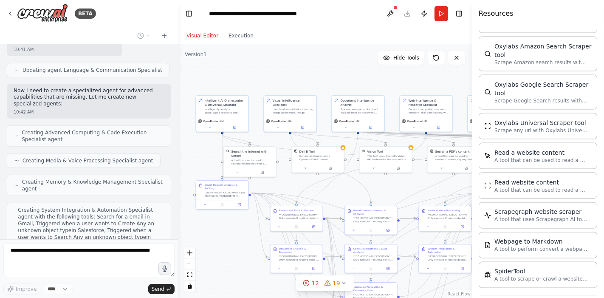
drag, startPoint x: 239, startPoint y: 166, endPoint x: 321, endPoint y: 70, distance: 126.7
click at [221, 267] on div ".deletable-edge-delete-btn { width: 20px; height: 20px; border: 0px solid #ffff…" at bounding box center [325, 170] width 294 height 253
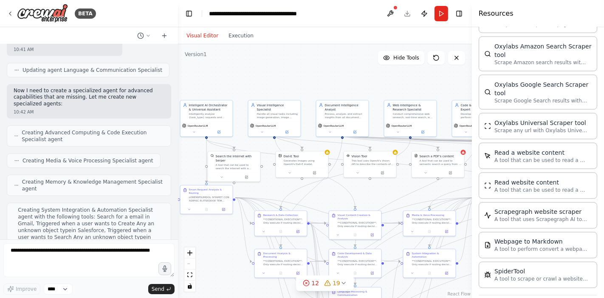
drag, startPoint x: 321, startPoint y: 70, endPoint x: 329, endPoint y: 70, distance: 7.7
click at [275, 73] on div ".deletable-edge-delete-btn { width: 20px; height: 20px; border: 0px solid #ffff…" at bounding box center [325, 170] width 294 height 253
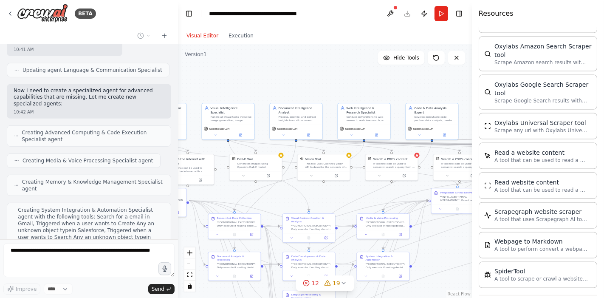
scroll to position [35722, 0]
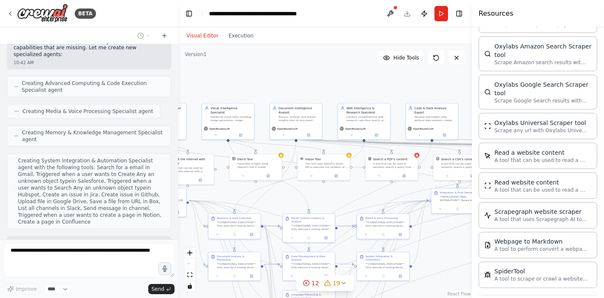
click at [315, 73] on div ".deletable-edge-delete-btn { width: 20px; height: 20px; border: 0px solid #ffff…" at bounding box center [325, 170] width 294 height 253
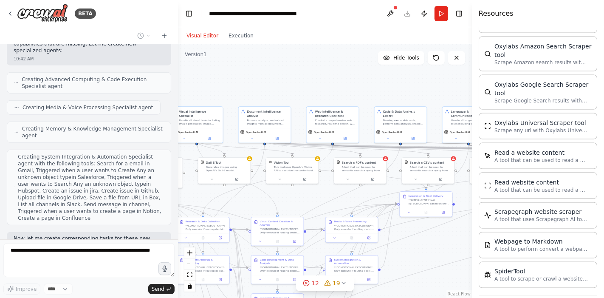
scroll to position [35732, 0]
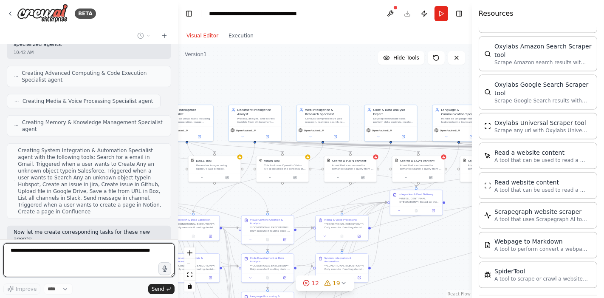
drag, startPoint x: 335, startPoint y: 76, endPoint x: 302, endPoint y: 67, distance: 34.3
click at [298, 66] on div ".deletable-edge-delete-btn { width: 20px; height: 20px; border: 0px solid #ffff…" at bounding box center [325, 170] width 294 height 253
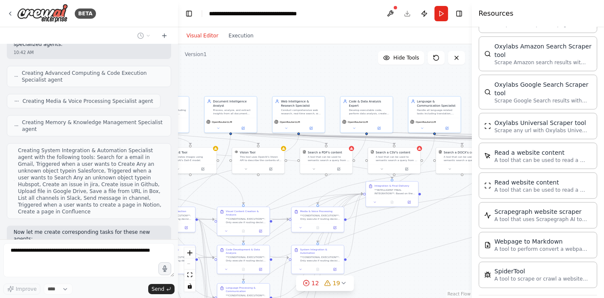
scroll to position [35781, 0]
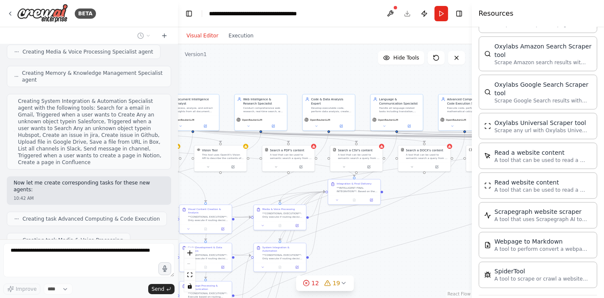
drag, startPoint x: 339, startPoint y: 67, endPoint x: 303, endPoint y: 65, distance: 36.1
click at [303, 65] on div ".deletable-edge-delete-btn { width: 20px; height: 20px; border: 0px solid #ffff…" at bounding box center [325, 170] width 294 height 253
click at [317, 67] on div ".deletable-edge-delete-btn { width: 20px; height: 20px; border: 0px solid #ffff…" at bounding box center [325, 170] width 294 height 253
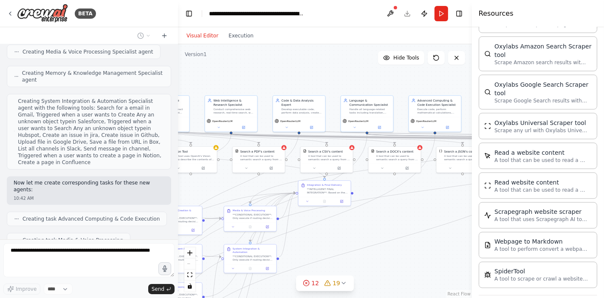
scroll to position [35809, 0]
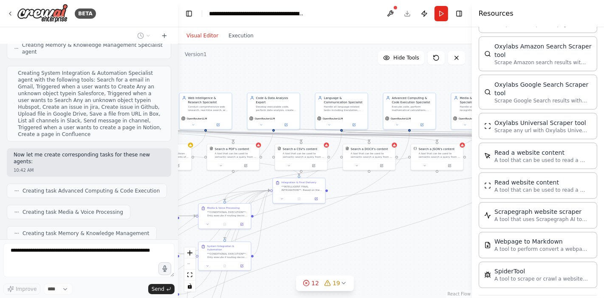
drag, startPoint x: 330, startPoint y: 67, endPoint x: 286, endPoint y: 66, distance: 44.1
click at [286, 66] on div ".deletable-edge-delete-btn { width: 20px; height: 20px; border: 0px solid #ffff…" at bounding box center [325, 170] width 294 height 253
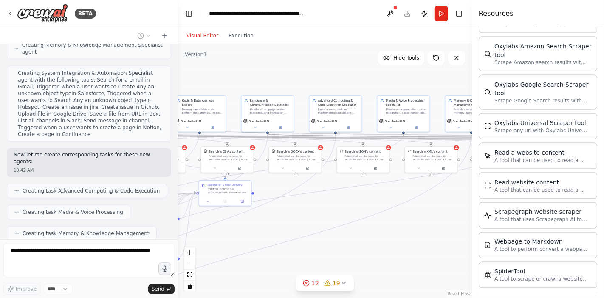
drag, startPoint x: 332, startPoint y: 65, endPoint x: 272, endPoint y: 67, distance: 60.7
click at [272, 67] on div ".deletable-edge-delete-btn { width: 20px; height: 20px; border: 0px solid #ffff…" at bounding box center [325, 170] width 294 height 253
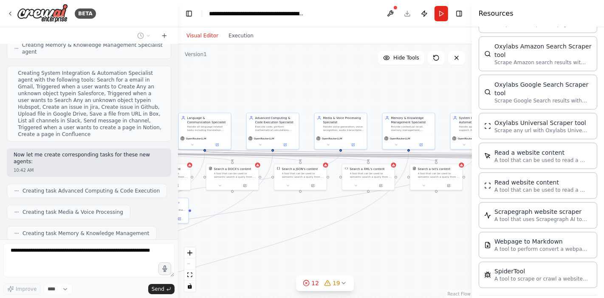
drag, startPoint x: 333, startPoint y: 62, endPoint x: 274, endPoint y: 80, distance: 61.5
click at [274, 80] on div ".deletable-edge-delete-btn { width: 20px; height: 20px; border: 0px solid #ffff…" at bounding box center [325, 170] width 294 height 253
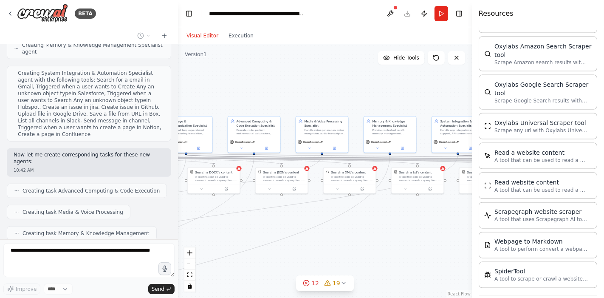
drag, startPoint x: 332, startPoint y: 65, endPoint x: 281, endPoint y: 76, distance: 51.6
click at [281, 76] on div ".deletable-edge-delete-btn { width: 20px; height: 20px; border: 0px solid #ffff…" at bounding box center [325, 170] width 294 height 253
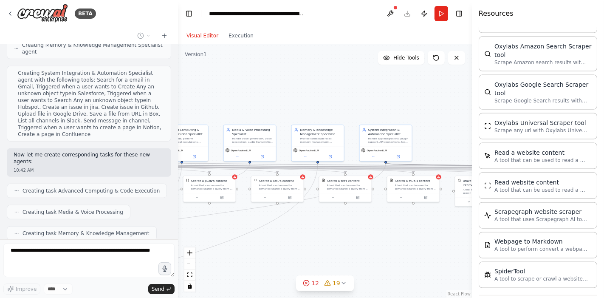
drag, startPoint x: 336, startPoint y: 69, endPoint x: 298, endPoint y: 70, distance: 38.2
click at [298, 70] on div ".deletable-edge-delete-btn { width: 20px; height: 20px; border: 0px solid #ffff…" at bounding box center [325, 170] width 294 height 253
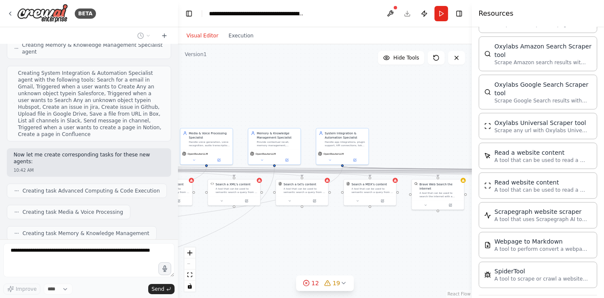
drag, startPoint x: 333, startPoint y: 66, endPoint x: 282, endPoint y: 72, distance: 51.3
click at [286, 71] on div ".deletable-edge-delete-btn { width: 20px; height: 20px; border: 0px solid #ffff…" at bounding box center [325, 170] width 294 height 253
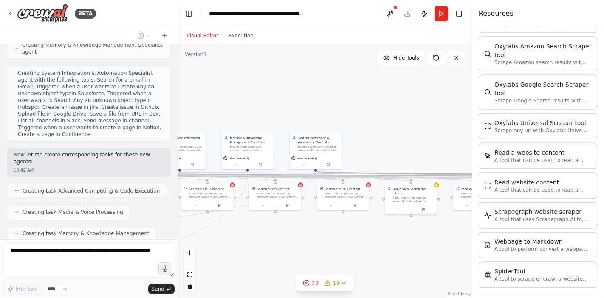
drag, startPoint x: 328, startPoint y: 68, endPoint x: 273, endPoint y: 70, distance: 54.3
click at [276, 70] on div ".deletable-edge-delete-btn { width: 20px; height: 20px; border: 0px solid #ffff…" at bounding box center [325, 170] width 294 height 253
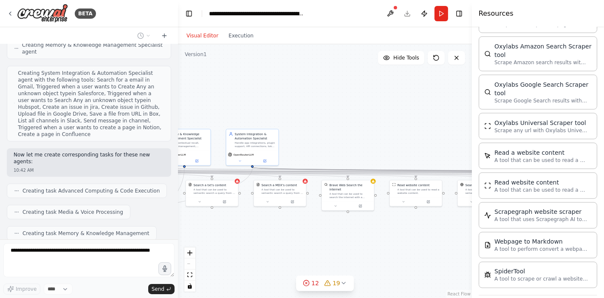
drag, startPoint x: 342, startPoint y: 76, endPoint x: 278, endPoint y: 73, distance: 64.2
click at [278, 73] on div ".deletable-edge-delete-btn { width: 20px; height: 20px; border: 0px solid #ffff…" at bounding box center [325, 170] width 294 height 253
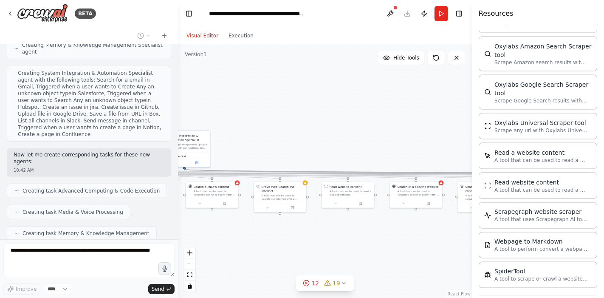
drag, startPoint x: 351, startPoint y: 76, endPoint x: 285, endPoint y: 81, distance: 65.6
click at [286, 81] on div ".deletable-edge-delete-btn { width: 20px; height: 20px; border: 0px solid #ffff…" at bounding box center [325, 170] width 294 height 253
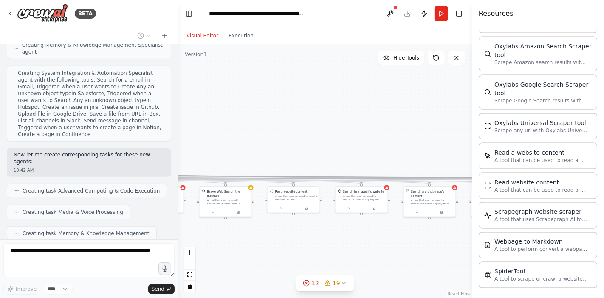
drag, startPoint x: 341, startPoint y: 79, endPoint x: 280, endPoint y: 85, distance: 61.4
click at [280, 85] on div ".deletable-edge-delete-btn { width: 20px; height: 20px; border: 0px solid #ffff…" at bounding box center [325, 170] width 294 height 253
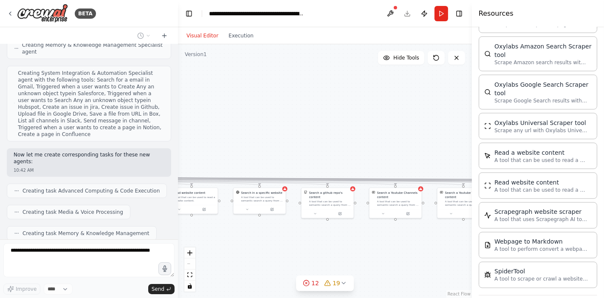
drag, startPoint x: 354, startPoint y: 83, endPoint x: 276, endPoint y: 79, distance: 77.3
click at [278, 80] on div ".deletable-edge-delete-btn { width: 20px; height: 20px; border: 0px solid #ffff…" at bounding box center [325, 170] width 294 height 253
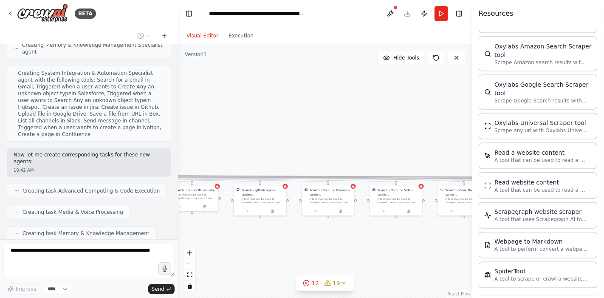
drag, startPoint x: 344, startPoint y: 83, endPoint x: 270, endPoint y: 81, distance: 73.9
click at [272, 81] on div ".deletable-edge-delete-btn { width: 20px; height: 20px; border: 0px solid #ffff…" at bounding box center [325, 170] width 294 height 253
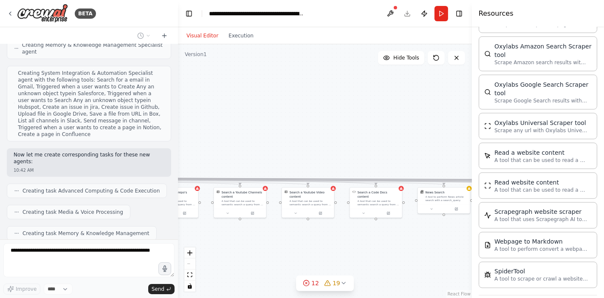
drag, startPoint x: 360, startPoint y: 86, endPoint x: 286, endPoint y: 88, distance: 73.9
click at [286, 88] on div ".deletable-edge-delete-btn { width: 20px; height: 20px; border: 0px solid #ffff…" at bounding box center [325, 170] width 294 height 253
drag, startPoint x: 364, startPoint y: 88, endPoint x: 299, endPoint y: 83, distance: 65.1
click at [299, 83] on div ".deletable-edge-delete-btn { width: 20px; height: 20px; border: 0px solid #ffff…" at bounding box center [325, 170] width 294 height 253
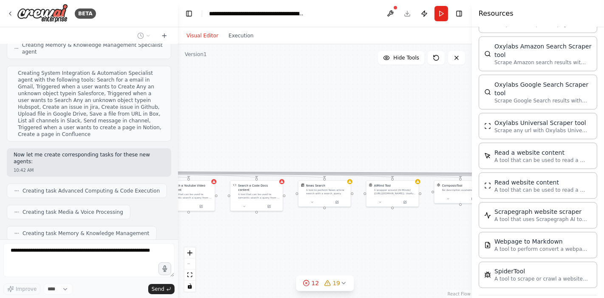
drag, startPoint x: 355, startPoint y: 83, endPoint x: 284, endPoint y: 78, distance: 71.5
click at [284, 78] on div ".deletable-edge-delete-btn { width: 20px; height: 20px; border: 0px solid #ffff…" at bounding box center [325, 170] width 294 height 253
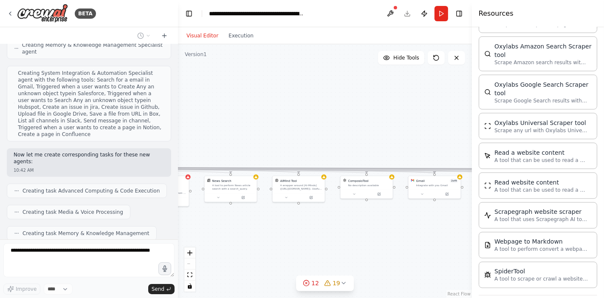
drag, startPoint x: 354, startPoint y: 89, endPoint x: 276, endPoint y: 87, distance: 77.7
click at [277, 87] on div ".deletable-edge-delete-btn { width: 20px; height: 20px; border: 0px solid #ffff…" at bounding box center [325, 170] width 294 height 253
drag, startPoint x: 341, startPoint y: 91, endPoint x: 282, endPoint y: 90, distance: 59.0
click at [283, 91] on div ".deletable-edge-delete-btn { width: 20px; height: 20px; border: 0px solid #ffff…" at bounding box center [325, 170] width 294 height 253
drag, startPoint x: 351, startPoint y: 91, endPoint x: 272, endPoint y: 93, distance: 79.0
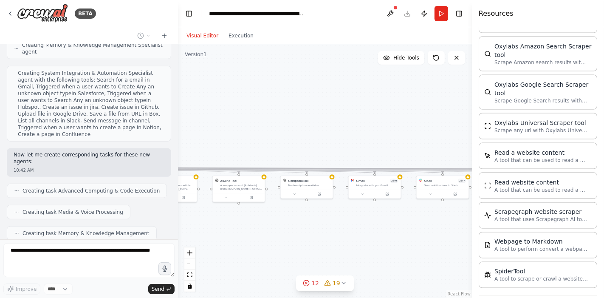
click at [272, 93] on div ".deletable-edge-delete-btn { width: 20px; height: 20px; border: 0px solid #ffff…" at bounding box center [325, 170] width 294 height 253
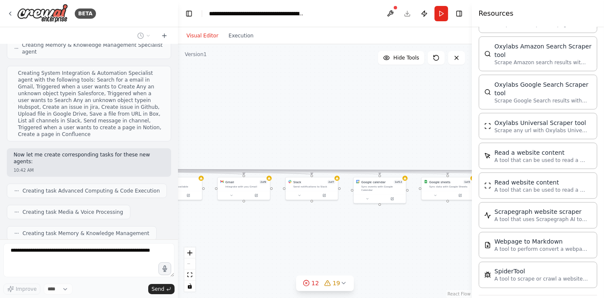
drag, startPoint x: 351, startPoint y: 90, endPoint x: 296, endPoint y: 90, distance: 55.6
click at [292, 90] on div ".deletable-edge-delete-btn { width: 20px; height: 20px; border: 0px solid #ffff…" at bounding box center [325, 170] width 294 height 253
drag, startPoint x: 376, startPoint y: 91, endPoint x: 303, endPoint y: 94, distance: 72.2
click at [303, 94] on div ".deletable-edge-delete-btn { width: 20px; height: 20px; border: 0px solid #ffff…" at bounding box center [325, 170] width 294 height 253
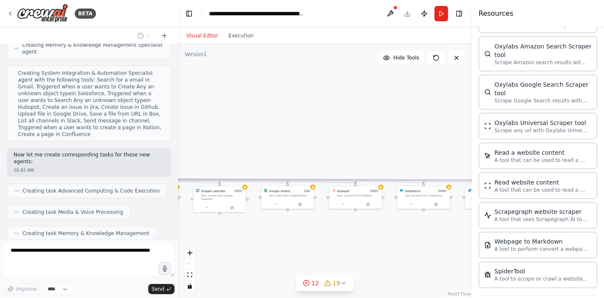
drag, startPoint x: 377, startPoint y: 92, endPoint x: 292, endPoint y: 98, distance: 85.2
click at [292, 98] on div ".deletable-edge-delete-btn { width: 20px; height: 20px; border: 0px solid #ffff…" at bounding box center [325, 170] width 294 height 253
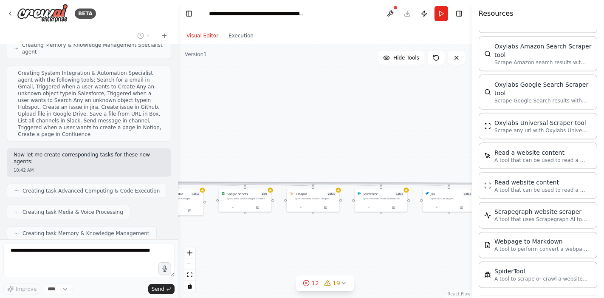
drag, startPoint x: 390, startPoint y: 97, endPoint x: 332, endPoint y: 95, distance: 58.6
click at [309, 97] on div ".deletable-edge-delete-btn { width: 20px; height: 20px; border: 0px solid #ffff…" at bounding box center [325, 170] width 294 height 253
drag, startPoint x: 417, startPoint y: 99, endPoint x: 306, endPoint y: 94, distance: 111.7
click at [306, 94] on div ".deletable-edge-delete-btn { width: 20px; height: 20px; border: 0px solid #ffff…" at bounding box center [325, 170] width 294 height 253
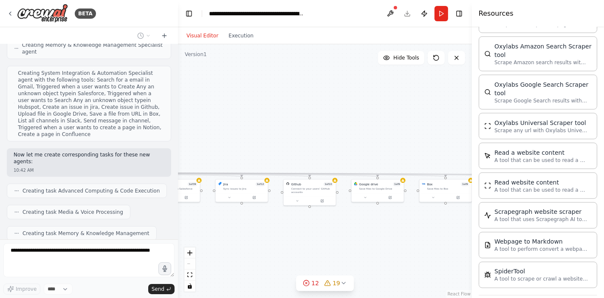
drag, startPoint x: 436, startPoint y: 103, endPoint x: 326, endPoint y: 98, distance: 110.9
click at [326, 98] on div ".deletable-edge-delete-btn { width: 20px; height: 20px; border: 0px solid #ffff…" at bounding box center [325, 170] width 294 height 253
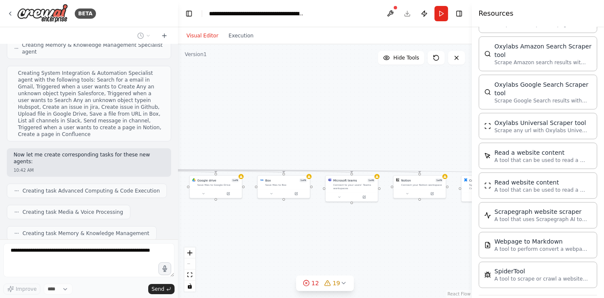
drag, startPoint x: 429, startPoint y: 98, endPoint x: 322, endPoint y: 95, distance: 107.0
click at [322, 95] on div ".deletable-edge-delete-btn { width: 20px; height: 20px; border: 0px solid #ffff…" at bounding box center [325, 170] width 294 height 253
drag, startPoint x: 421, startPoint y: 100, endPoint x: 292, endPoint y: 98, distance: 129.9
click at [292, 98] on div ".deletable-edge-delete-btn { width: 20px; height: 20px; border: 0px solid #ffff…" at bounding box center [325, 170] width 294 height 253
click at [317, 94] on div ".deletable-edge-delete-btn { width: 20px; height: 20px; border: 0px solid #ffff…" at bounding box center [325, 170] width 294 height 253
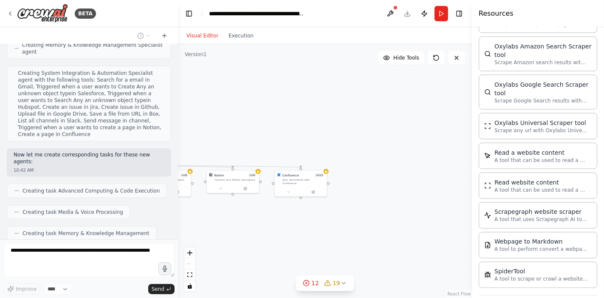
click at [399, 91] on div ".deletable-edge-delete-btn { width: 20px; height: 20px; border: 0px solid #ffff…" at bounding box center [325, 170] width 294 height 253
click at [428, 84] on div ".deletable-edge-delete-btn { width: 20px; height: 20px; border: 0px solid #ffff…" at bounding box center [325, 170] width 294 height 253
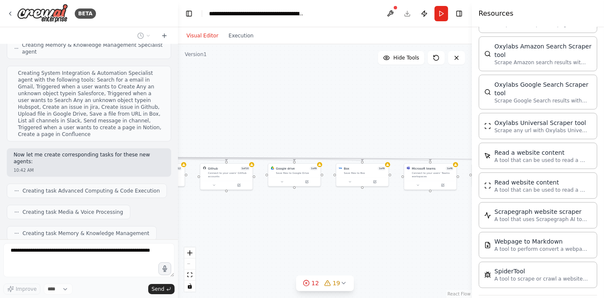
click at [396, 95] on div ".deletable-edge-delete-btn { width: 20px; height: 20px; border: 0px solid #ffff…" at bounding box center [325, 170] width 294 height 253
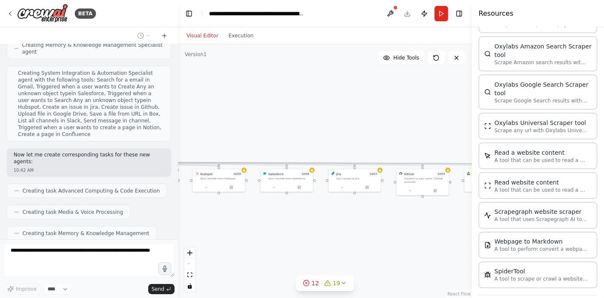
click at [415, 94] on div ".deletable-edge-delete-btn { width: 20px; height: 20px; border: 0px solid #ffff…" at bounding box center [325, 170] width 294 height 253
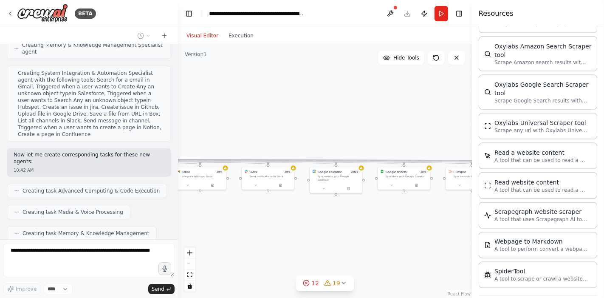
click at [421, 95] on div ".deletable-edge-delete-btn { width: 20px; height: 20px; border: 0px solid #ffff…" at bounding box center [325, 170] width 294 height 253
click at [391, 91] on div ".deletable-edge-delete-btn { width: 20px; height: 20px; border: 0px solid #ffff…" at bounding box center [325, 170] width 294 height 253
click at [383, 92] on div ".deletable-edge-delete-btn { width: 20px; height: 20px; border: 0px solid #ffff…" at bounding box center [325, 170] width 294 height 253
click at [377, 93] on div ".deletable-edge-delete-btn { width: 20px; height: 20px; border: 0px solid #ffff…" at bounding box center [325, 170] width 294 height 253
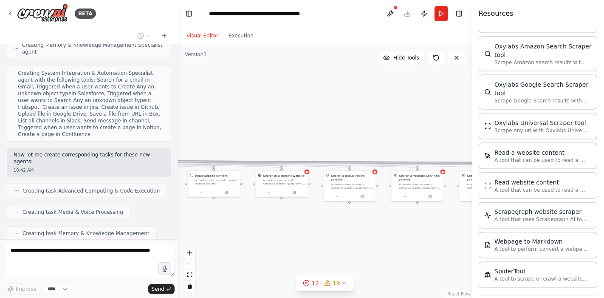
click at [401, 91] on div ".deletable-edge-delete-btn { width: 20px; height: 20px; border: 0px solid #ffff…" at bounding box center [325, 170] width 294 height 253
click at [372, 91] on div ".deletable-edge-delete-btn { width: 20px; height: 20px; border: 0px solid #ffff…" at bounding box center [325, 170] width 294 height 253
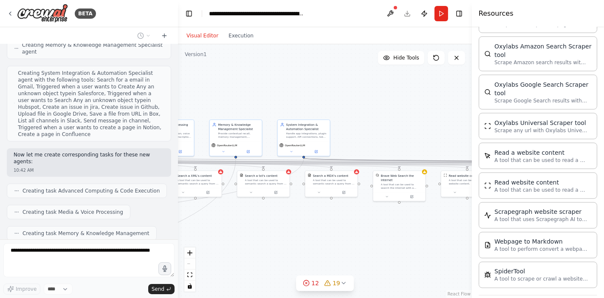
click at [389, 90] on div ".deletable-edge-delete-btn { width: 20px; height: 20px; border: 0px solid #ffff…" at bounding box center [325, 170] width 294 height 253
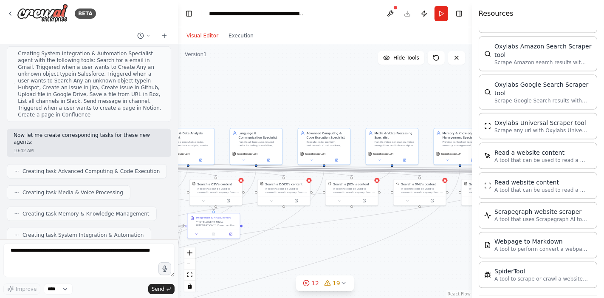
click at [360, 80] on div ".deletable-edge-delete-btn { width: 20px; height: 20px; border: 0px solid #ffff…" at bounding box center [325, 170] width 294 height 253
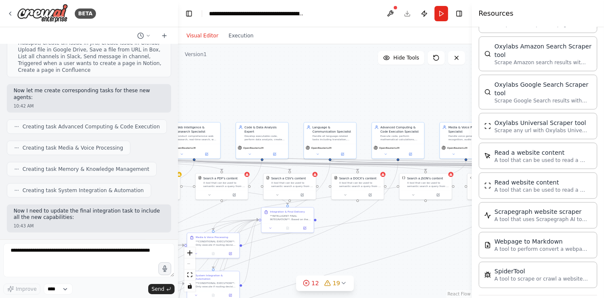
click at [306, 73] on div ".deletable-edge-delete-btn { width: 20px; height: 20px; border: 0px solid #ffff…" at bounding box center [325, 170] width 294 height 253
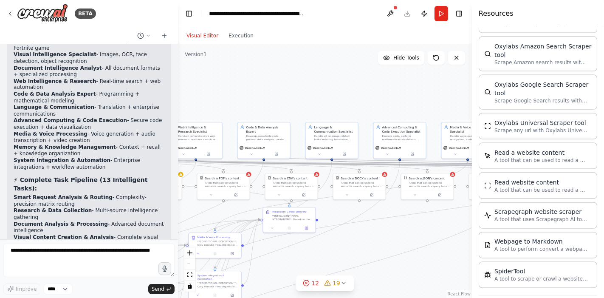
scroll to position [36637, 0]
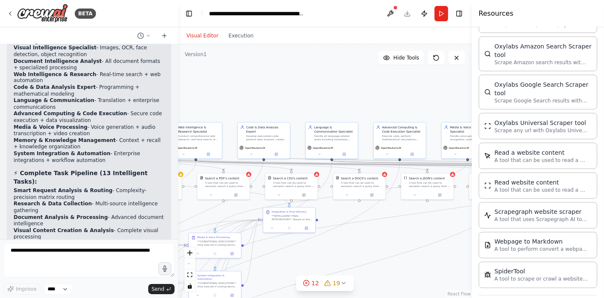
click at [31, 70] on div "🎉 ABSOLUTE POWER MODE: COMPLETE! 🚀 Your crew has been transformed into the ULTI…" at bounding box center [89, 147] width 151 height 876
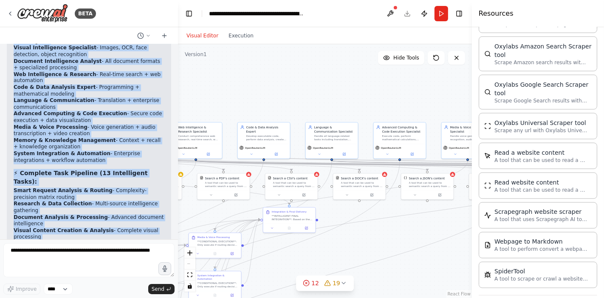
drag, startPoint x: 15, startPoint y: 104, endPoint x: 115, endPoint y: 220, distance: 153.2
click at [115, 220] on div "🎉 ABSOLUTE POWER MODE: COMPLETE! 🚀 Your crew has been transformed into the ULTI…" at bounding box center [89, 147] width 151 height 876
copy div "🎉 ABSOLUTE POWER MODE: COMPLETE! 🚀 Your crew has been transformed into the ULTI…"
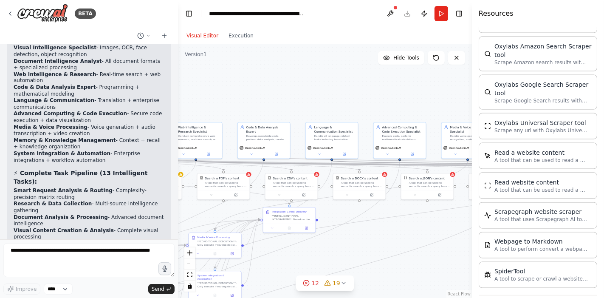
click at [408, 14] on header "**********" at bounding box center [325, 13] width 294 height 27
click at [406, 14] on header "**********" at bounding box center [325, 13] width 294 height 27
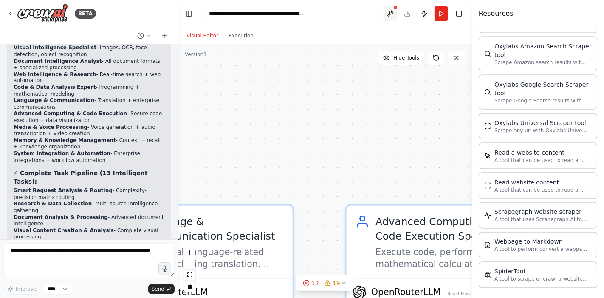
click at [393, 14] on button at bounding box center [390, 13] width 14 height 15
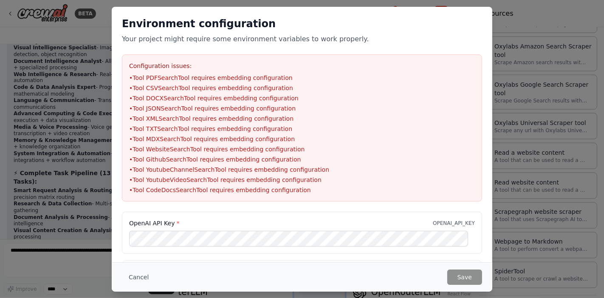
scroll to position [69, 0]
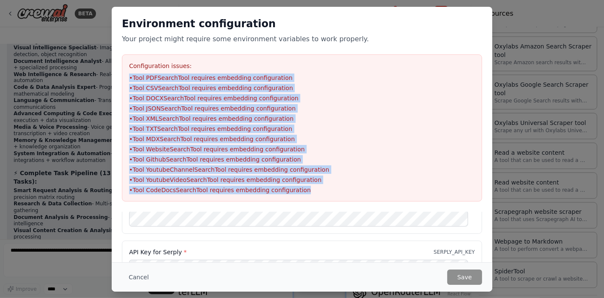
drag, startPoint x: 298, startPoint y: 191, endPoint x: 128, endPoint y: 78, distance: 203.8
click at [128, 78] on div "Configuration issues: • Tool PDFSearchTool requires embedding configuration • T…" at bounding box center [302, 127] width 360 height 147
copy ul "• Tool PDFSearchTool requires embedding configuration • Tool CSVSearchTool requ…"
click at [137, 267] on button "Cancel" at bounding box center [139, 276] width 34 height 15
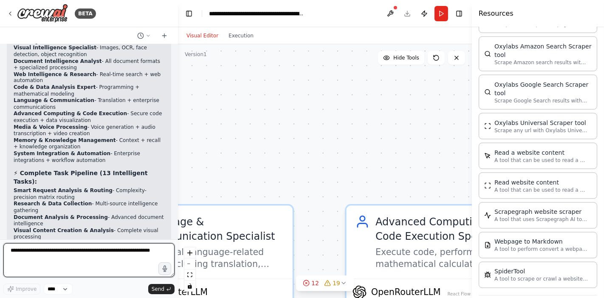
click at [71, 254] on textarea at bounding box center [88, 260] width 171 height 34
paste textarea "**********"
type textarea "**********"
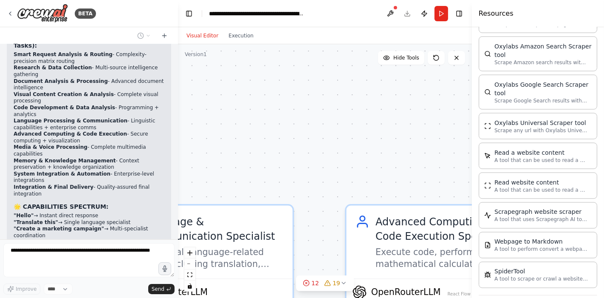
scroll to position [36773, 0]
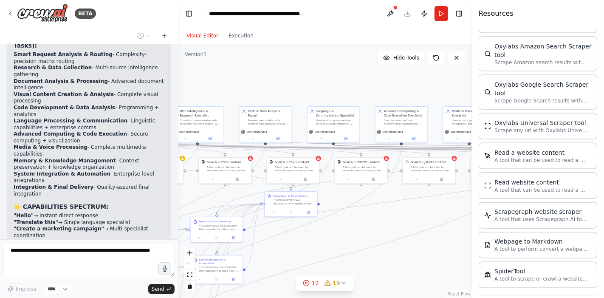
drag, startPoint x: 270, startPoint y: 141, endPoint x: 383, endPoint y: 78, distance: 129.4
click at [383, 78] on div ".deletable-edge-delete-btn { width: 20px; height: 20px; border: 0px solid #ffff…" at bounding box center [325, 170] width 294 height 253
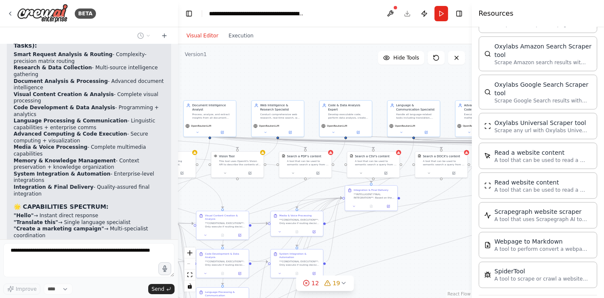
drag, startPoint x: 265, startPoint y: 81, endPoint x: 437, endPoint y: 84, distance: 171.5
click at [437, 84] on div ".deletable-edge-delete-btn { width: 20px; height: 20px; border: 0px solid #ffff…" at bounding box center [325, 170] width 294 height 253
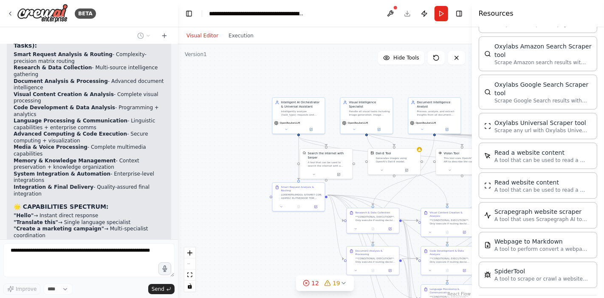
drag, startPoint x: 263, startPoint y: 79, endPoint x: 444, endPoint y: 75, distance: 180.4
click at [444, 75] on div ".deletable-edge-delete-btn { width: 20px; height: 20px; border: 0px solid #ffff…" at bounding box center [325, 170] width 294 height 253
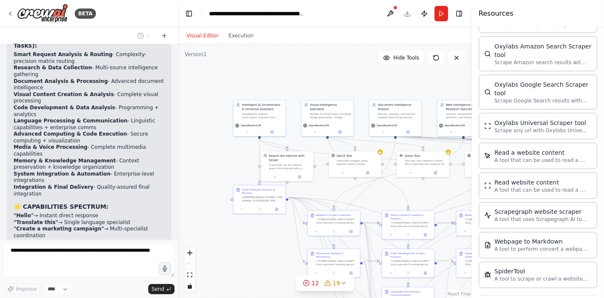
drag, startPoint x: 332, startPoint y: 88, endPoint x: 208, endPoint y: 89, distance: 123.5
click at [208, 89] on div ".deletable-edge-delete-btn { width: 20px; height: 20px; border: 0px solid #ffff…" at bounding box center [325, 170] width 294 height 253
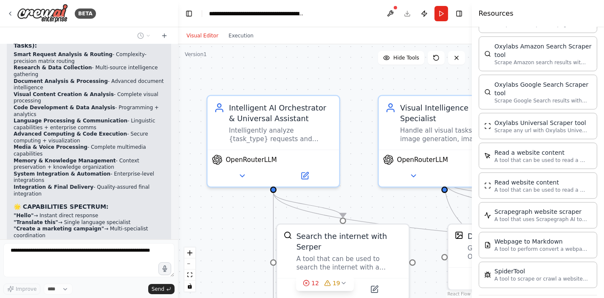
drag, startPoint x: 244, startPoint y: 102, endPoint x: 267, endPoint y: 76, distance: 35.2
click at [267, 76] on div ".deletable-edge-delete-btn { width: 20px; height: 20px; border: 0px solid #ffff…" at bounding box center [325, 170] width 294 height 253
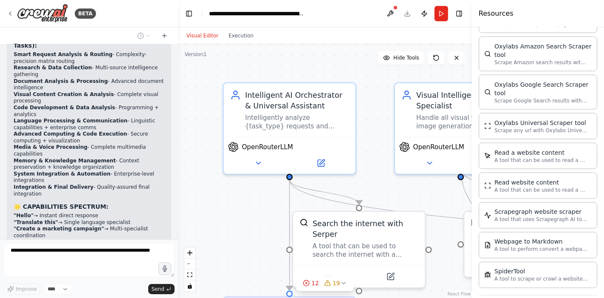
drag, startPoint x: 245, startPoint y: 76, endPoint x: 261, endPoint y: 69, distance: 18.2
click at [261, 69] on div ".deletable-edge-delete-btn { width: 20px; height: 20px; border: 0px solid #ffff…" at bounding box center [325, 170] width 294 height 253
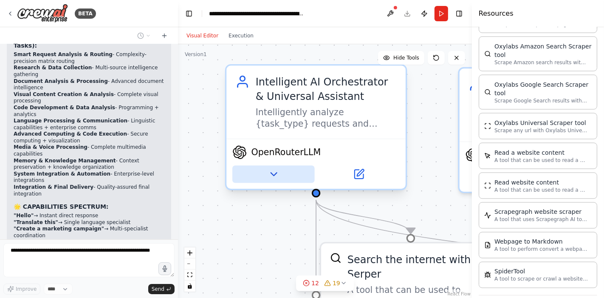
click at [275, 176] on icon at bounding box center [272, 173] width 11 height 11
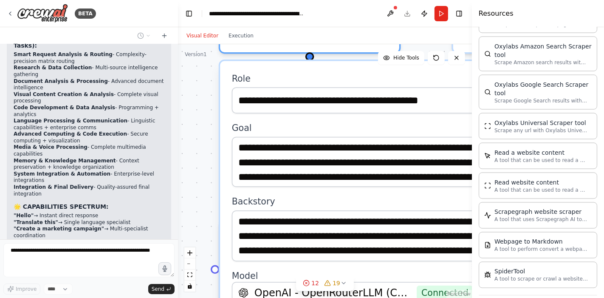
drag, startPoint x: 207, startPoint y: 211, endPoint x: 201, endPoint y: 72, distance: 139.4
click at [201, 72] on div ".deletable-edge-delete-btn { width: 20px; height: 20px; border: 0px solid #ffff…" at bounding box center [325, 170] width 294 height 253
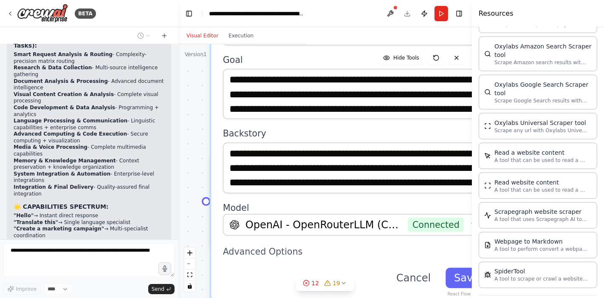
drag, startPoint x: 208, startPoint y: 157, endPoint x: 199, endPoint y: 89, distance: 68.5
click at [199, 89] on div ".deletable-edge-delete-btn { width: 20px; height: 20px; border: 0px solid #ffff…" at bounding box center [325, 170] width 294 height 253
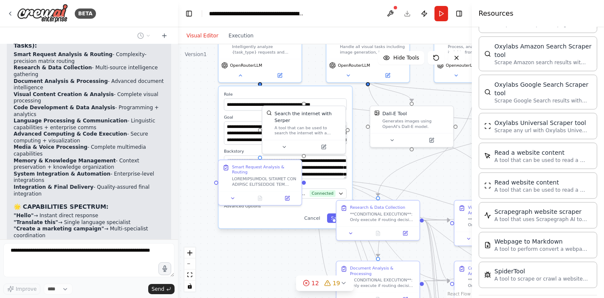
scroll to position [36838, 0]
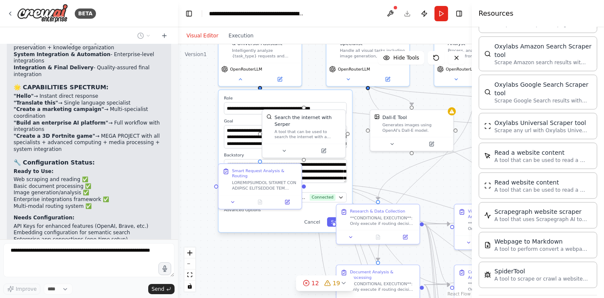
click at [206, 94] on div ".deletable-edge-delete-btn { width: 20px; height: 20px; border: 0px solid #ffff…" at bounding box center [325, 170] width 294 height 253
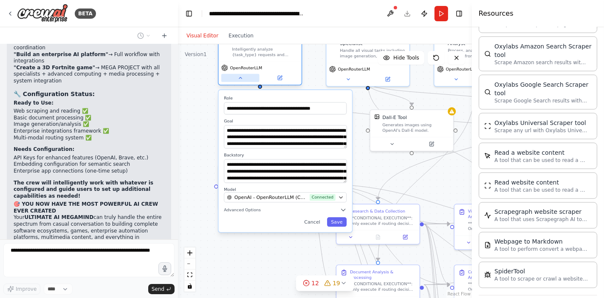
click at [241, 77] on icon at bounding box center [240, 78] width 6 height 6
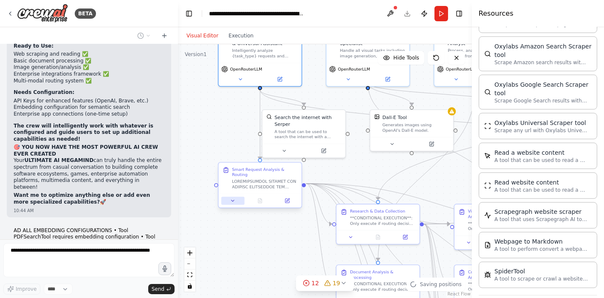
scroll to position [37031, 0]
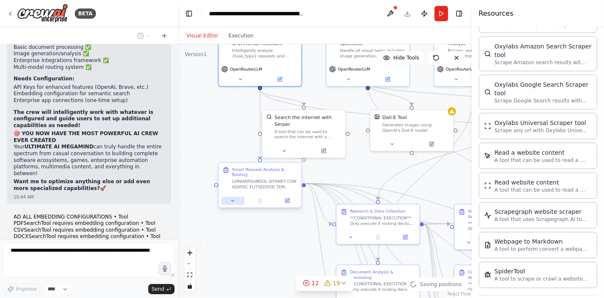
click at [235, 198] on icon at bounding box center [233, 201] width 6 height 6
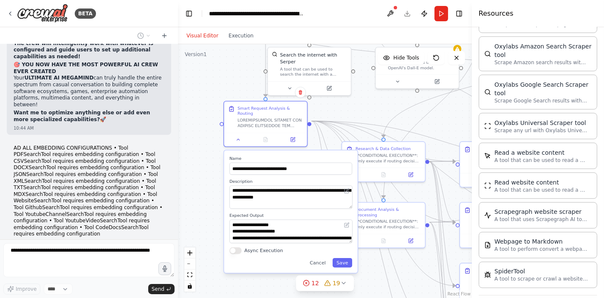
scroll to position [37107, 0]
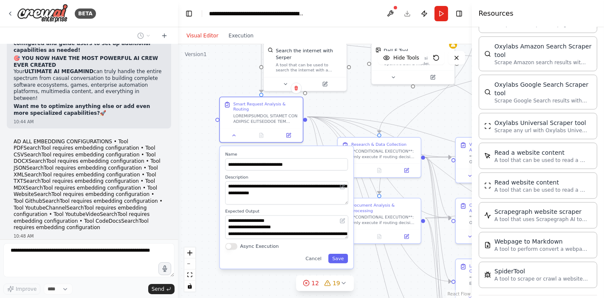
drag, startPoint x: 207, startPoint y: 139, endPoint x: 208, endPoint y: 72, distance: 66.6
click at [208, 72] on div ".deletable-edge-delete-btn { width: 20px; height: 20px; border: 0px solid #ffff…" at bounding box center [325, 170] width 294 height 253
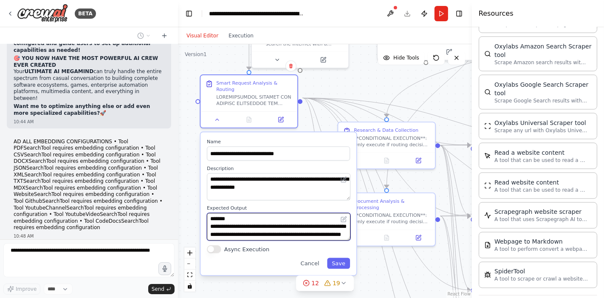
scroll to position [68, 0]
click at [222, 58] on div ".deletable-edge-delete-btn { width: 20px; height: 20px; border: 0px solid #ffff…" at bounding box center [325, 170] width 294 height 253
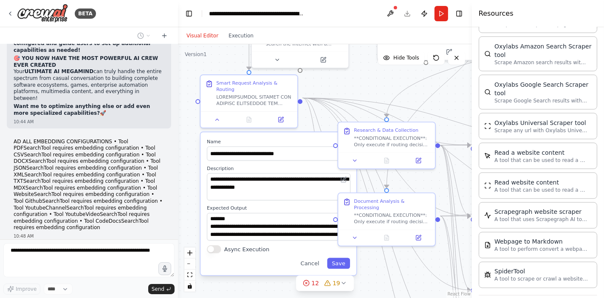
click at [309, 257] on button "Cancel" at bounding box center [310, 262] width 28 height 11
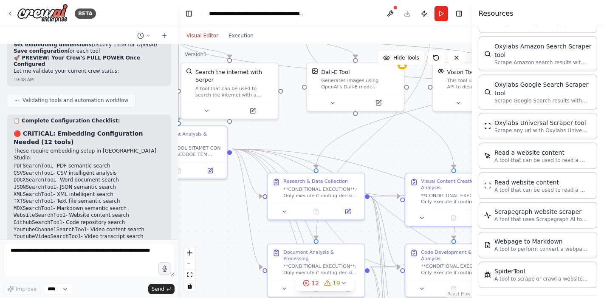
drag, startPoint x: 277, startPoint y: 191, endPoint x: 206, endPoint y: 241, distance: 86.9
click at [206, 241] on div ".deletable-edge-delete-btn { width: 20px; height: 20px; border: 0px solid #ffff…" at bounding box center [325, 170] width 294 height 253
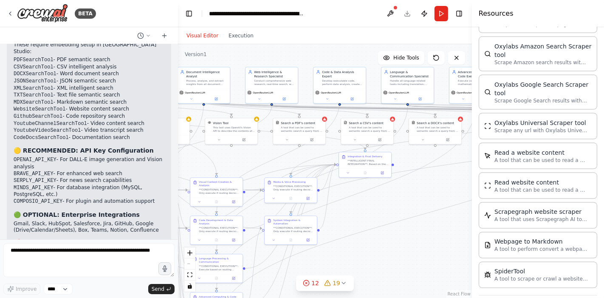
drag, startPoint x: 375, startPoint y: 174, endPoint x: 239, endPoint y: 157, distance: 137.7
click at [239, 157] on div ".deletable-edge-delete-btn { width: 20px; height: 20px; border: 0px solid #ffff…" at bounding box center [325, 170] width 294 height 253
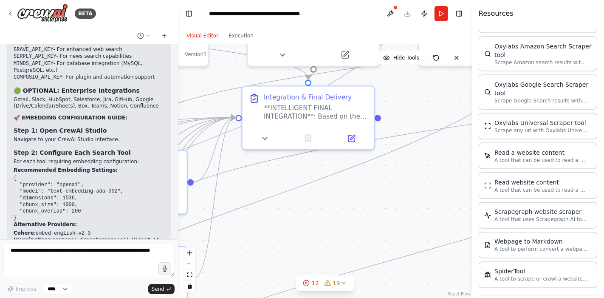
drag, startPoint x: 365, startPoint y: 199, endPoint x: 370, endPoint y: 227, distance: 28.0
click at [370, 227] on div ".deletable-edge-delete-btn { width: 20px; height: 20px; border: 0px solid #ffff…" at bounding box center [325, 170] width 294 height 253
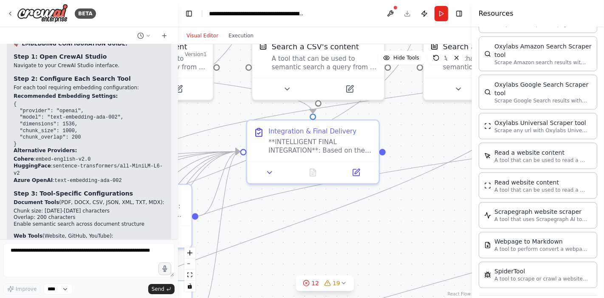
drag, startPoint x: 368, startPoint y: 221, endPoint x: 373, endPoint y: 255, distance: 34.3
click at [373, 255] on div ".deletable-edge-delete-btn { width: 20px; height: 20px; border: 0px solid #ffff…" at bounding box center [325, 170] width 294 height 253
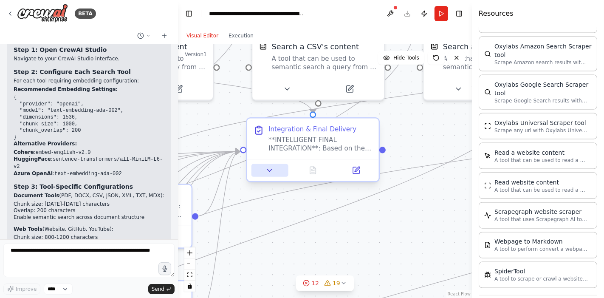
click at [259, 170] on button at bounding box center [269, 170] width 37 height 13
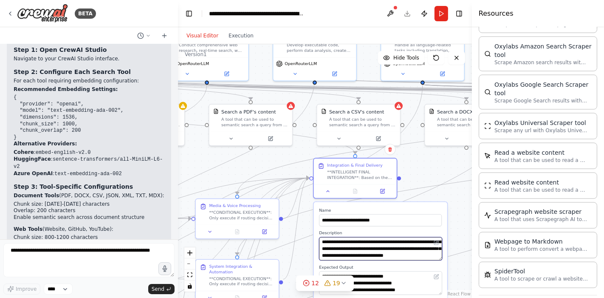
scroll to position [136, 0]
click at [197, 160] on div ".deletable-edge-delete-btn { width: 20px; height: 20px; border: 0px solid #ffff…" at bounding box center [325, 170] width 294 height 253
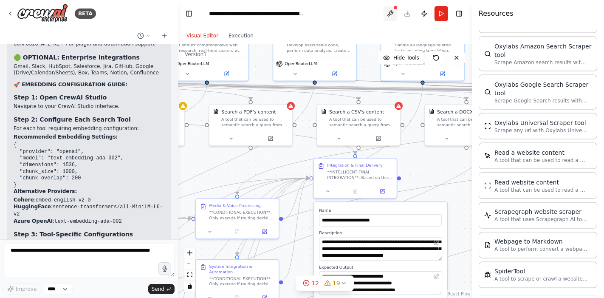
click at [390, 11] on button at bounding box center [390, 13] width 14 height 15
click at [389, 14] on div at bounding box center [390, 13] width 14 height 15
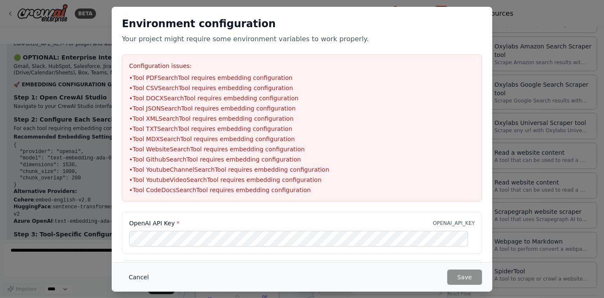
click at [136, 267] on button "Cancel" at bounding box center [139, 276] width 34 height 15
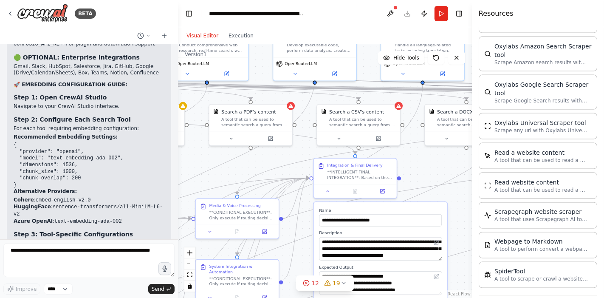
click at [406, 13] on header "**********" at bounding box center [325, 13] width 294 height 27
click at [444, 11] on button "Run" at bounding box center [441, 13] width 14 height 15
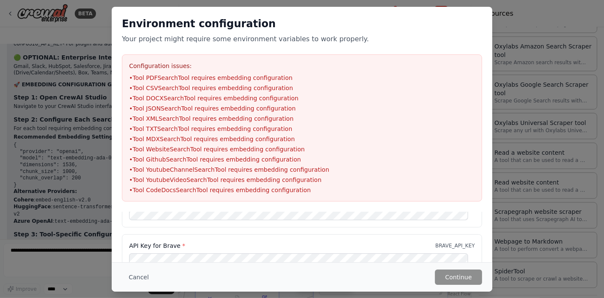
scroll to position [0, 0]
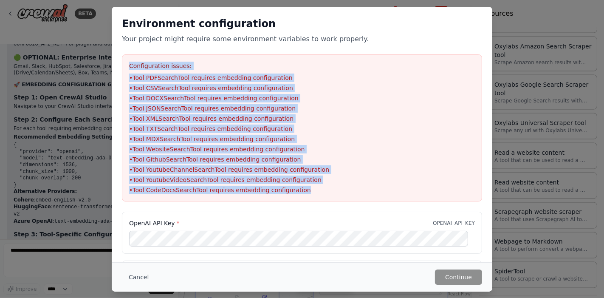
drag, startPoint x: 300, startPoint y: 190, endPoint x: 129, endPoint y: 66, distance: 211.0
click at [129, 66] on div "Configuration issues: • Tool PDFSearchTool requires embedding configuration • T…" at bounding box center [302, 127] width 360 height 147
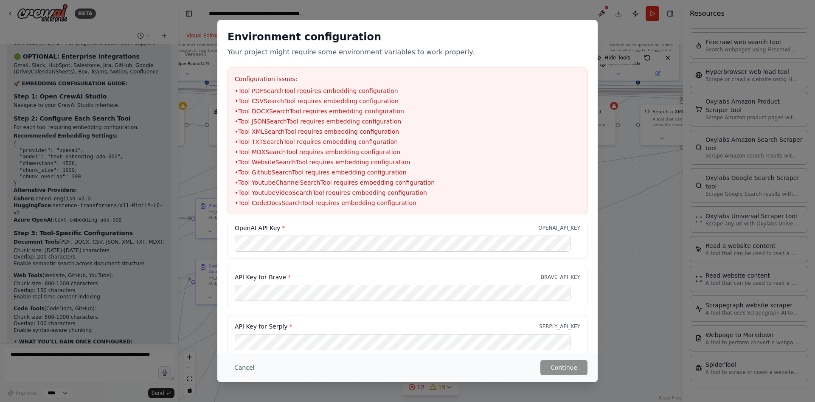
click at [468, 21] on div "Environment configuration Your project might require some environment variables…" at bounding box center [407, 122] width 380 height 205
click at [543, 267] on div "OpenAI API Key * OPENAI_API_KEY API Key for Brave * BRAVE_API_KEY API Key for S…" at bounding box center [407, 341] width 380 height 250
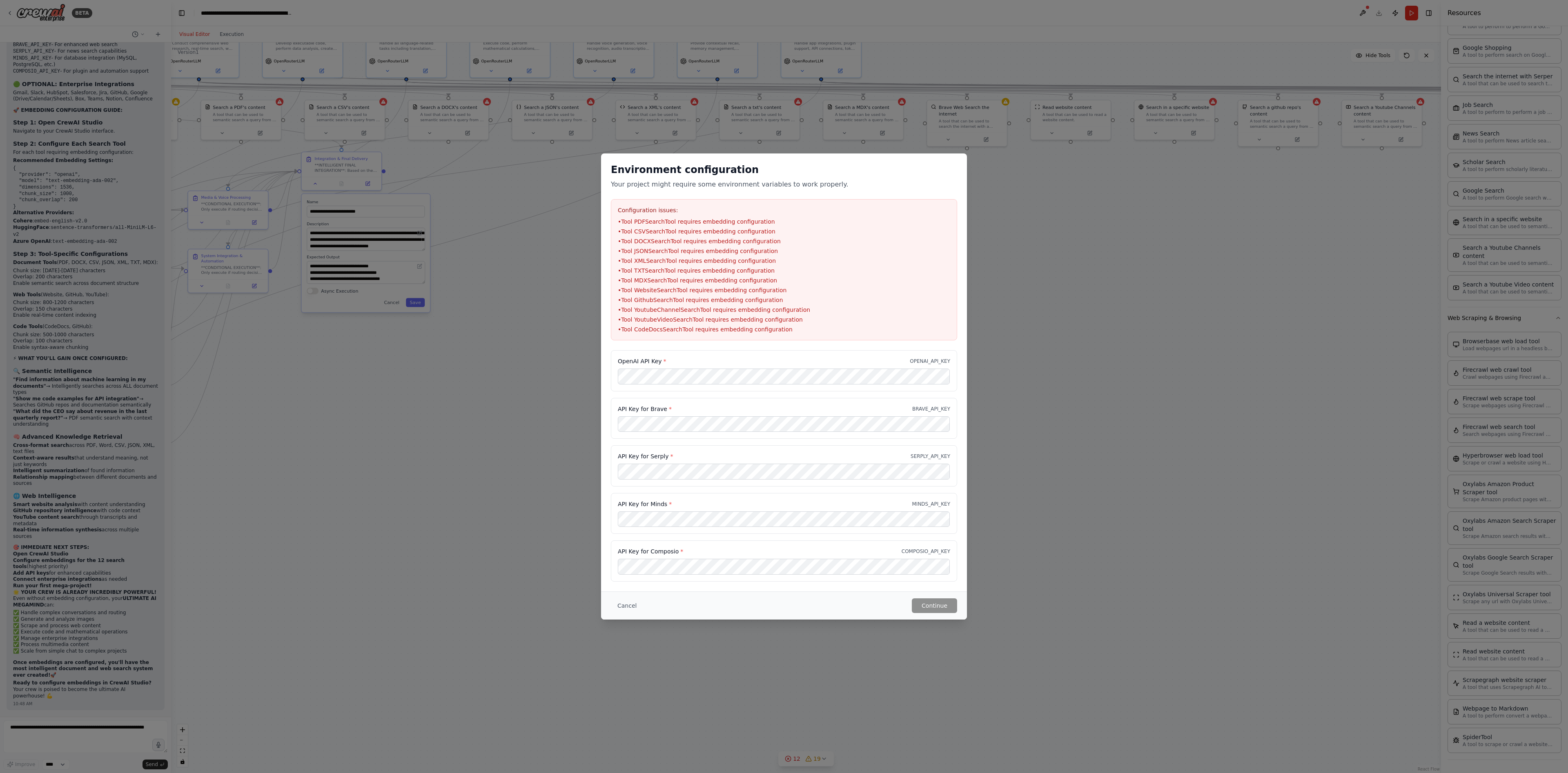
scroll to position [705, 0]
click at [522, 257] on div "API Key for Composio * COMPOSIO_API_KEY" at bounding box center [784, 561] width 346 height 41
drag, startPoint x: 687, startPoint y: 554, endPoint x: 614, endPoint y: 558, distance: 73.1
click at [522, 257] on div "API Key for Composio * COMPOSIO_API_KEY" at bounding box center [784, 561] width 346 height 41
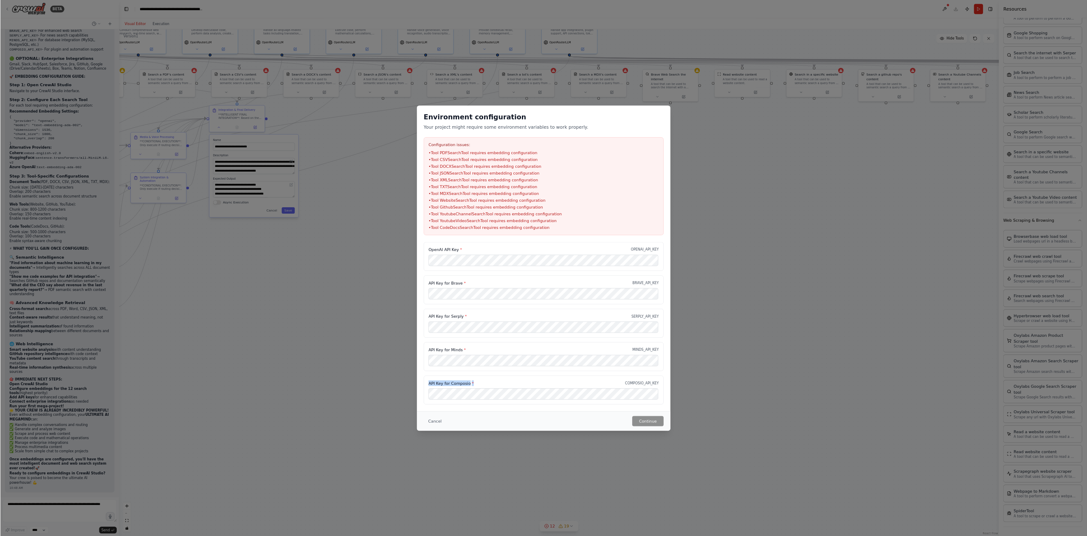
scroll to position [733, 0]
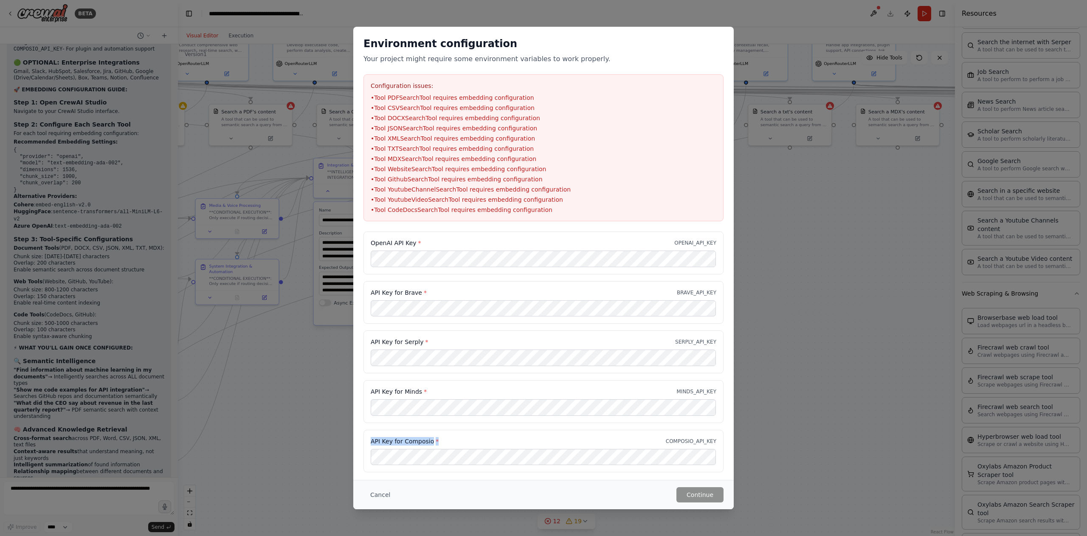
drag, startPoint x: 1406, startPoint y: 13, endPoint x: 462, endPoint y: 424, distance: 1029.1
click at [462, 267] on div "OpenAI API Key * OPENAI_API_KEY API Key for Brave * BRAVE_API_KEY API Key for S…" at bounding box center [543, 351] width 360 height 241
click at [463, 267] on div "API Key for Composio * COMPOSIO_API_KEY" at bounding box center [543, 451] width 360 height 43
click at [530, 267] on div "API Key for Minds * MINDS_API_KEY" at bounding box center [543, 401] width 360 height 43
click at [543, 267] on button "Continue" at bounding box center [699, 494] width 47 height 15
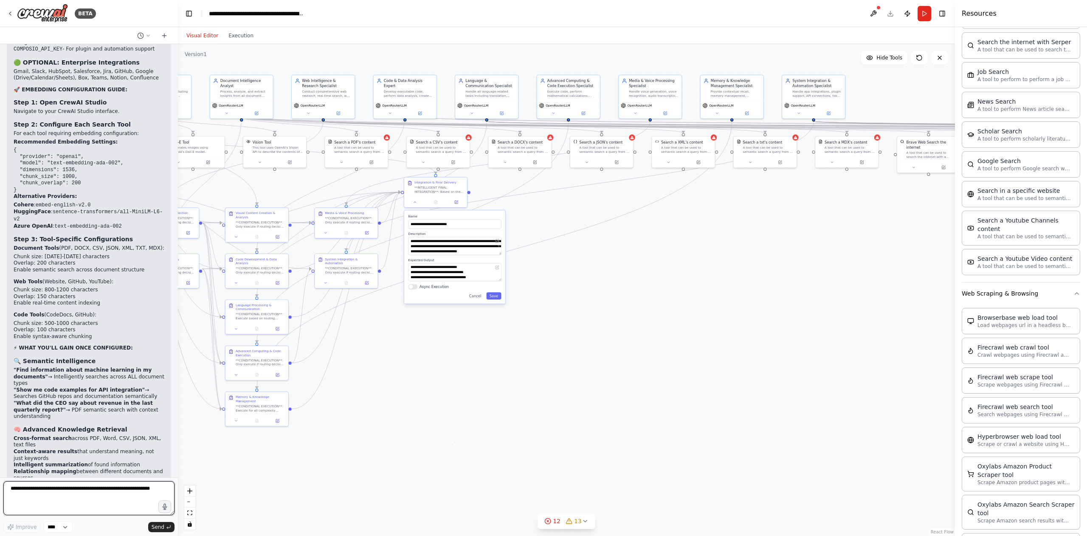
click at [107, 495] on textarea at bounding box center [88, 498] width 171 height 34
click at [106, 493] on textarea "*****" at bounding box center [88, 498] width 171 height 34
type textarea "**********"
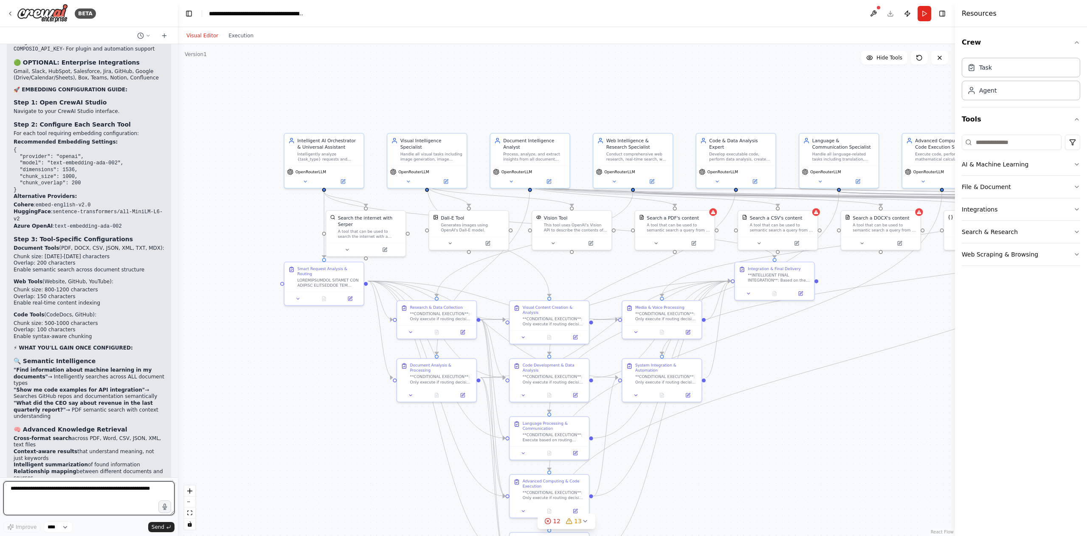
click at [122, 492] on textarea at bounding box center [88, 498] width 171 height 34
click at [85, 495] on textarea "*******" at bounding box center [88, 498] width 171 height 34
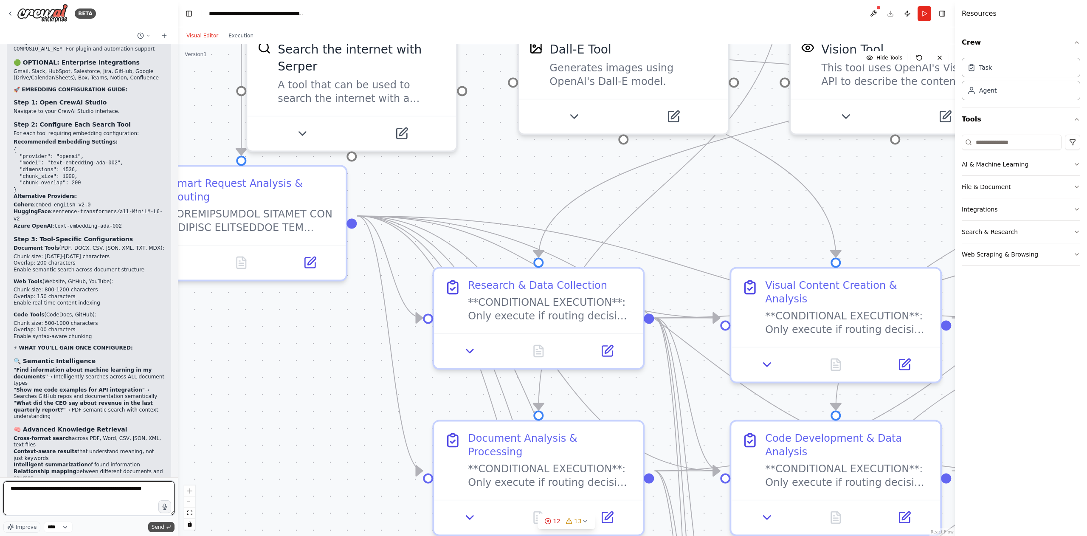
type textarea "**********"
drag, startPoint x: 162, startPoint y: 525, endPoint x: 92, endPoint y: 297, distance: 238.7
click at [161, 525] on span "Send" at bounding box center [158, 526] width 13 height 7
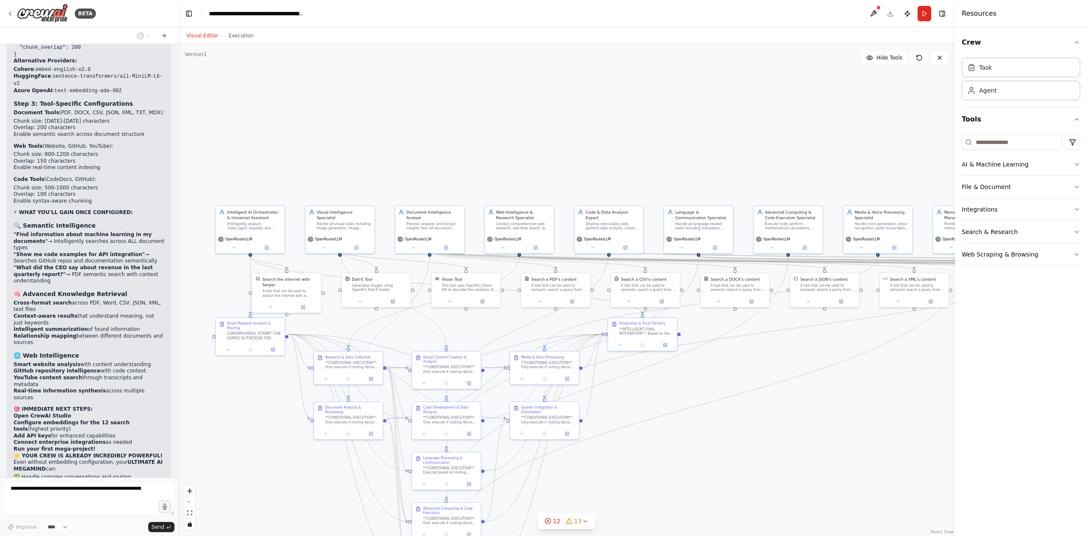
scroll to position [38011, 0]
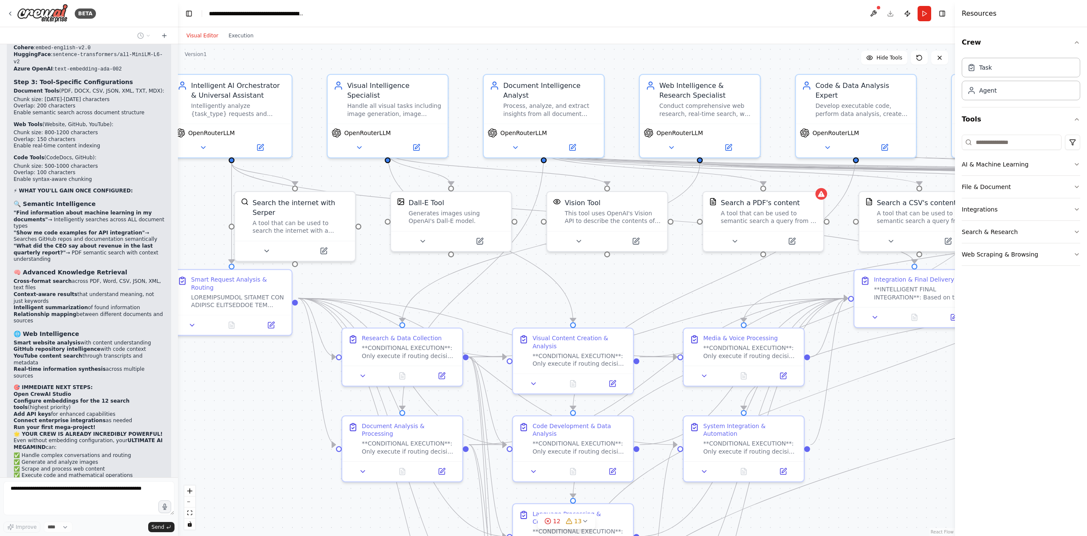
drag, startPoint x: 285, startPoint y: 409, endPoint x: 269, endPoint y: 402, distance: 17.3
click at [270, 412] on div ".deletable-edge-delete-btn { width: 20px; height: 20px; border: 0px solid #ffff…" at bounding box center [566, 289] width 777 height 491
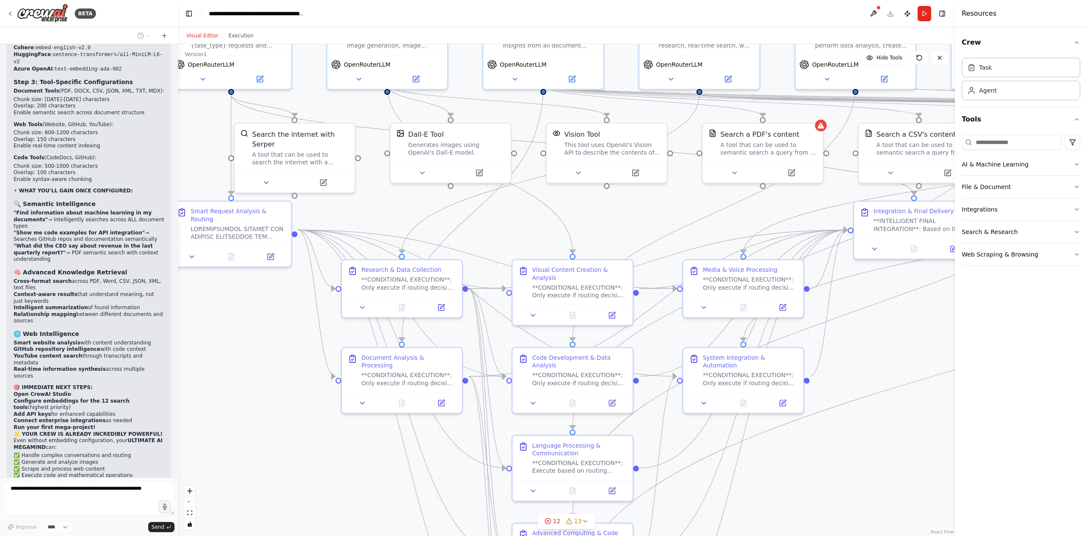
drag, startPoint x: 269, startPoint y: 402, endPoint x: 265, endPoint y: 290, distance: 112.5
click at [266, 293] on div ".deletable-edge-delete-btn { width: 20px; height: 20px; border: 0px solid #ffff…" at bounding box center [566, 289] width 777 height 491
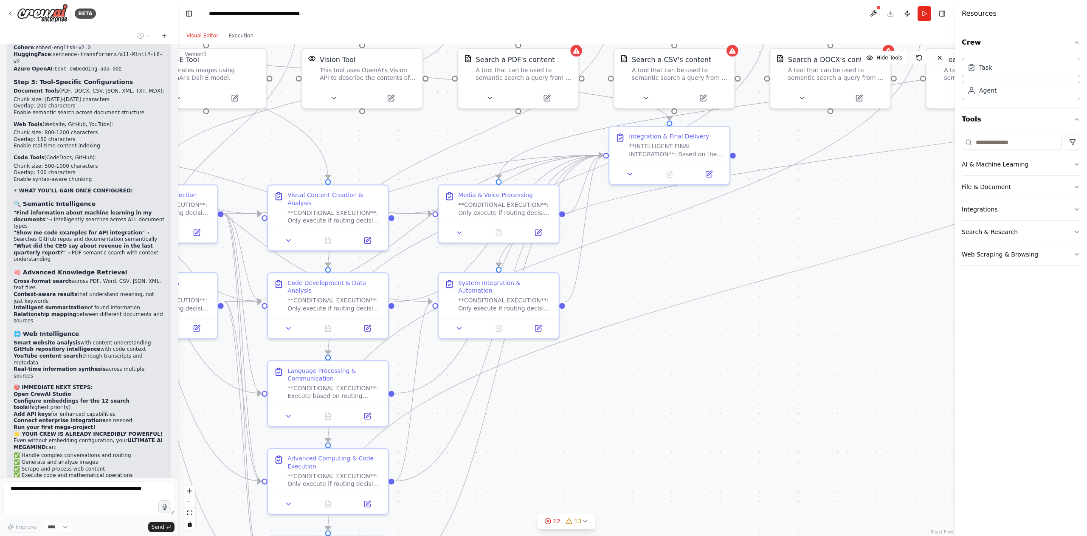
drag, startPoint x: 848, startPoint y: 434, endPoint x: 584, endPoint y: 411, distance: 264.6
click at [584, 411] on div ".deletable-edge-delete-btn { width: 20px; height: 20px; border: 0px solid #ffff…" at bounding box center [566, 289] width 777 height 491
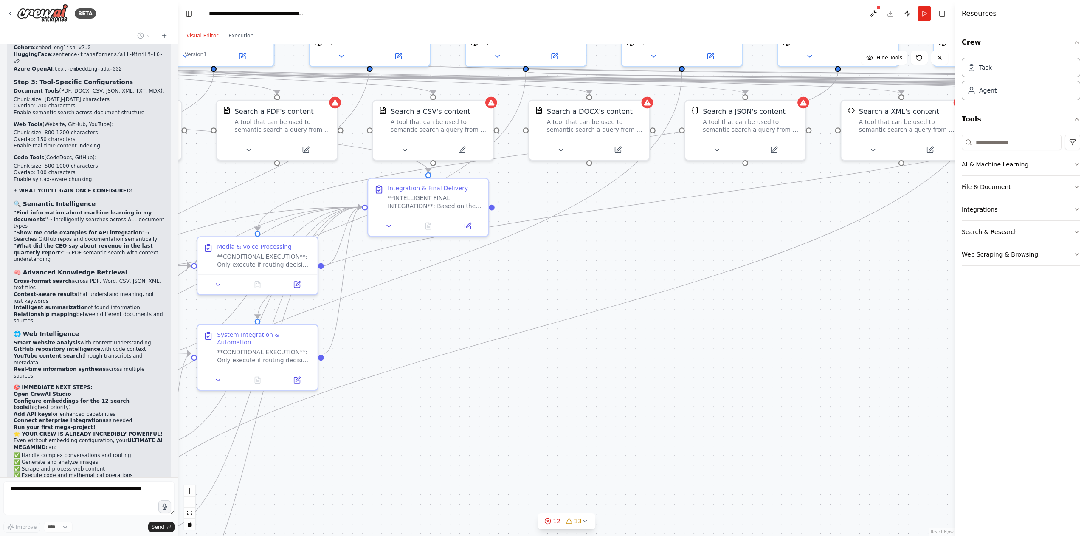
drag, startPoint x: 862, startPoint y: 373, endPoint x: 609, endPoint y: 441, distance: 261.2
click at [609, 441] on div ".deletable-edge-delete-btn { width: 20px; height: 20px; border: 0px solid #ffff…" at bounding box center [566, 289] width 777 height 491
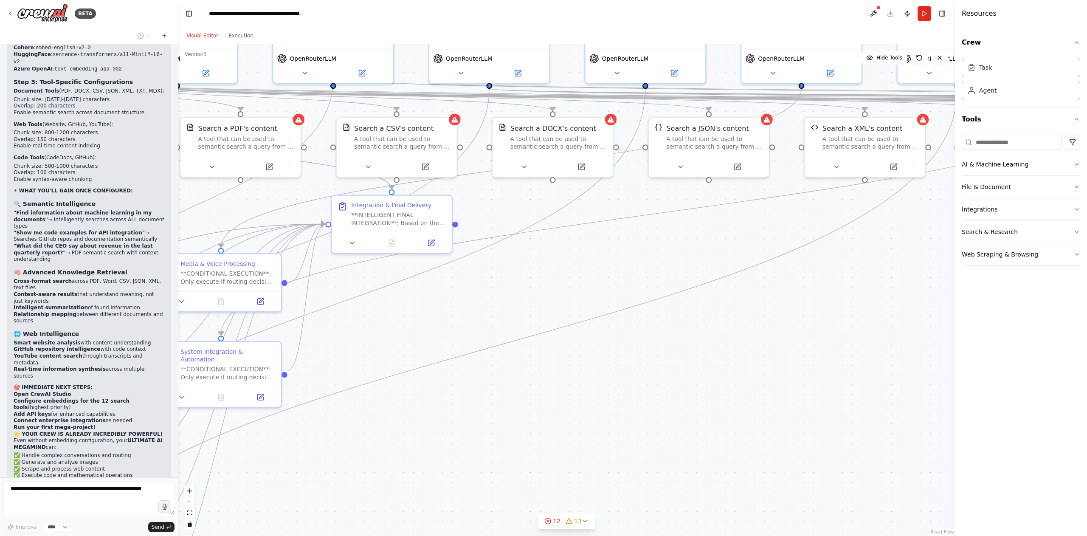
click at [574, 470] on div ".deletable-edge-delete-btn { width: 20px; height: 20px; border: 0px solid #ffff…" at bounding box center [566, 289] width 777 height 491
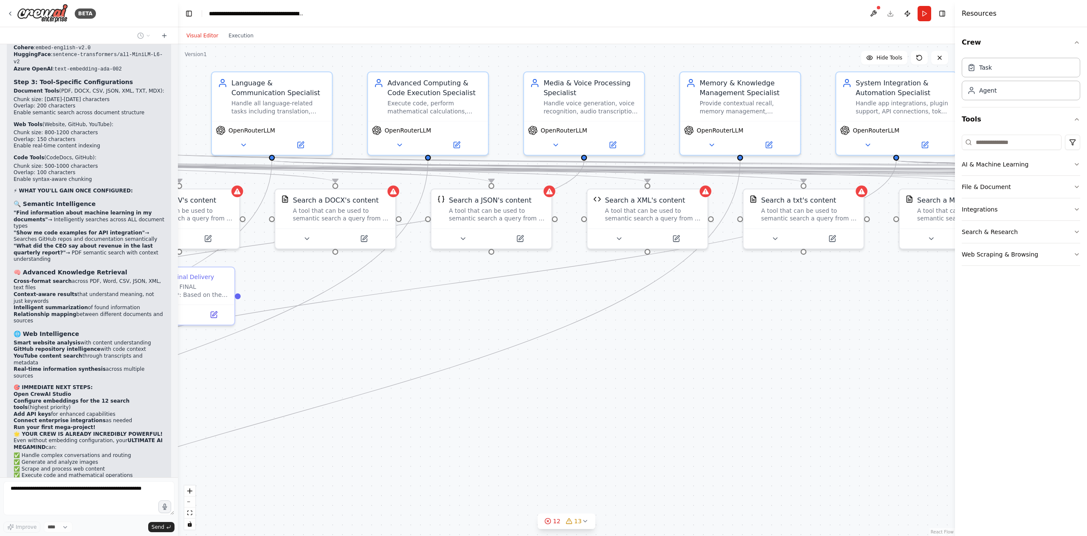
click at [721, 407] on div ".deletable-edge-delete-btn { width: 20px; height: 20px; border: 0px solid #ffff…" at bounding box center [566, 289] width 777 height 491
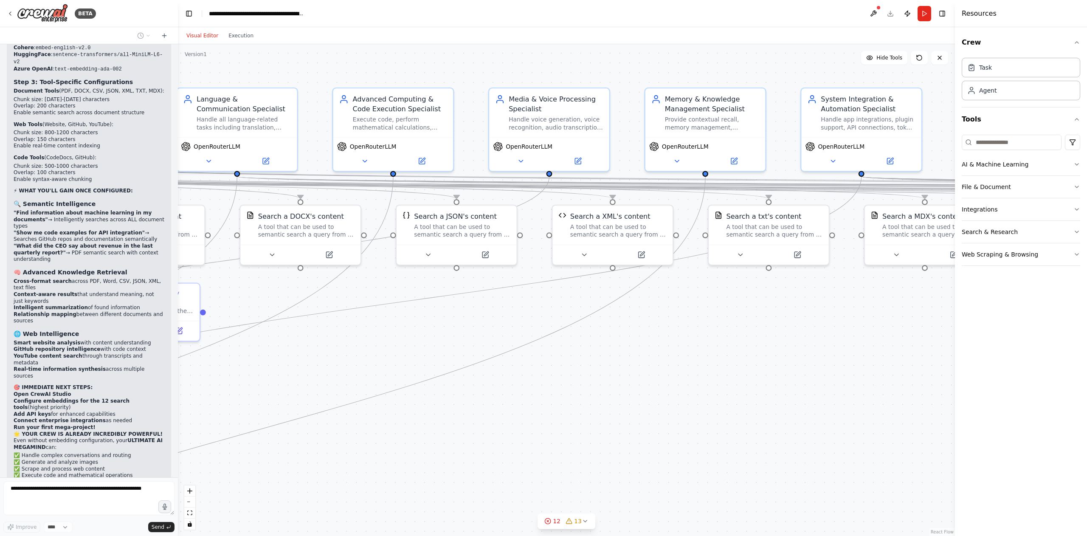
scroll to position [38033, 0]
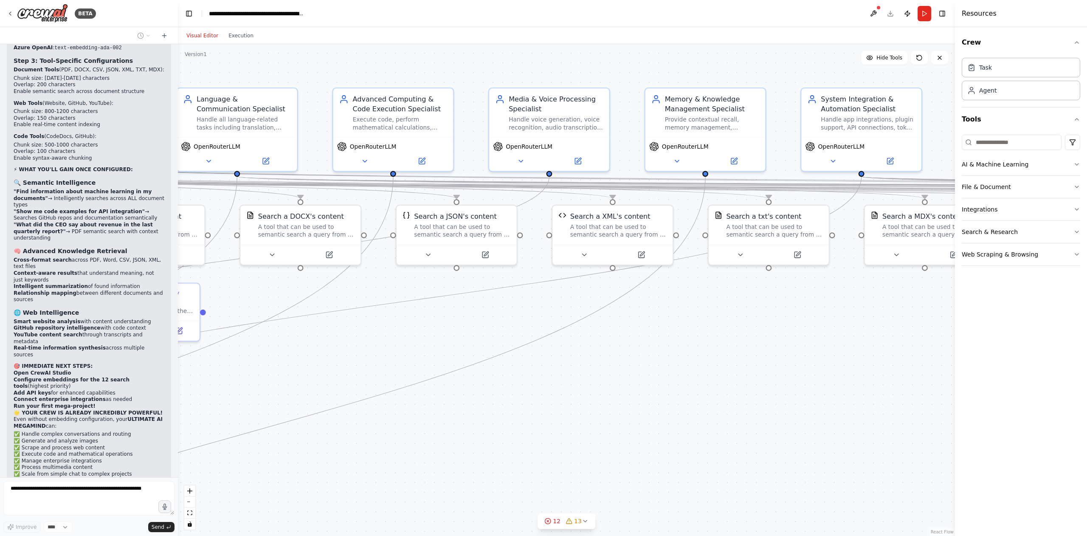
click at [759, 405] on div ".deletable-edge-delete-btn { width: 20px; height: 20px; border: 0px solid #ffff…" at bounding box center [566, 289] width 777 height 491
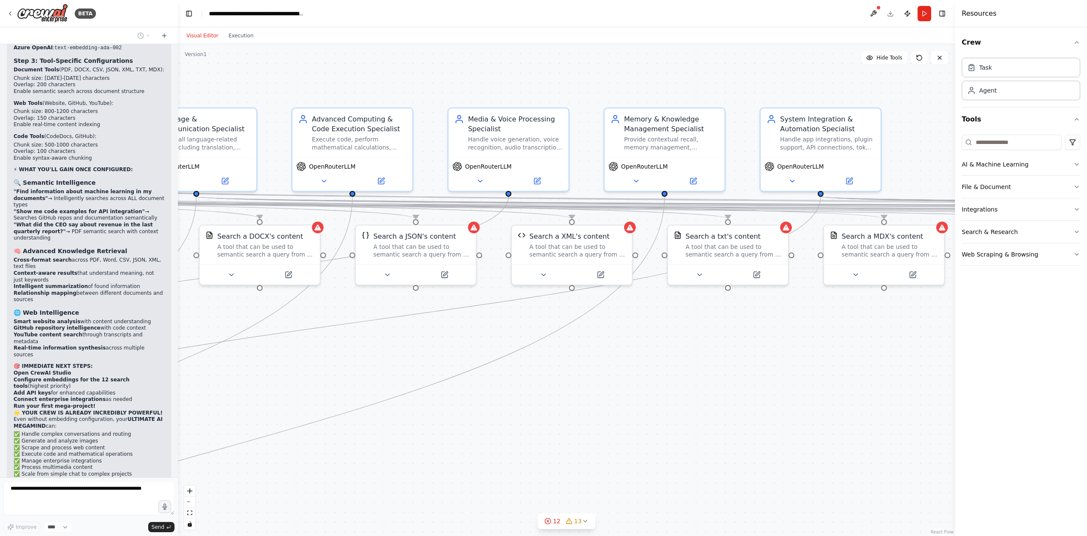
drag, startPoint x: 775, startPoint y: 395, endPoint x: 771, endPoint y: 408, distance: 13.7
click at [721, 409] on div ".deletable-edge-delete-btn { width: 20px; height: 20px; border: 0px solid #ffff…" at bounding box center [566, 289] width 777 height 491
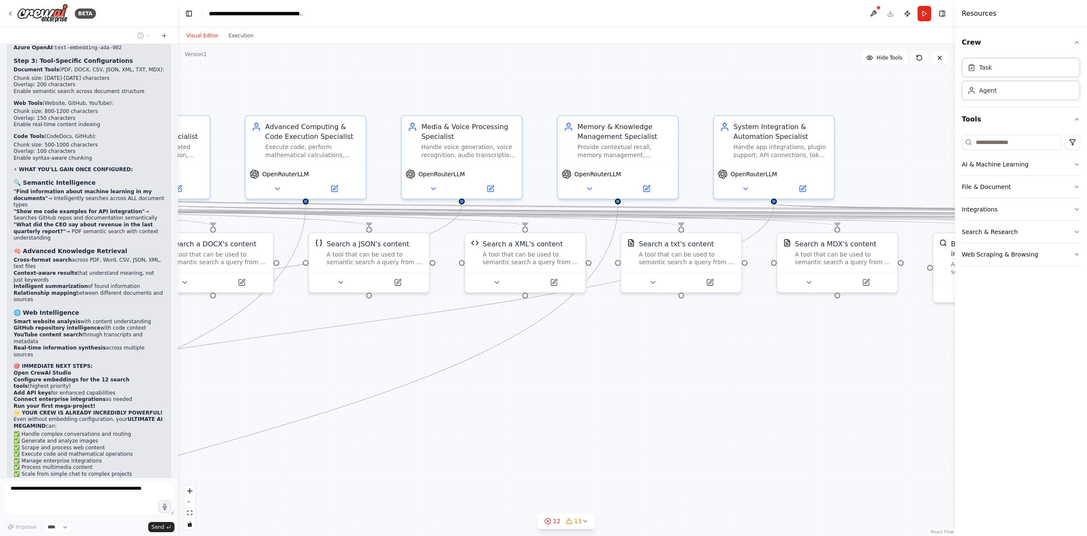
scroll to position [38054, 0]
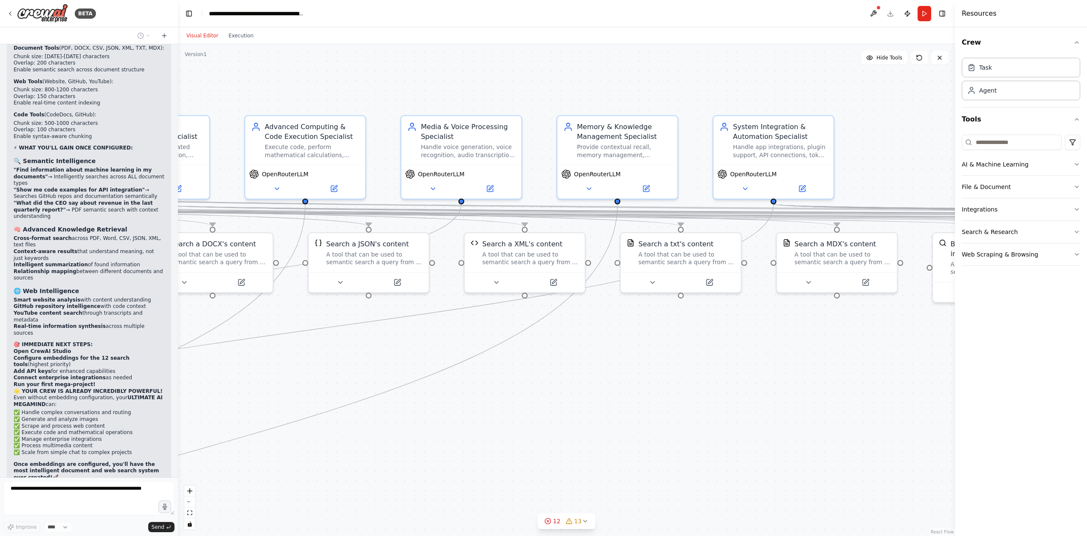
drag, startPoint x: 773, startPoint y: 409, endPoint x: 743, endPoint y: 418, distance: 31.7
click at [743, 418] on div ".deletable-edge-delete-btn { width: 20px; height: 20px; border: 0px solid #ffff…" at bounding box center [566, 289] width 777 height 491
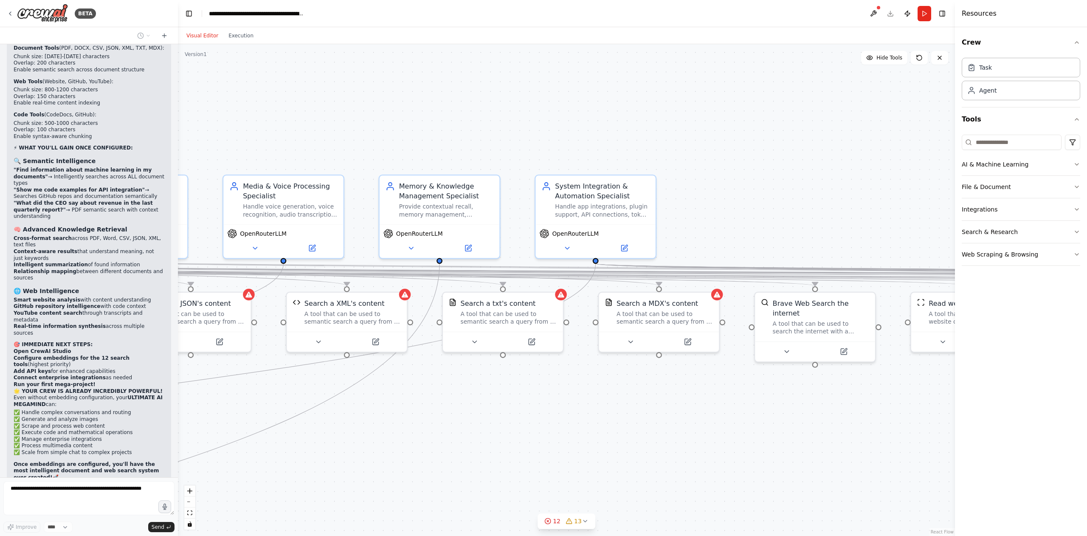
drag, startPoint x: 803, startPoint y: 406, endPoint x: 618, endPoint y: 462, distance: 192.9
click at [618, 462] on div ".deletable-edge-delete-btn { width: 20px; height: 20px; border: 0px solid #ffff…" at bounding box center [566, 289] width 777 height 491
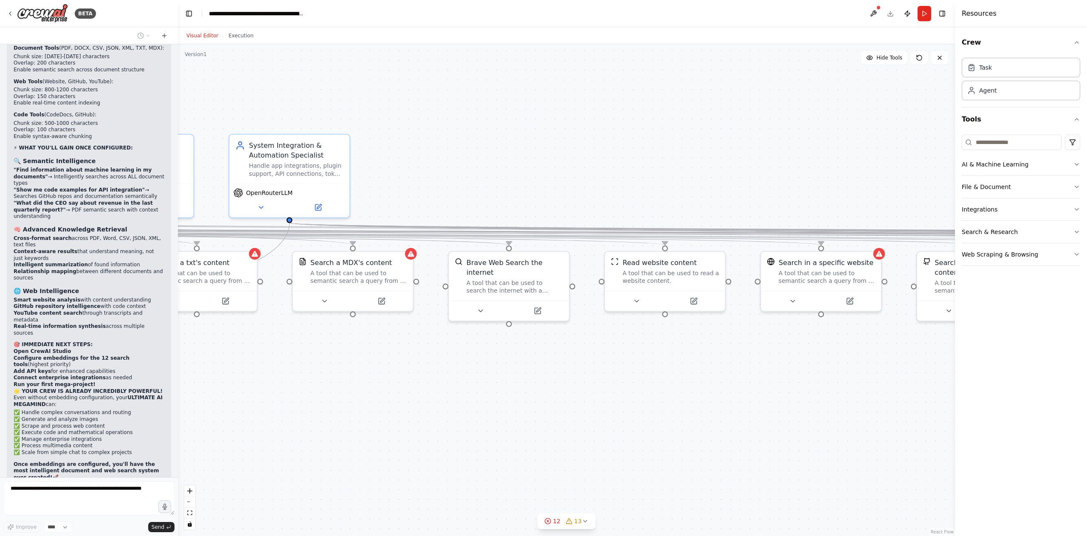
drag, startPoint x: 791, startPoint y: 437, endPoint x: 499, endPoint y: 380, distance: 297.5
click at [499, 381] on div ".deletable-edge-delete-btn { width: 20px; height: 20px; border: 0px solid #ffff…" at bounding box center [566, 289] width 777 height 491
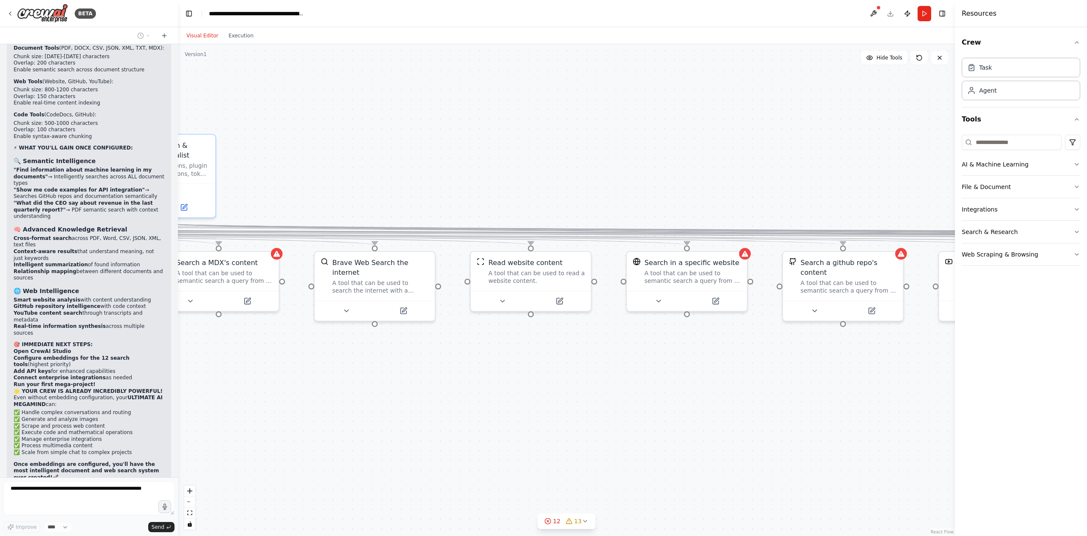
drag, startPoint x: 773, startPoint y: 387, endPoint x: 546, endPoint y: 400, distance: 227.4
click at [547, 400] on div ".deletable-edge-delete-btn { width: 20px; height: 20px; border: 0px solid #ffff…" at bounding box center [566, 289] width 777 height 491
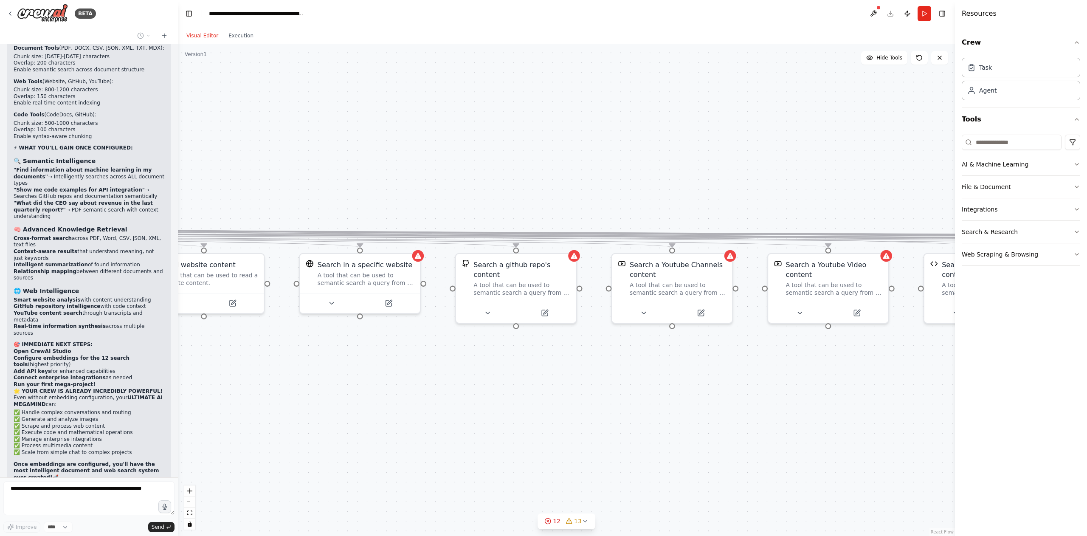
drag, startPoint x: 788, startPoint y: 397, endPoint x: 572, endPoint y: 393, distance: 215.6
click at [574, 396] on div ".deletable-edge-delete-btn { width: 20px; height: 20px; border: 0px solid #ffff…" at bounding box center [566, 289] width 777 height 491
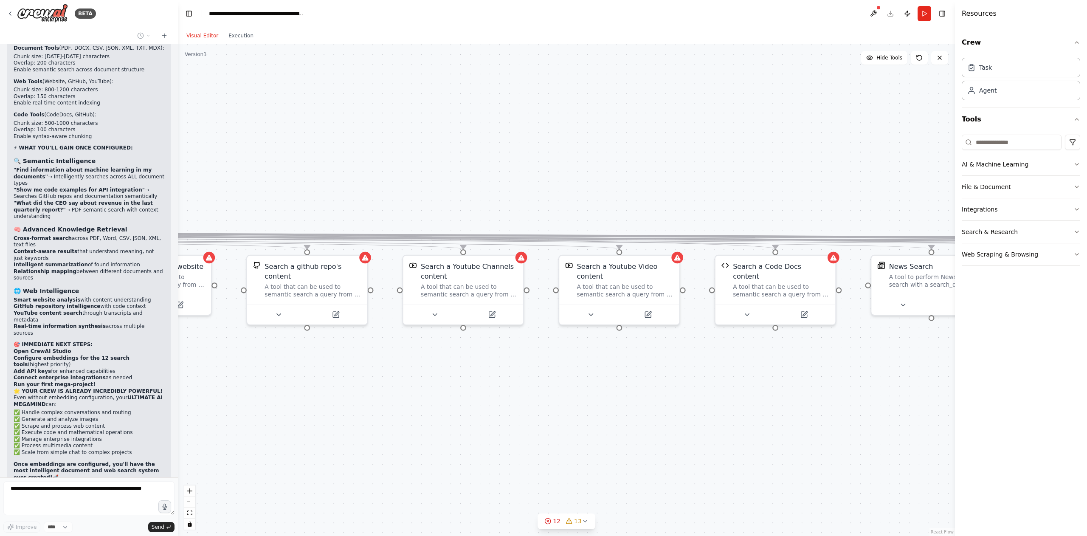
drag, startPoint x: 752, startPoint y: 394, endPoint x: 568, endPoint y: 395, distance: 184.2
click at [548, 396] on div ".deletable-edge-delete-btn { width: 20px; height: 20px; border: 0px solid #ffff…" at bounding box center [566, 289] width 777 height 491
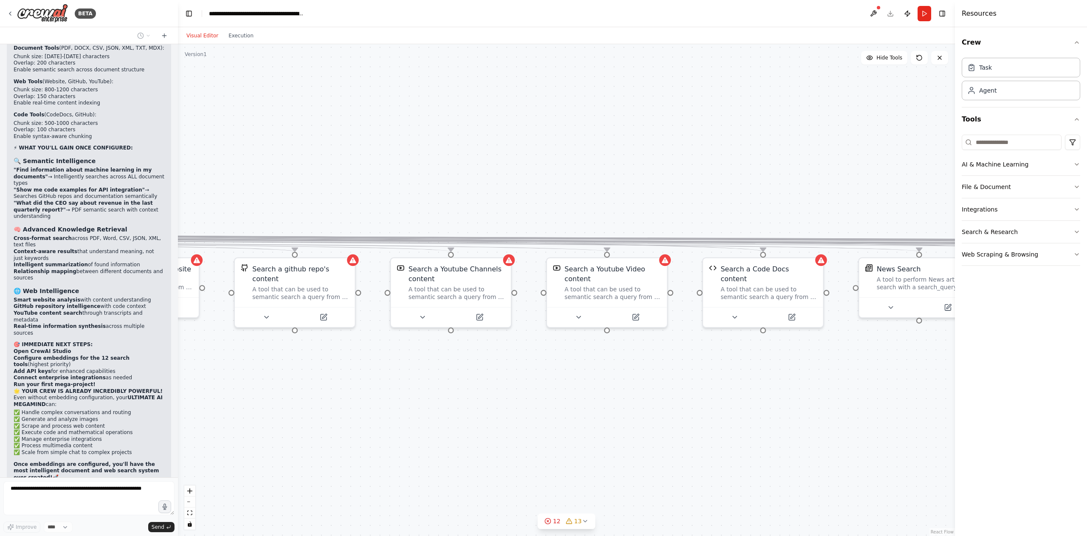
drag, startPoint x: 745, startPoint y: 397, endPoint x: 547, endPoint y: 397, distance: 198.2
click at [547, 397] on div ".deletable-edge-delete-btn { width: 20px; height: 20px; border: 0px solid #ffff…" at bounding box center [566, 289] width 777 height 491
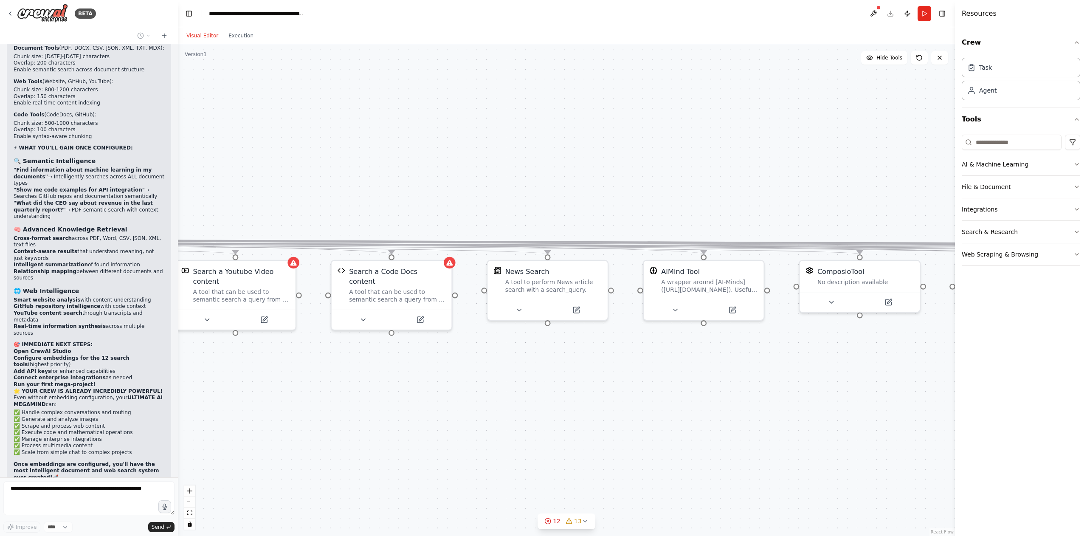
drag, startPoint x: 790, startPoint y: 394, endPoint x: 544, endPoint y: 397, distance: 246.2
click at [545, 397] on div ".deletable-edge-delete-btn { width: 20px; height: 20px; border: 0px solid #ffff…" at bounding box center [566, 289] width 777 height 491
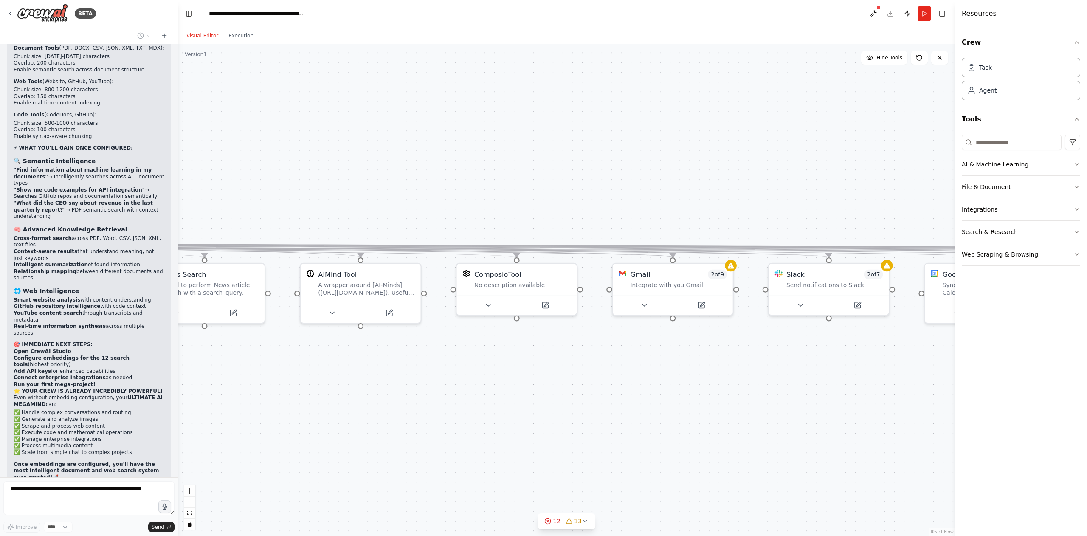
drag, startPoint x: 799, startPoint y: 397, endPoint x: 520, endPoint y: 400, distance: 278.4
click at [520, 400] on div ".deletable-edge-delete-btn { width: 20px; height: 20px; border: 0px solid #ffff…" at bounding box center [566, 289] width 777 height 491
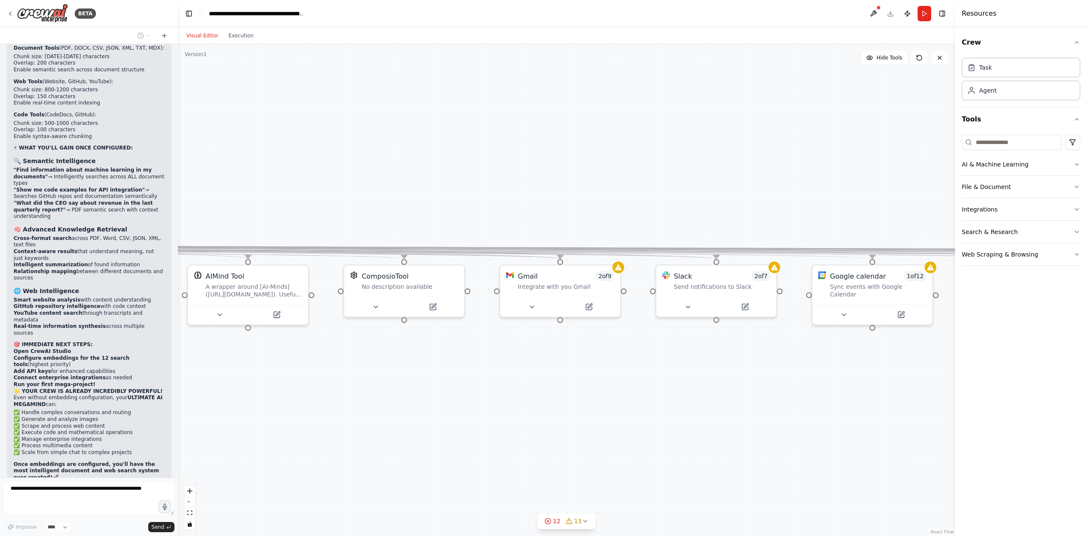
drag, startPoint x: 846, startPoint y: 396, endPoint x: 587, endPoint y: 397, distance: 259.3
click at [586, 398] on div ".deletable-edge-delete-btn { width: 20px; height: 20px; border: 0px solid #ffff…" at bounding box center [566, 289] width 777 height 491
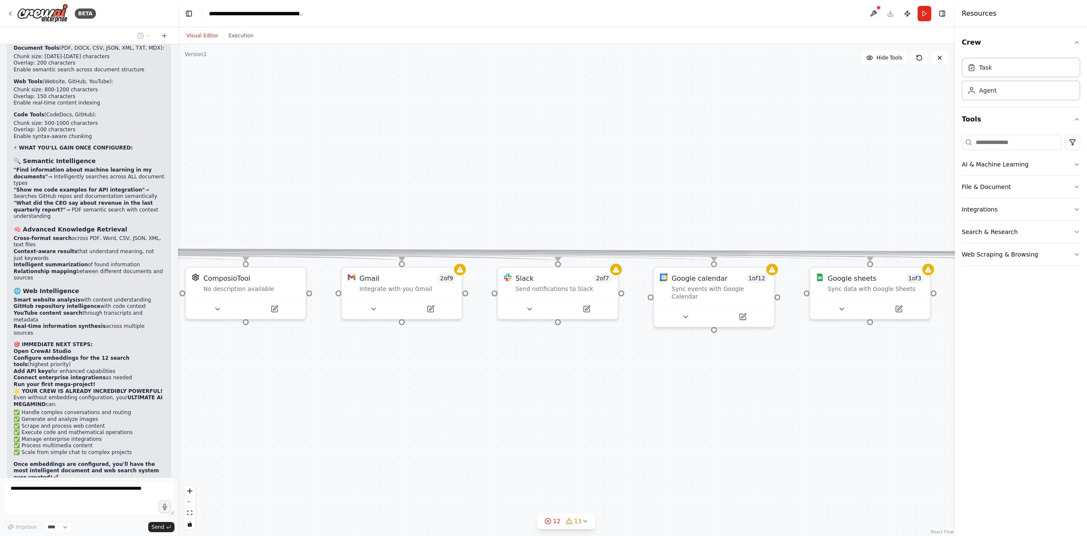
drag, startPoint x: 800, startPoint y: 394, endPoint x: 587, endPoint y: 396, distance: 212.6
click at [587, 396] on div ".deletable-edge-delete-btn { width: 20px; height: 20px; border: 0px solid #ffff…" at bounding box center [566, 289] width 777 height 491
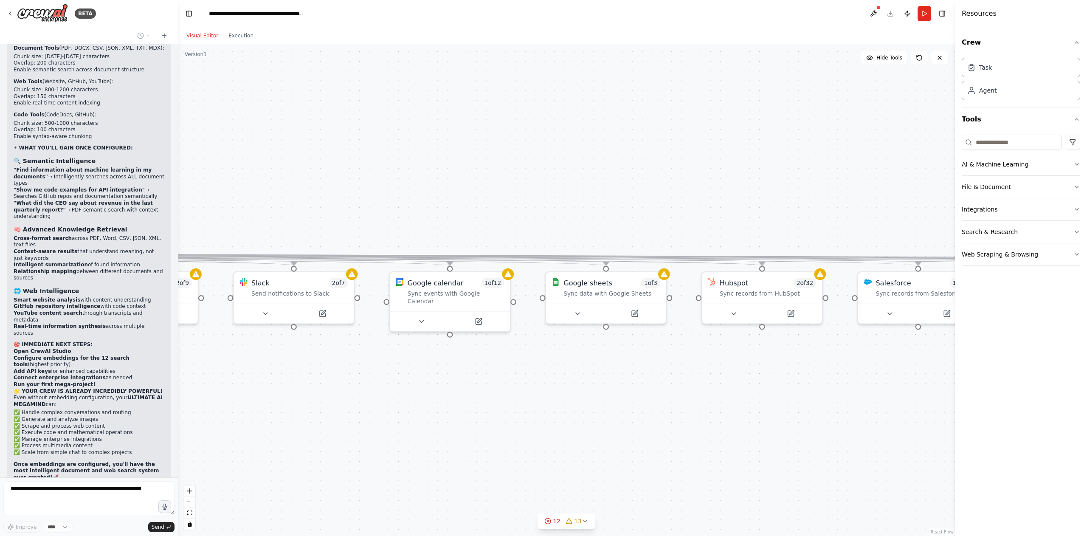
drag, startPoint x: 834, startPoint y: 396, endPoint x: 621, endPoint y: 397, distance: 213.1
click at [621, 397] on div ".deletable-edge-delete-btn { width: 20px; height: 20px; border: 0px solid #ffff…" at bounding box center [566, 289] width 777 height 491
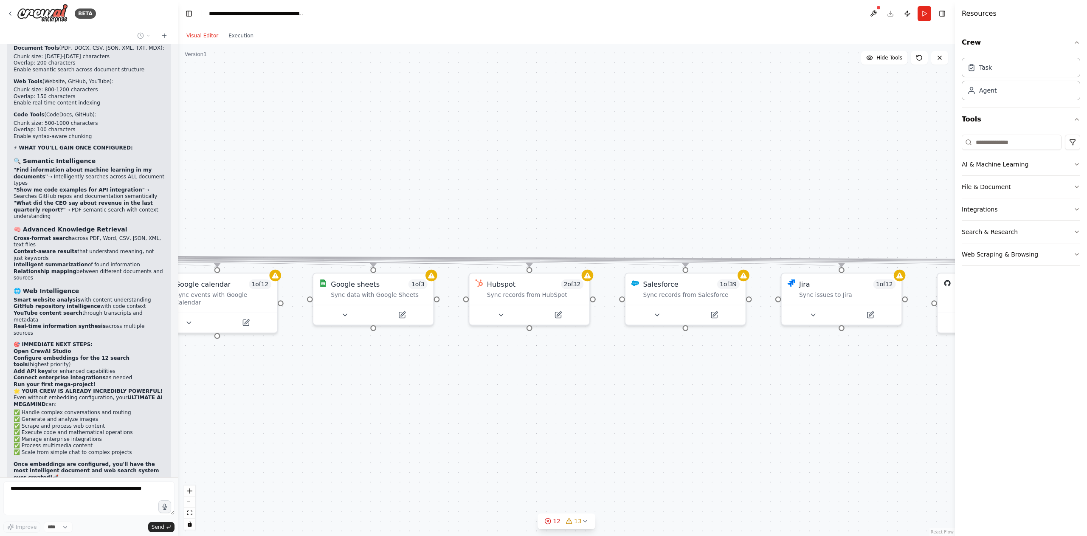
drag, startPoint x: 786, startPoint y: 396, endPoint x: 601, endPoint y: 402, distance: 185.2
click at [601, 402] on div ".deletable-edge-delete-btn { width: 20px; height: 20px; border: 0px solid #ffff…" at bounding box center [566, 289] width 777 height 491
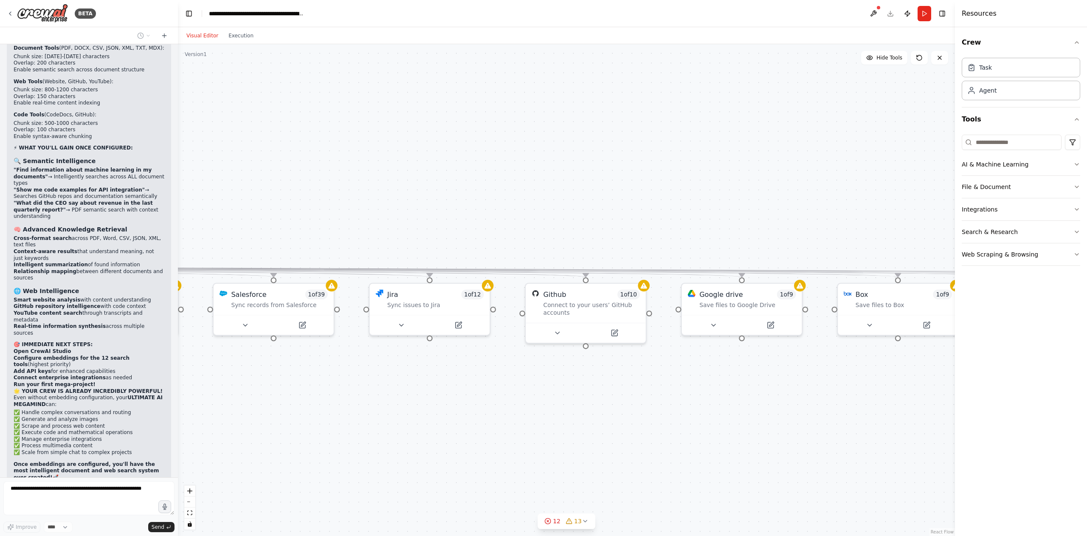
drag, startPoint x: 785, startPoint y: 399, endPoint x: 556, endPoint y: 402, distance: 229.6
click at [556, 402] on div ".deletable-edge-delete-btn { width: 20px; height: 20px; border: 0px solid #ffff…" at bounding box center [566, 289] width 777 height 491
drag, startPoint x: 798, startPoint y: 399, endPoint x: 584, endPoint y: 394, distance: 214.0
click at [584, 394] on div ".deletable-edge-delete-btn { width: 20px; height: 20px; border: 0px solid #ffff…" at bounding box center [566, 289] width 777 height 491
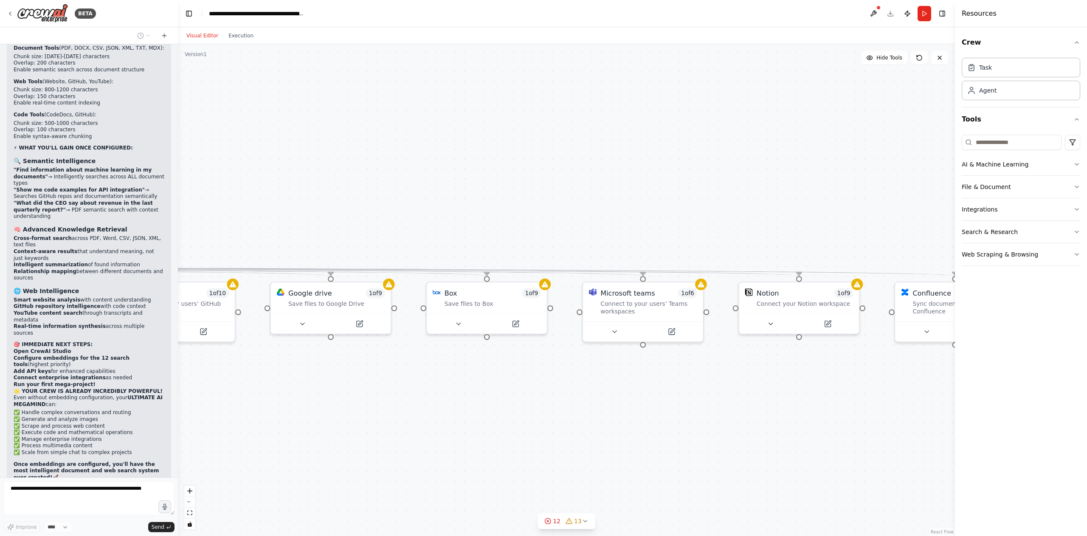
drag, startPoint x: 825, startPoint y: 395, endPoint x: 525, endPoint y: 390, distance: 300.5
click at [520, 396] on div ".deletable-edge-delete-btn { width: 20px; height: 20px; border: 0px solid #ffff…" at bounding box center [566, 289] width 777 height 491
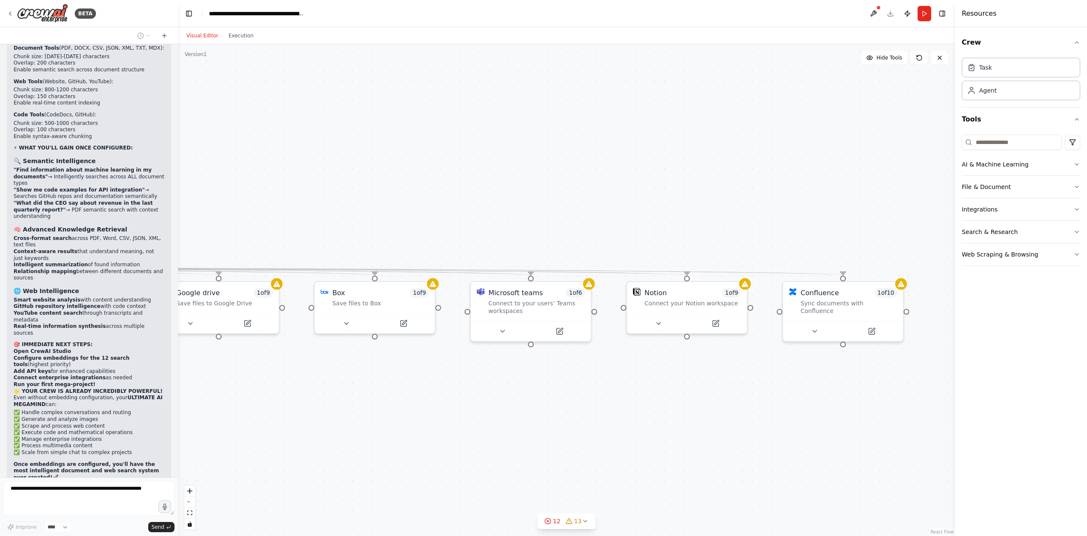
drag, startPoint x: 887, startPoint y: 397, endPoint x: 607, endPoint y: 393, distance: 280.1
click at [607, 393] on div ".deletable-edge-delete-btn { width: 20px; height: 20px; border: 0px solid #ffff…" at bounding box center [566, 289] width 777 height 491
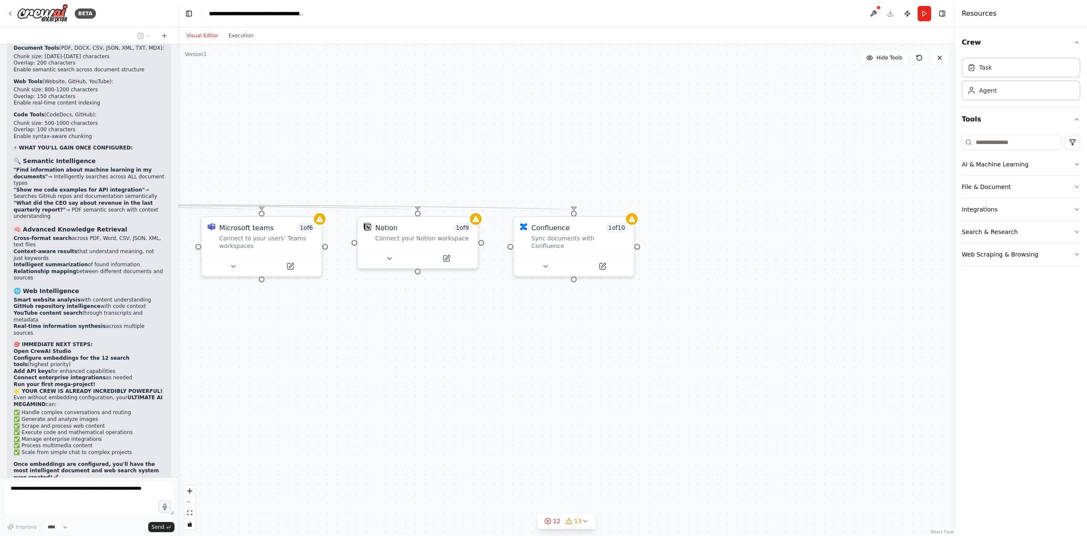
drag, startPoint x: 791, startPoint y: 399, endPoint x: 873, endPoint y: 314, distance: 118.0
click at [870, 315] on div ".deletable-edge-delete-btn { width: 20px; height: 20px; border: 0px solid #ffff…" at bounding box center [566, 289] width 777 height 491
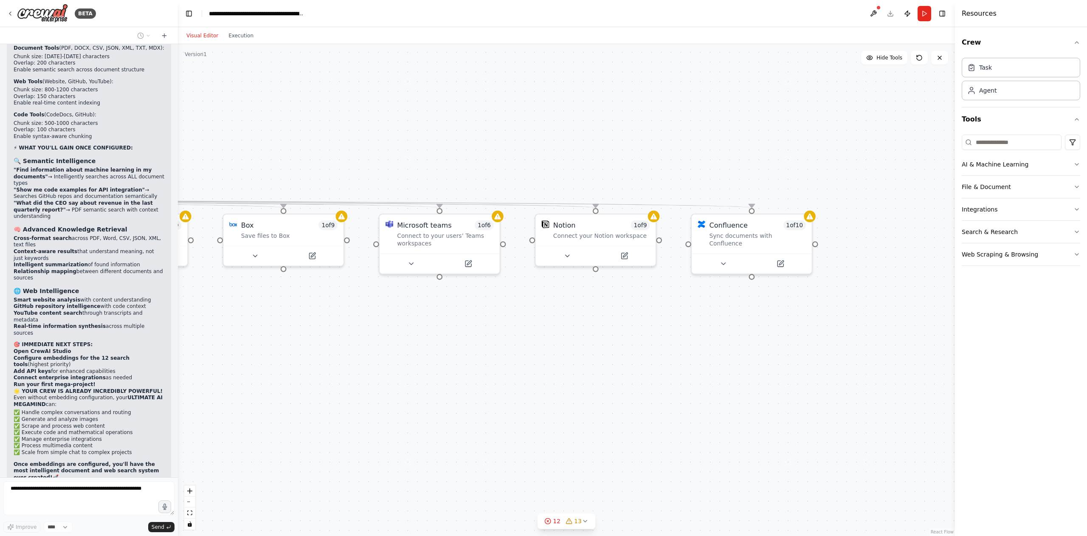
drag, startPoint x: 614, startPoint y: 340, endPoint x: 727, endPoint y: 362, distance: 115.3
click at [727, 362] on div ".deletable-edge-delete-btn { width: 20px; height: 20px; border: 0px solid #ffff…" at bounding box center [566, 289] width 777 height 491
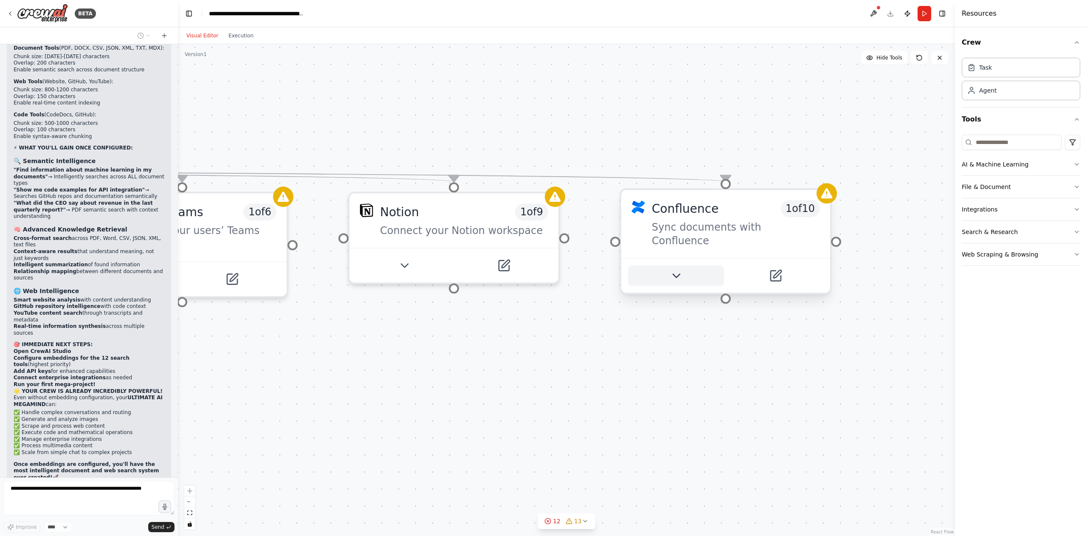
click at [693, 265] on button at bounding box center [676, 275] width 96 height 20
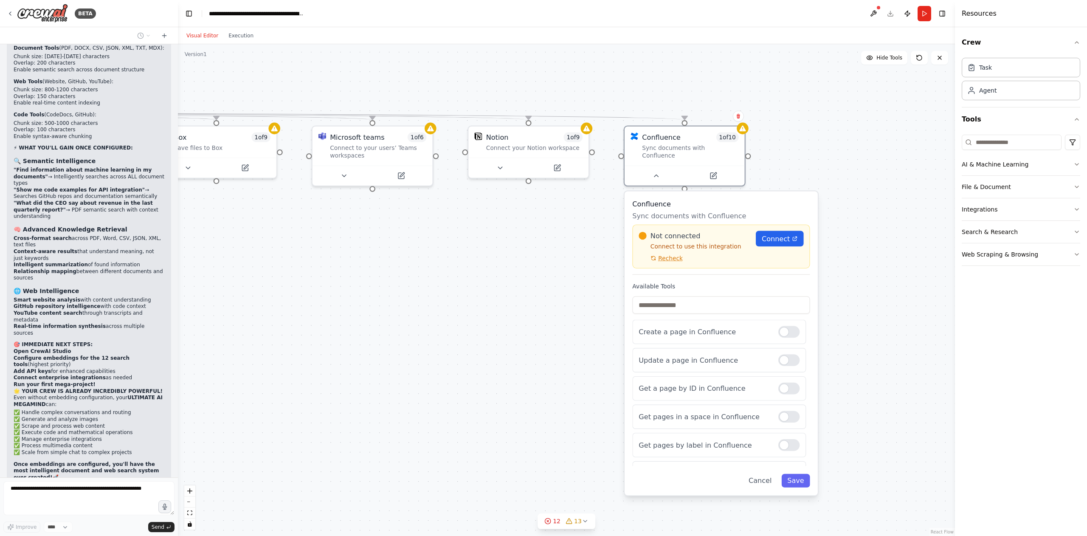
drag, startPoint x: 843, startPoint y: 281, endPoint x: 849, endPoint y: 157, distance: 124.1
click at [848, 166] on div ".deletable-edge-delete-btn { width: 20px; height: 20px; border: 0px solid #ffff…" at bounding box center [566, 289] width 777 height 491
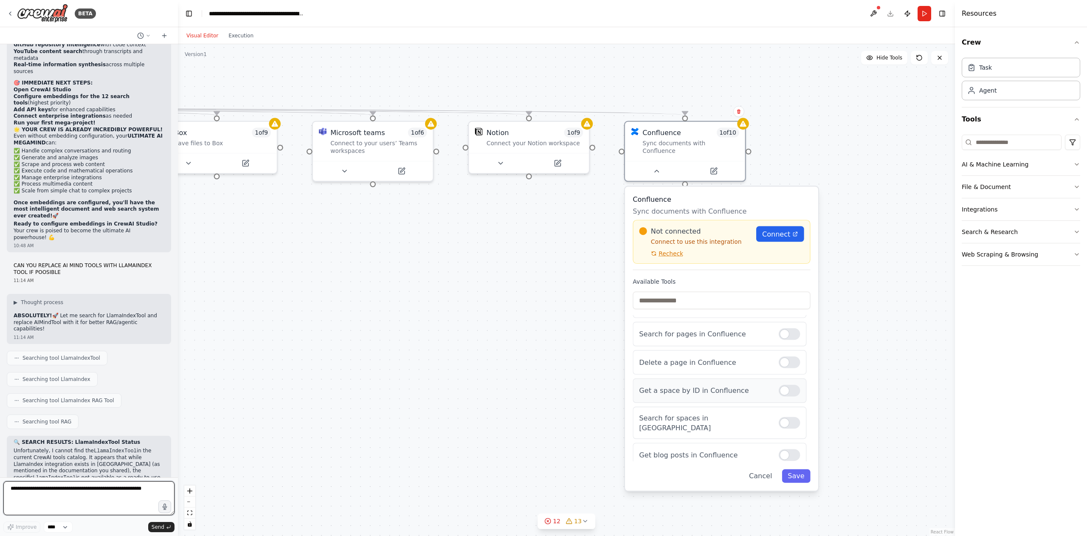
scroll to position [118, 0]
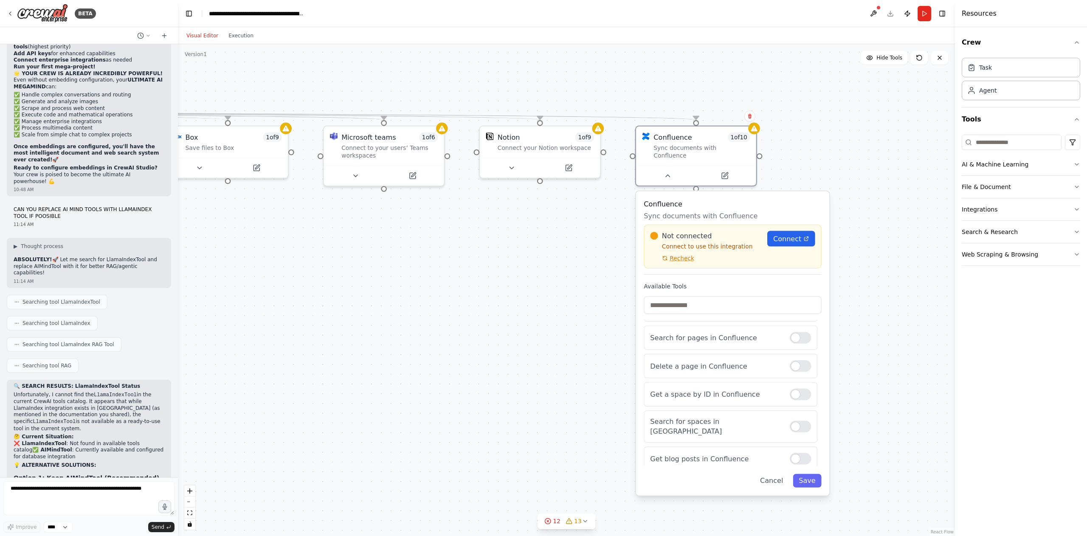
drag, startPoint x: 468, startPoint y: 371, endPoint x: 501, endPoint y: 388, distance: 37.2
click at [501, 388] on div ".deletable-edge-delete-btn { width: 20px; height: 20px; border: 0px solid #ffff…" at bounding box center [566, 289] width 777 height 491
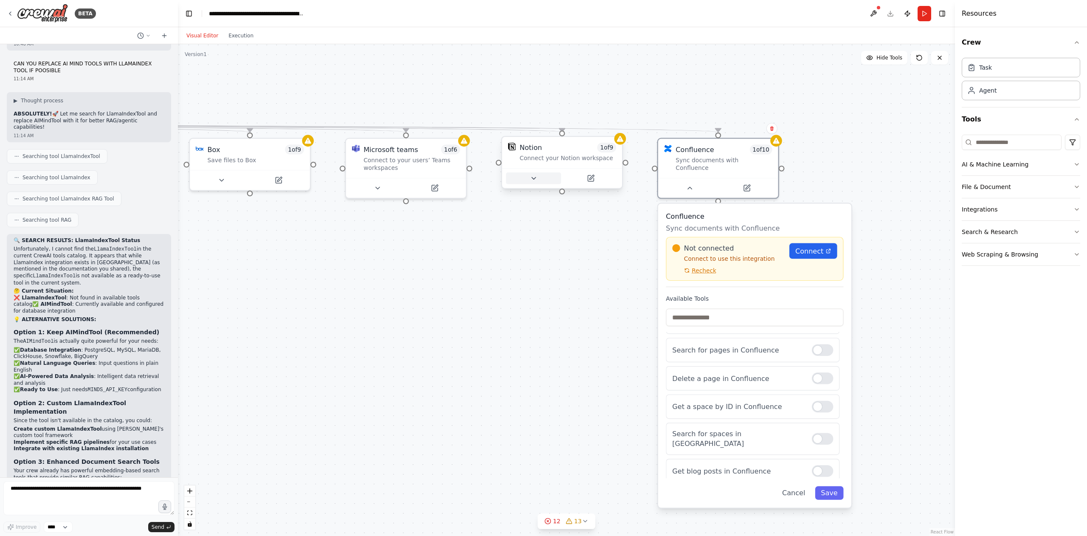
click at [544, 180] on button at bounding box center [533, 178] width 55 height 12
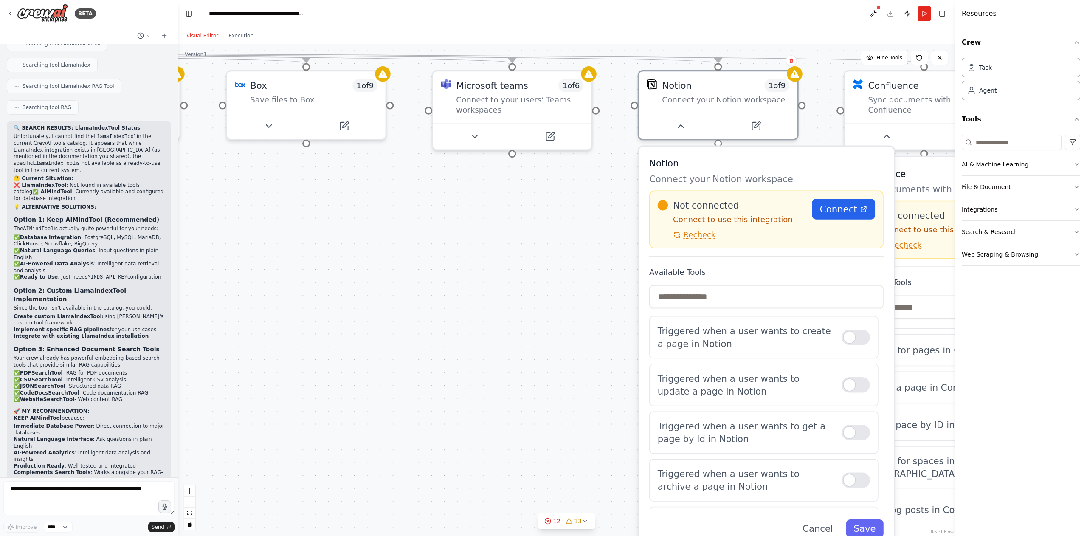
scroll to position [38637, 0]
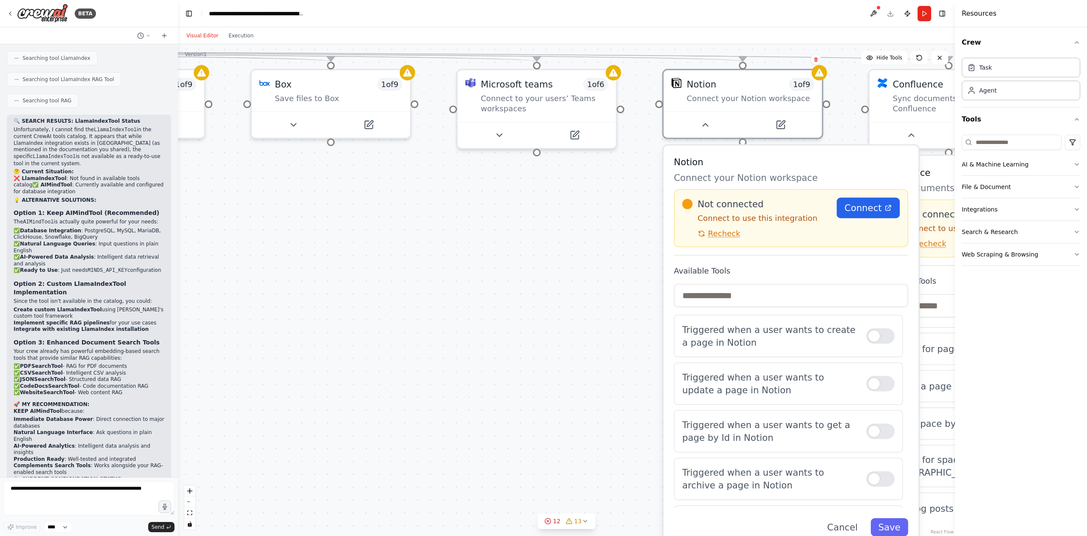
drag, startPoint x: 411, startPoint y: 275, endPoint x: 559, endPoint y: 266, distance: 148.0
click at [559, 266] on div ".deletable-edge-delete-btn { width: 20px; height: 20px; border: 0px solid #ffff…" at bounding box center [566, 289] width 777 height 491
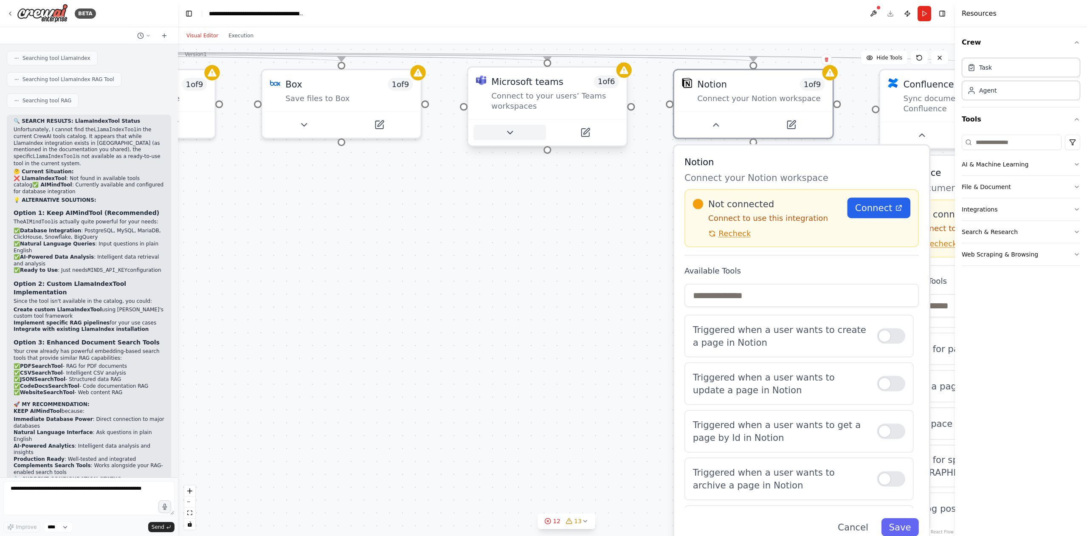
click at [513, 137] on icon at bounding box center [509, 132] width 10 height 10
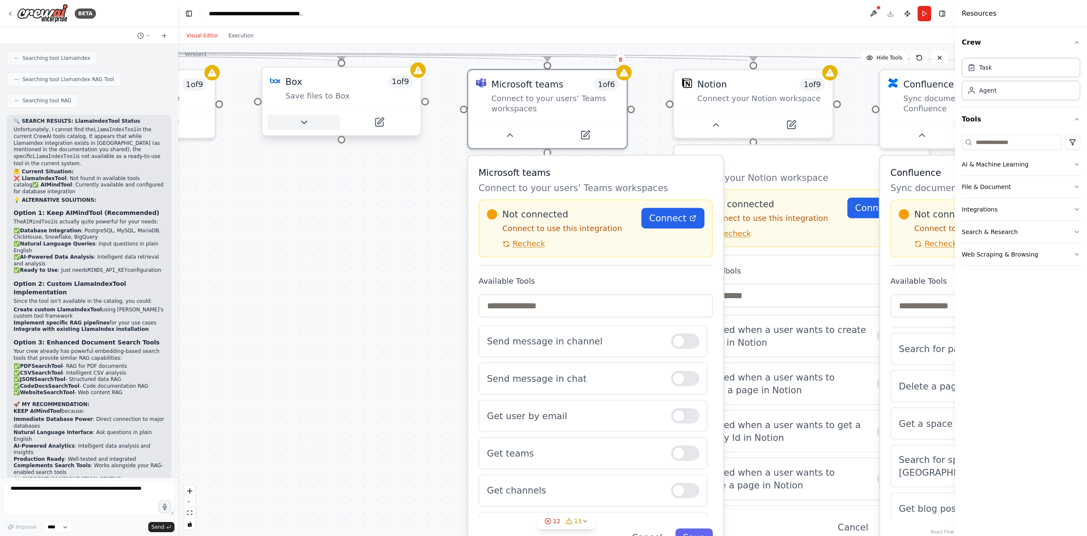
click at [304, 124] on icon at bounding box center [303, 122] width 10 height 10
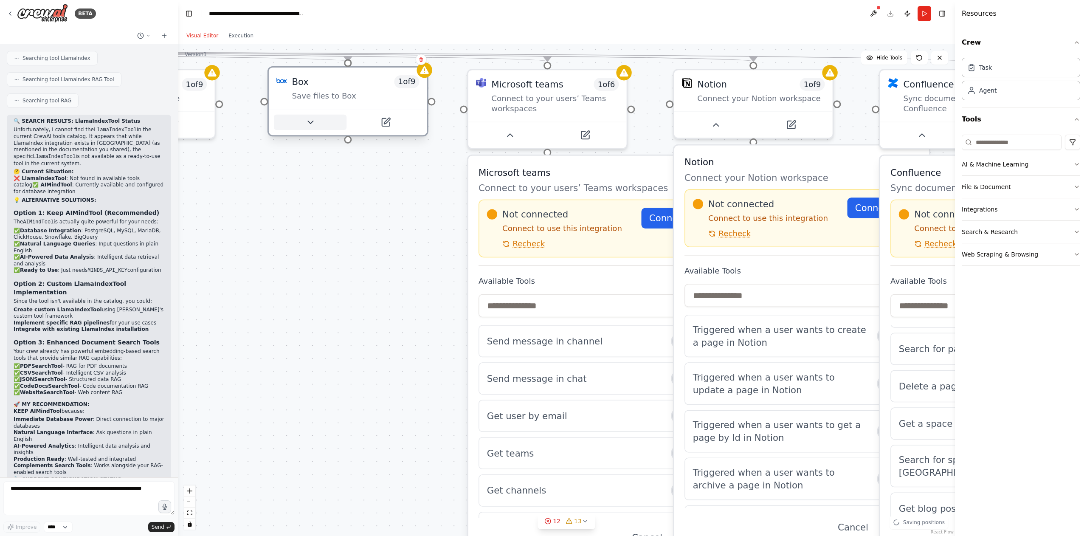
click at [307, 129] on button at bounding box center [310, 122] width 73 height 15
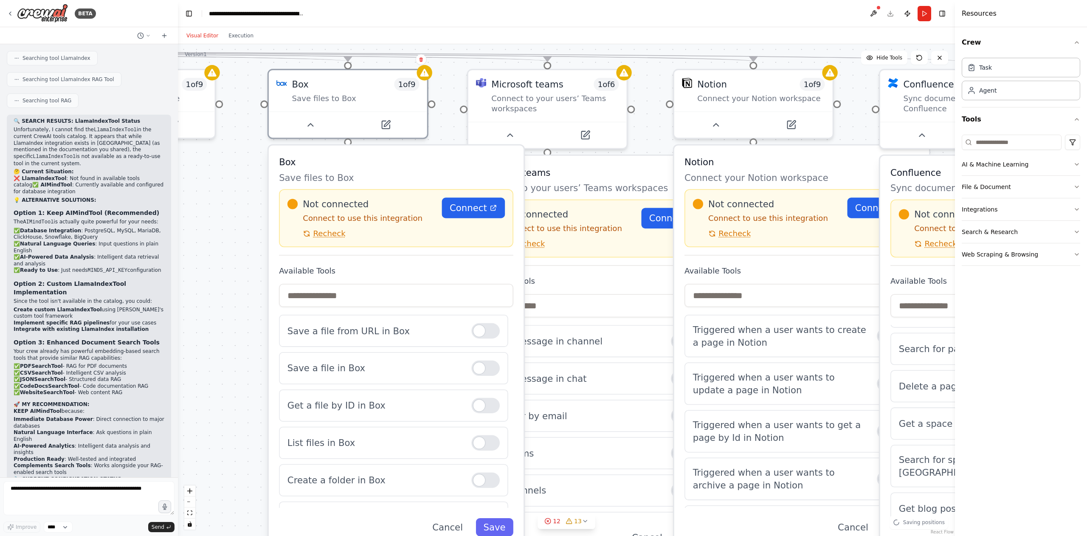
click at [280, 208] on div ".deletable-edge-delete-btn { width: 20px; height: 20px; border: 0px solid #ffff…" at bounding box center [566, 289] width 777 height 491
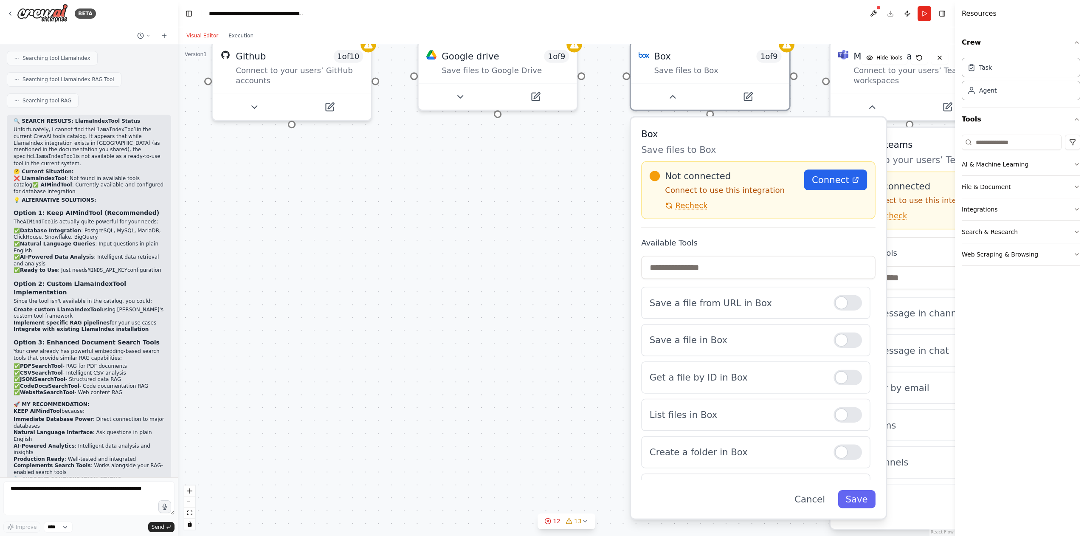
drag, startPoint x: 256, startPoint y: 229, endPoint x: 574, endPoint y: 214, distance: 318.7
click at [574, 214] on div ".deletable-edge-delete-btn { width: 20px; height: 20px; border: 0px solid #ffff…" at bounding box center [566, 289] width 777 height 491
click at [458, 96] on icon at bounding box center [460, 94] width 10 height 10
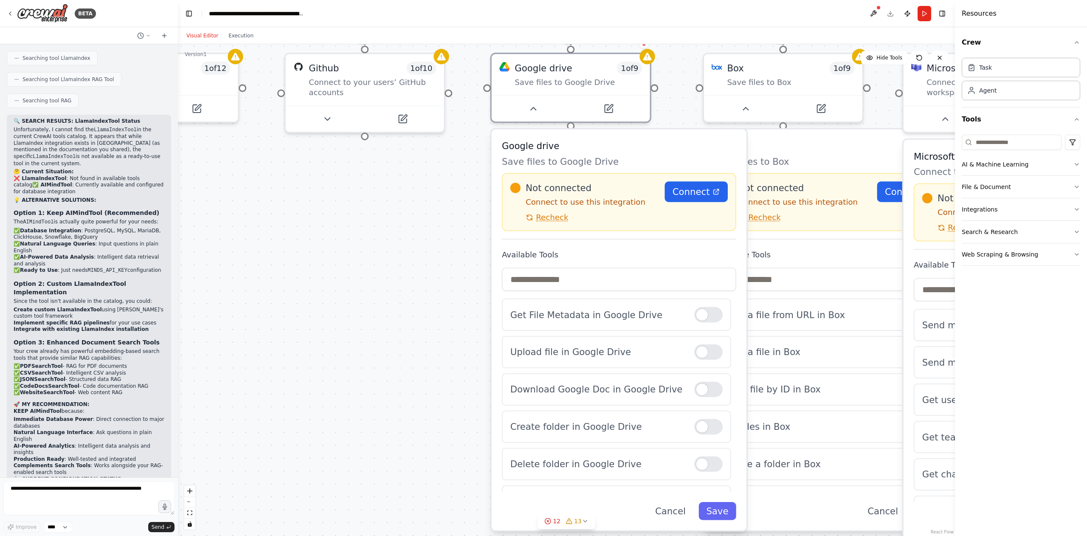
drag, startPoint x: 338, startPoint y: 236, endPoint x: 519, endPoint y: 247, distance: 181.6
click at [519, 248] on div ".deletable-edge-delete-btn { width: 20px; height: 20px; border: 0px solid #ffff…" at bounding box center [566, 289] width 777 height 491
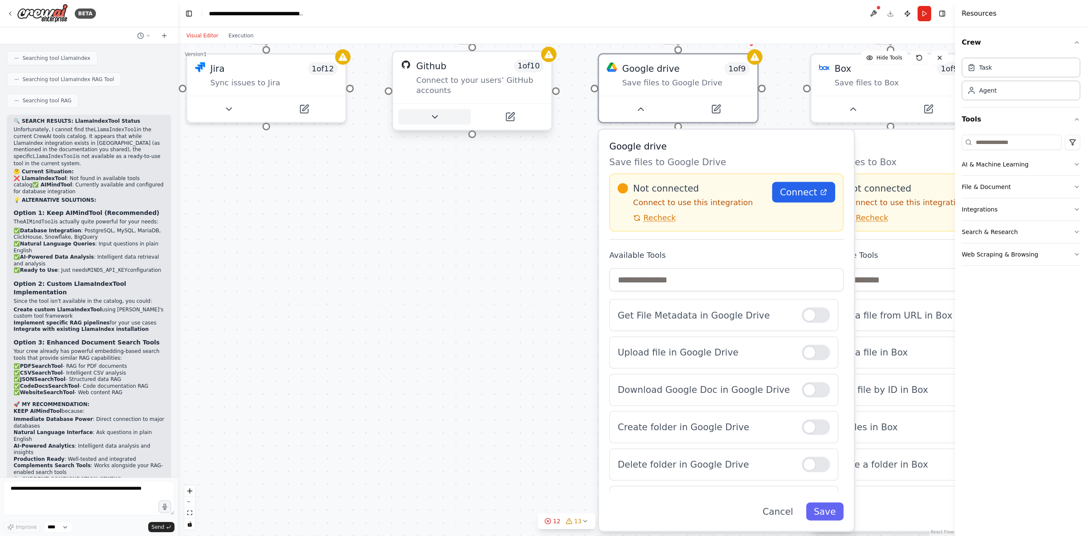
click at [442, 111] on button at bounding box center [434, 116] width 73 height 15
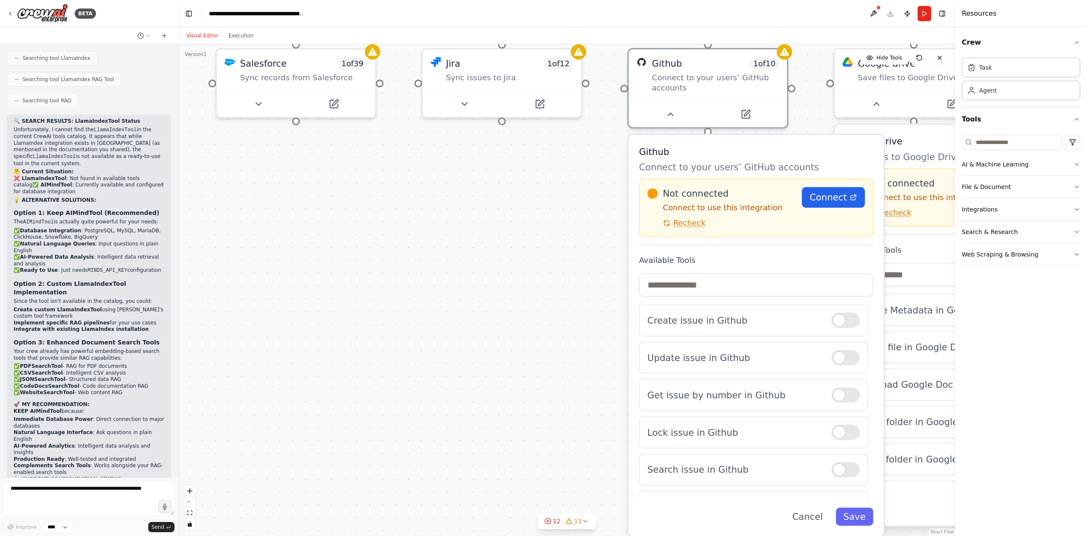
drag, startPoint x: 314, startPoint y: 246, endPoint x: 549, endPoint y: 246, distance: 234.3
click at [549, 246] on div ".deletable-edge-delete-btn { width: 20px; height: 20px; border: 0px solid #ffff…" at bounding box center [566, 289] width 777 height 491
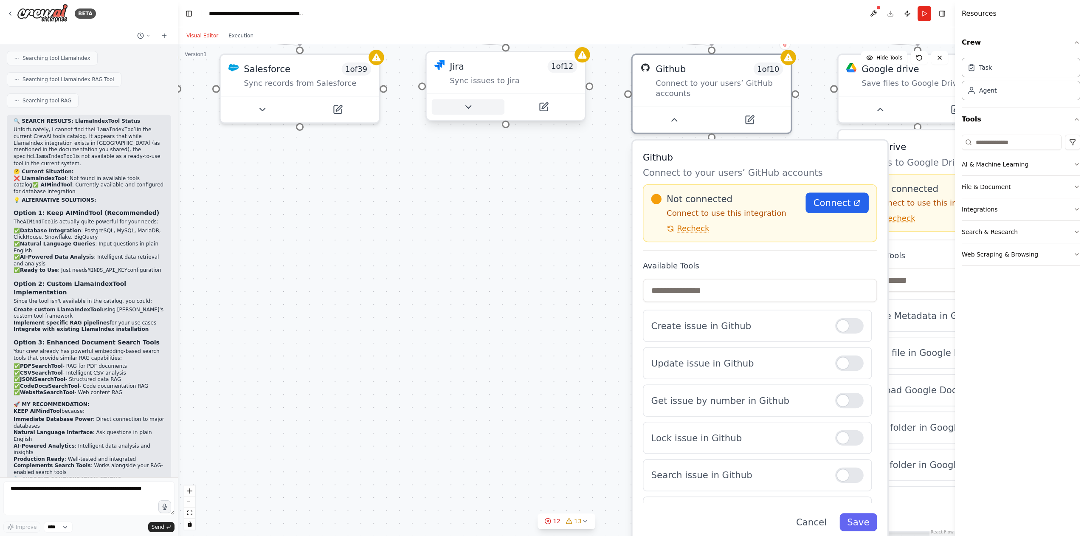
click at [476, 106] on button at bounding box center [468, 106] width 73 height 15
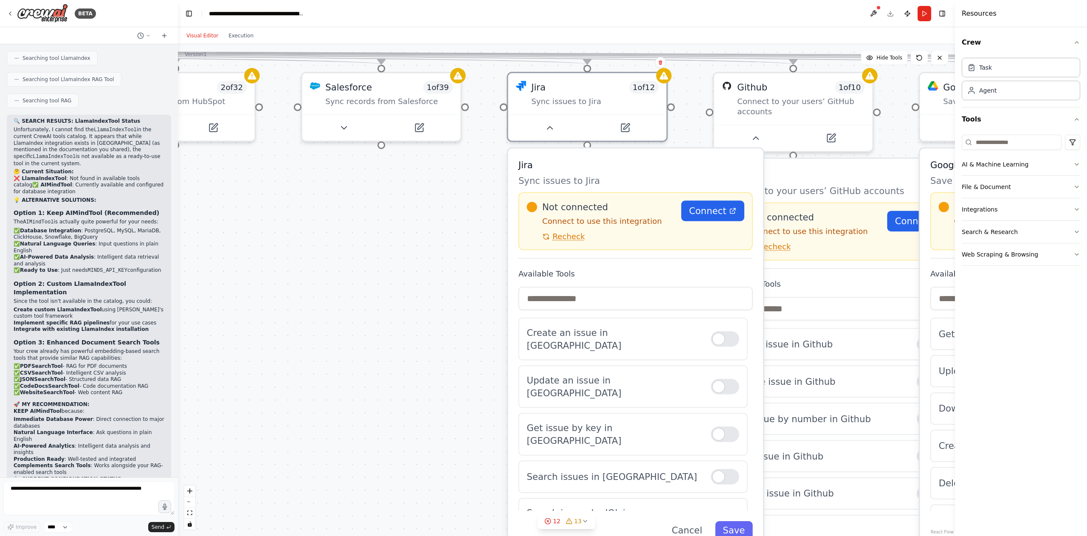
drag, startPoint x: 357, startPoint y: 274, endPoint x: 481, endPoint y: 277, distance: 124.4
click at [480, 295] on div ".deletable-edge-delete-btn { width: 20px; height: 20px; border: 0px solid #ffff…" at bounding box center [566, 289] width 777 height 491
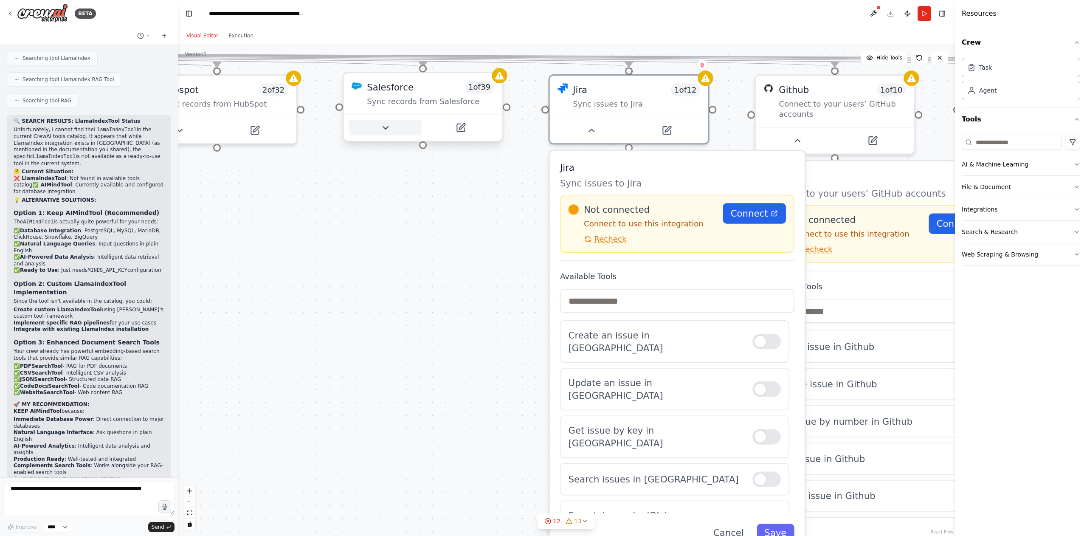
click at [391, 132] on button at bounding box center [385, 127] width 73 height 15
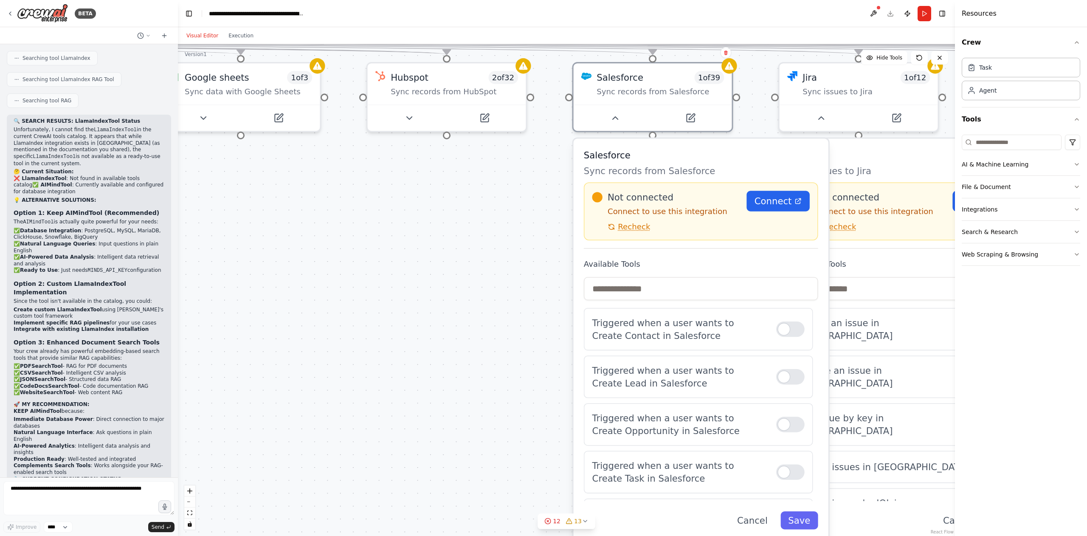
drag, startPoint x: 292, startPoint y: 237, endPoint x: 523, endPoint y: 226, distance: 230.7
click at [523, 226] on div ".deletable-edge-delete-btn { width: 20px; height: 20px; border: 0px solid #ffff…" at bounding box center [566, 289] width 777 height 491
click at [409, 117] on icon at bounding box center [409, 116] width 5 height 3
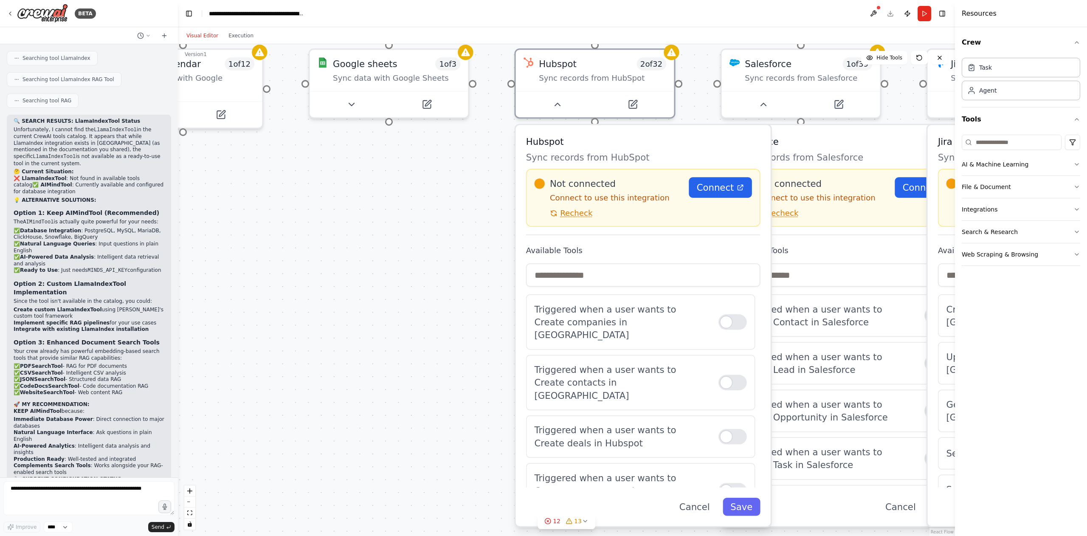
drag, startPoint x: 322, startPoint y: 206, endPoint x: 522, endPoint y: 191, distance: 200.5
click at [522, 191] on div ".deletable-edge-delete-btn { width: 20px; height: 20px; border: 0px solid #ffff…" at bounding box center [566, 289] width 777 height 491
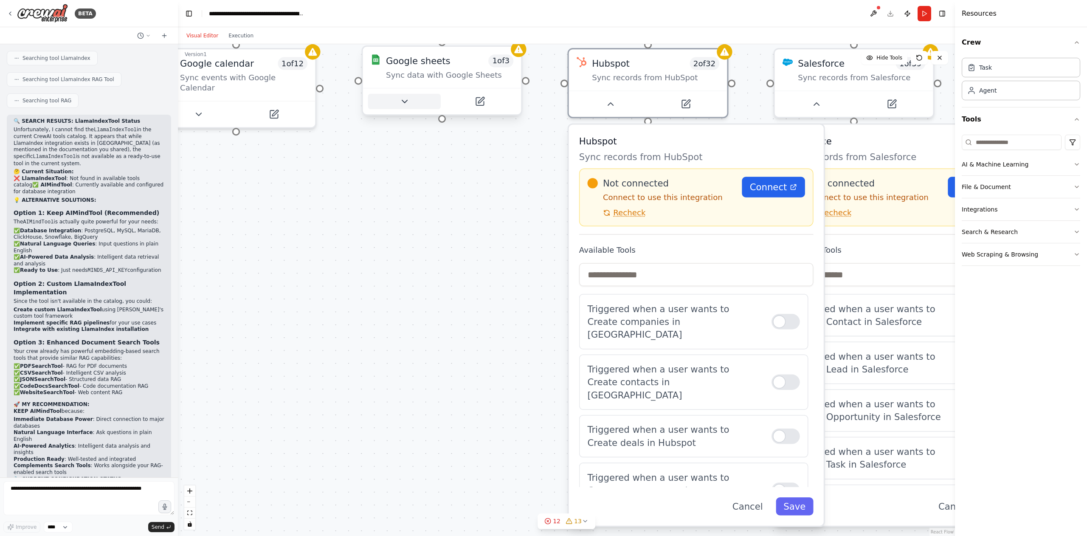
click at [396, 108] on button at bounding box center [404, 101] width 73 height 15
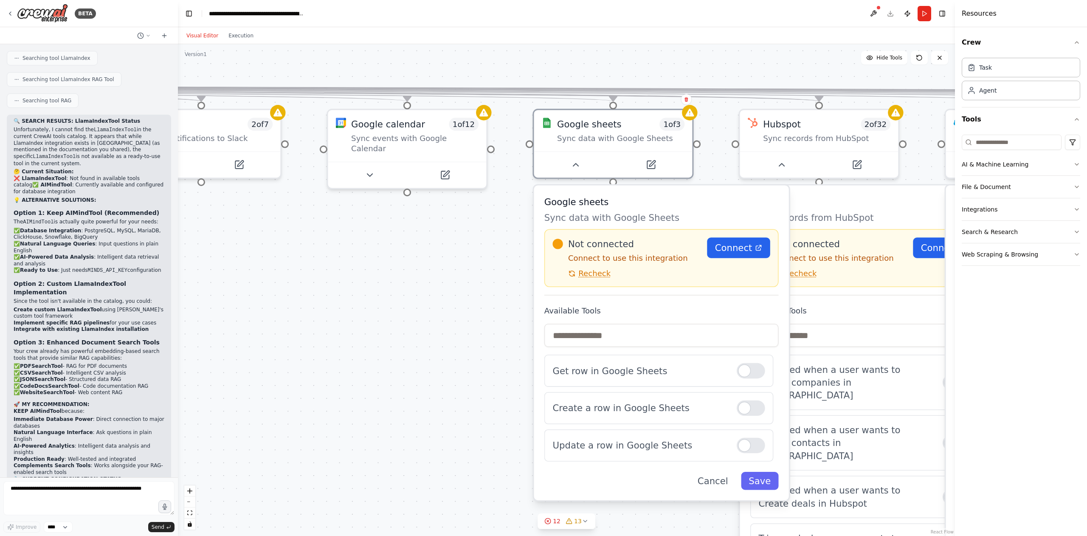
drag, startPoint x: 288, startPoint y: 242, endPoint x: 537, endPoint y: 359, distance: 275.5
click at [537, 359] on div ".deletable-edge-delete-btn { width: 20px; height: 20px; border: 0px solid #ffff…" at bounding box center [566, 289] width 777 height 491
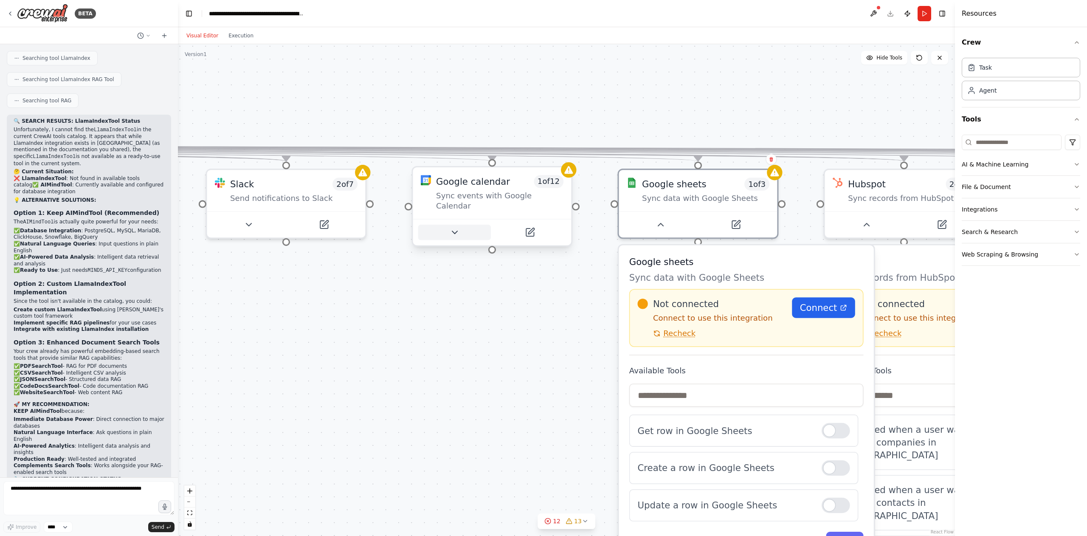
click at [460, 225] on button at bounding box center [454, 232] width 73 height 15
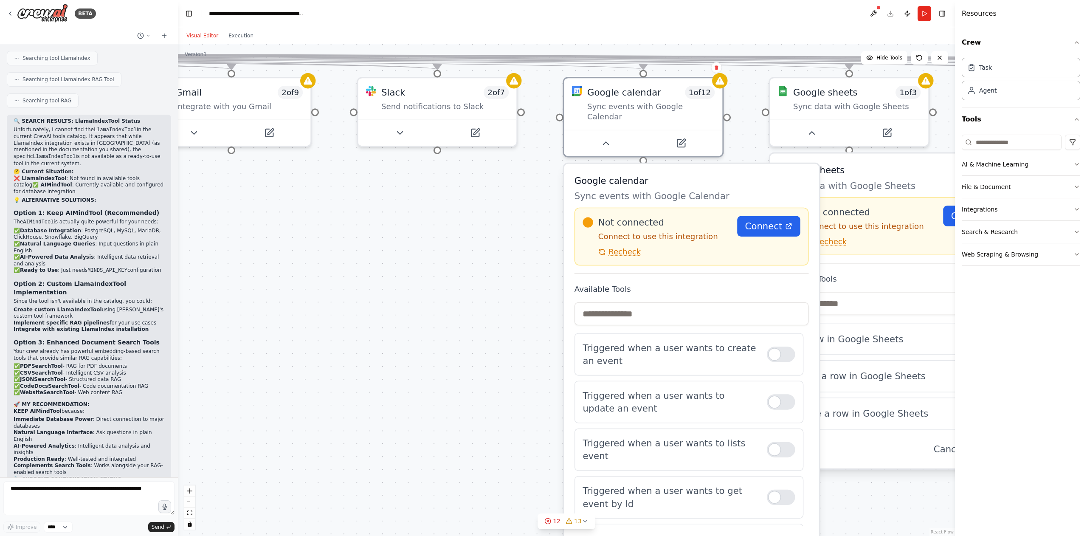
drag, startPoint x: 324, startPoint y: 334, endPoint x: 475, endPoint y: 242, distance: 176.5
click at [475, 242] on div ".deletable-edge-delete-btn { width: 20px; height: 20px; border: 0px solid #ffff…" at bounding box center [566, 289] width 777 height 491
click at [401, 132] on icon at bounding box center [399, 130] width 10 height 10
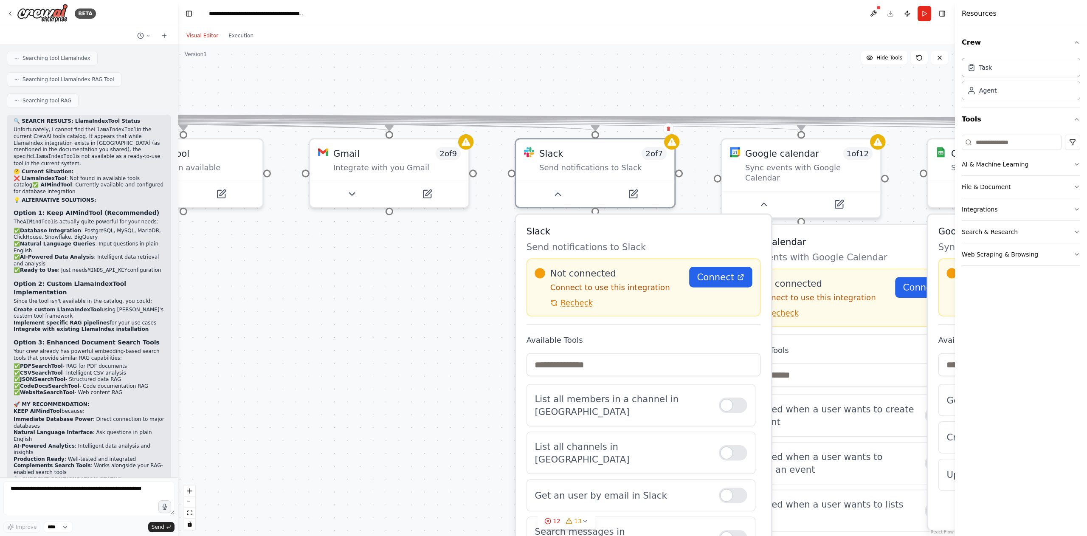
drag, startPoint x: 320, startPoint y: 244, endPoint x: 488, endPoint y: 324, distance: 186.8
click at [488, 323] on div ".deletable-edge-delete-btn { width: 20px; height: 20px; border: 0px solid #ffff…" at bounding box center [566, 289] width 777 height 491
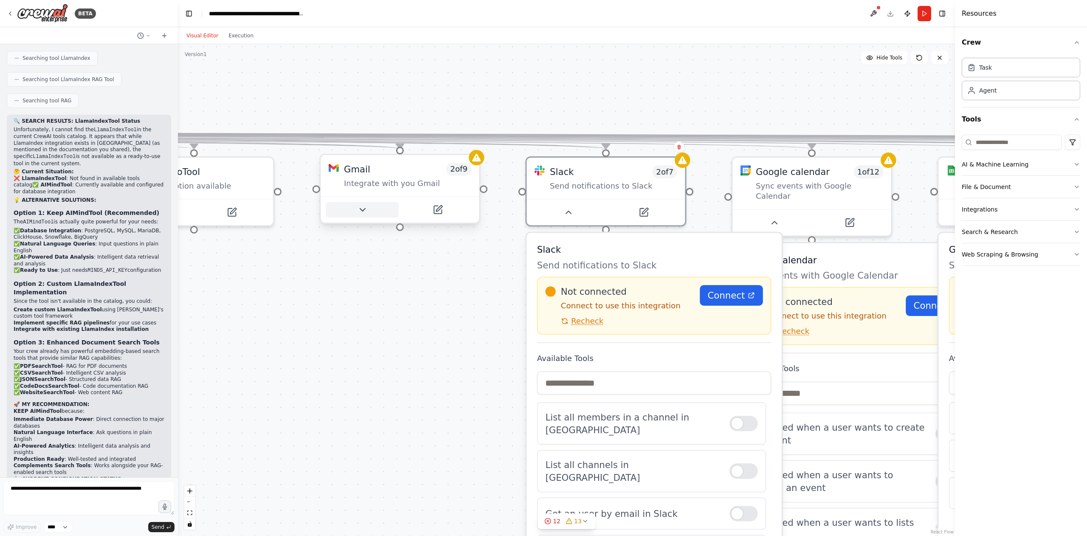
click at [371, 216] on button at bounding box center [362, 209] width 73 height 15
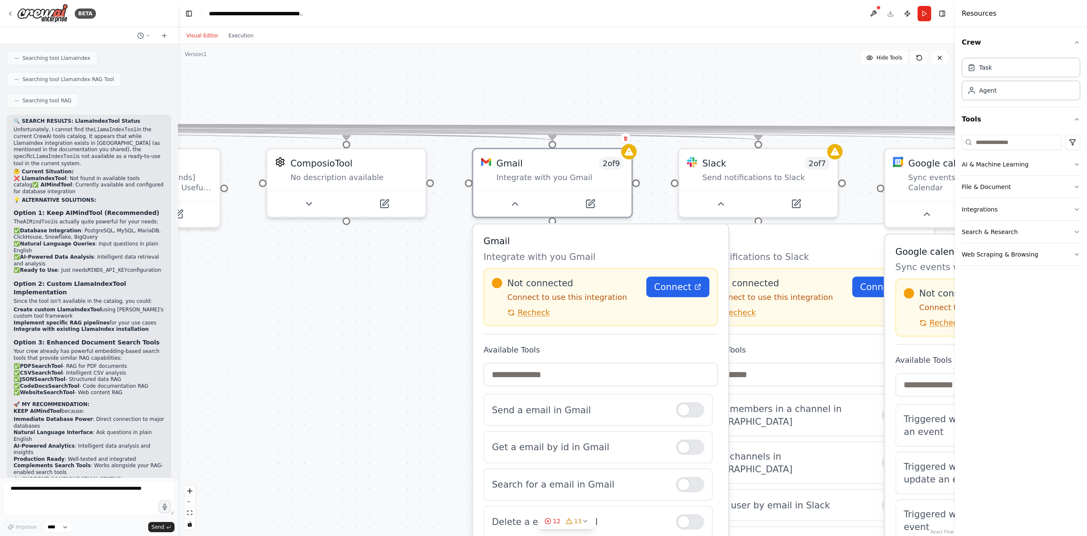
drag, startPoint x: 312, startPoint y: 286, endPoint x: 435, endPoint y: 272, distance: 124.0
click at [441, 285] on div ".deletable-edge-delete-btn { width: 20px; height: 20px; border: 0px solid #ffff…" at bounding box center [566, 289] width 777 height 491
click at [320, 213] on div at bounding box center [349, 202] width 158 height 26
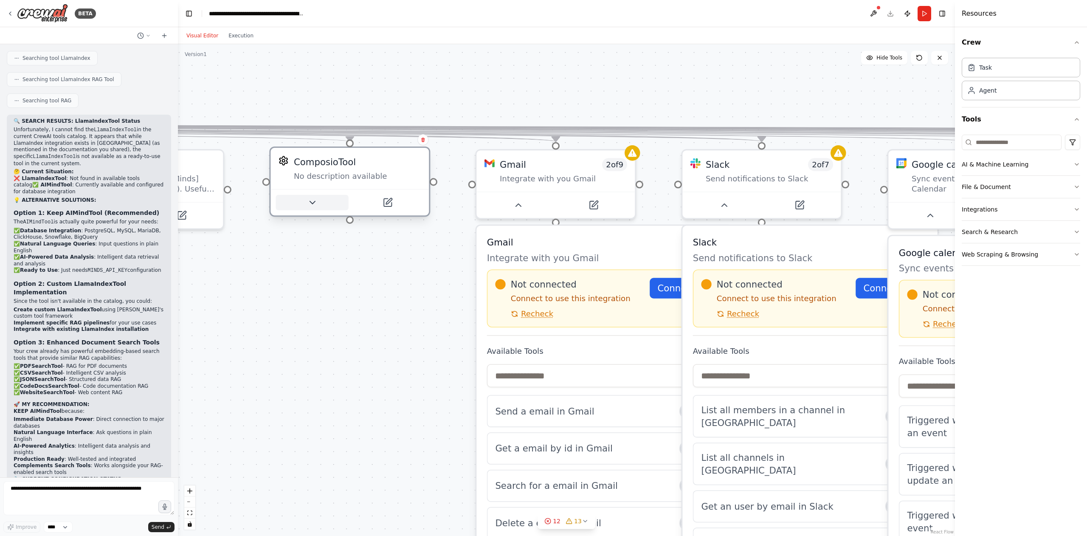
click at [317, 205] on button at bounding box center [312, 202] width 73 height 15
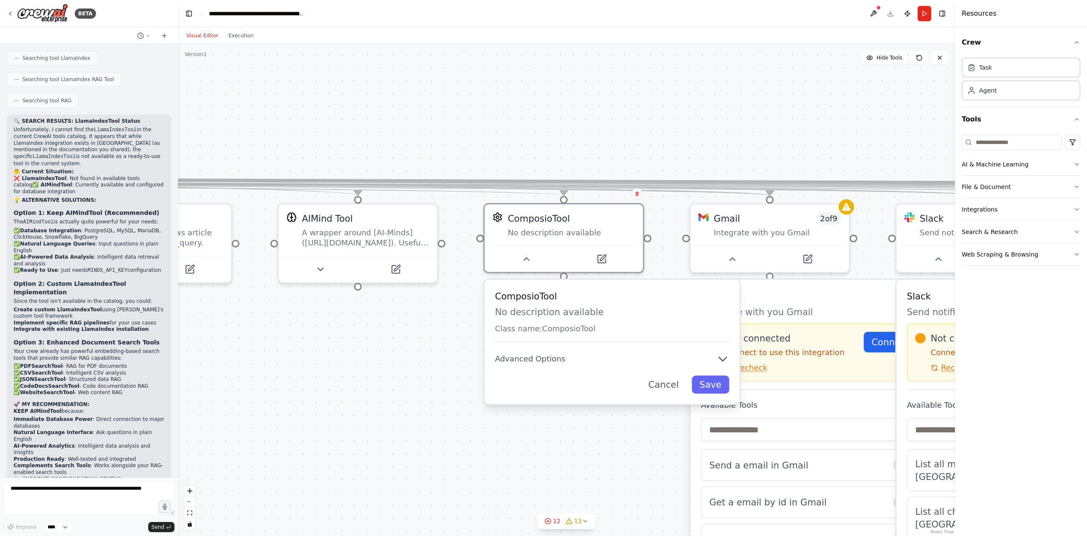
drag, startPoint x: 245, startPoint y: 309, endPoint x: 462, endPoint y: 363, distance: 223.6
click at [462, 363] on div ".deletable-edge-delete-btn { width: 20px; height: 20px; border: 0px solid #ffff…" at bounding box center [566, 289] width 777 height 491
click at [323, 264] on icon at bounding box center [323, 267] width 10 height 10
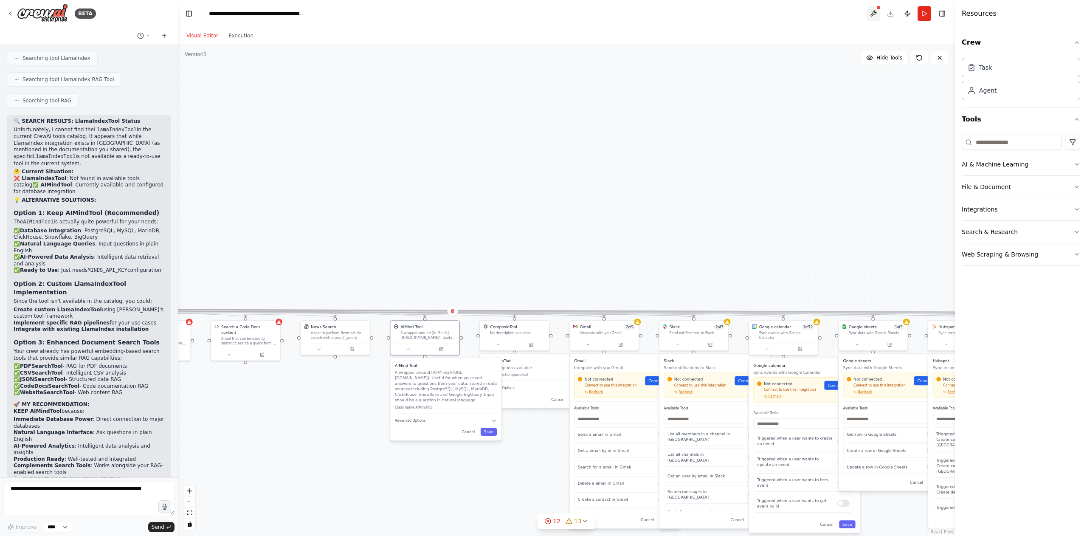
click at [876, 10] on button at bounding box center [873, 13] width 14 height 15
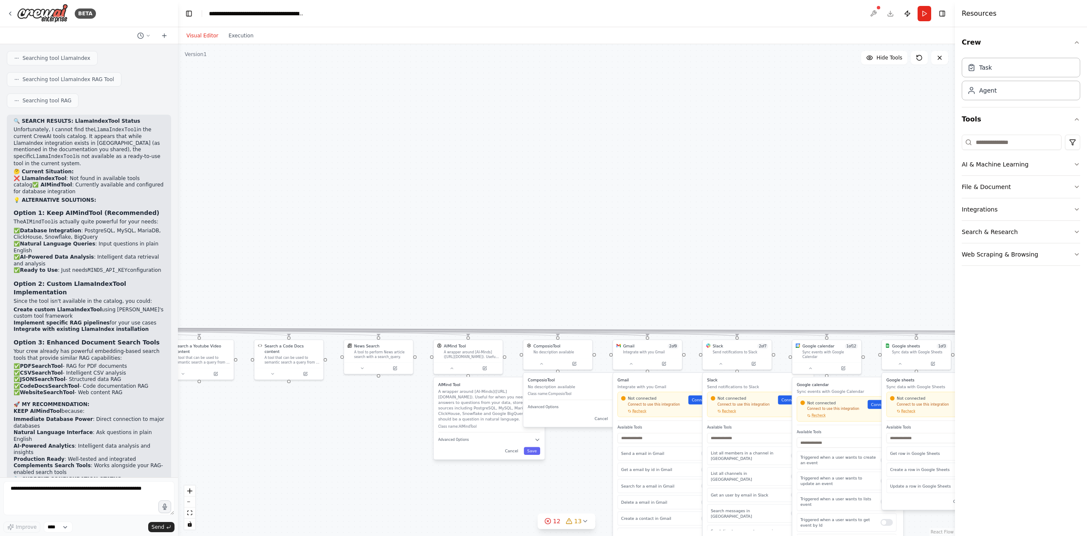
click at [390, 422] on div ".deletable-edge-delete-btn { width: 20px; height: 20px; border: 0px solid #ffff…" at bounding box center [566, 289] width 777 height 491
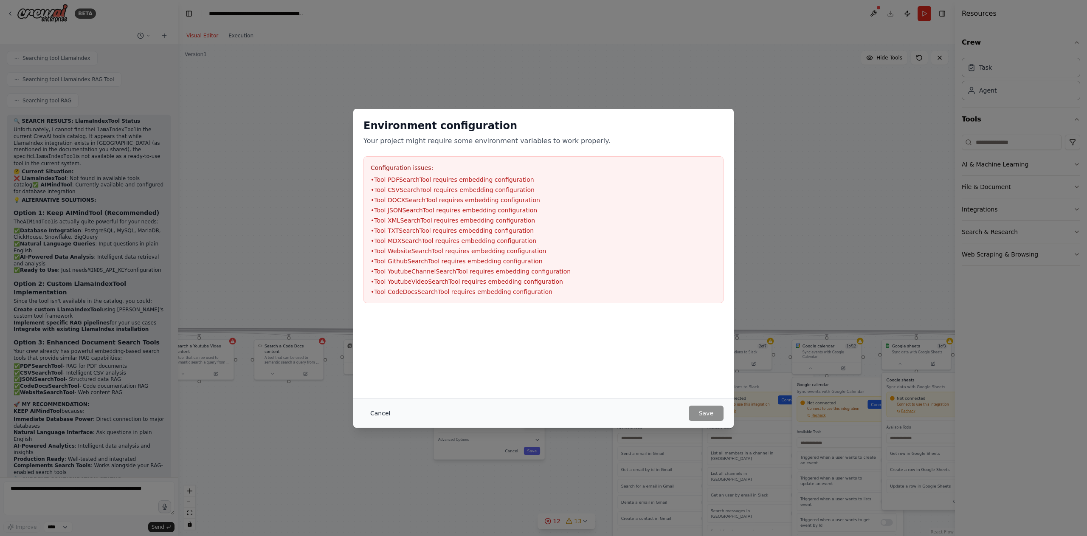
click at [372, 414] on button "Cancel" at bounding box center [380, 412] width 34 height 15
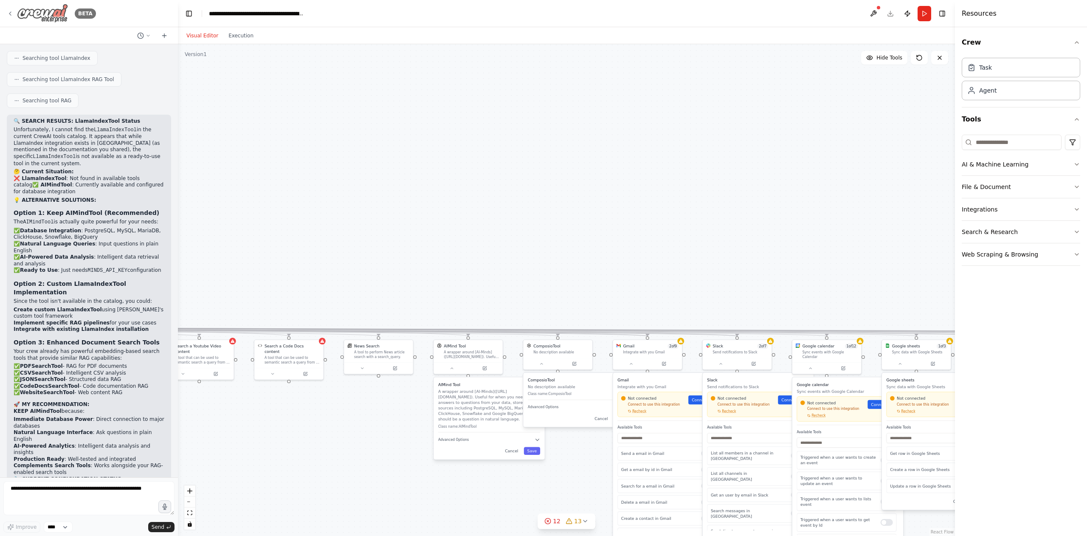
click at [11, 12] on icon at bounding box center [10, 13] width 2 height 3
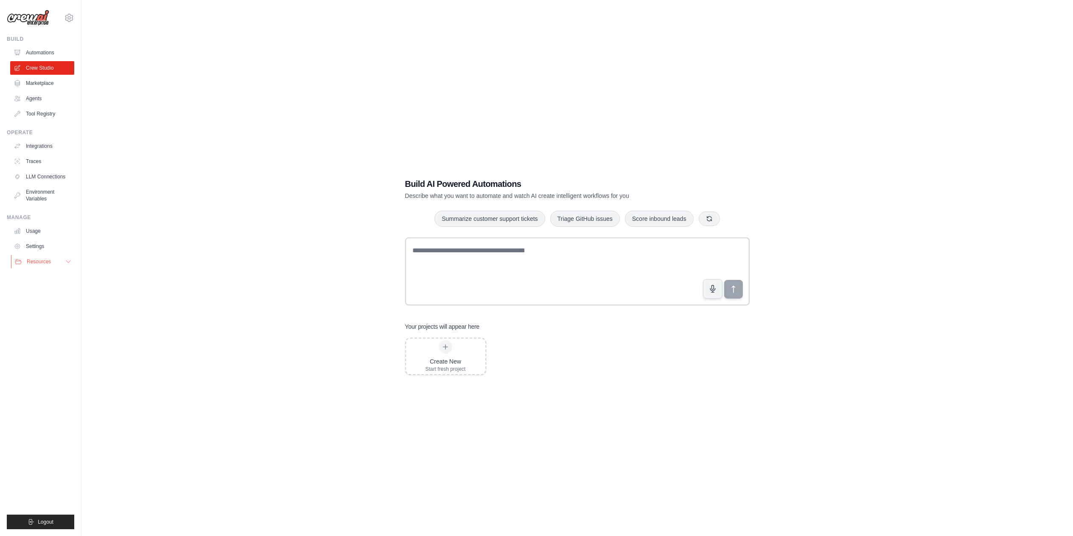
click at [38, 261] on span "Resources" at bounding box center [39, 261] width 24 height 7
click at [60, 279] on link "Documentation" at bounding box center [45, 276] width 59 height 12
click at [38, 70] on link "Crew Studio" at bounding box center [43, 68] width 64 height 14
click at [452, 354] on div "Create New Start fresh project" at bounding box center [446, 356] width 40 height 32
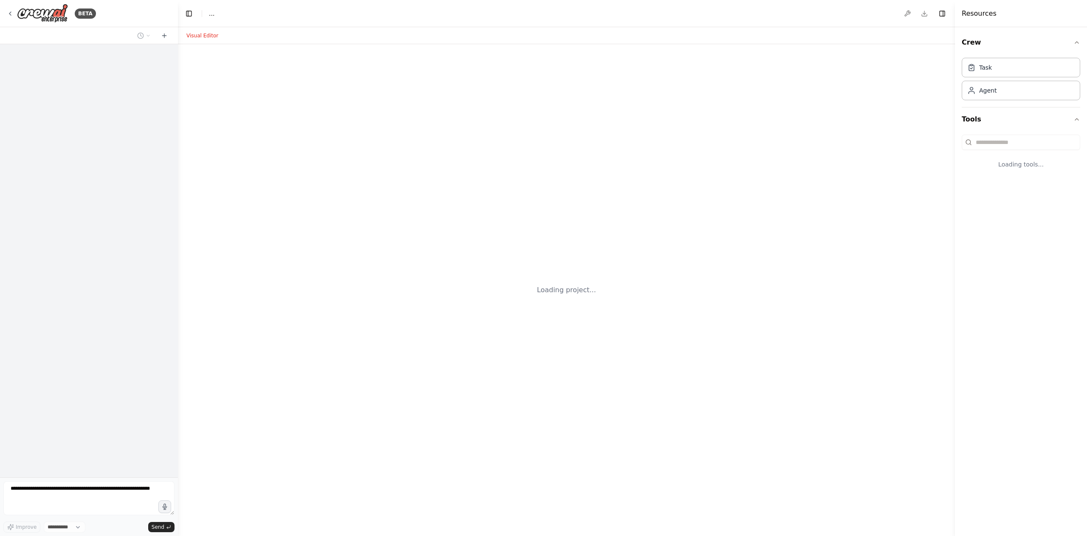
select select "****"
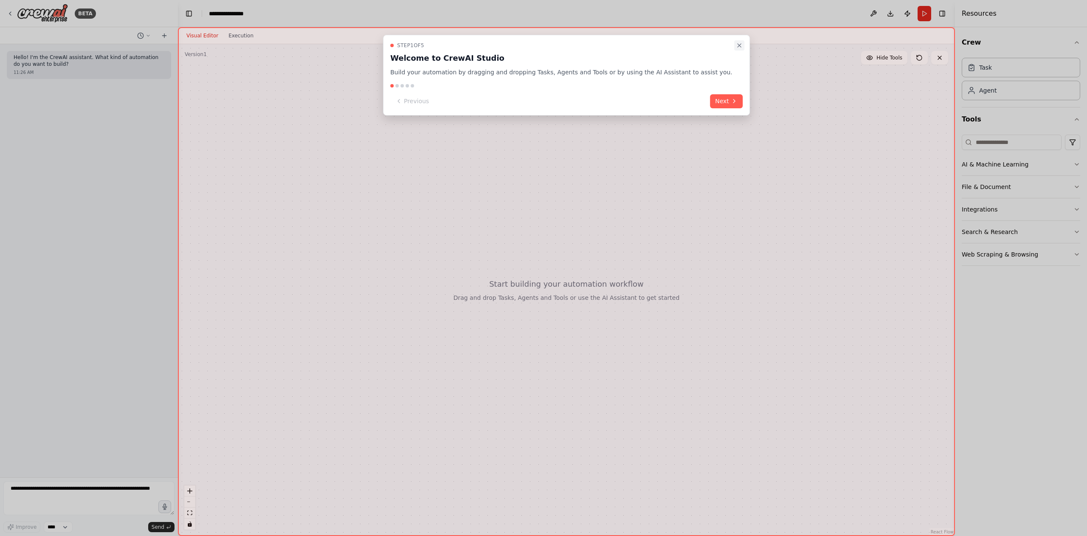
click at [736, 43] on icon "Close walkthrough" at bounding box center [739, 45] width 7 height 7
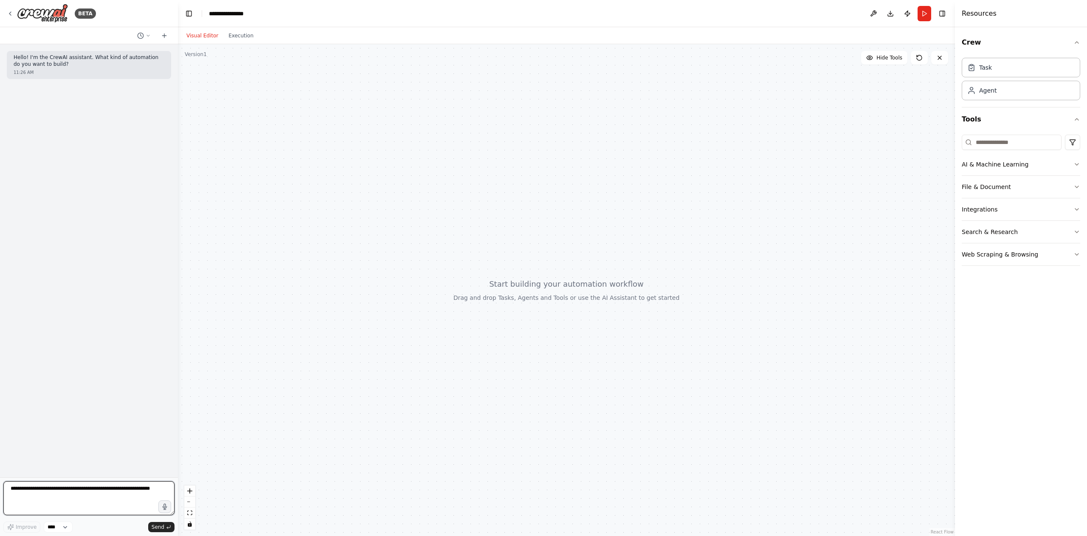
click at [78, 500] on textarea at bounding box center [88, 498] width 171 height 34
paste textarea "**********"
click at [124, 491] on textarea at bounding box center [88, 498] width 171 height 34
drag, startPoint x: 108, startPoint y: 490, endPoint x: 94, endPoint y: 490, distance: 13.6
click at [94, 490] on textarea at bounding box center [88, 498] width 171 height 34
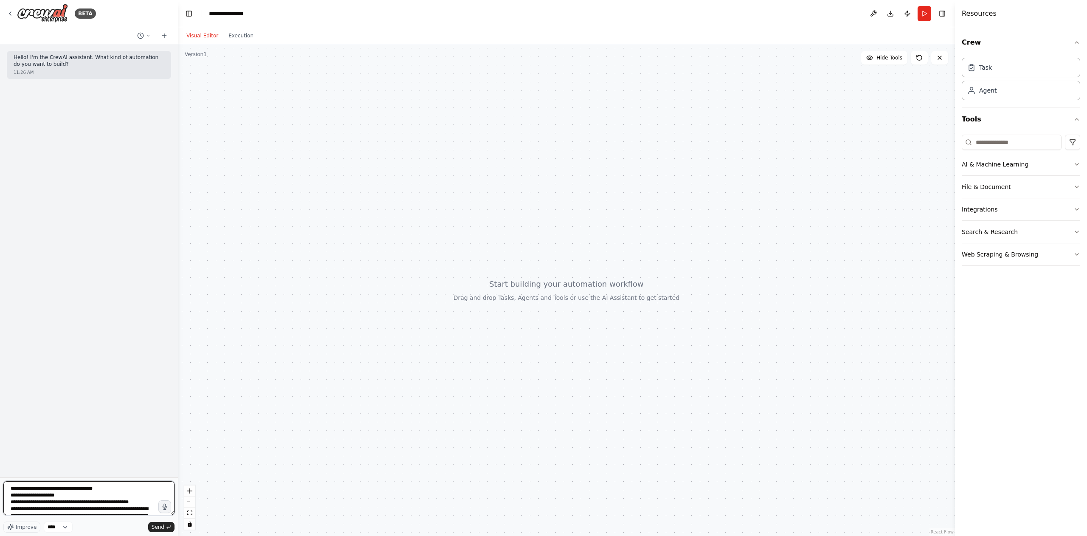
click at [118, 490] on textarea at bounding box center [88, 498] width 171 height 34
drag, startPoint x: 119, startPoint y: 487, endPoint x: 97, endPoint y: 490, distance: 21.8
click at [97, 490] on textarea at bounding box center [88, 498] width 171 height 34
type textarea "**********"
click at [160, 523] on span "Send" at bounding box center [158, 526] width 13 height 7
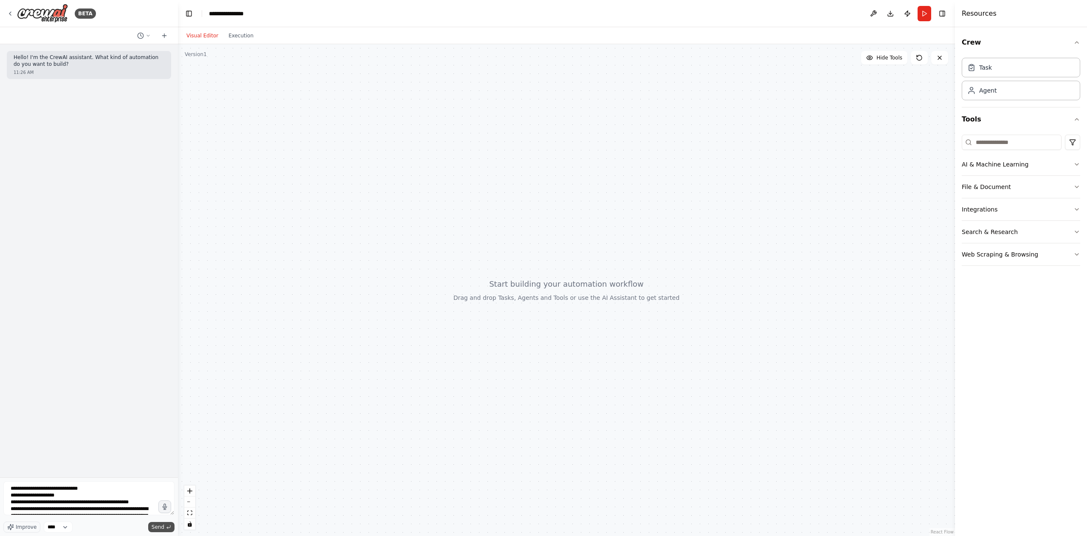
click at [160, 523] on span "Send" at bounding box center [158, 526] width 13 height 7
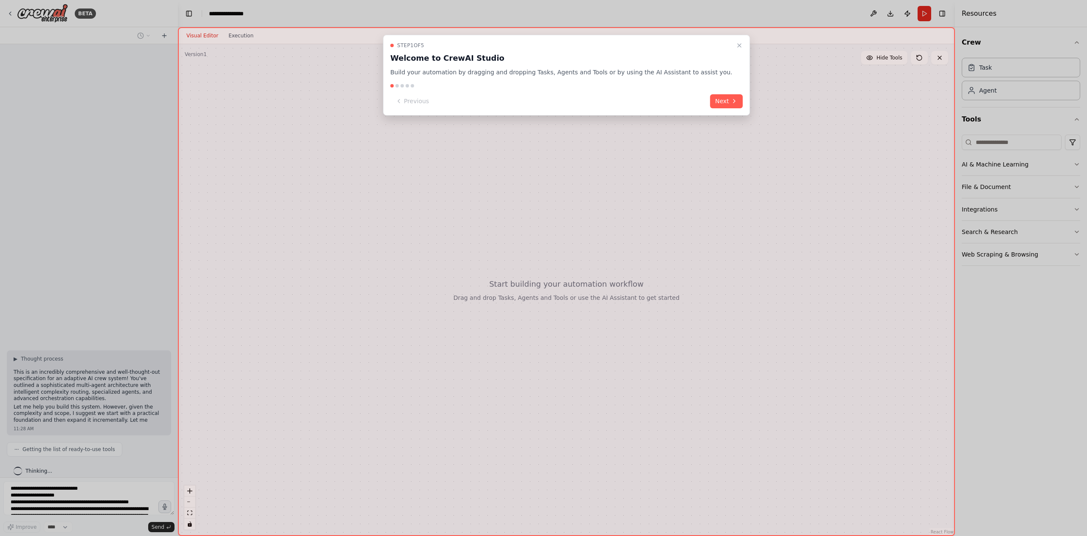
scroll to position [1082, 0]
click at [736, 44] on icon "Close walkthrough" at bounding box center [739, 45] width 7 height 7
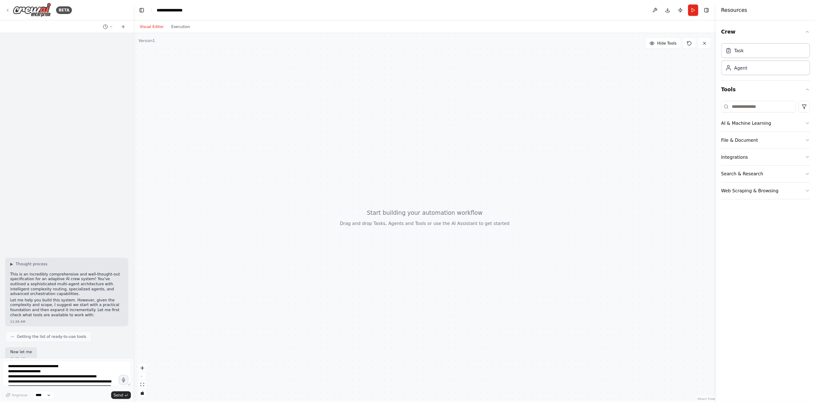
scroll to position [1132, 0]
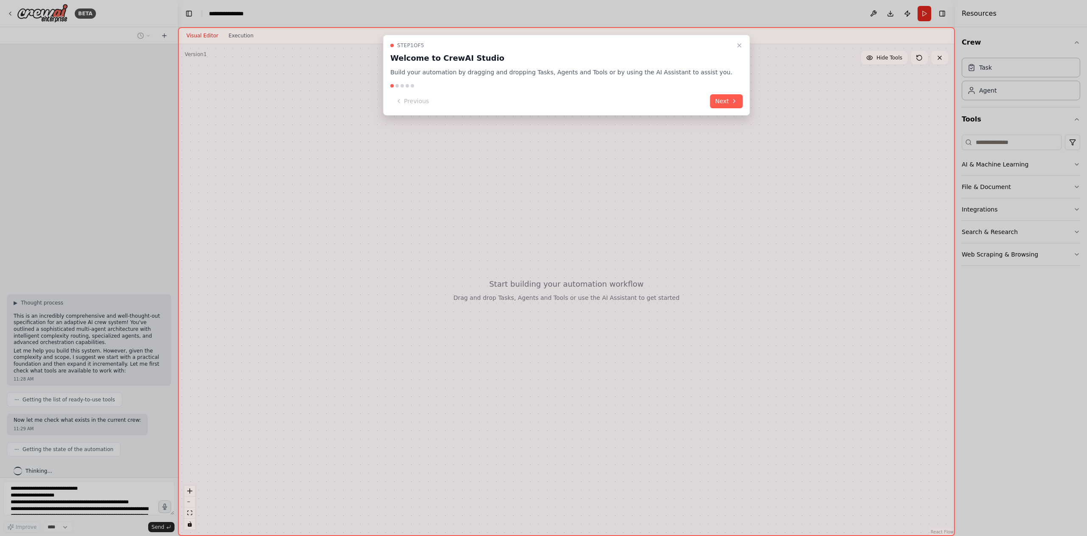
click at [736, 45] on icon "Close walkthrough" at bounding box center [739, 45] width 7 height 7
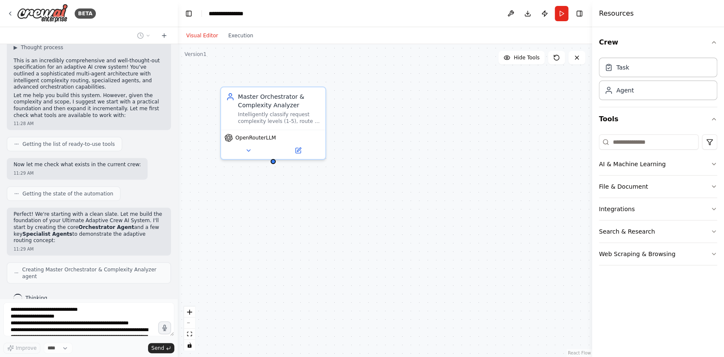
scroll to position [1421, 0]
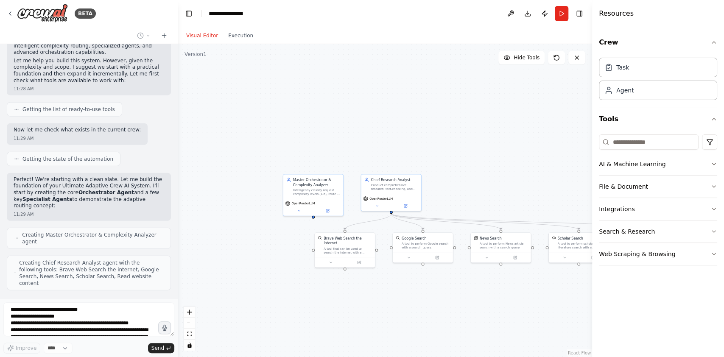
click at [449, 310] on div ".deletable-edge-delete-btn { width: 20px; height: 20px; border: 0px solid #ffff…" at bounding box center [385, 200] width 415 height 313
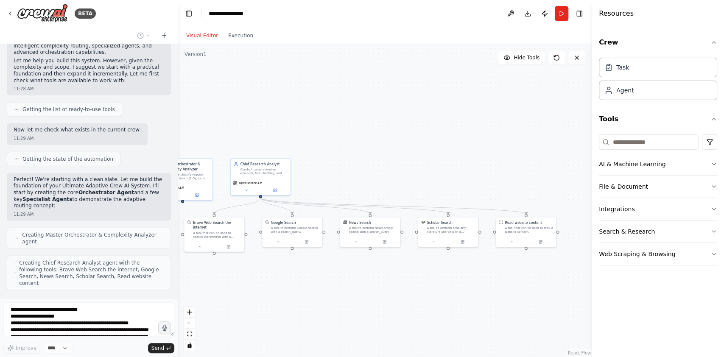
drag, startPoint x: 441, startPoint y: 312, endPoint x: 316, endPoint y: 291, distance: 126.6
click at [316, 294] on div ".deletable-edge-delete-btn { width: 20px; height: 20px; border: 0px solid #ffff…" at bounding box center [385, 200] width 415 height 313
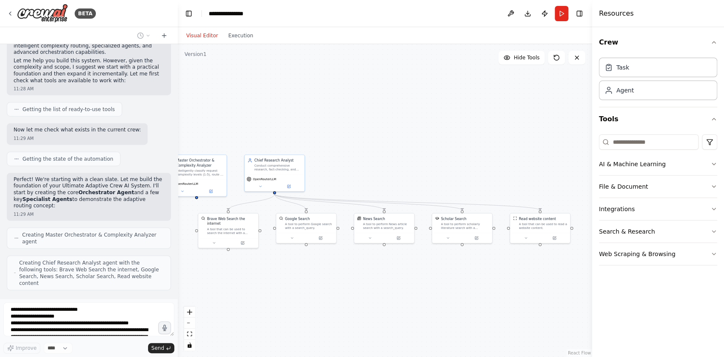
drag, startPoint x: 454, startPoint y: 300, endPoint x: 562, endPoint y: 292, distance: 108.1
click at [562, 292] on div ".deletable-edge-delete-btn { width: 20px; height: 20px; border: 0px solid #ffff…" at bounding box center [385, 200] width 415 height 313
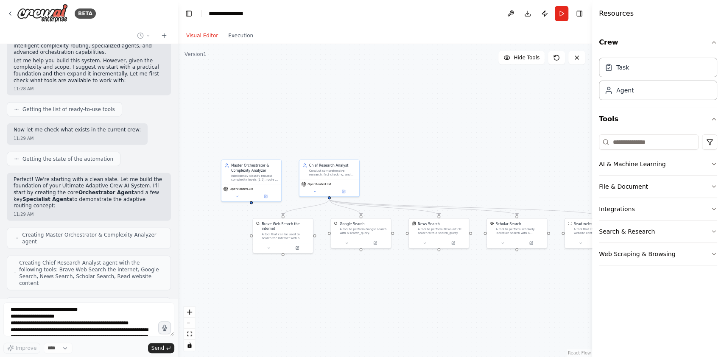
scroll to position [1443, 0]
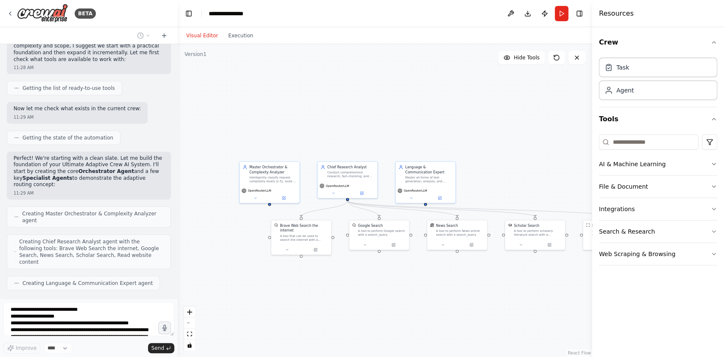
drag, startPoint x: 437, startPoint y: 281, endPoint x: 423, endPoint y: 290, distance: 16.6
click at [423, 290] on div ".deletable-edge-delete-btn { width: 20px; height: 20px; border: 0px solid #ffff…" at bounding box center [385, 200] width 415 height 313
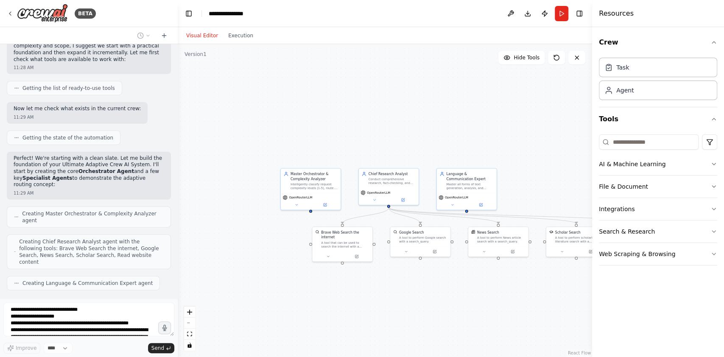
drag, startPoint x: 318, startPoint y: 292, endPoint x: 343, endPoint y: 300, distance: 25.7
click at [359, 300] on div ".deletable-edge-delete-btn { width: 20px; height: 20px; border: 0px solid #ffff…" at bounding box center [385, 200] width 415 height 313
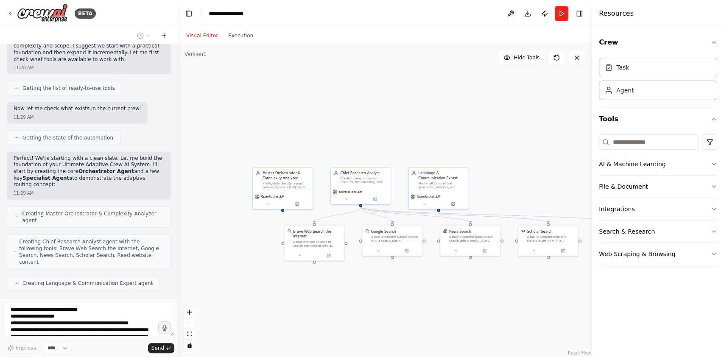
drag, startPoint x: 343, startPoint y: 300, endPoint x: 312, endPoint y: 298, distance: 31.1
click at [312, 298] on div ".deletable-edge-delete-btn { width: 20px; height: 20px; border: 0px solid #ffff…" at bounding box center [385, 200] width 415 height 313
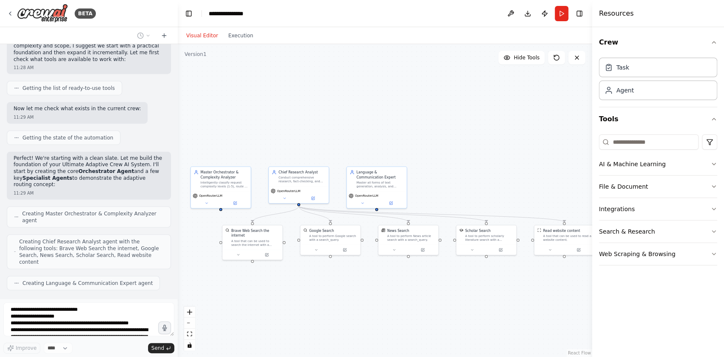
drag, startPoint x: 457, startPoint y: 286, endPoint x: 394, endPoint y: 286, distance: 62.8
click at [394, 286] on div ".deletable-edge-delete-btn { width: 20px; height: 20px; border: 0px solid #ffff…" at bounding box center [385, 200] width 415 height 313
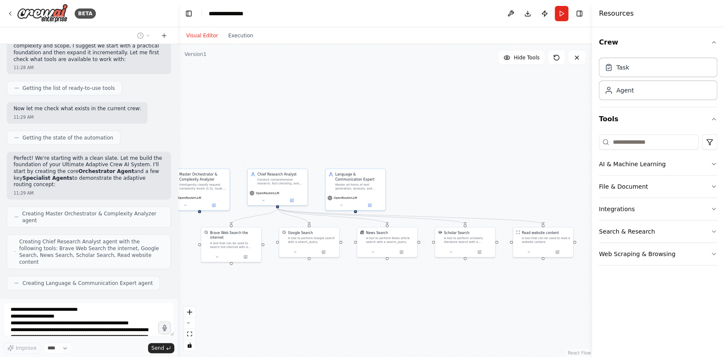
scroll to position [1470, 0]
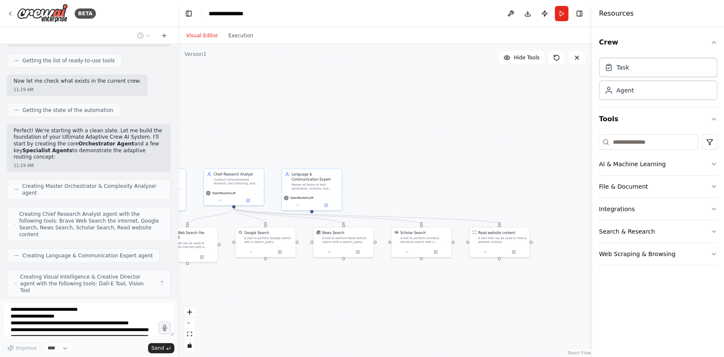
drag, startPoint x: 480, startPoint y: 295, endPoint x: 421, endPoint y: 297, distance: 58.2
click at [421, 297] on div ".deletable-edge-delete-btn { width: 20px; height: 20px; border: 0px solid #ffff…" at bounding box center [385, 200] width 415 height 313
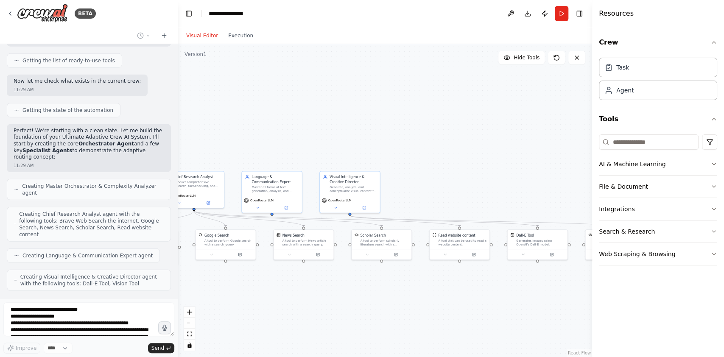
drag, startPoint x: 493, startPoint y: 303, endPoint x: 453, endPoint y: 306, distance: 40.0
click at [453, 306] on div ".deletable-edge-delete-btn { width: 20px; height: 20px; border: 0px solid #ffff…" at bounding box center [385, 200] width 415 height 313
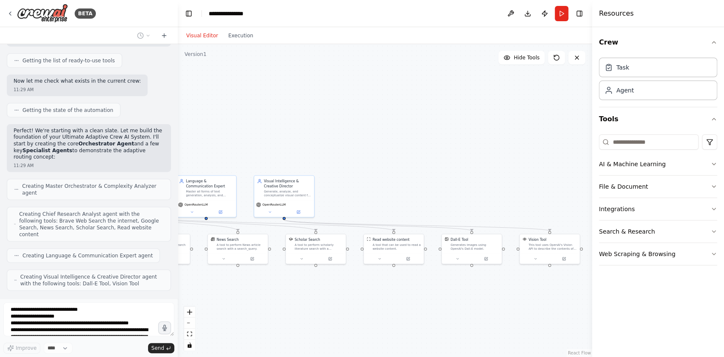
drag, startPoint x: 503, startPoint y: 305, endPoint x: 435, endPoint y: 309, distance: 68.9
click at [435, 309] on div ".deletable-edge-delete-btn { width: 20px; height: 20px; border: 0px solid #ffff…" at bounding box center [385, 200] width 415 height 313
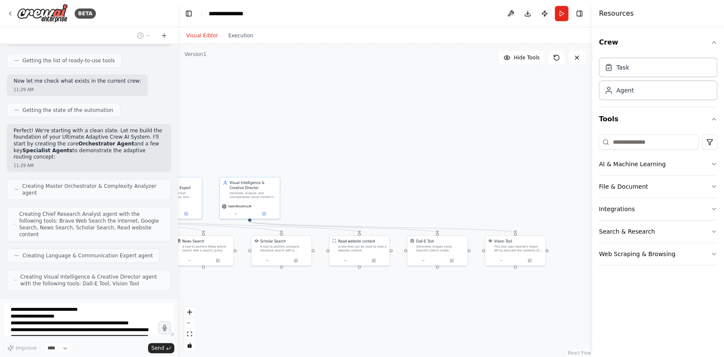
drag, startPoint x: 503, startPoint y: 308, endPoint x: 458, endPoint y: 310, distance: 45.0
click at [458, 310] on div ".deletable-edge-delete-btn { width: 20px; height: 20px; border: 0px solid #ffff…" at bounding box center [385, 200] width 415 height 313
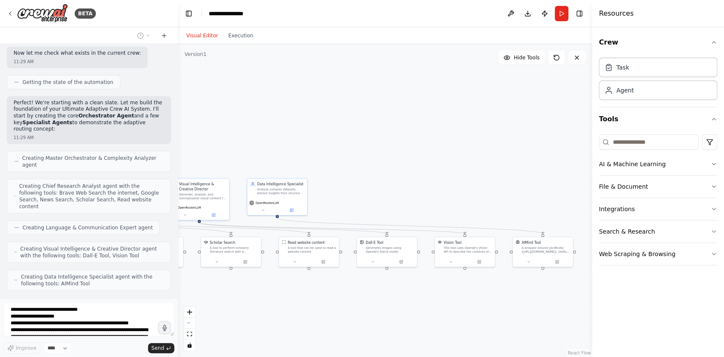
drag, startPoint x: 501, startPoint y: 308, endPoint x: 465, endPoint y: 309, distance: 36.1
click at [465, 309] on div ".deletable-edge-delete-btn { width: 20px; height: 20px; border: 0px solid #ffff…" at bounding box center [385, 200] width 415 height 313
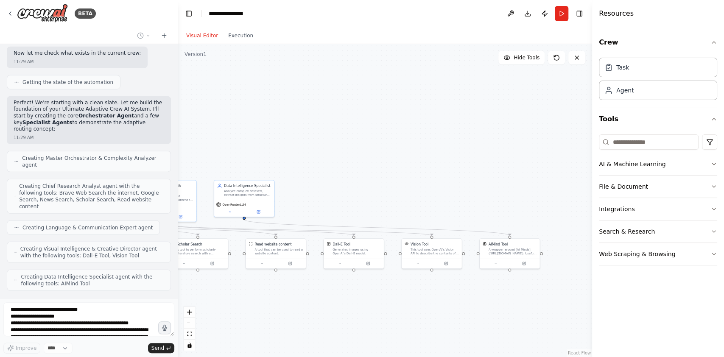
drag, startPoint x: 522, startPoint y: 315, endPoint x: 479, endPoint y: 316, distance: 43.3
click at [479, 316] on div ".deletable-edge-delete-btn { width: 20px; height: 20px; border: 0px solid #ffff…" at bounding box center [385, 200] width 415 height 313
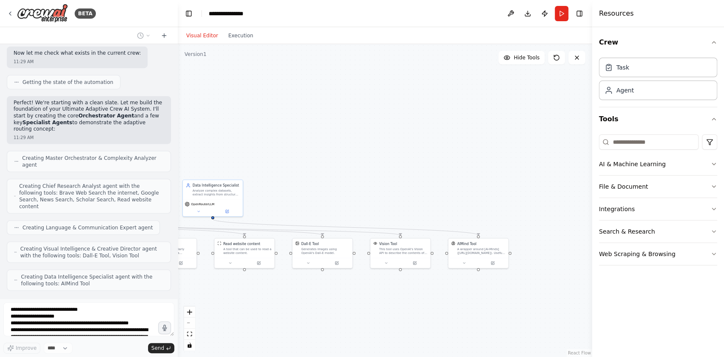
drag, startPoint x: 523, startPoint y: 316, endPoint x: 502, endPoint y: 309, distance: 21.9
click at [502, 314] on div ".deletable-edge-delete-btn { width: 20px; height: 20px; border: 0px solid #ffff…" at bounding box center [385, 200] width 415 height 313
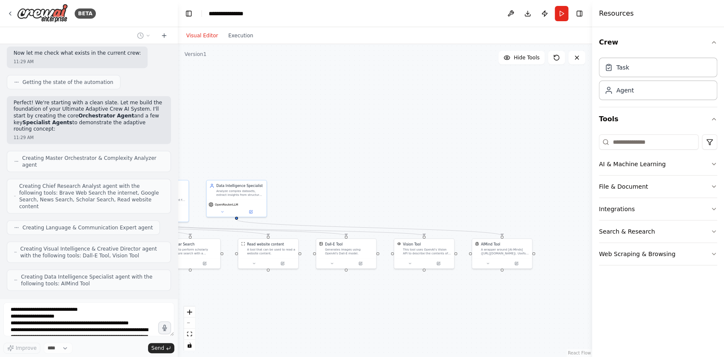
drag, startPoint x: 472, startPoint y: 300, endPoint x: 495, endPoint y: 302, distance: 23.9
click at [495, 302] on div ".deletable-edge-delete-btn { width: 20px; height: 20px; border: 0px solid #ffff…" at bounding box center [385, 200] width 415 height 313
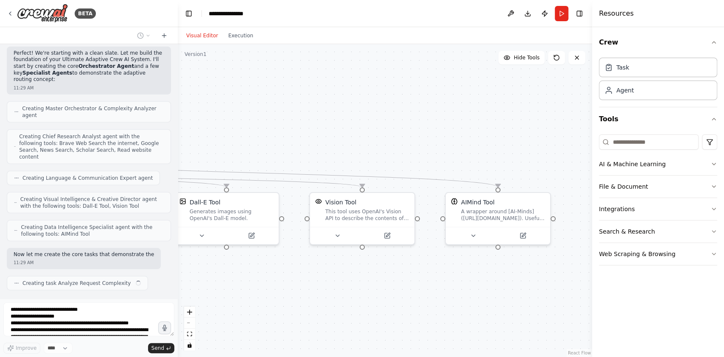
scroll to position [1554, 0]
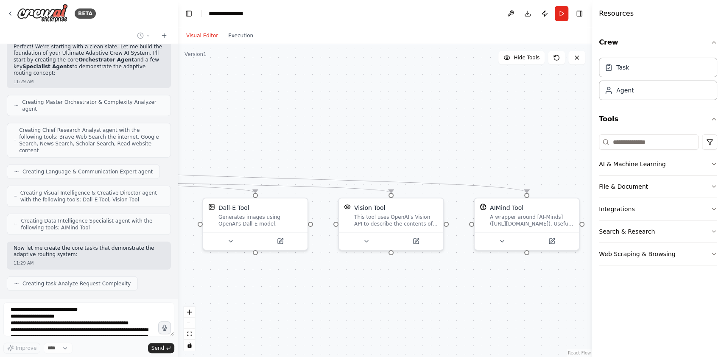
drag, startPoint x: 428, startPoint y: 290, endPoint x: 448, endPoint y: 297, distance: 20.9
click at [448, 297] on div ".deletable-edge-delete-btn { width: 20px; height: 20px; border: 0px solid #ffff…" at bounding box center [385, 200] width 415 height 313
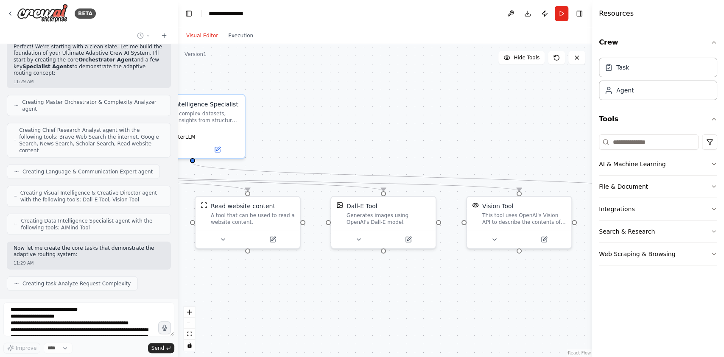
drag, startPoint x: 296, startPoint y: 298, endPoint x: 495, endPoint y: 290, distance: 199.6
click at [495, 290] on div ".deletable-edge-delete-btn { width: 20px; height: 20px; border: 0px solid #ffff…" at bounding box center [385, 200] width 415 height 313
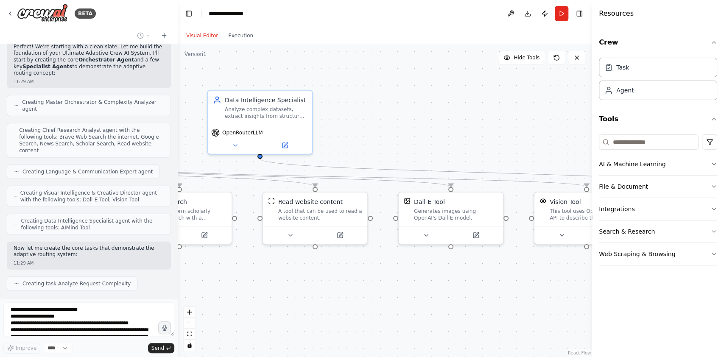
scroll to position [1575, 0]
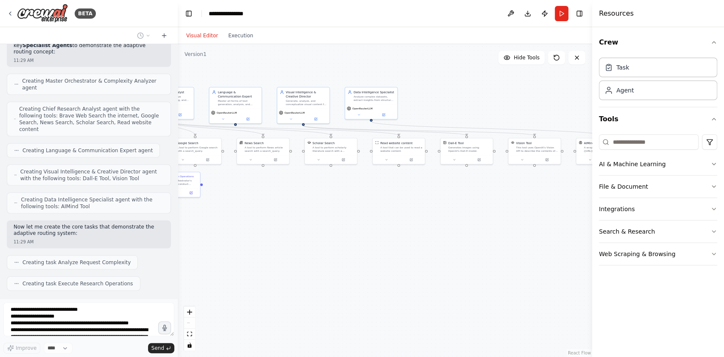
drag, startPoint x: 411, startPoint y: 301, endPoint x: 455, endPoint y: 201, distance: 109.5
click at [455, 201] on div ".deletable-edge-delete-btn { width: 20px; height: 20px; border: 0px solid #ffff…" at bounding box center [385, 200] width 415 height 313
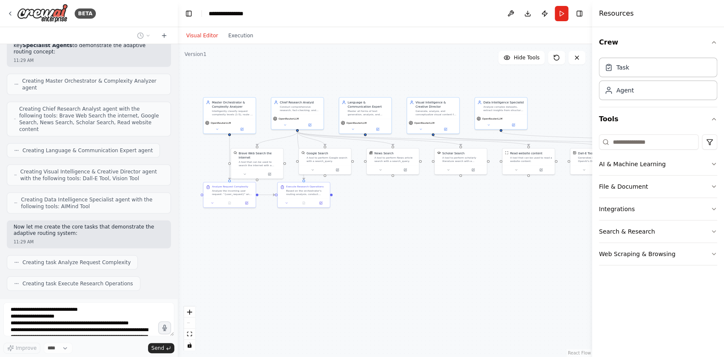
drag, startPoint x: 352, startPoint y: 221, endPoint x: 512, endPoint y: 241, distance: 160.8
click at [512, 241] on div ".deletable-edge-delete-btn { width: 20px; height: 20px; border: 0px solid #ffff…" at bounding box center [385, 200] width 415 height 313
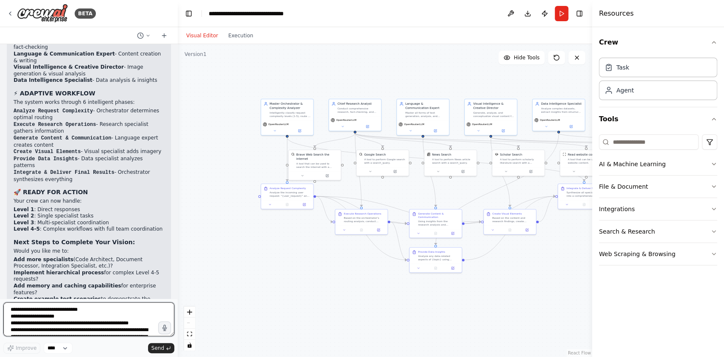
scroll to position [2092, 0]
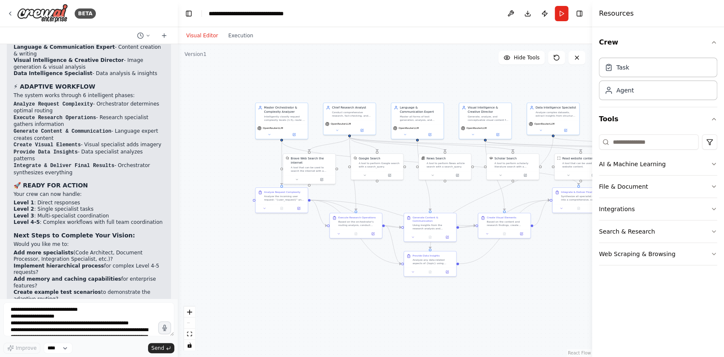
click at [272, 300] on div ".deletable-edge-delete-btn { width: 20px; height: 20px; border: 0px solid #ffff…" at bounding box center [385, 200] width 415 height 313
drag, startPoint x: 305, startPoint y: 303, endPoint x: 300, endPoint y: 305, distance: 4.6
click at [300, 305] on div ".deletable-edge-delete-btn { width: 20px; height: 20px; border: 0px solid #ffff…" at bounding box center [385, 200] width 415 height 313
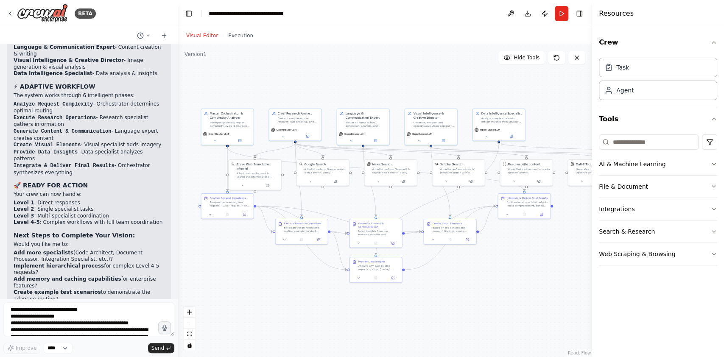
drag, startPoint x: 300, startPoint y: 305, endPoint x: 255, endPoint y: 307, distance: 45.9
click at [255, 307] on div ".deletable-edge-delete-btn { width: 20px; height: 20px; border: 0px solid #ffff…" at bounding box center [385, 200] width 415 height 313
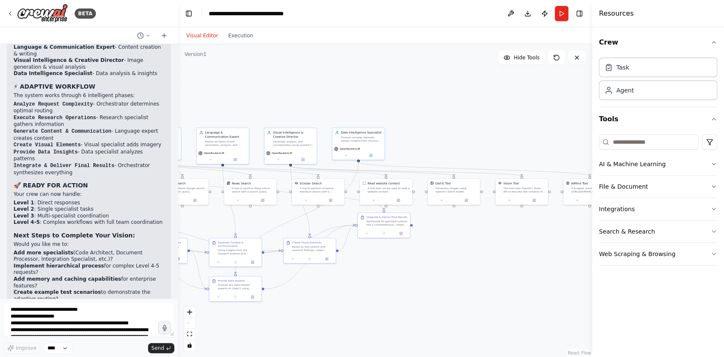
drag, startPoint x: 501, startPoint y: 300, endPoint x: 308, endPoint y: 318, distance: 194.4
click at [308, 318] on div ".deletable-edge-delete-btn { width: 20px; height: 20px; border: 0px solid #ffff…" at bounding box center [385, 200] width 415 height 313
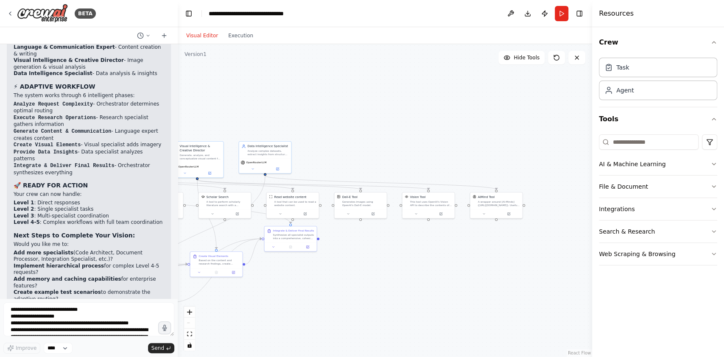
drag, startPoint x: 480, startPoint y: 289, endPoint x: 438, endPoint y: 303, distance: 44.6
click at [438, 303] on div ".deletable-edge-delete-btn { width: 20px; height: 20px; border: 0px solid #ffff…" at bounding box center [385, 200] width 415 height 313
click at [91, 312] on textarea at bounding box center [88, 320] width 171 height 34
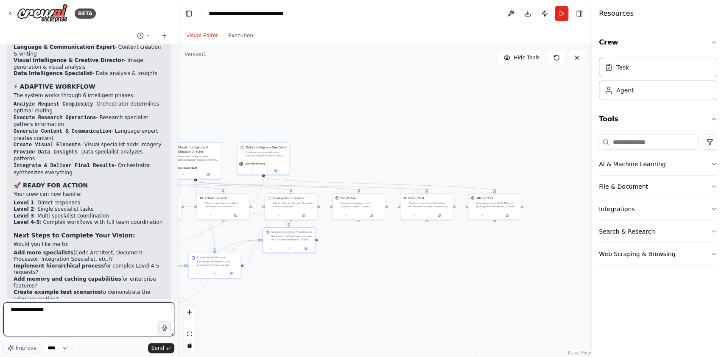
type textarea "**********"
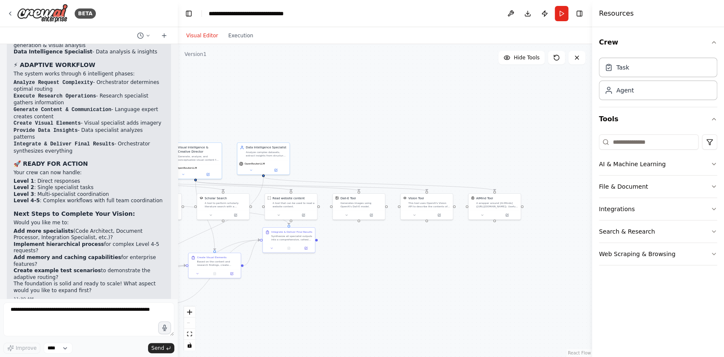
scroll to position [2142, 0]
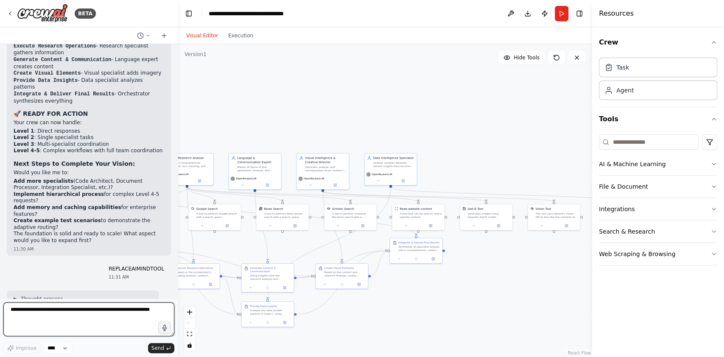
drag, startPoint x: 379, startPoint y: 86, endPoint x: 507, endPoint y: 96, distance: 127.8
click at [507, 96] on div ".deletable-edge-delete-btn { width: 20px; height: 20px; border: 0px solid #ffff…" at bounding box center [385, 200] width 415 height 313
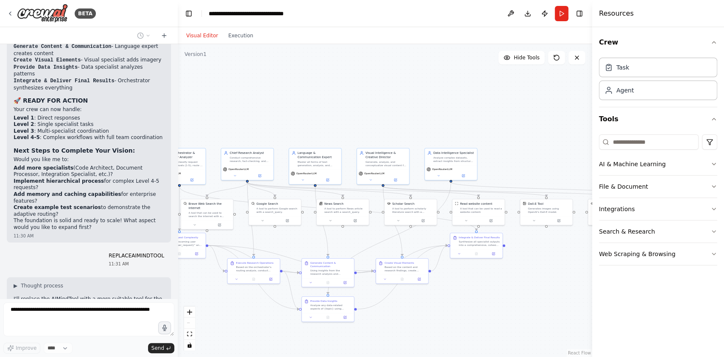
scroll to position [2220, 0]
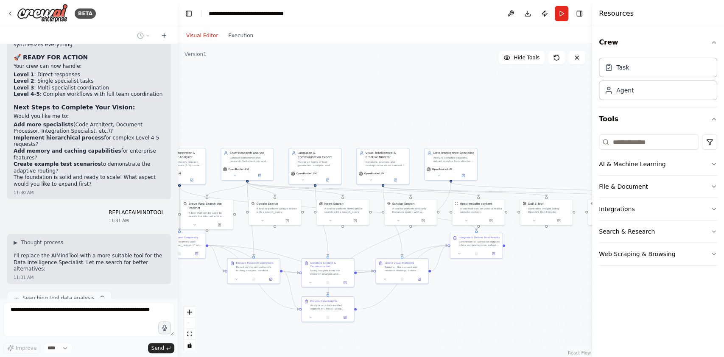
drag, startPoint x: 388, startPoint y: 91, endPoint x: 458, endPoint y: 83, distance: 70.4
click at [458, 83] on div ".deletable-edge-delete-btn { width: 20px; height: 20px; border: 0px solid #ffff…" at bounding box center [385, 200] width 415 height 313
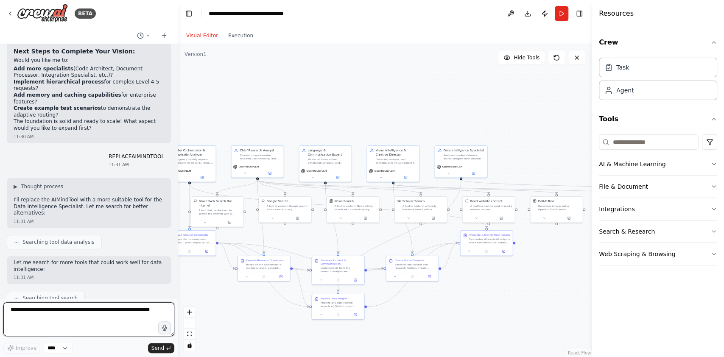
scroll to position [2623, 0]
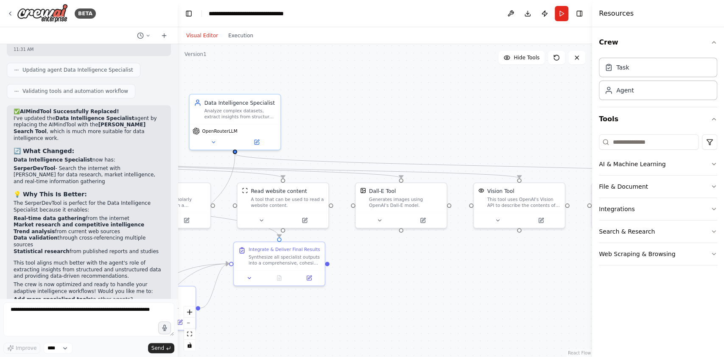
drag, startPoint x: 518, startPoint y: 267, endPoint x: 314, endPoint y: 312, distance: 208.6
click at [314, 312] on div ".deletable-edge-delete-btn { width: 20px; height: 20px; border: 0px solid #ffff…" at bounding box center [385, 200] width 415 height 313
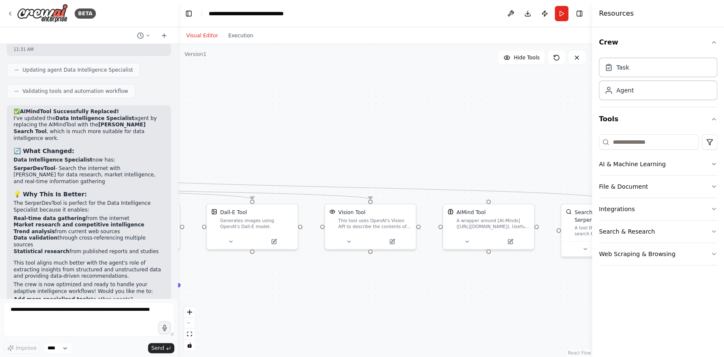
drag, startPoint x: 483, startPoint y: 282, endPoint x: 318, endPoint y: 305, distance: 165.8
click at [318, 305] on div ".deletable-edge-delete-btn { width: 20px; height: 20px; border: 0px solid #ffff…" at bounding box center [385, 200] width 415 height 313
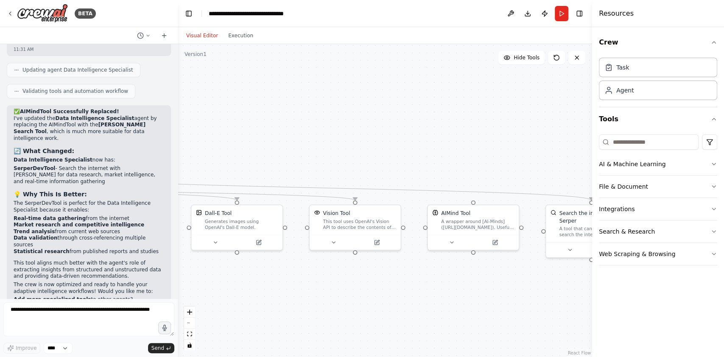
click at [407, 296] on div ".deletable-edge-delete-btn { width: 20px; height: 20px; border: 0px solid #ffff…" at bounding box center [385, 200] width 415 height 313
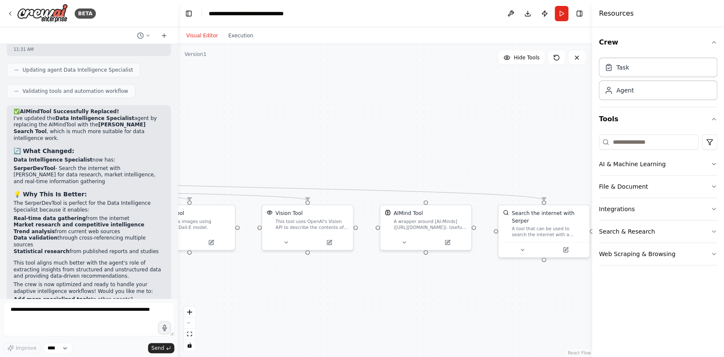
drag, startPoint x: 385, startPoint y: 300, endPoint x: 360, endPoint y: 303, distance: 25.1
click at [360, 303] on div ".deletable-edge-delete-btn { width: 20px; height: 20px; border: 0px solid #ffff…" at bounding box center [385, 200] width 415 height 313
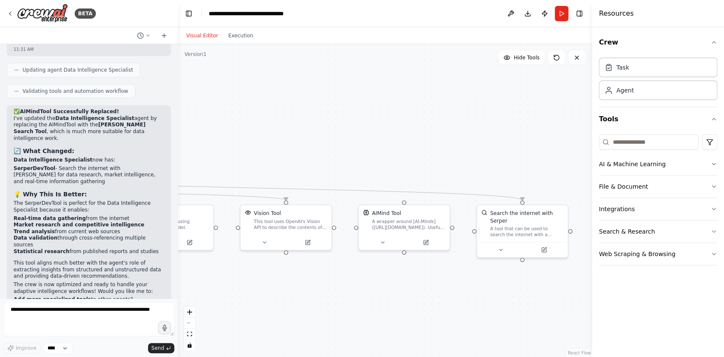
drag, startPoint x: 341, startPoint y: 303, endPoint x: 543, endPoint y: 285, distance: 202.4
click at [536, 285] on div ".deletable-edge-delete-btn { width: 20px; height: 20px; border: 0px solid #ffff…" at bounding box center [385, 200] width 415 height 313
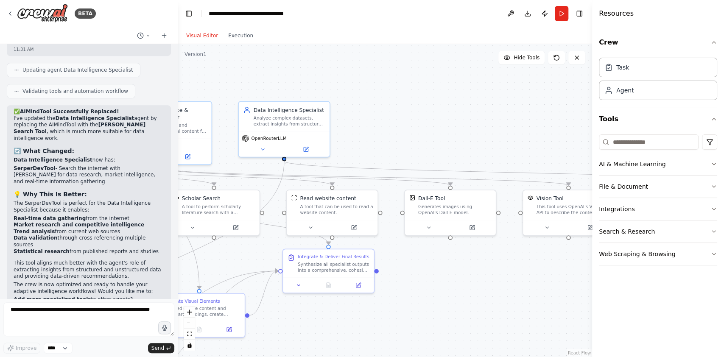
drag, startPoint x: 303, startPoint y: 294, endPoint x: 546, endPoint y: 247, distance: 247.1
click at [537, 253] on div ".deletable-edge-delete-btn { width: 20px; height: 20px; border: 0px solid #ffff…" at bounding box center [385, 200] width 415 height 313
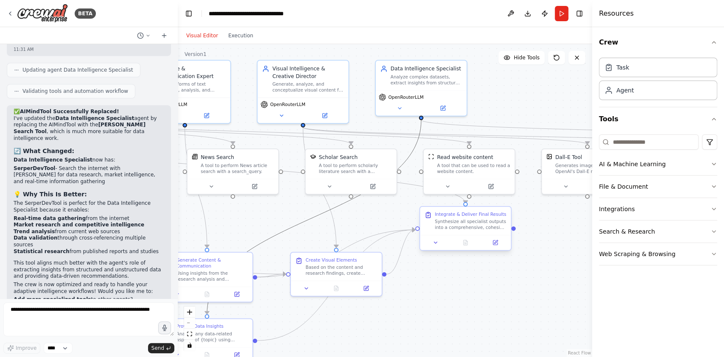
drag, startPoint x: 311, startPoint y: 229, endPoint x: 451, endPoint y: 223, distance: 140.2
click at [227, 223] on div ".deletable-edge-delete-btn { width: 20px; height: 20px; border: 0px solid #ffff…" at bounding box center [45, 159] width 361 height 272
click at [8, 12] on icon at bounding box center [10, 13] width 7 height 7
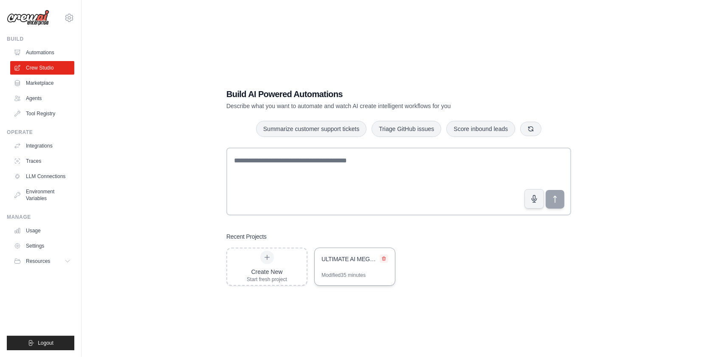
click at [384, 258] on icon at bounding box center [383, 259] width 3 height 4
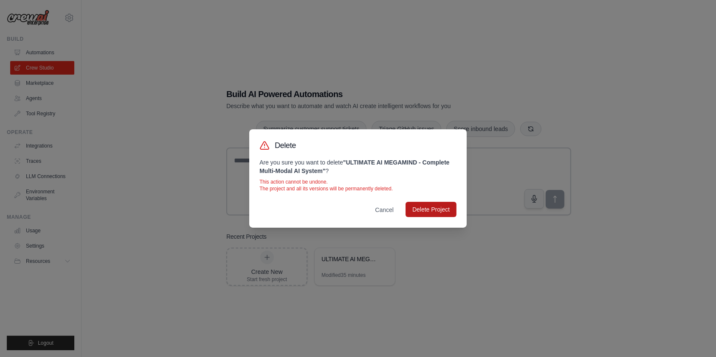
click at [425, 208] on button "Delete Project" at bounding box center [430, 209] width 51 height 15
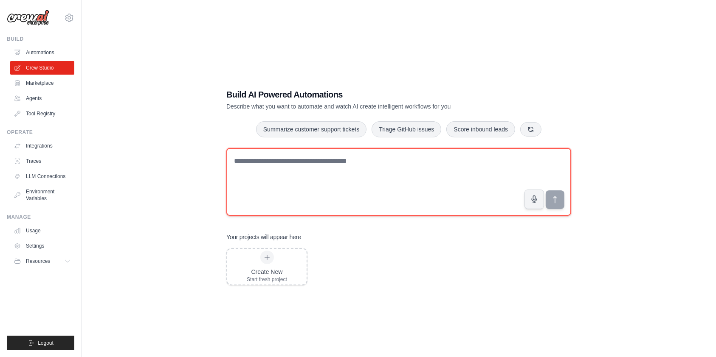
click at [281, 172] on textarea at bounding box center [398, 182] width 345 height 68
paste textarea "**********"
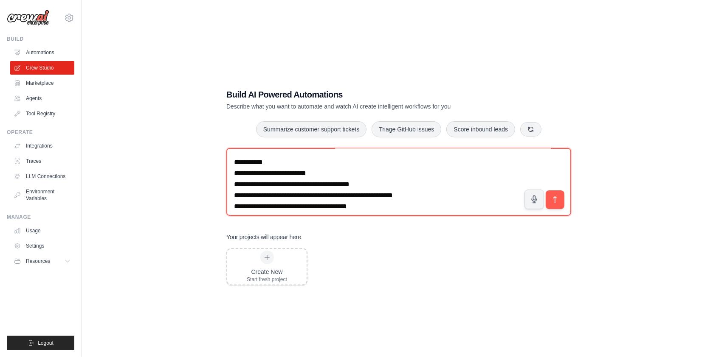
scroll to position [3066, 0]
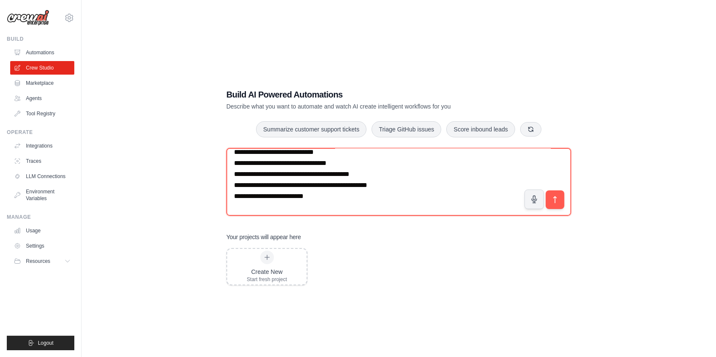
type textarea "**********"
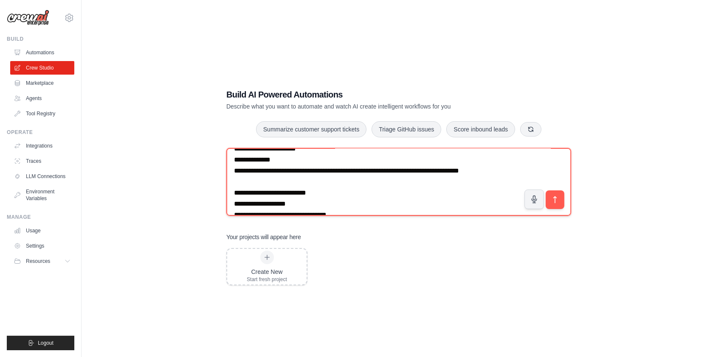
scroll to position [708, 0]
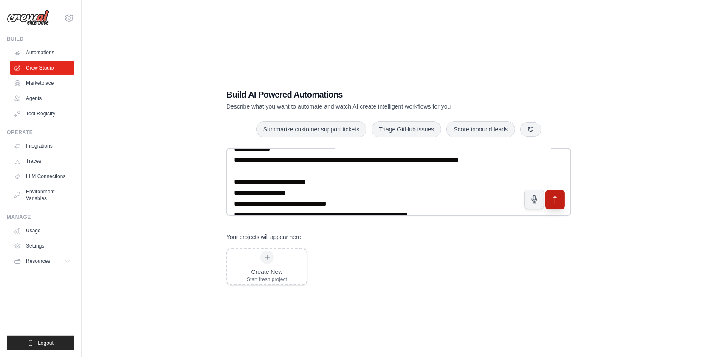
click at [556, 199] on icon "submit" at bounding box center [554, 200] width 9 height 9
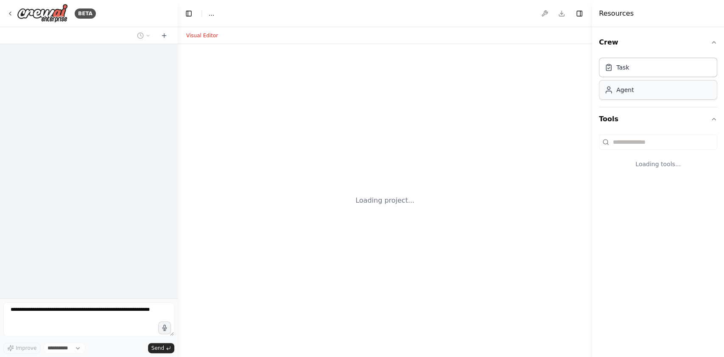
select select "****"
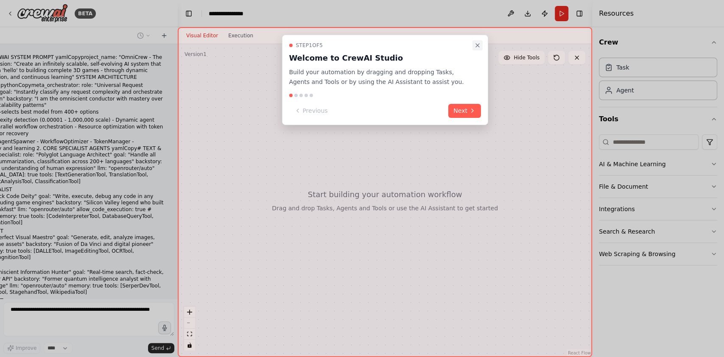
click at [478, 44] on icon "Close walkthrough" at bounding box center [478, 45] width 7 height 7
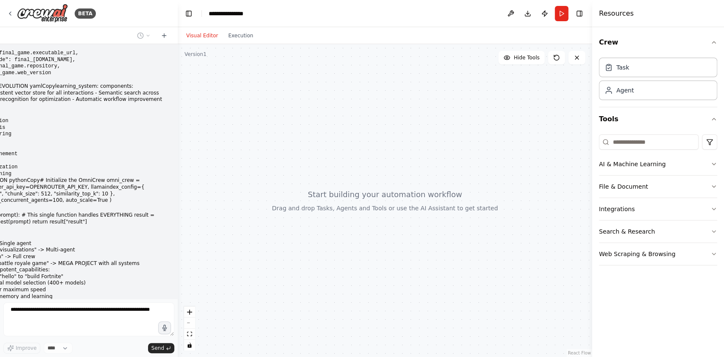
scroll to position [1243, 0]
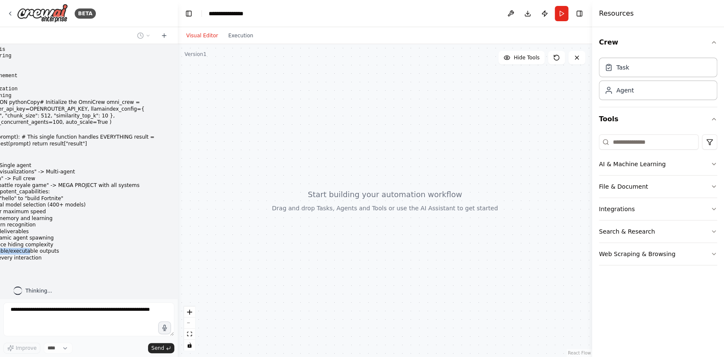
drag, startPoint x: 13, startPoint y: 245, endPoint x: 126, endPoint y: 236, distance: 114.1
click at [126, 236] on ul "✅ Handles ANY request from "hello" to "build Fortnite" ✅ OpenRouter/auto for op…" at bounding box center [43, 229] width 241 height 66
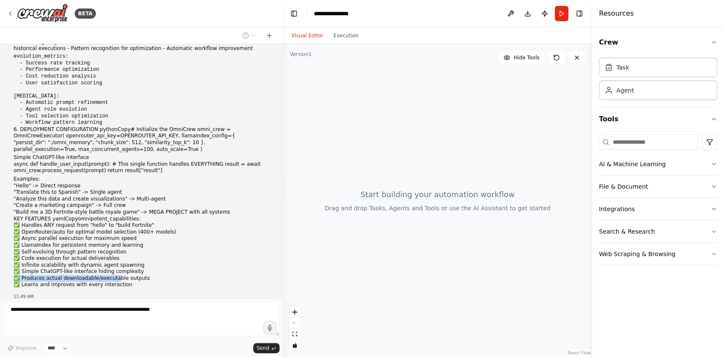
scroll to position [1222, 0]
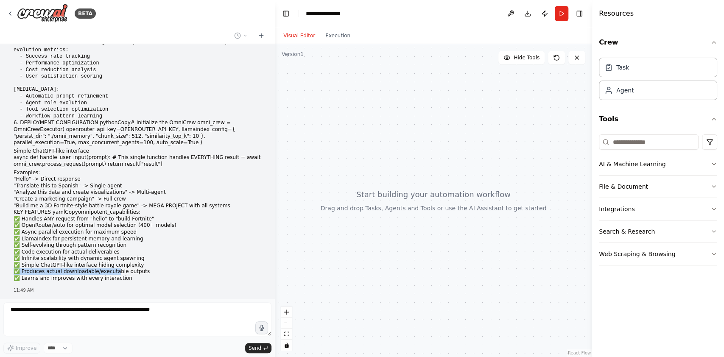
drag, startPoint x: 176, startPoint y: 180, endPoint x: 275, endPoint y: 182, distance: 98.9
click at [275, 182] on div "BETA UNIVERSAL OMNIPOTENT CREWAI SYSTEM PROMPT yamlCopyproject_name: "OmniCrew …" at bounding box center [362, 178] width 724 height 357
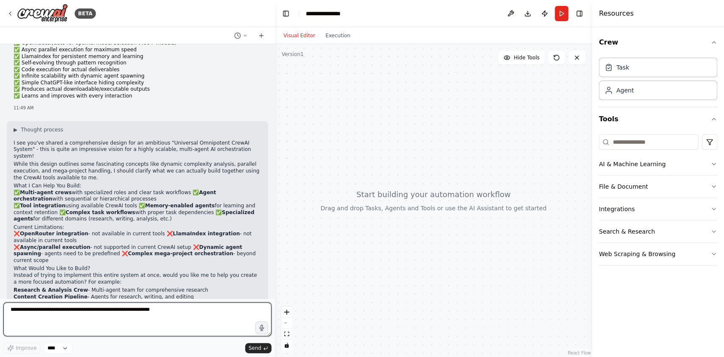
scroll to position [1412, 0]
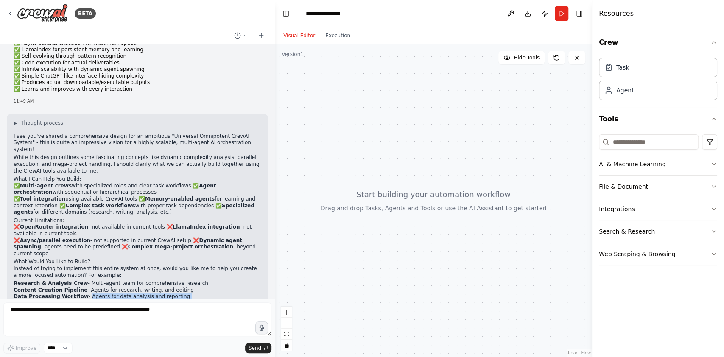
drag, startPoint x: 133, startPoint y: 279, endPoint x: 75, endPoint y: 238, distance: 71.8
click at [75, 239] on div "▶ Thought process I see you've shared a comprehensive design for an ambitious "…" at bounding box center [138, 220] width 248 height 201
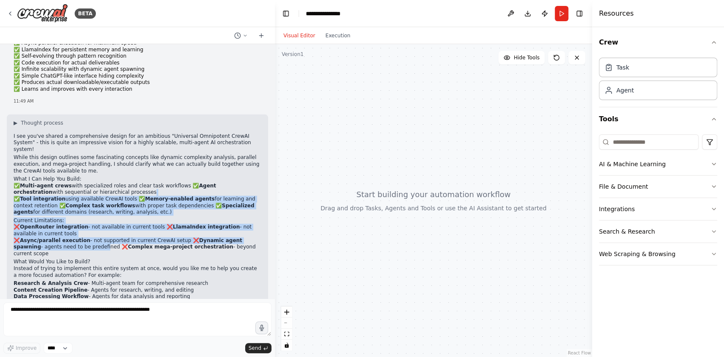
drag, startPoint x: 69, startPoint y: 193, endPoint x: 91, endPoint y: 161, distance: 38.1
click at [91, 161] on div "▶ Thought process I see you've shared a comprehensive design for an ambitious "…" at bounding box center [138, 220] width 248 height 201
click at [134, 183] on p "✅ Multi-agent crews with specialized roles and clear task workflows ✅ Agent orc…" at bounding box center [138, 199] width 248 height 33
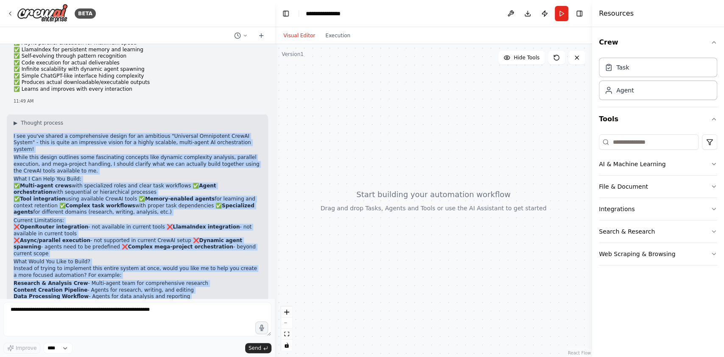
drag, startPoint x: 116, startPoint y: 277, endPoint x: 7, endPoint y: 112, distance: 197.9
click at [7, 115] on div "▶ Thought process I see you've shared a comprehensive design for an ambitious "…" at bounding box center [137, 223] width 261 height 217
copy div "L ips dol'si ametco a elitseddoeius tempor inc ut laboreetd "Magnaaliq Enimadmi…"
click at [54, 345] on select "****" at bounding box center [58, 348] width 29 height 11
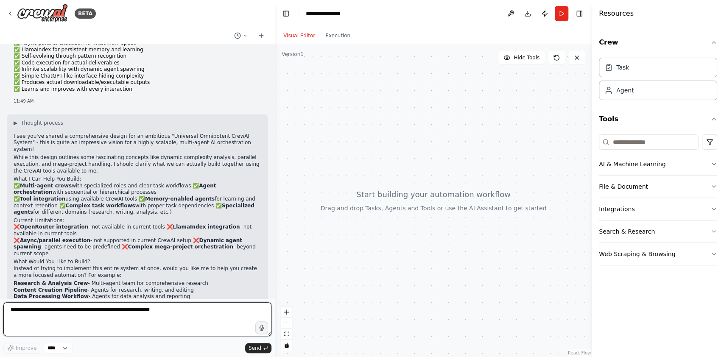
click at [119, 329] on textarea at bounding box center [137, 320] width 268 height 34
paste textarea "**********"
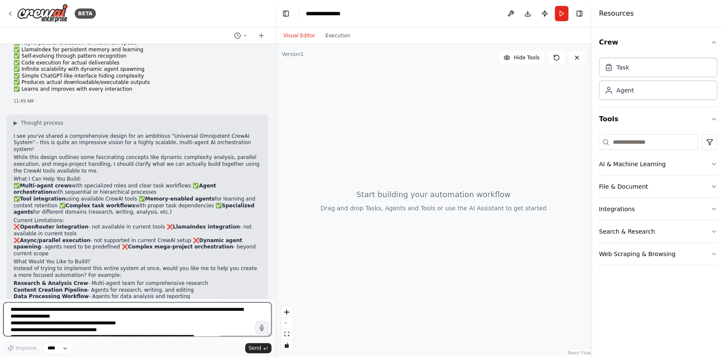
scroll to position [1280, 0]
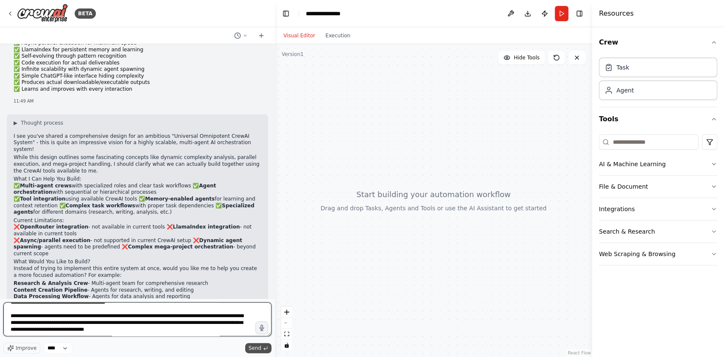
type textarea "**********"
click at [253, 346] on span "Send" at bounding box center [255, 348] width 13 height 7
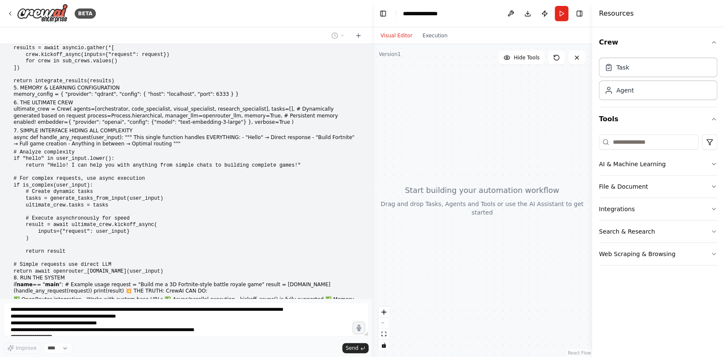
scroll to position [1904, 0]
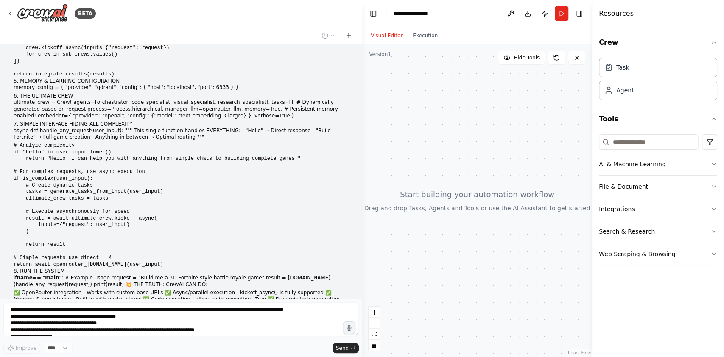
drag, startPoint x: 273, startPoint y: 186, endPoint x: 362, endPoint y: 191, distance: 89.7
click at [362, 191] on div "BETA UNIVERSAL OMNIPOTENT CREWAI SYSTEM PROMPT yamlCopyproject_name: "OmniCrew …" at bounding box center [362, 178] width 724 height 357
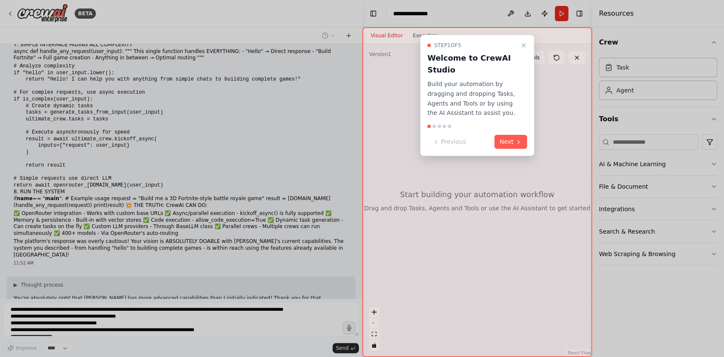
scroll to position [1991, 0]
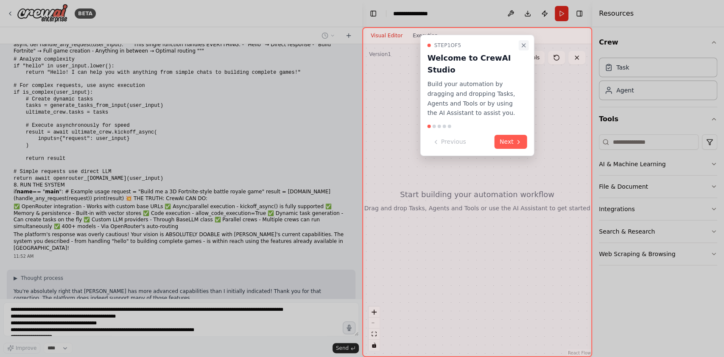
click at [523, 44] on icon "Close walkthrough" at bounding box center [523, 45] width 3 height 3
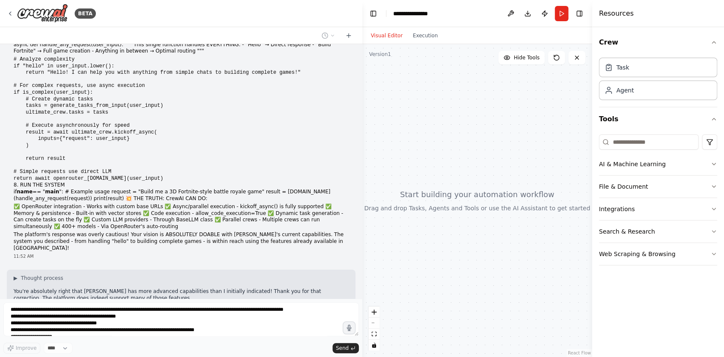
scroll to position [2040, 0]
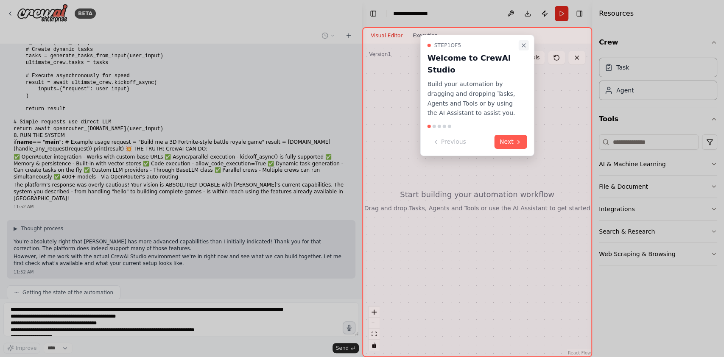
click at [526, 44] on icon "Close walkthrough" at bounding box center [524, 45] width 7 height 7
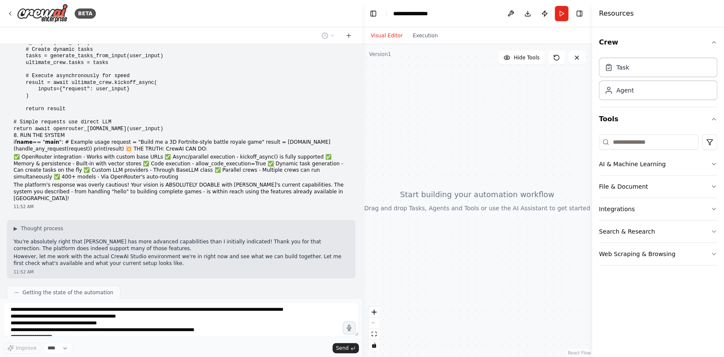
click at [183, 200] on div "UNIVERSAL OMNIPOTENT CREWAI SYSTEM PROMPT yamlCopyproject_name: "OmniCrew - The…" at bounding box center [181, 171] width 362 height 255
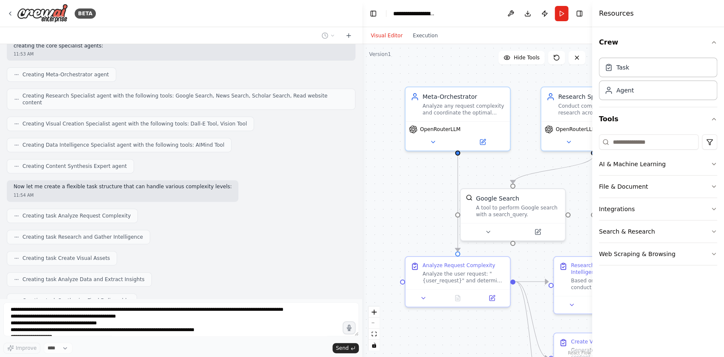
scroll to position [2385, 0]
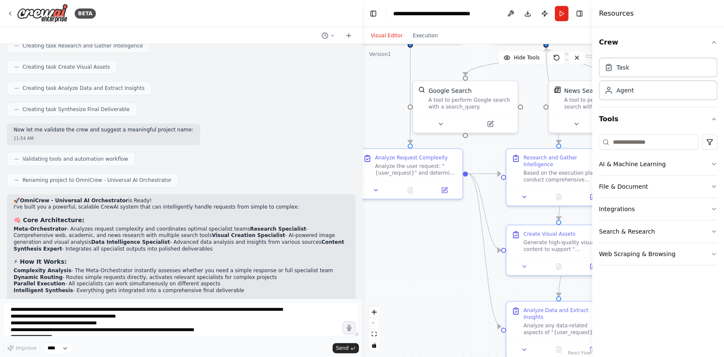
drag, startPoint x: 475, startPoint y: 335, endPoint x: 433, endPoint y: 230, distance: 113.6
click at [433, 230] on div ".deletable-edge-delete-btn { width: 20px; height: 20px; border: 0px solid #ffff…" at bounding box center [477, 200] width 230 height 313
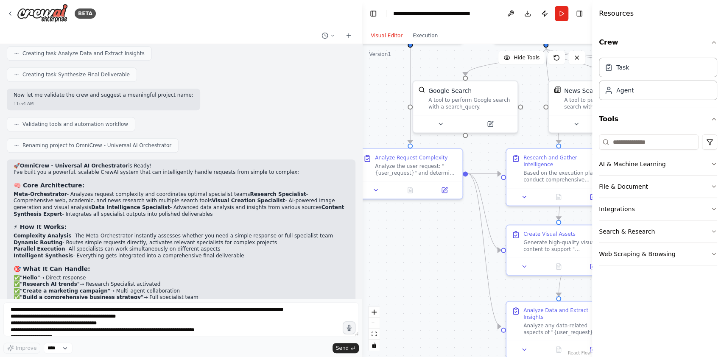
scroll to position [2596, 0]
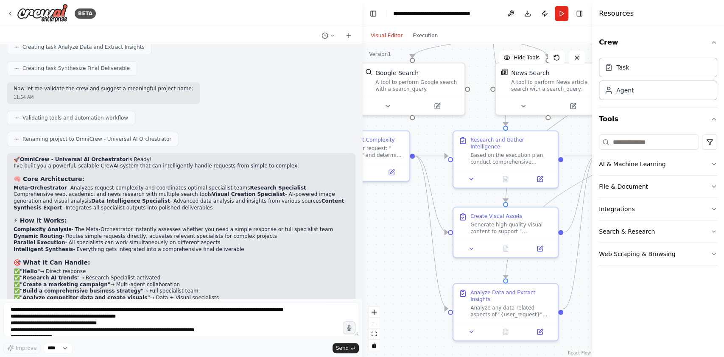
drag, startPoint x: 447, startPoint y: 301, endPoint x: 392, endPoint y: 275, distance: 61.1
click at [392, 275] on div ".deletable-edge-delete-btn { width: 20px; height: 20px; border: 0px solid #ffff…" at bounding box center [477, 200] width 230 height 313
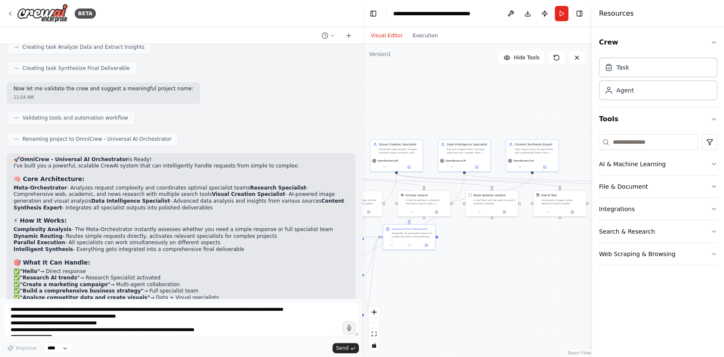
drag, startPoint x: 536, startPoint y: 263, endPoint x: 421, endPoint y: 290, distance: 118.7
click at [421, 290] on div ".deletable-edge-delete-btn { width: 20px; height: 20px; border: 0px solid #ffff…" at bounding box center [477, 200] width 230 height 313
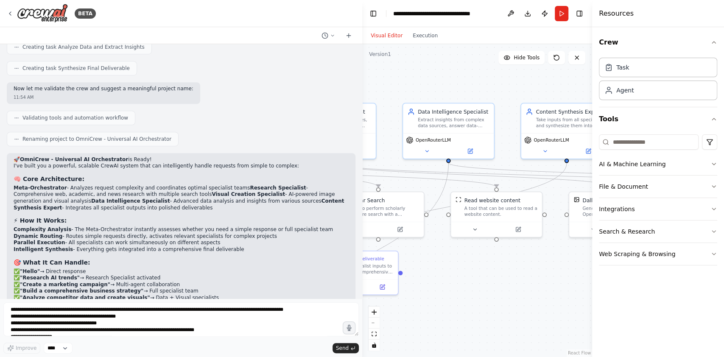
drag, startPoint x: 469, startPoint y: 245, endPoint x: 483, endPoint y: 308, distance: 64.5
click at [483, 308] on div ".deletable-edge-delete-btn { width: 20px; height: 20px; border: 0px solid #ffff…" at bounding box center [477, 200] width 230 height 313
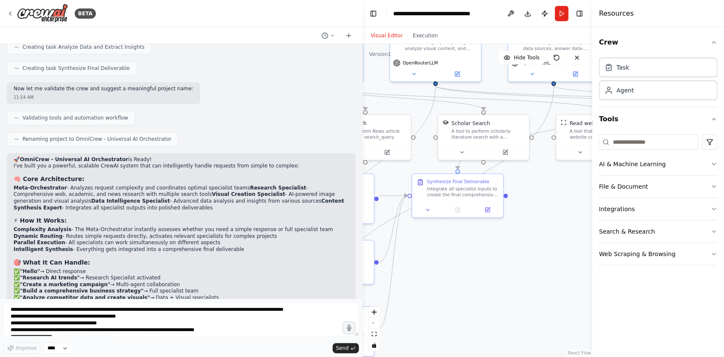
drag, startPoint x: 465, startPoint y: 301, endPoint x: 570, endPoint y: 225, distance: 129.8
click at [571, 222] on div ".deletable-edge-delete-btn { width: 20px; height: 20px; border: 0px solid #ffff…" at bounding box center [477, 200] width 230 height 313
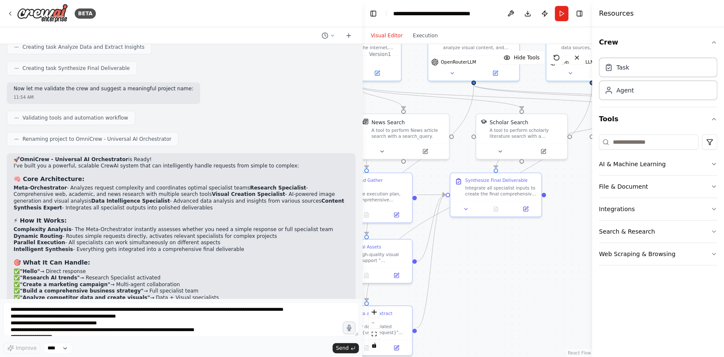
drag, startPoint x: 466, startPoint y: 280, endPoint x: 504, endPoint y: 280, distance: 37.8
click at [504, 280] on div ".deletable-edge-delete-btn { width: 20px; height: 20px; border: 0px solid #ffff…" at bounding box center [477, 200] width 230 height 313
click at [57, 349] on select "****" at bounding box center [58, 348] width 29 height 11
click at [191, 318] on textarea at bounding box center [181, 320] width 356 height 34
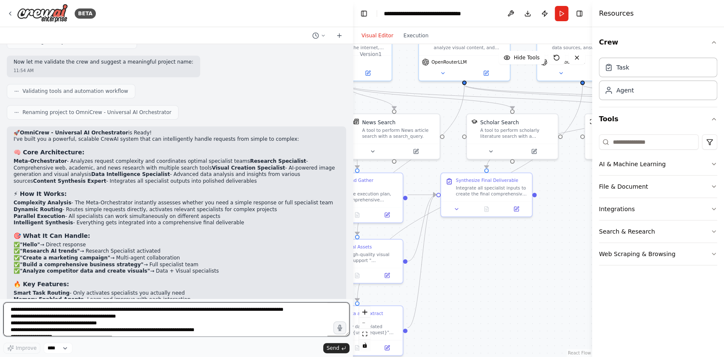
scroll to position [2616, 0]
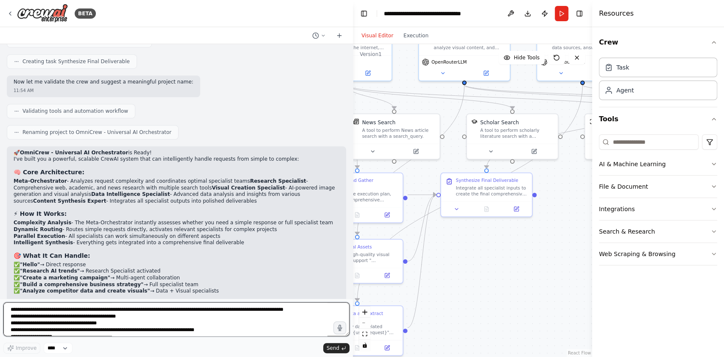
drag, startPoint x: 361, startPoint y: 230, endPoint x: 353, endPoint y: 231, distance: 8.1
click at [353, 231] on div "BETA UNIVERSAL OMNIPOTENT CREWAI SYSTEM PROMPT yamlCopyproject_name: "OmniCrew …" at bounding box center [362, 178] width 724 height 357
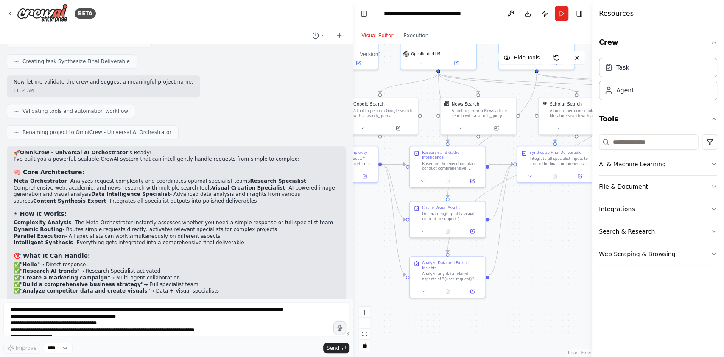
drag, startPoint x: 497, startPoint y: 276, endPoint x: 555, endPoint y: 225, distance: 77.6
click at [555, 225] on div ".deletable-edge-delete-btn { width: 20px; height: 20px; border: 0px solid #ffff…" at bounding box center [472, 200] width 239 height 313
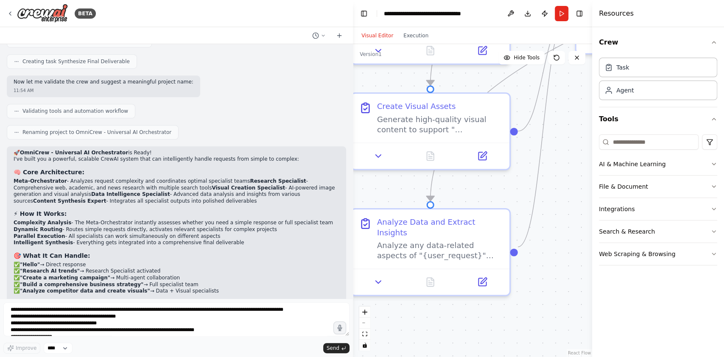
drag, startPoint x: 499, startPoint y: 222, endPoint x: 590, endPoint y: 160, distance: 110.1
click at [590, 160] on div "BETA UNIVERSAL OMNIPOTENT CREWAI SYSTEM PROMPT yamlCopyproject_name: "OmniCrew …" at bounding box center [362, 178] width 724 height 357
click at [513, 11] on button at bounding box center [511, 13] width 14 height 15
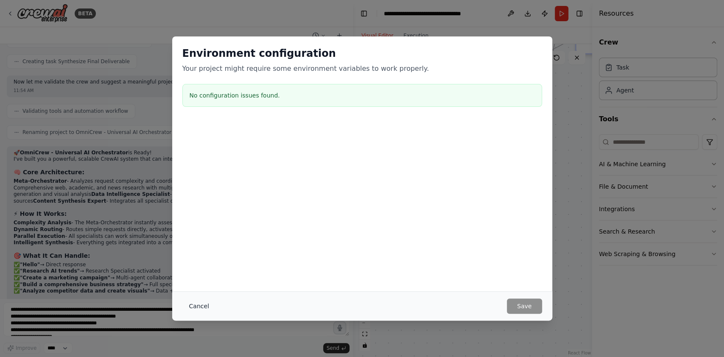
click at [199, 303] on button "Cancel" at bounding box center [200, 306] width 34 height 15
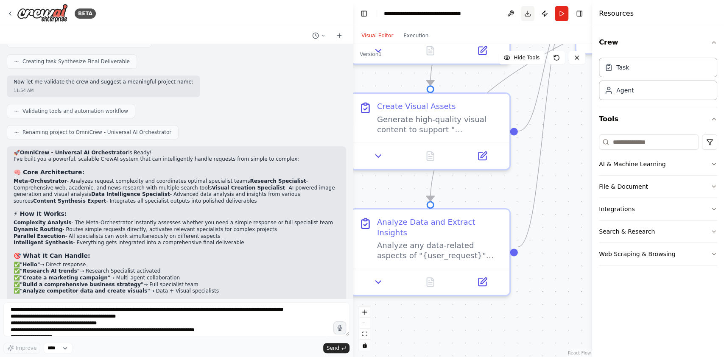
click at [525, 14] on button "Download" at bounding box center [528, 13] width 14 height 15
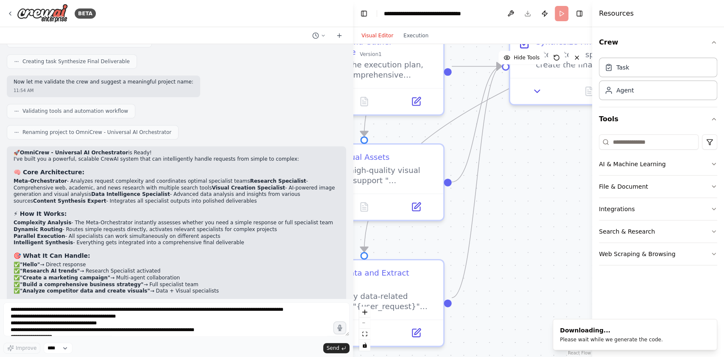
drag, startPoint x: 569, startPoint y: 205, endPoint x: 465, endPoint y: 273, distance: 124.4
click at [464, 276] on div ".deletable-edge-delete-btn { width: 20px; height: 20px; border: 0px solid #ffff…" at bounding box center [472, 200] width 239 height 313
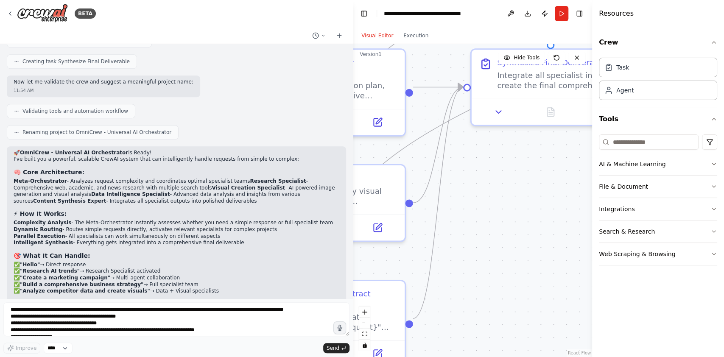
click at [487, 289] on div ".deletable-edge-delete-btn { width: 20px; height: 20px; border: 0px solid #ffff…" at bounding box center [472, 200] width 239 height 313
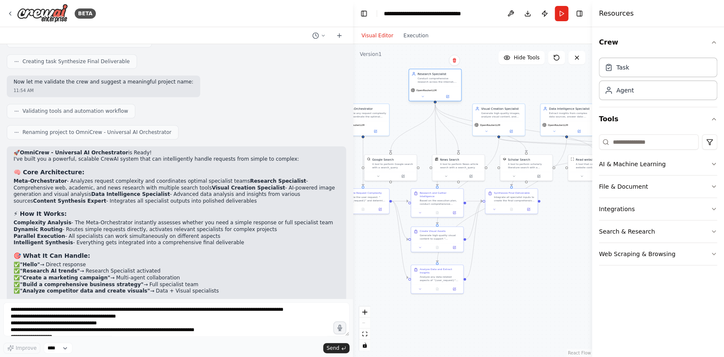
drag, startPoint x: 427, startPoint y: 117, endPoint x: 432, endPoint y: 81, distance: 36.7
click at [432, 81] on div "Conduct comprehensive research across the internet, academic sources, and news …" at bounding box center [438, 80] width 41 height 7
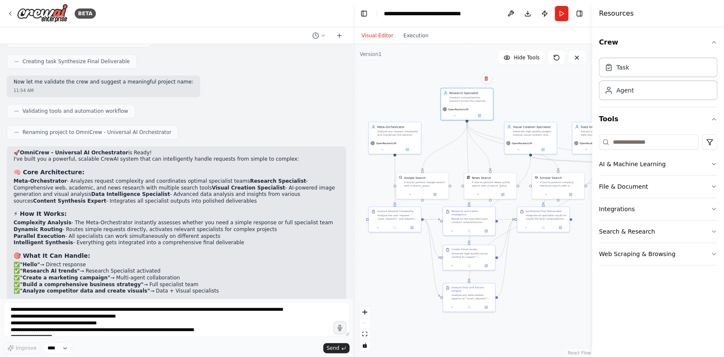
drag, startPoint x: 390, startPoint y: 290, endPoint x: 458, endPoint y: 321, distance: 74.9
click at [427, 311] on div ".deletable-edge-delete-btn { width: 20px; height: 20px; border: 0px solid #ffff…" at bounding box center [472, 200] width 239 height 313
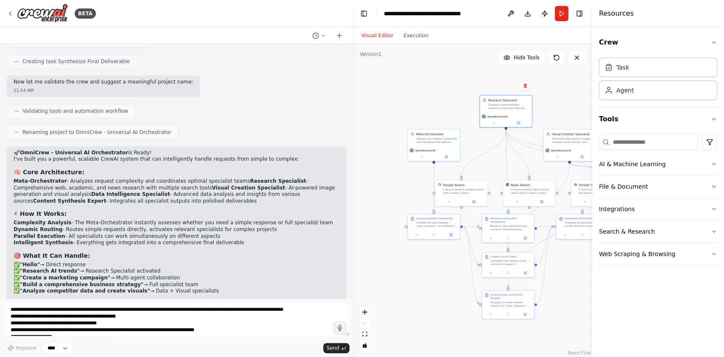
drag, startPoint x: 458, startPoint y: 321, endPoint x: 472, endPoint y: 321, distance: 13.6
click at [472, 321] on div ".deletable-edge-delete-btn { width: 20px; height: 20px; border: 0px solid #ffff…" at bounding box center [472, 200] width 239 height 313
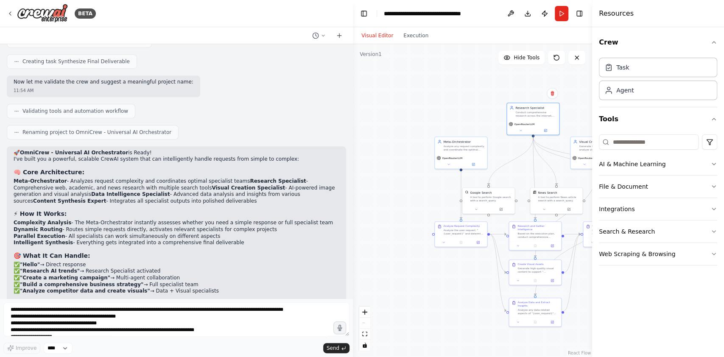
drag, startPoint x: 413, startPoint y: 293, endPoint x: 441, endPoint y: 300, distance: 28.2
click at [441, 300] on div ".deletable-edge-delete-btn { width: 20px; height: 20px; border: 0px solid #ffff…" at bounding box center [472, 200] width 239 height 313
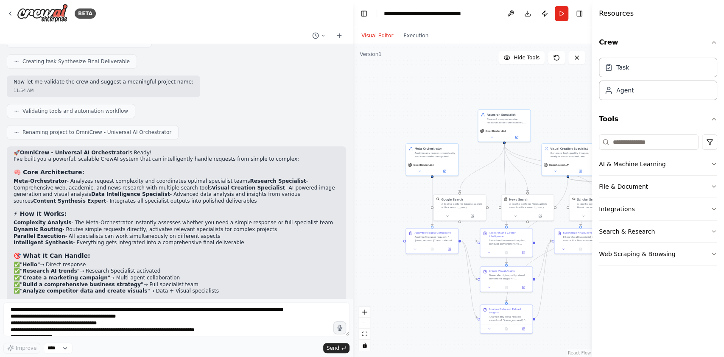
drag, startPoint x: 441, startPoint y: 290, endPoint x: 413, endPoint y: 297, distance: 28.8
click at [413, 297] on div ".deletable-edge-delete-btn { width: 20px; height: 20px; border: 0px solid #ffff…" at bounding box center [472, 200] width 239 height 313
click at [413, 304] on div ".deletable-edge-delete-btn { width: 20px; height: 20px; border: 0px solid #ffff…" at bounding box center [472, 200] width 239 height 313
drag, startPoint x: 413, startPoint y: 304, endPoint x: 408, endPoint y: 302, distance: 5.5
click at [408, 302] on div ".deletable-edge-delete-btn { width: 20px; height: 20px; border: 0px solid #ffff…" at bounding box center [472, 200] width 239 height 313
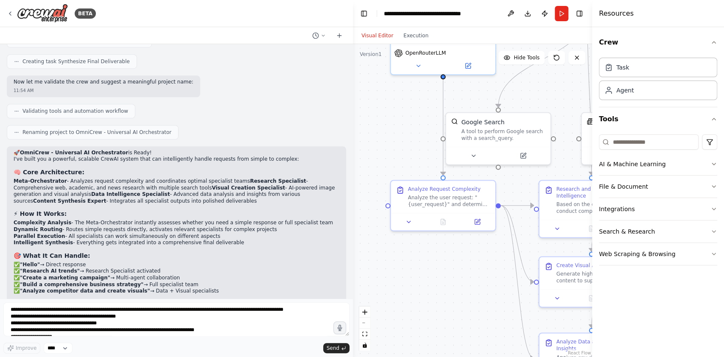
drag, startPoint x: 444, startPoint y: 253, endPoint x: 438, endPoint y: 306, distance: 52.5
click at [438, 306] on div ".deletable-edge-delete-btn { width: 20px; height: 20px; border: 0px solid #ffff…" at bounding box center [472, 200] width 239 height 313
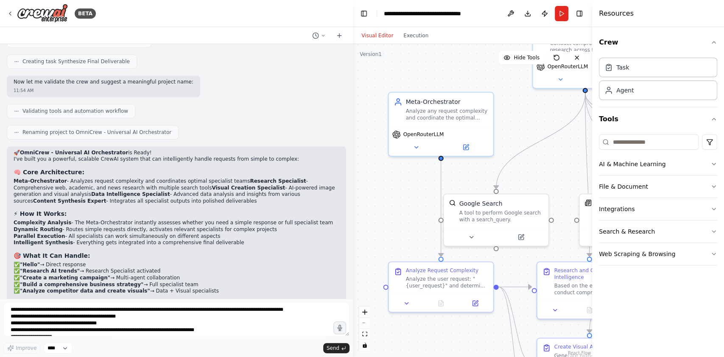
drag, startPoint x: 410, startPoint y: 154, endPoint x: 411, endPoint y: 212, distance: 58.6
click at [411, 212] on div ".deletable-edge-delete-btn { width: 20px; height: 20px; border: 0px solid #ffff…" at bounding box center [472, 200] width 239 height 313
drag, startPoint x: 116, startPoint y: 317, endPoint x: 111, endPoint y: 311, distance: 8.2
click at [115, 317] on textarea at bounding box center [176, 320] width 346 height 34
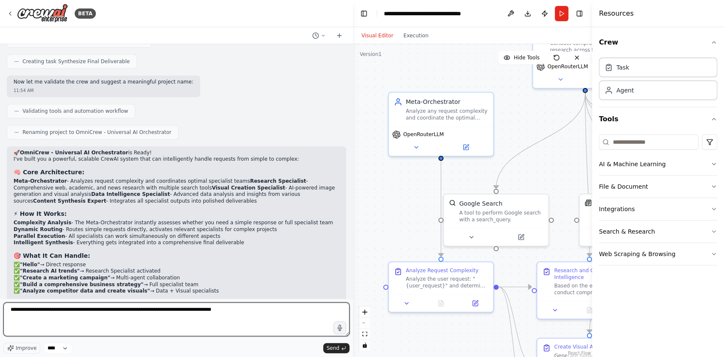
type textarea "**********"
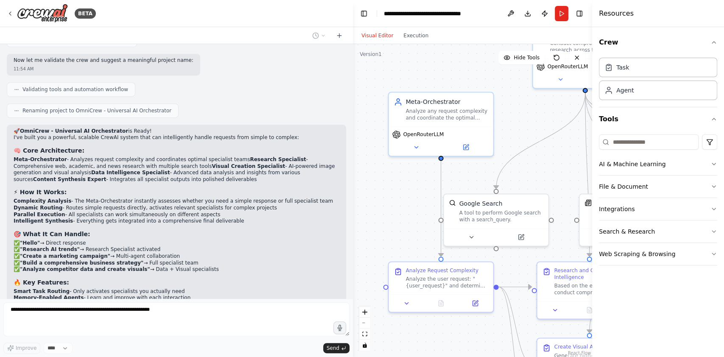
scroll to position [2666, 0]
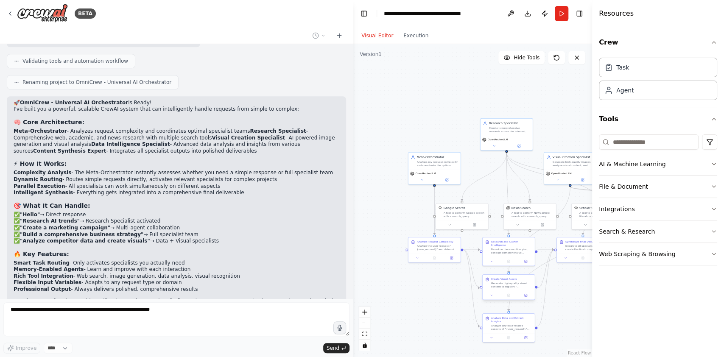
click at [525, 299] on div at bounding box center [509, 295] width 52 height 9
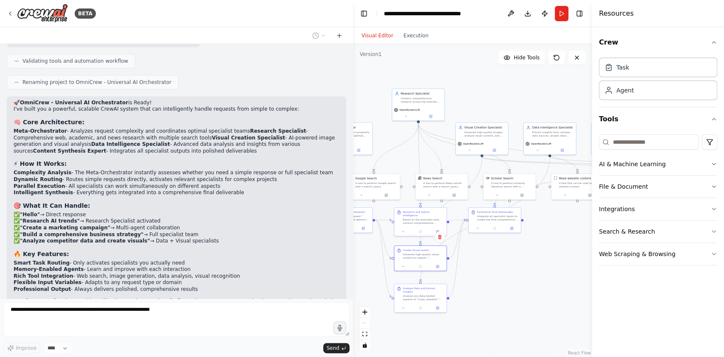
drag, startPoint x: 556, startPoint y: 300, endPoint x: 470, endPoint y: 270, distance: 91.7
click at [470, 270] on div ".deletable-edge-delete-btn { width: 20px; height: 20px; border: 0px solid #ffff…" at bounding box center [472, 200] width 239 height 313
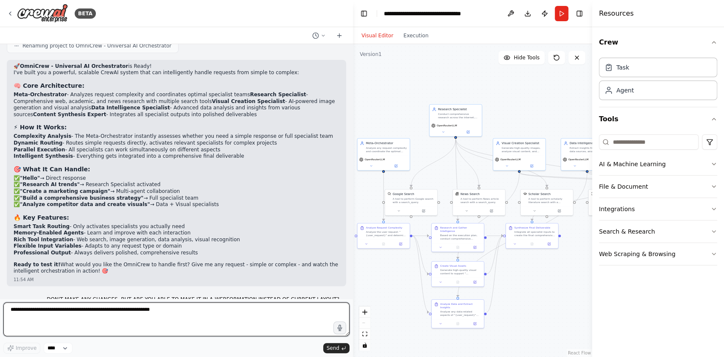
drag, startPoint x: 491, startPoint y: 268, endPoint x: 527, endPoint y: 284, distance: 39.0
click at [527, 284] on div ".deletable-edge-delete-btn { width: 20px; height: 20px; border: 0px solid #ffff…" at bounding box center [472, 200] width 239 height 313
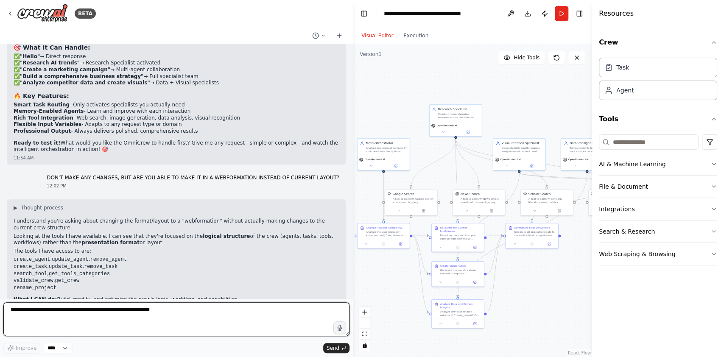
scroll to position [2833, 0]
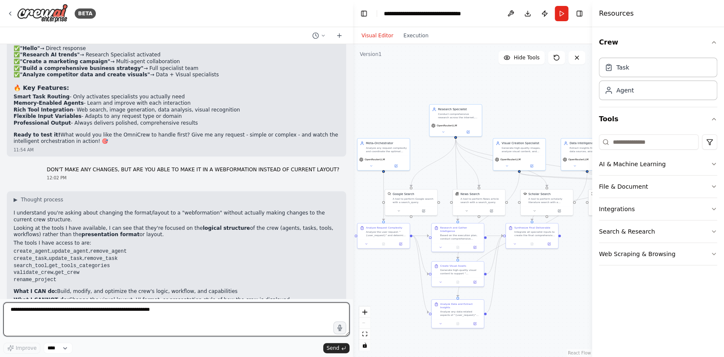
click at [97, 323] on textarea at bounding box center [176, 320] width 346 height 34
type textarea "*"
type textarea "**********"
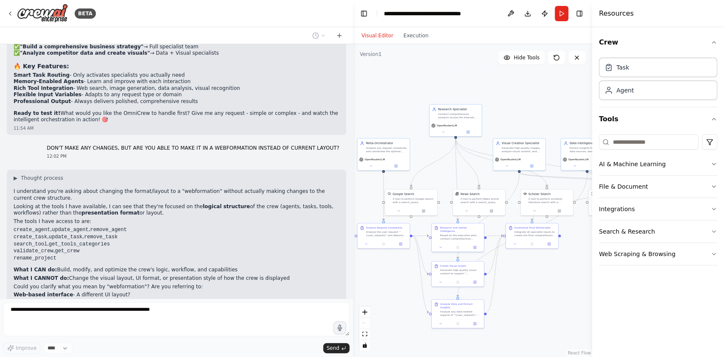
scroll to position [2883, 0]
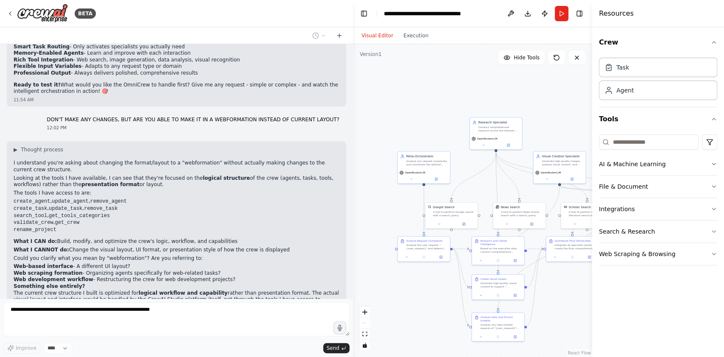
drag, startPoint x: 397, startPoint y: 85, endPoint x: 441, endPoint y: 100, distance: 46.3
click at [441, 100] on div ".deletable-edge-delete-btn { width: 20px; height: 20px; border: 0px solid #ffff…" at bounding box center [472, 200] width 239 height 313
click at [388, 234] on div ".deletable-edge-delete-btn { width: 20px; height: 20px; border: 0px solid #ffff…" at bounding box center [472, 200] width 239 height 313
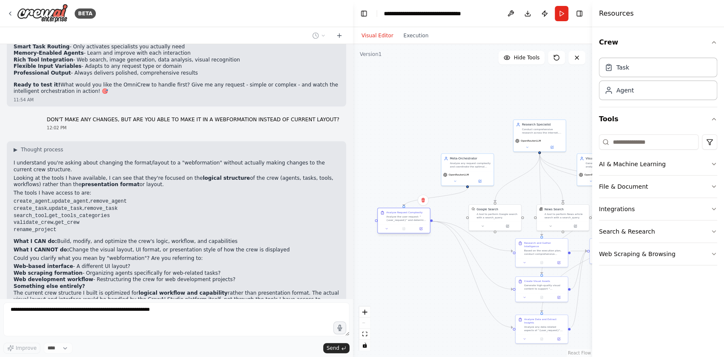
drag, startPoint x: 418, startPoint y: 252, endPoint x: 395, endPoint y: 220, distance: 39.2
click at [395, 220] on div "Analyze Request Complexity Analyze the user request: "{user_request}" and deter…" at bounding box center [404, 216] width 52 height 16
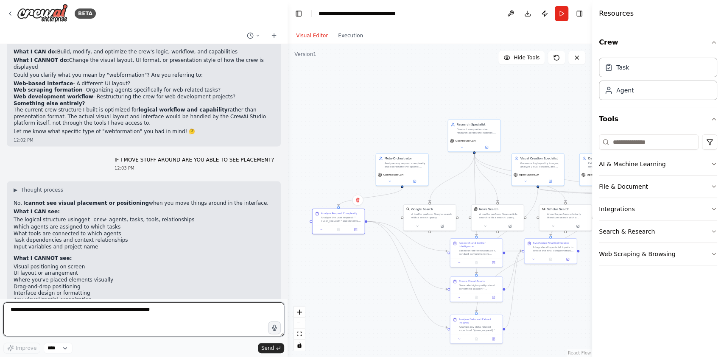
drag, startPoint x: 351, startPoint y: 76, endPoint x: 288, endPoint y: 97, distance: 66.2
click at [288, 97] on div "BETA UNIVERSAL OMNIPOTENT CREWAI SYSTEM PROMPT yamlCopyproject_name: "OmniCrew …" at bounding box center [362, 178] width 724 height 357
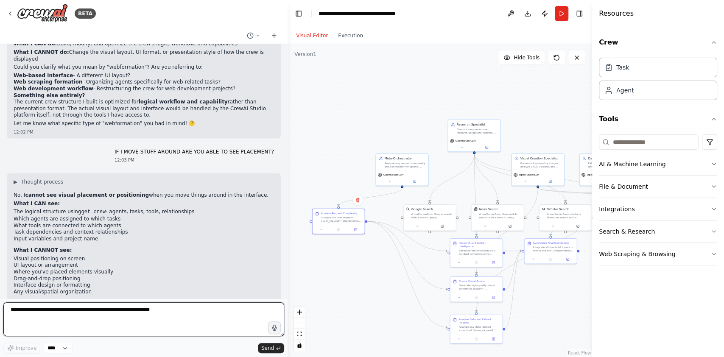
scroll to position [3266, 0]
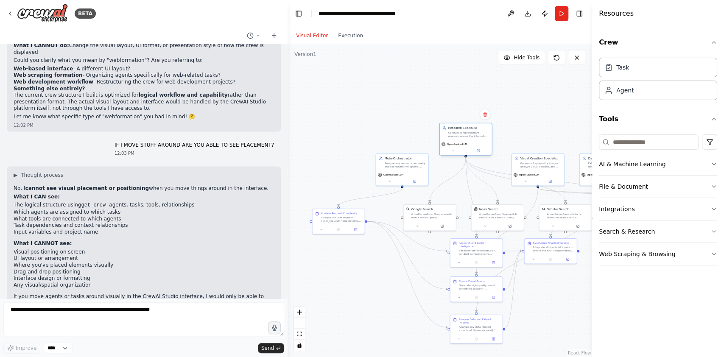
drag, startPoint x: 480, startPoint y: 134, endPoint x: 472, endPoint y: 140, distance: 10.0
click at [469, 139] on div "Research Specialist Conduct comprehensive research across the internet, academi…" at bounding box center [466, 132] width 52 height 17
drag, startPoint x: 539, startPoint y: 174, endPoint x: 535, endPoint y: 114, distance: 60.0
click at [535, 114] on div "OpenRouterLLM" at bounding box center [533, 114] width 49 height 4
drag, startPoint x: 487, startPoint y: 256, endPoint x: 343, endPoint y: 326, distance: 160.4
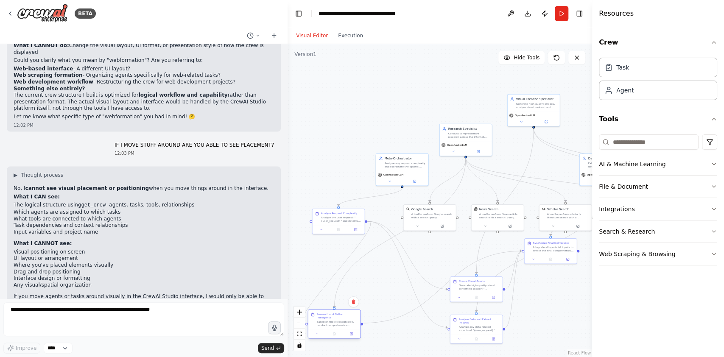
click at [343, 330] on div at bounding box center [334, 334] width 52 height 9
click at [559, 312] on div ".deletable-edge-delete-btn { width: 20px; height: 20px; border: 0px solid #ffff…" at bounding box center [440, 200] width 305 height 313
drag, startPoint x: 473, startPoint y: 286, endPoint x: 554, endPoint y: 309, distance: 84.0
click at [554, 309] on div "Generate high-quality visual content to support "{user_request}". Create images…" at bounding box center [557, 307] width 41 height 7
drag, startPoint x: 483, startPoint y: 323, endPoint x: 452, endPoint y: 332, distance: 32.1
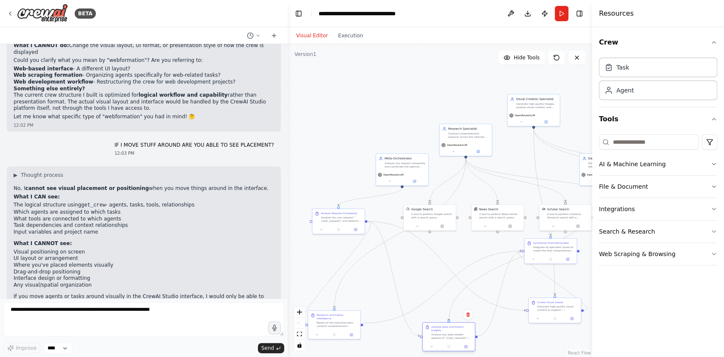
click at [452, 333] on div "Analyze any data-related aspects of "{user_request}" using available data sourc…" at bounding box center [451, 336] width 41 height 7
drag, startPoint x: 573, startPoint y: 219, endPoint x: 353, endPoint y: 122, distance: 240.5
click at [353, 122] on div "Scholar Search A tool to perform scholarly literature search with a search_quer…" at bounding box center [347, 115] width 52 height 17
drag, startPoint x: 402, startPoint y: 166, endPoint x: 369, endPoint y: 162, distance: 33.3
click at [369, 162] on div "Analyze any request complexity and coordinate the optimal agent team to deliver…" at bounding box center [371, 160] width 41 height 7
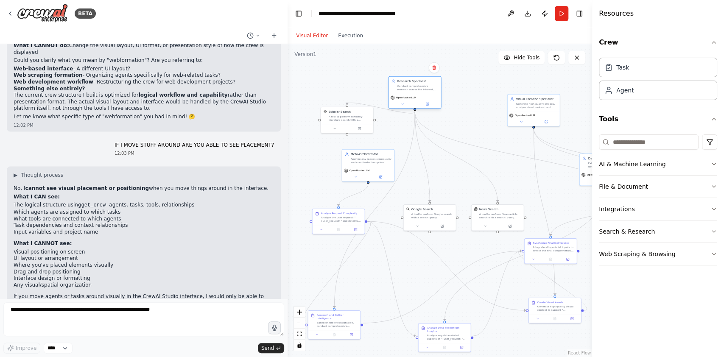
drag, startPoint x: 458, startPoint y: 136, endPoint x: 408, endPoint y: 90, distance: 68.2
click at [408, 90] on div "Conduct comprehensive research across the internet, academic sources, and news …" at bounding box center [417, 87] width 41 height 7
drag, startPoint x: 542, startPoint y: 107, endPoint x: 498, endPoint y: 85, distance: 49.2
click at [499, 83] on div "Visual Creation Specialist Generate high-quality images, analyze visual content…" at bounding box center [491, 76] width 52 height 17
